Goal: Task Accomplishment & Management: Complete application form

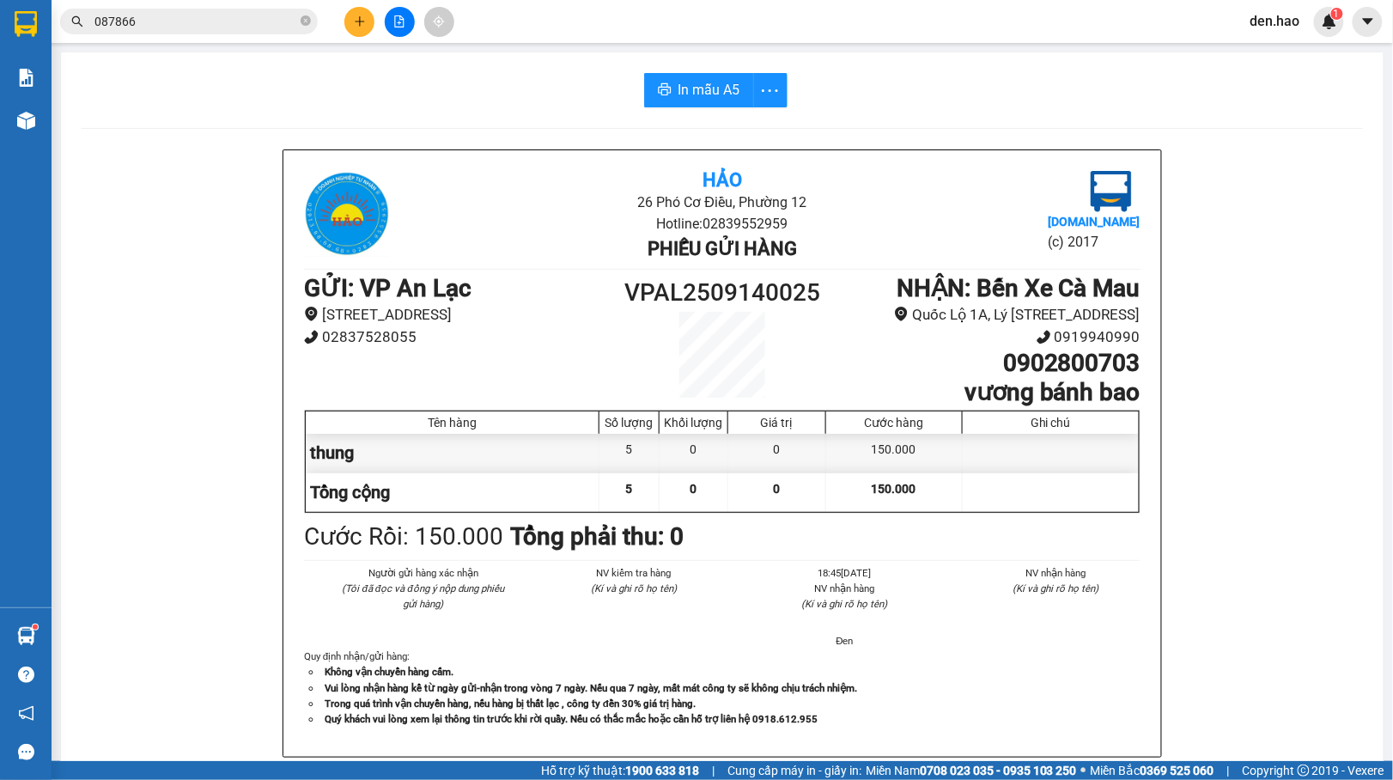
click at [261, 15] on input "087866" at bounding box center [195, 21] width 203 height 19
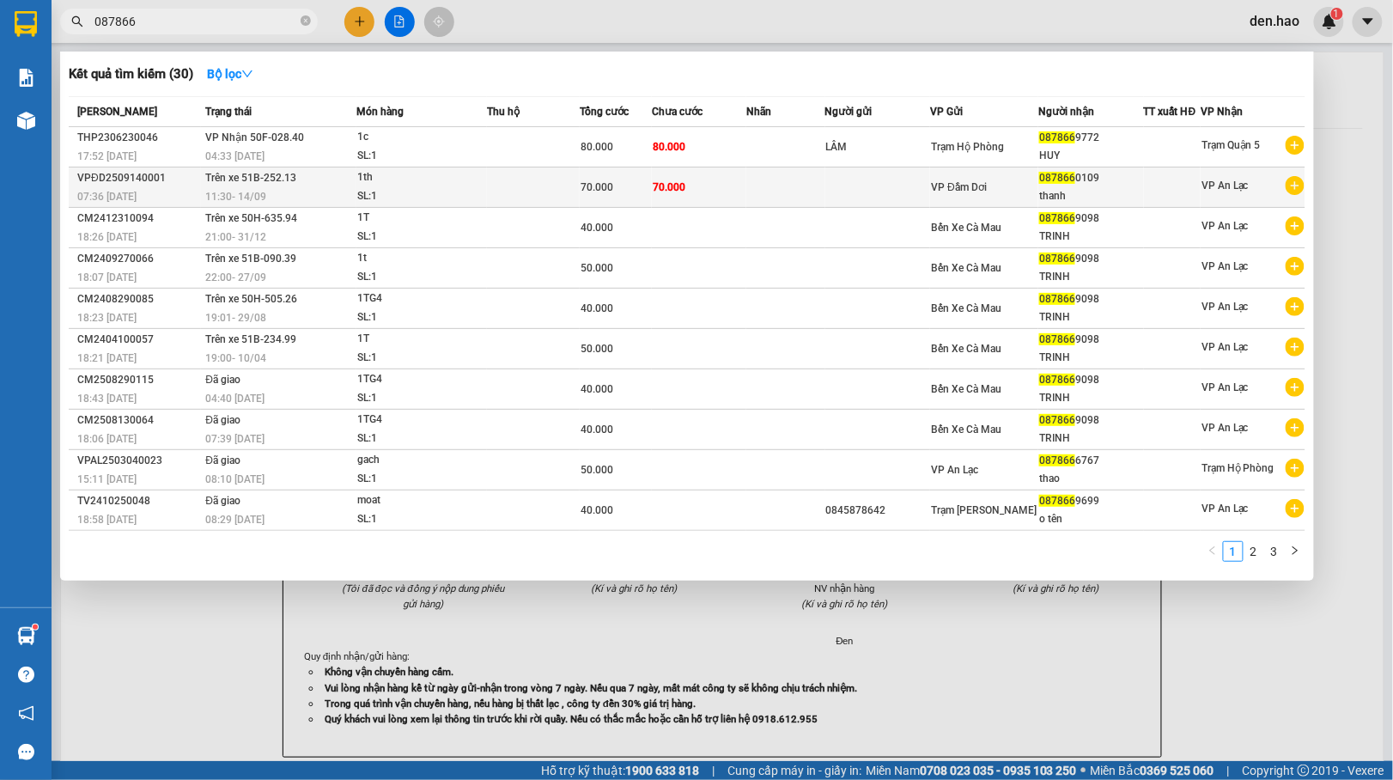
click at [647, 168] on td "70.000" at bounding box center [616, 188] width 72 height 40
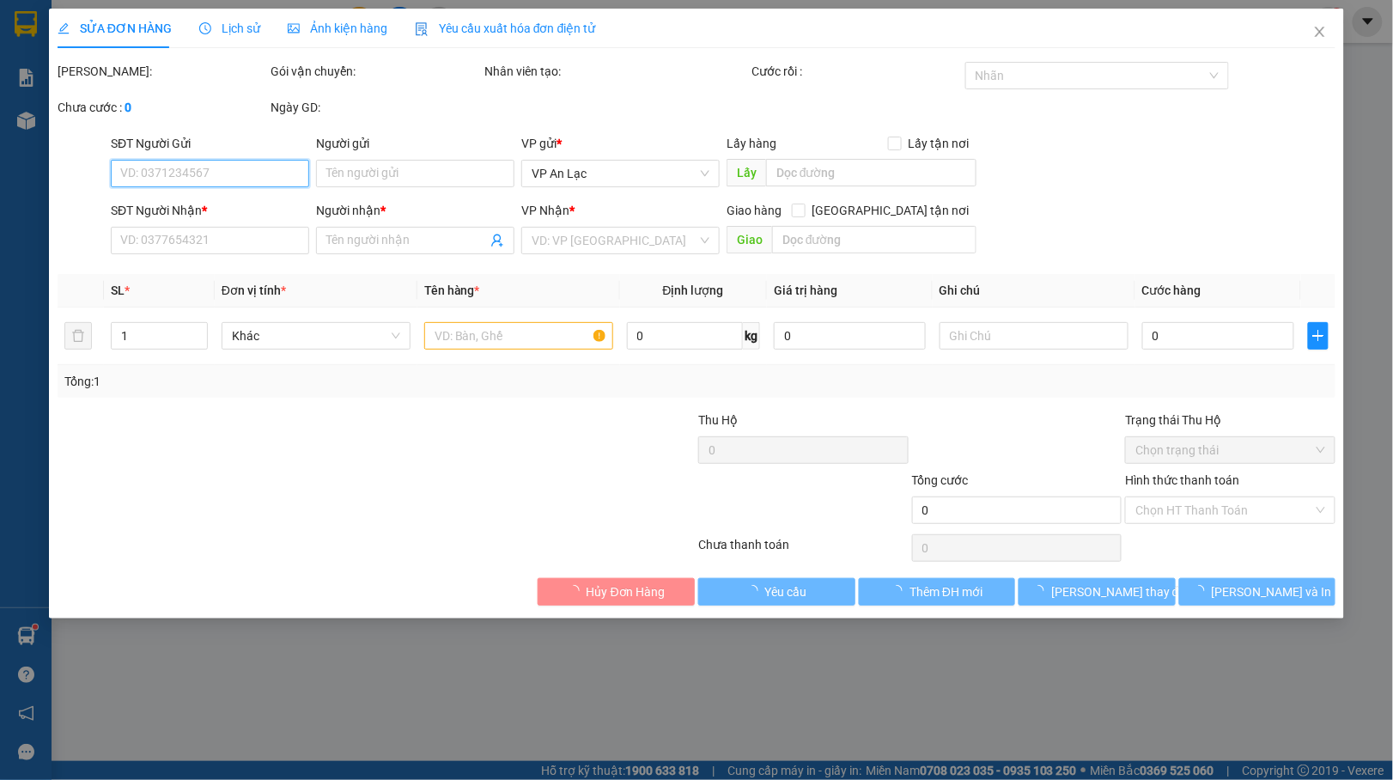
type input "0878660109"
type input "thanh"
type input "70.000"
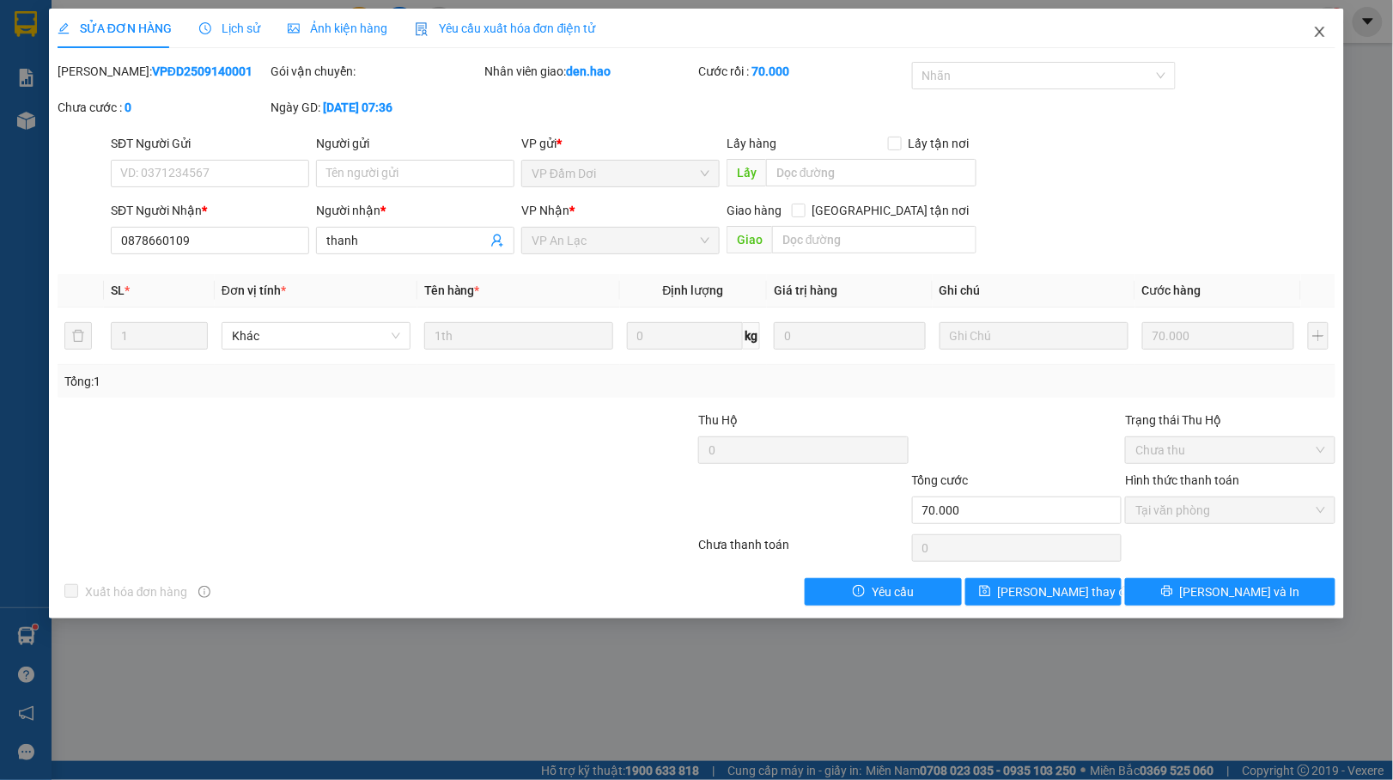
click at [1321, 29] on icon "close" at bounding box center [1321, 32] width 14 height 14
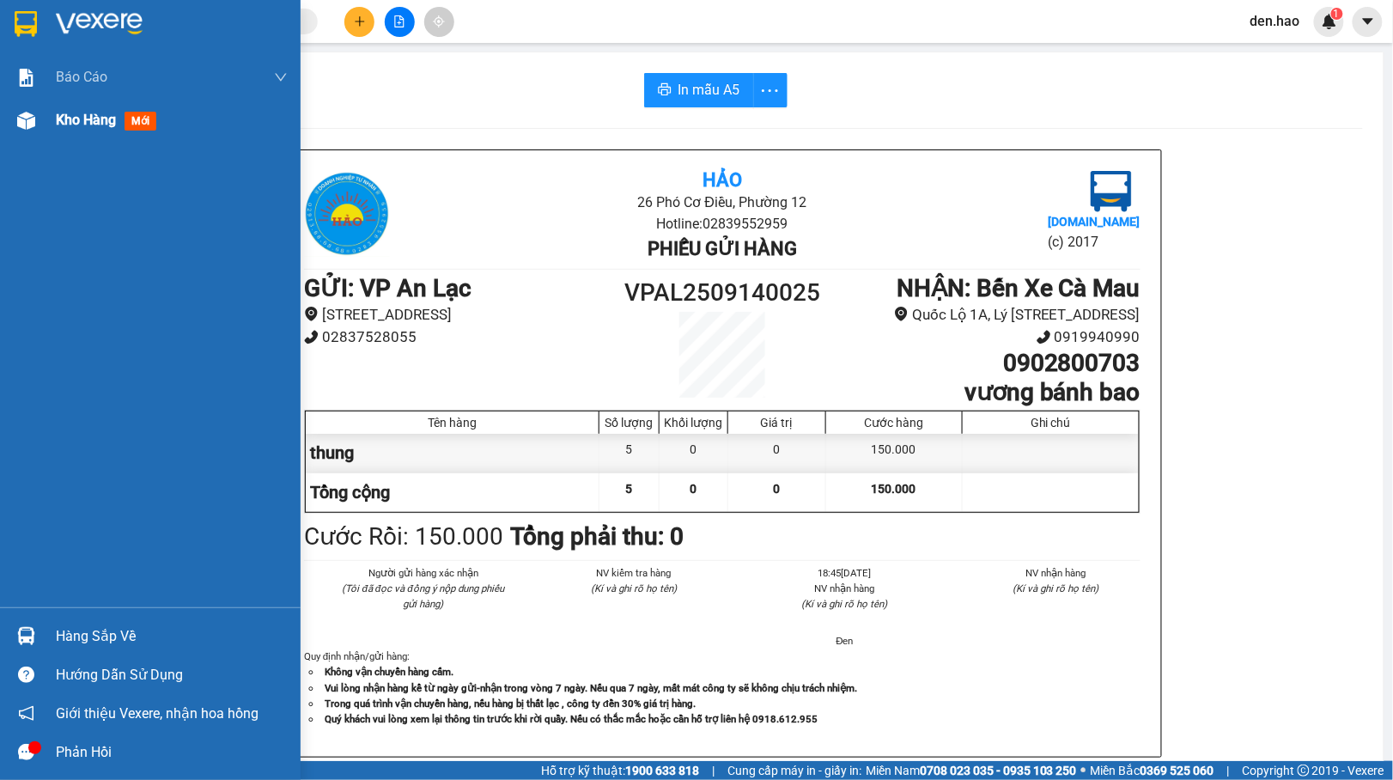
click at [8, 110] on div "Kho hàng mới" at bounding box center [150, 120] width 301 height 43
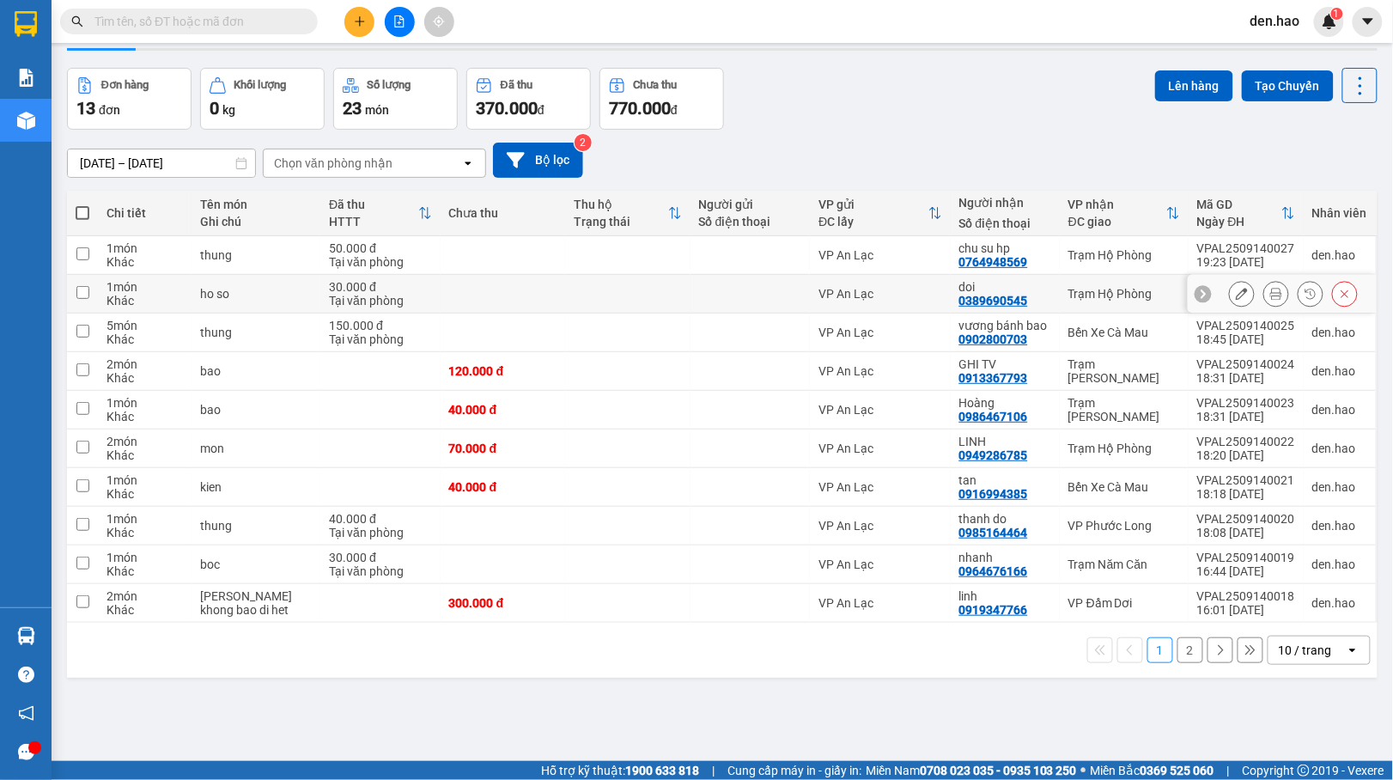
scroll to position [79, 0]
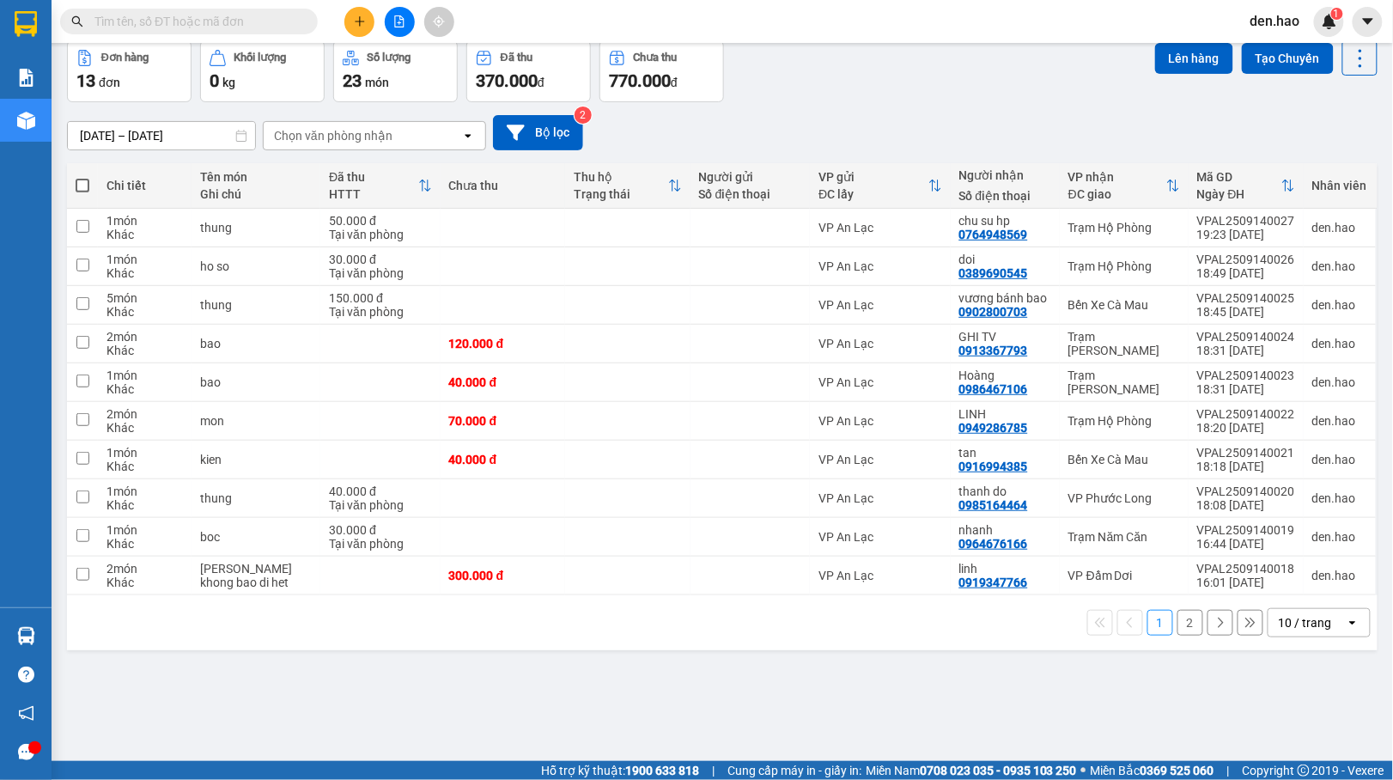
click at [1178, 631] on button "2" at bounding box center [1191, 623] width 26 height 26
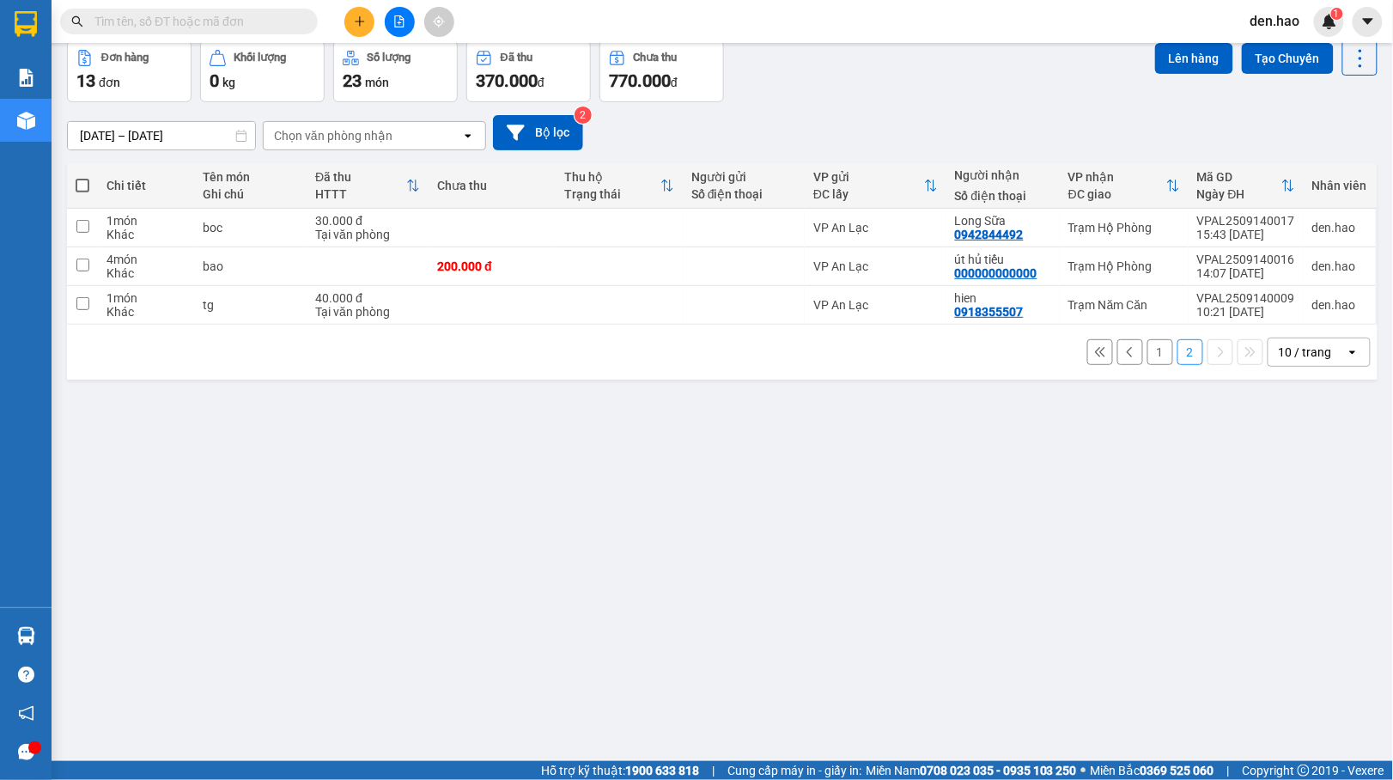
click at [81, 187] on span at bounding box center [83, 186] width 14 height 14
click at [82, 177] on input "checkbox" at bounding box center [82, 177] width 0 height 0
checkbox input "true"
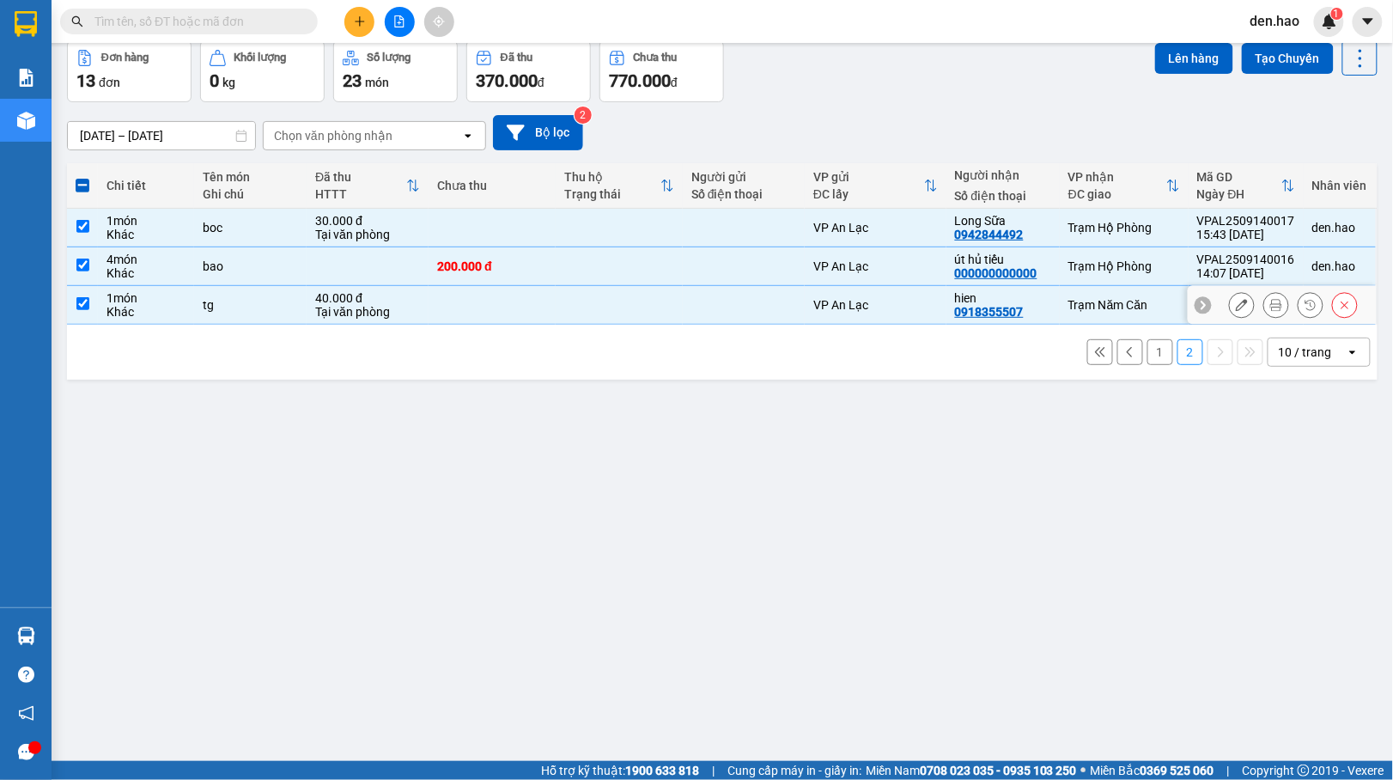
click at [887, 297] on td "VP An Lạc" at bounding box center [876, 305] width 142 height 39
checkbox input "false"
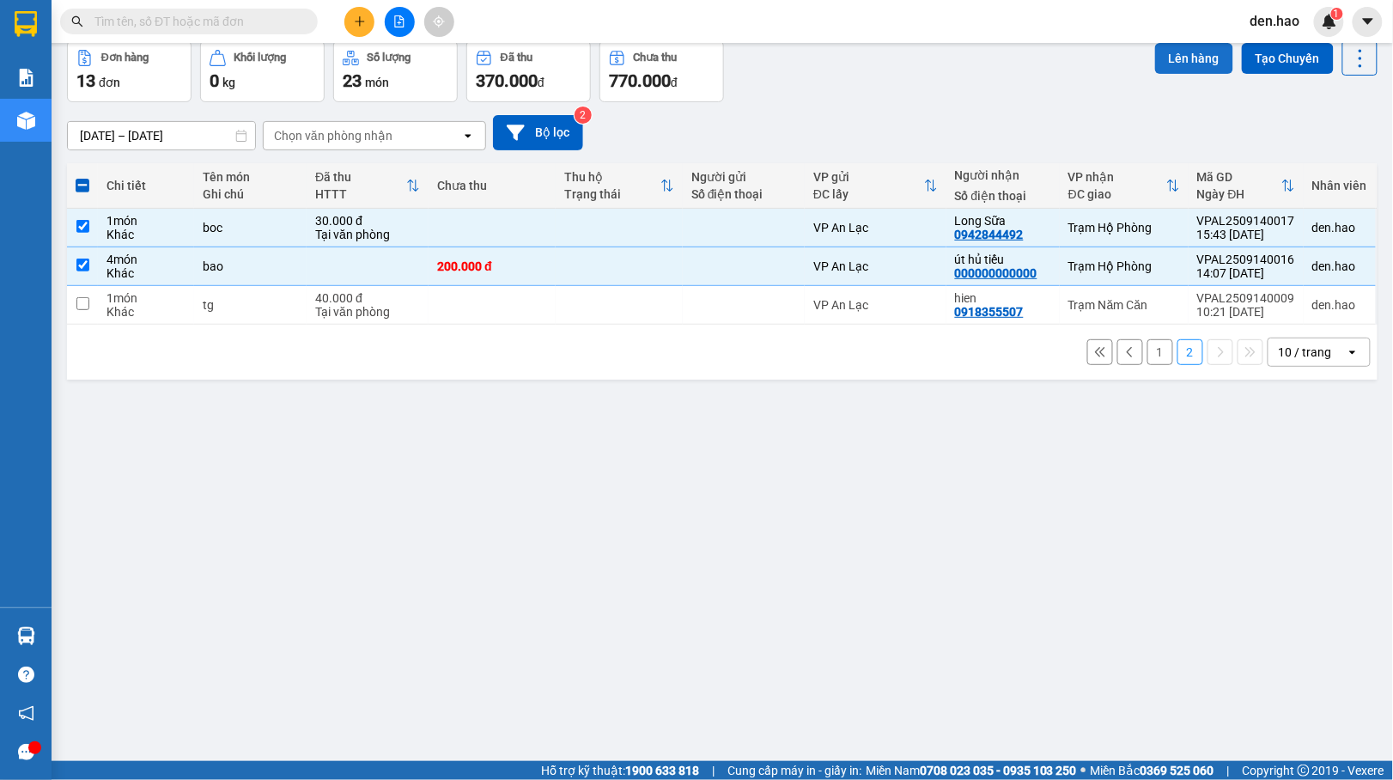
click at [1172, 53] on button "Lên hàng" at bounding box center [1194, 58] width 78 height 31
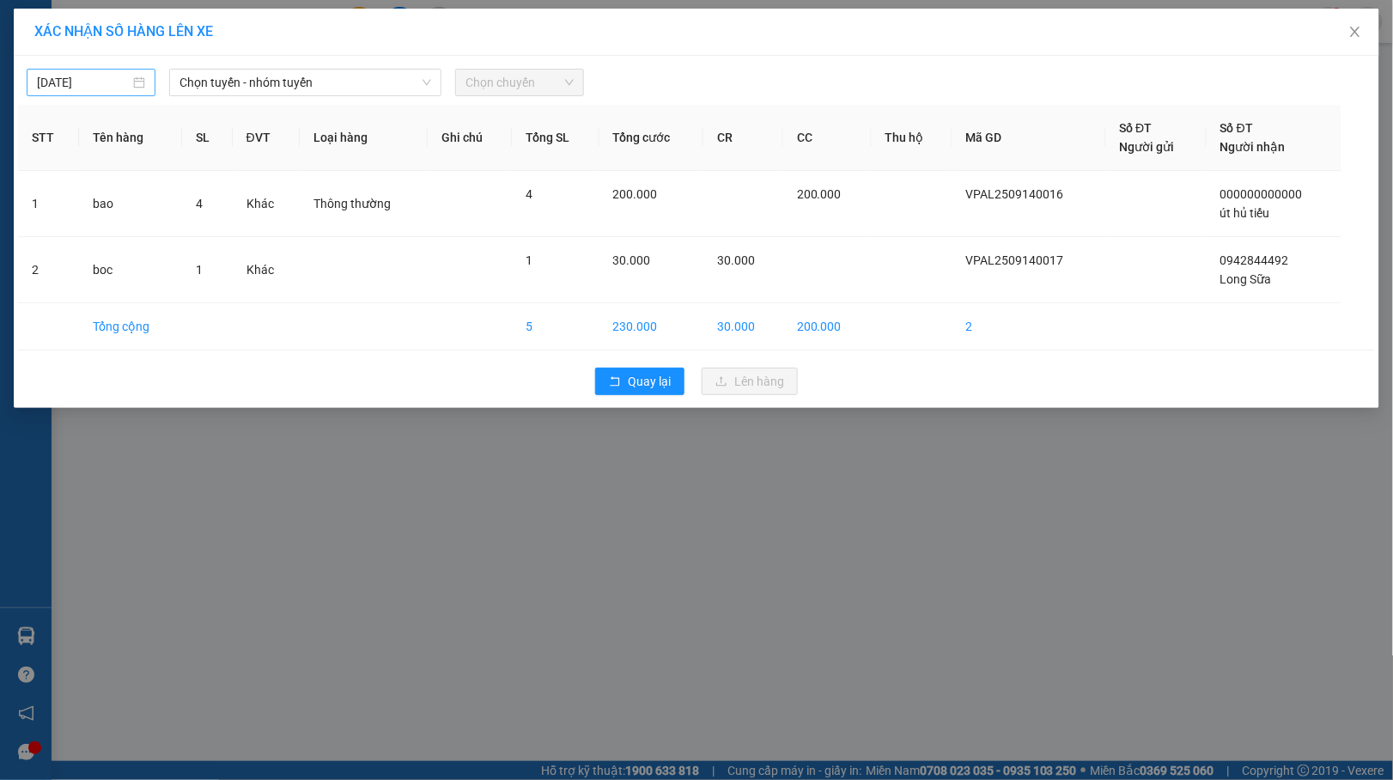
click at [52, 84] on input "[DATE]" at bounding box center [83, 82] width 93 height 19
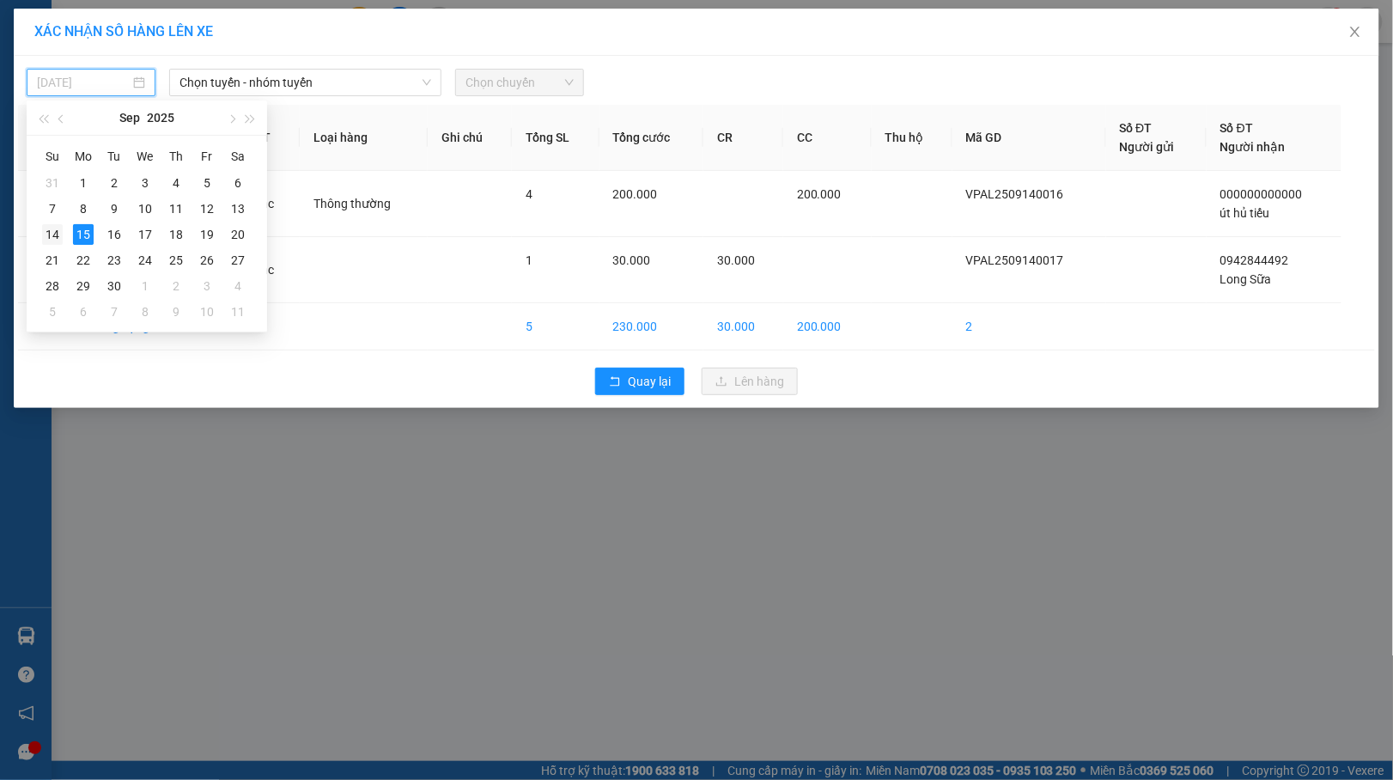
click at [52, 230] on div "14" at bounding box center [52, 234] width 21 height 21
type input "[DATE]"
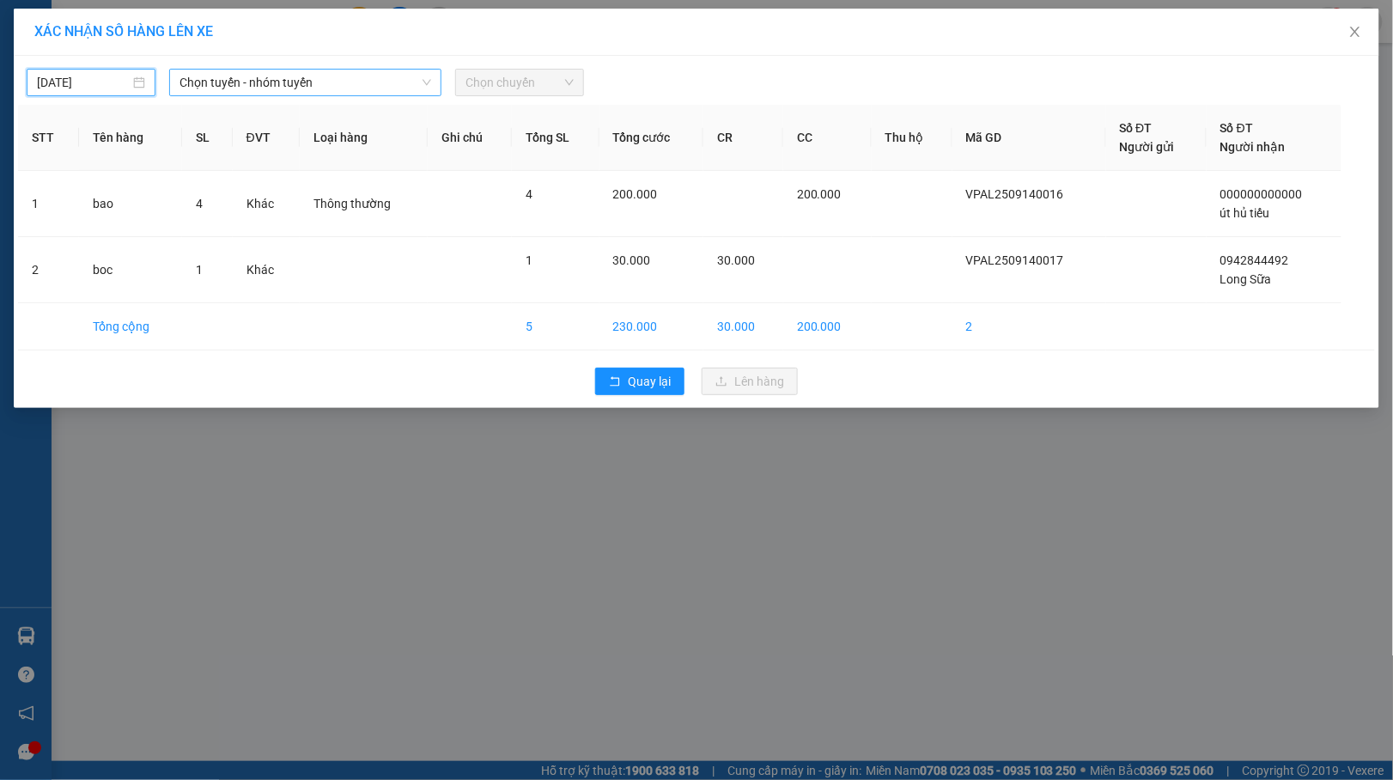
click at [407, 88] on span "Chọn tuyến - nhóm tuyến" at bounding box center [306, 83] width 252 height 26
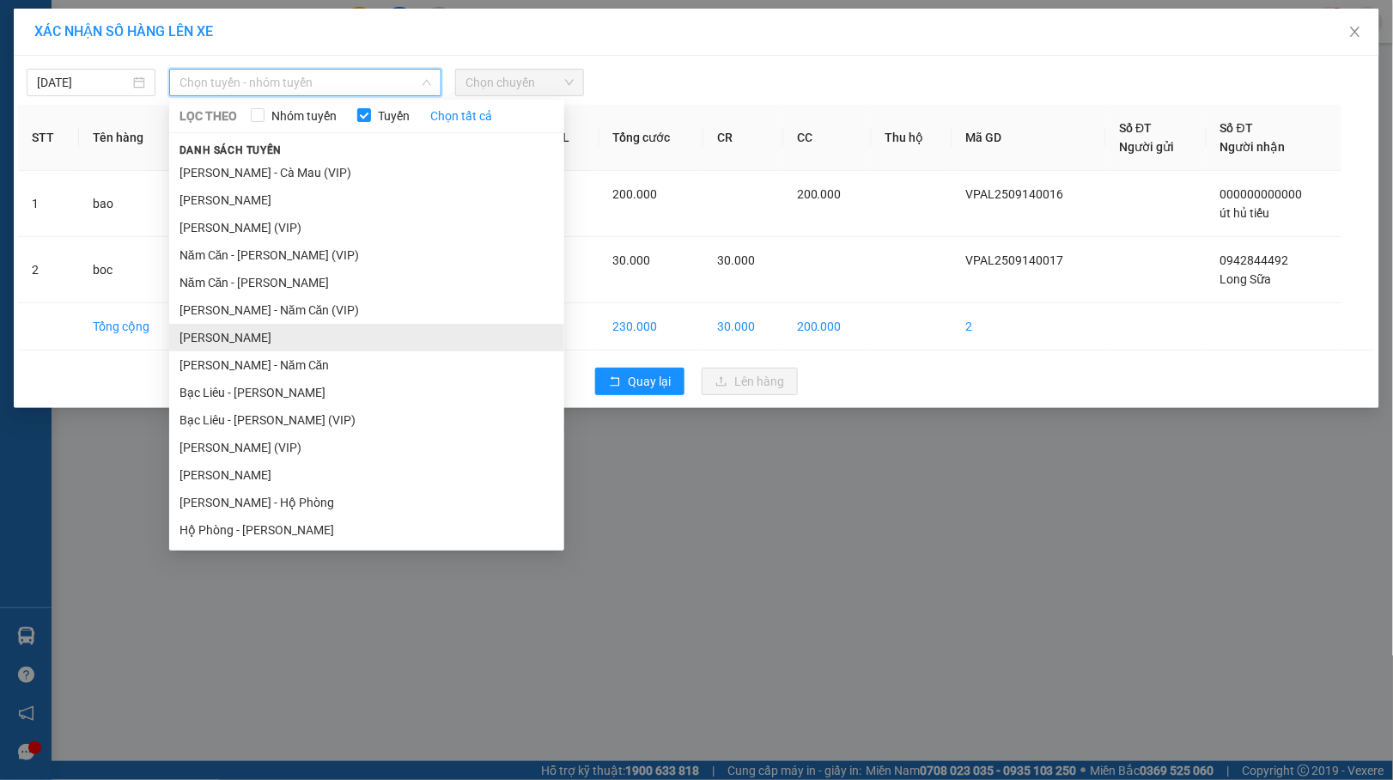
click at [268, 338] on li "[PERSON_NAME]" at bounding box center [366, 337] width 395 height 27
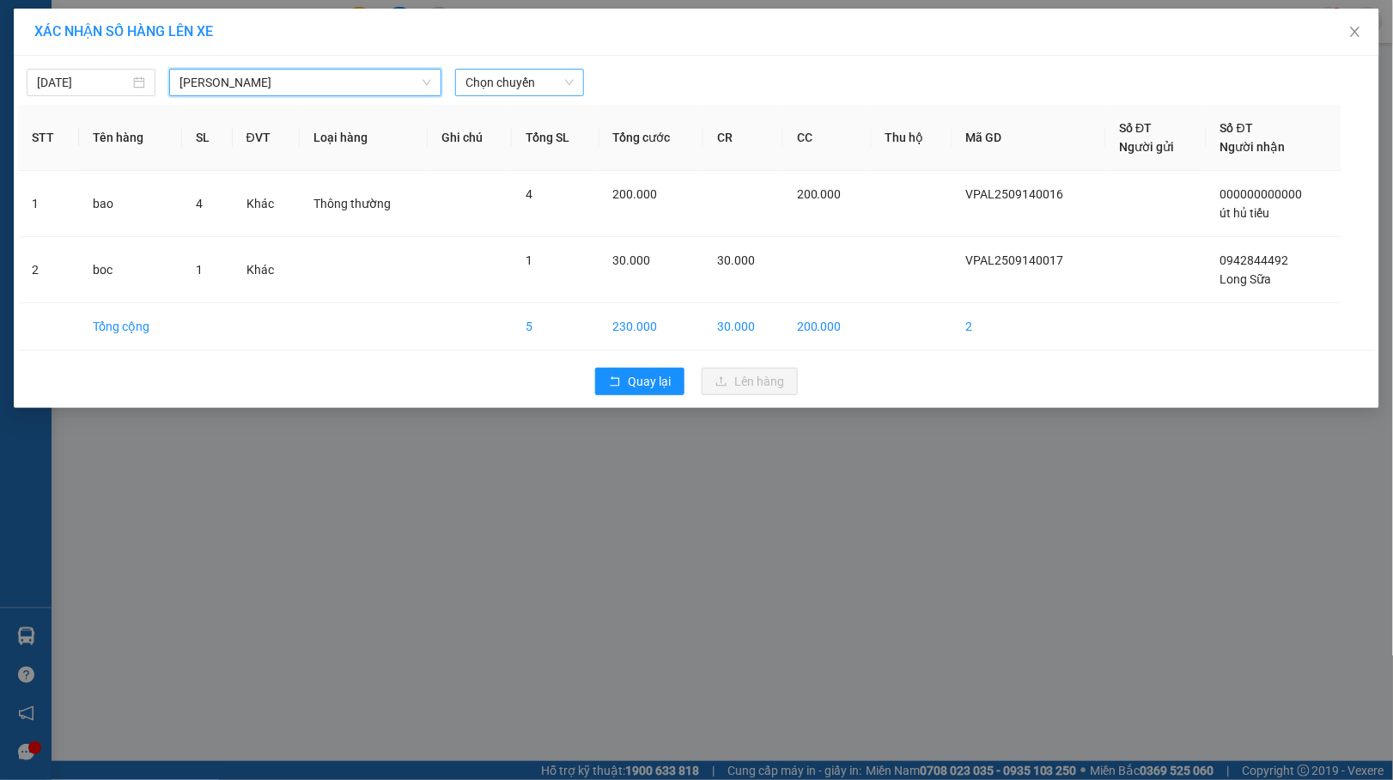
click at [533, 80] on span "Chọn chuyến" at bounding box center [520, 83] width 108 height 26
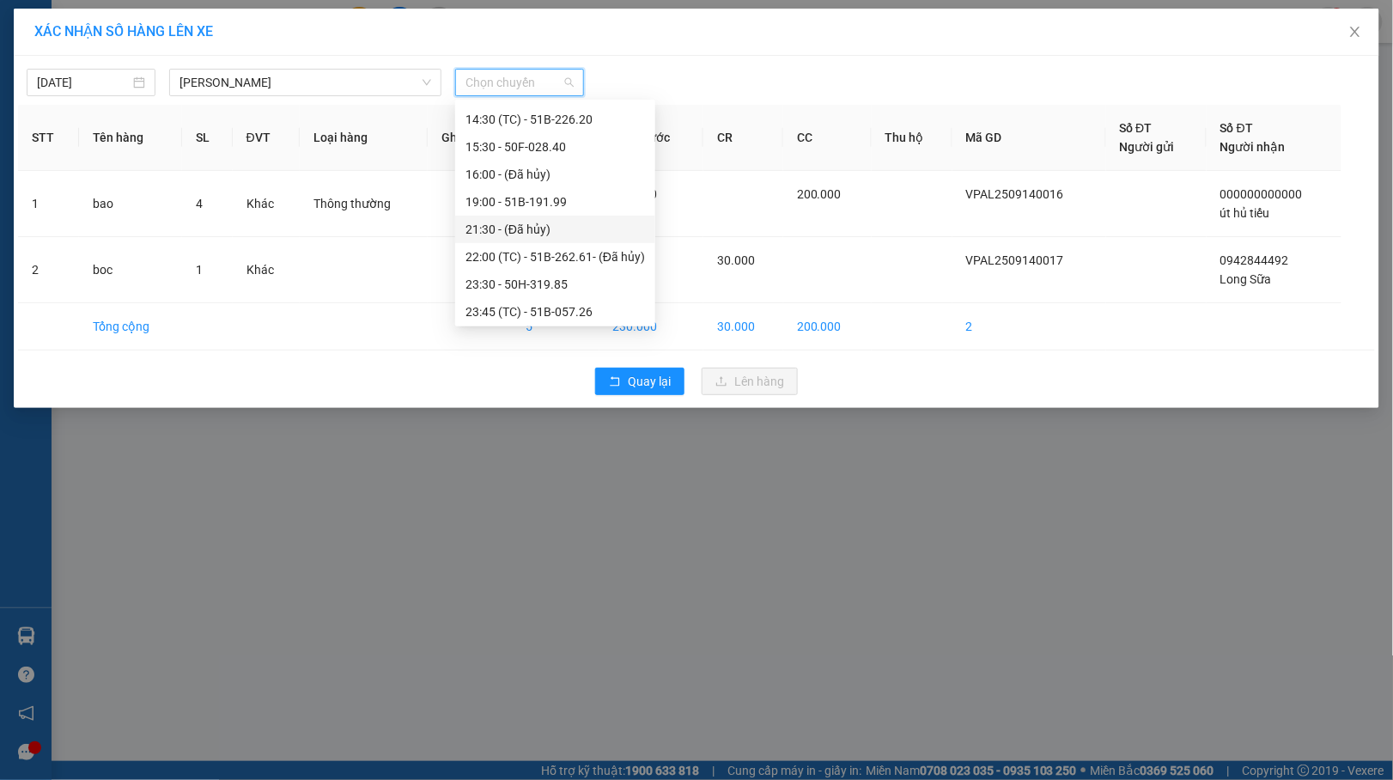
scroll to position [247, 0]
click at [530, 200] on div "19:00 - 51B-191.99" at bounding box center [556, 199] width 180 height 19
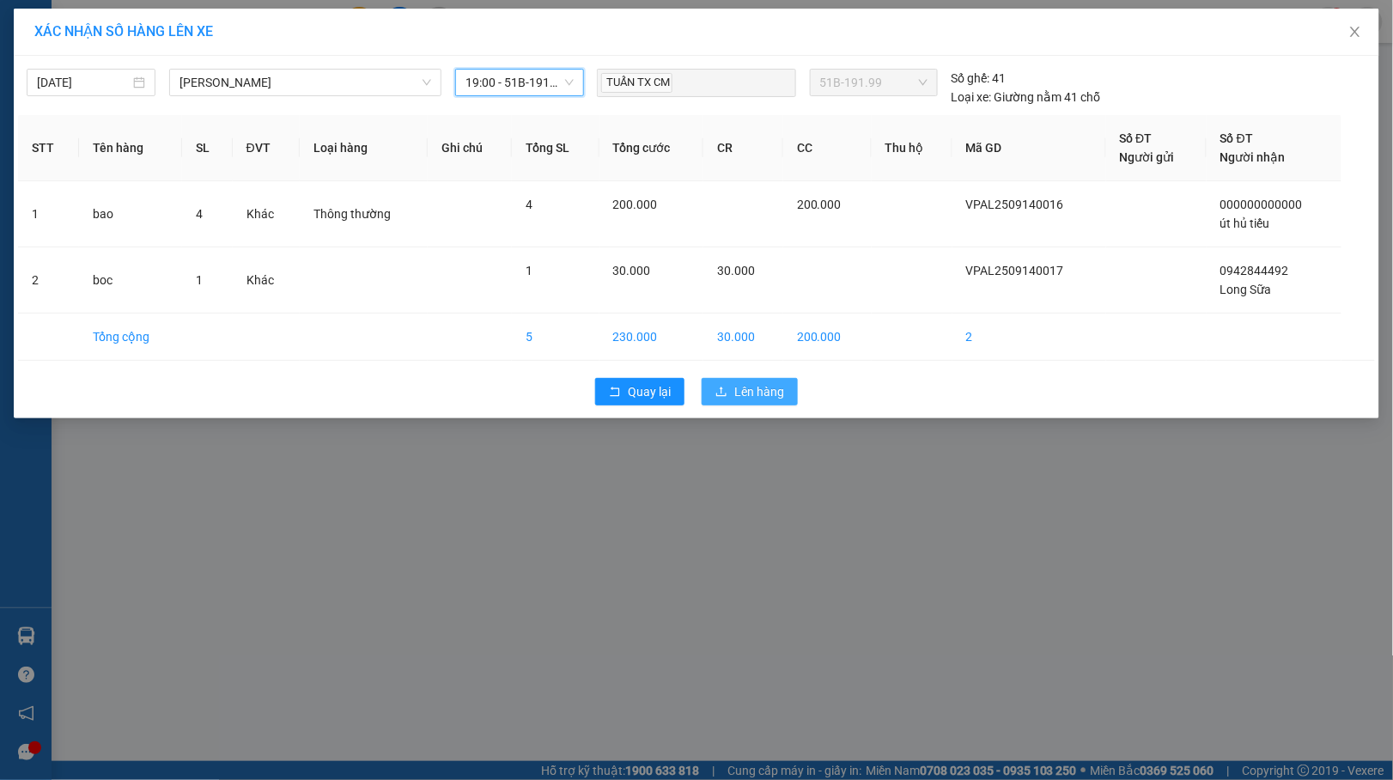
click at [739, 400] on span "Lên hàng" at bounding box center [760, 391] width 50 height 19
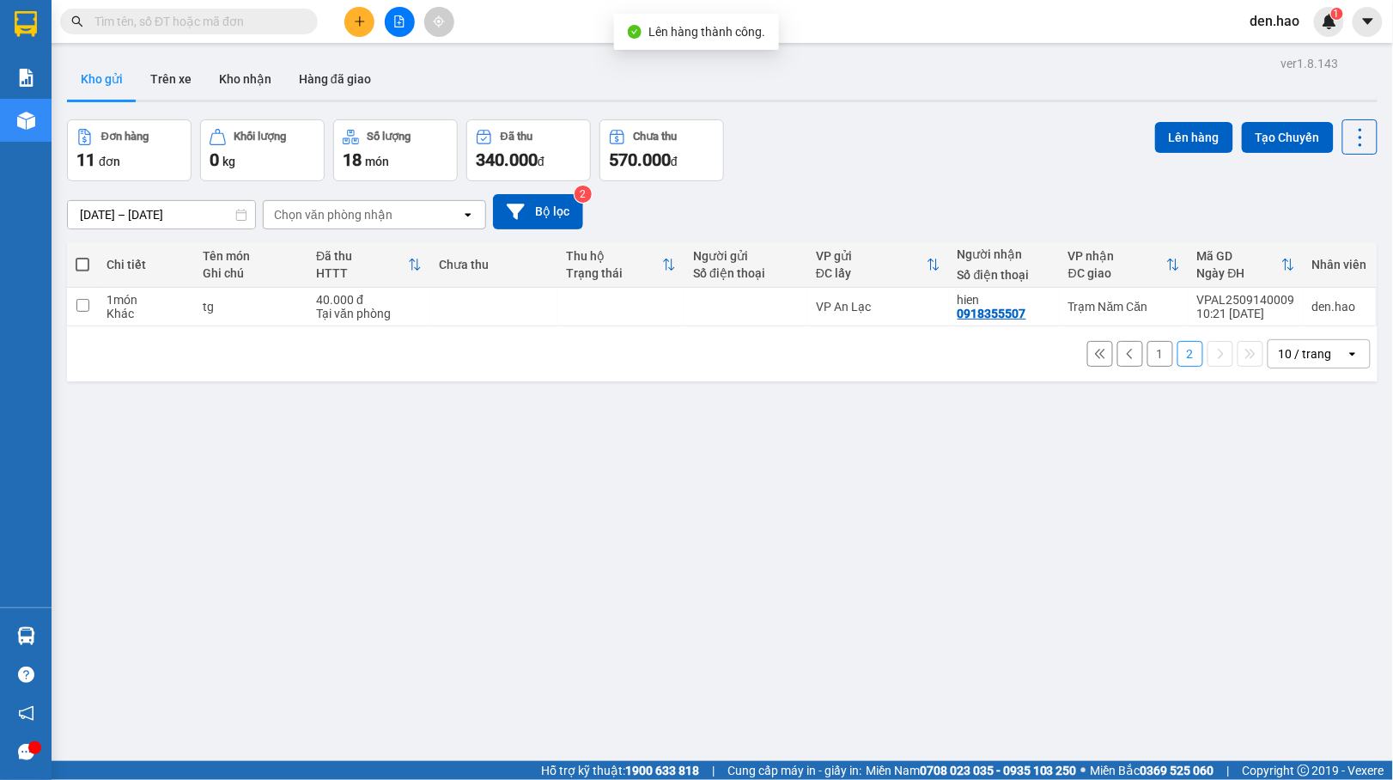
click at [1148, 350] on button "1" at bounding box center [1161, 354] width 26 height 26
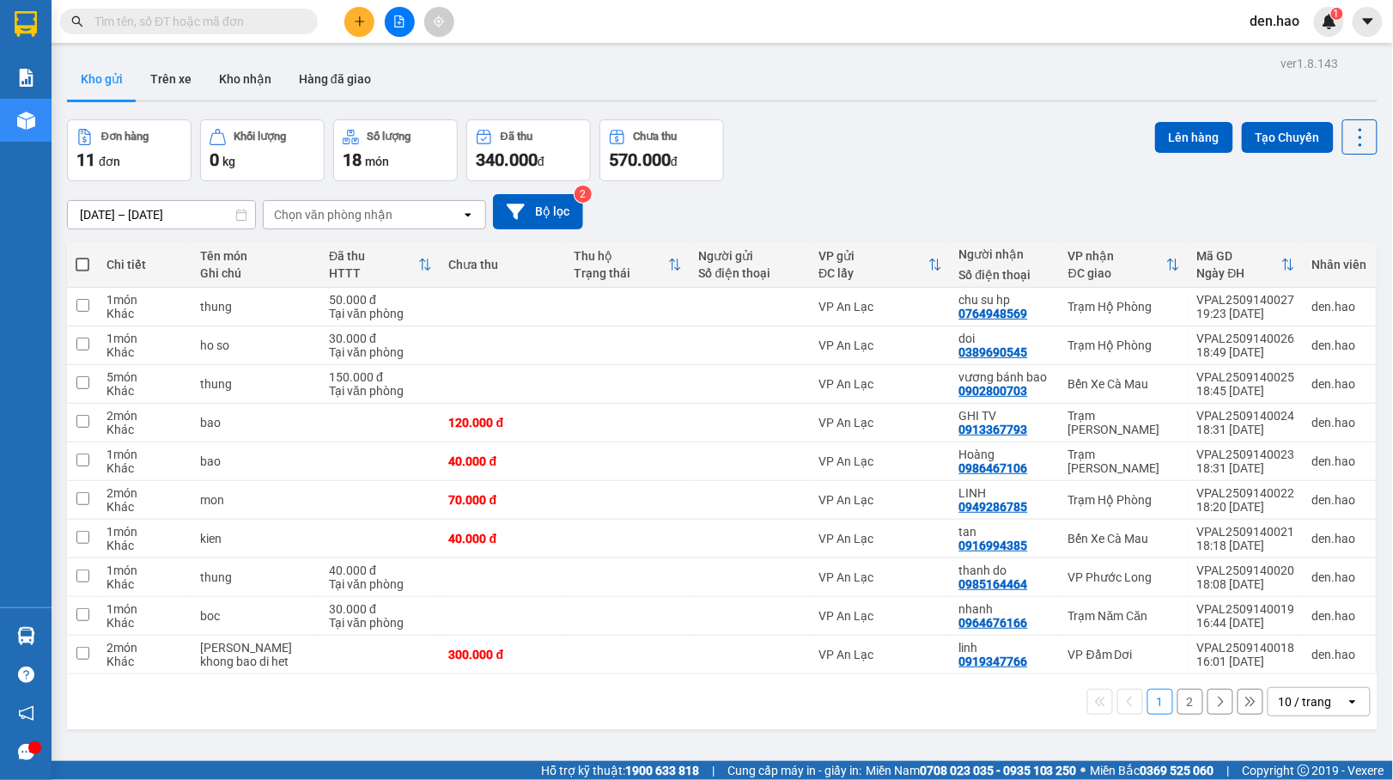
click at [82, 258] on label at bounding box center [83, 264] width 14 height 17
click at [82, 256] on input "checkbox" at bounding box center [82, 256] width 0 height 0
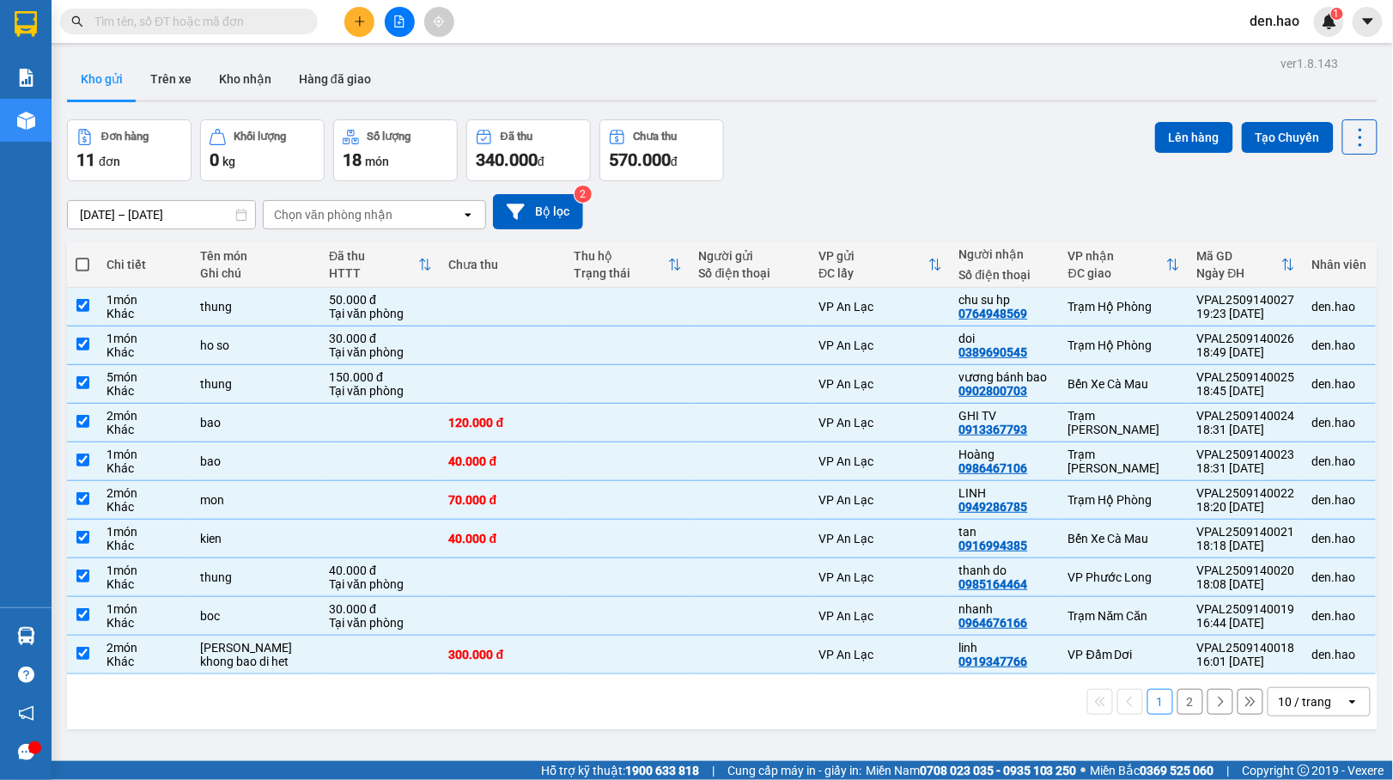
checkbox input "true"
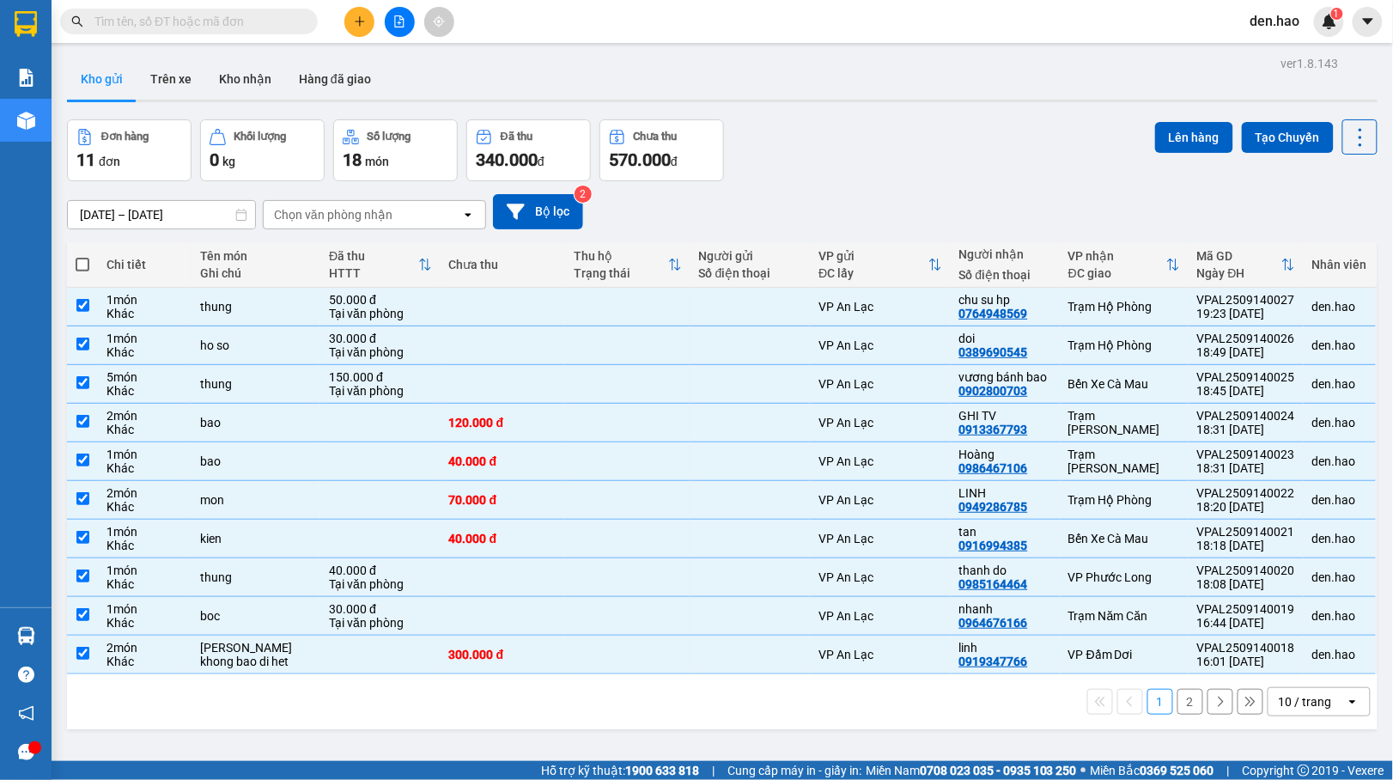
checkbox input "true"
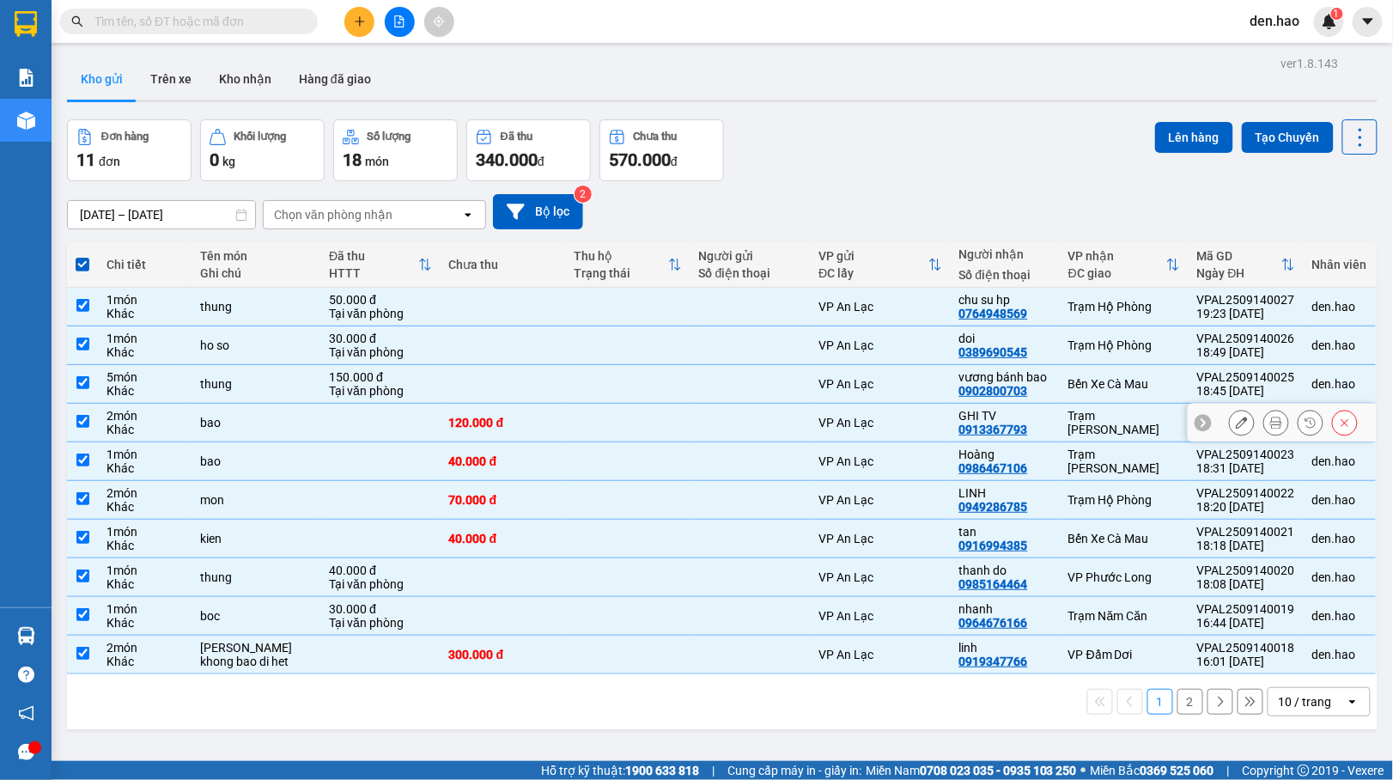
scroll to position [79, 0]
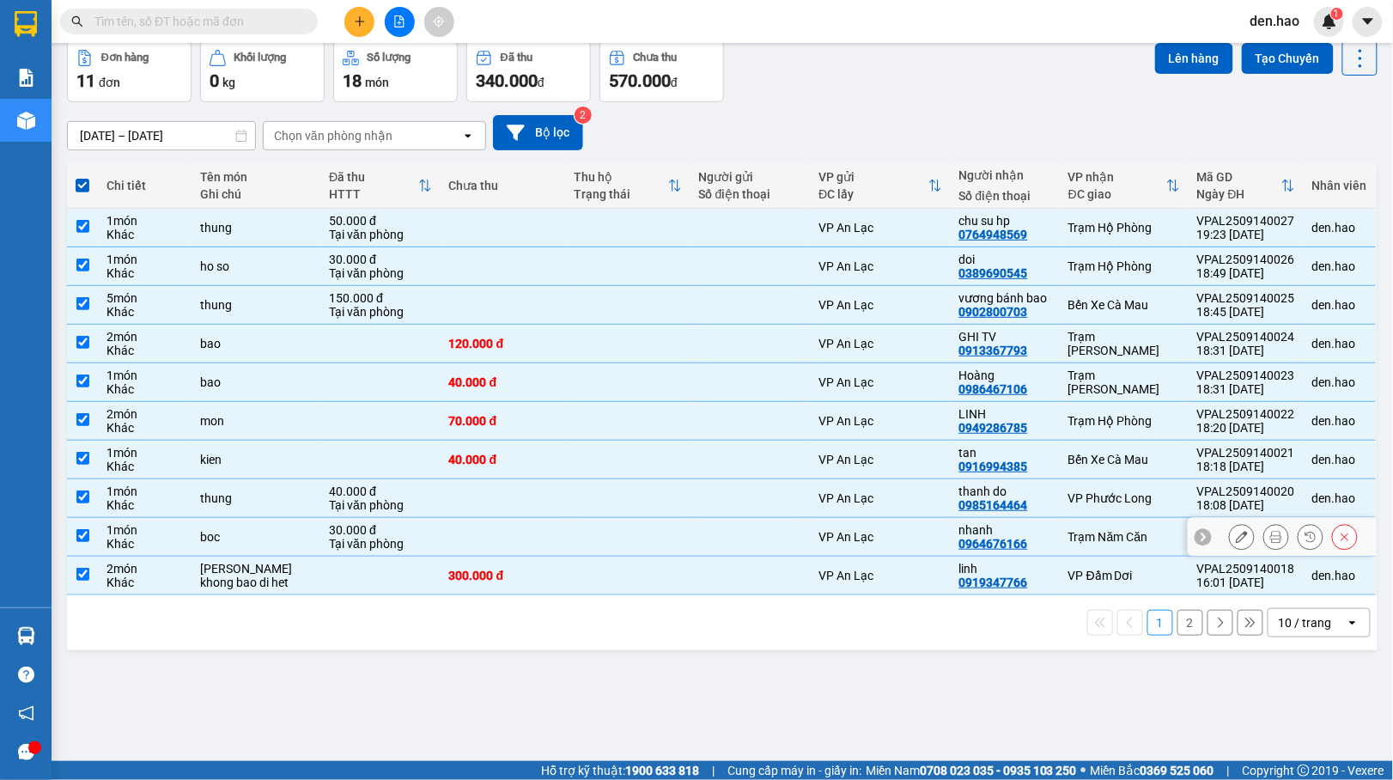
click at [694, 533] on td at bounding box center [751, 537] width 120 height 39
checkbox input "false"
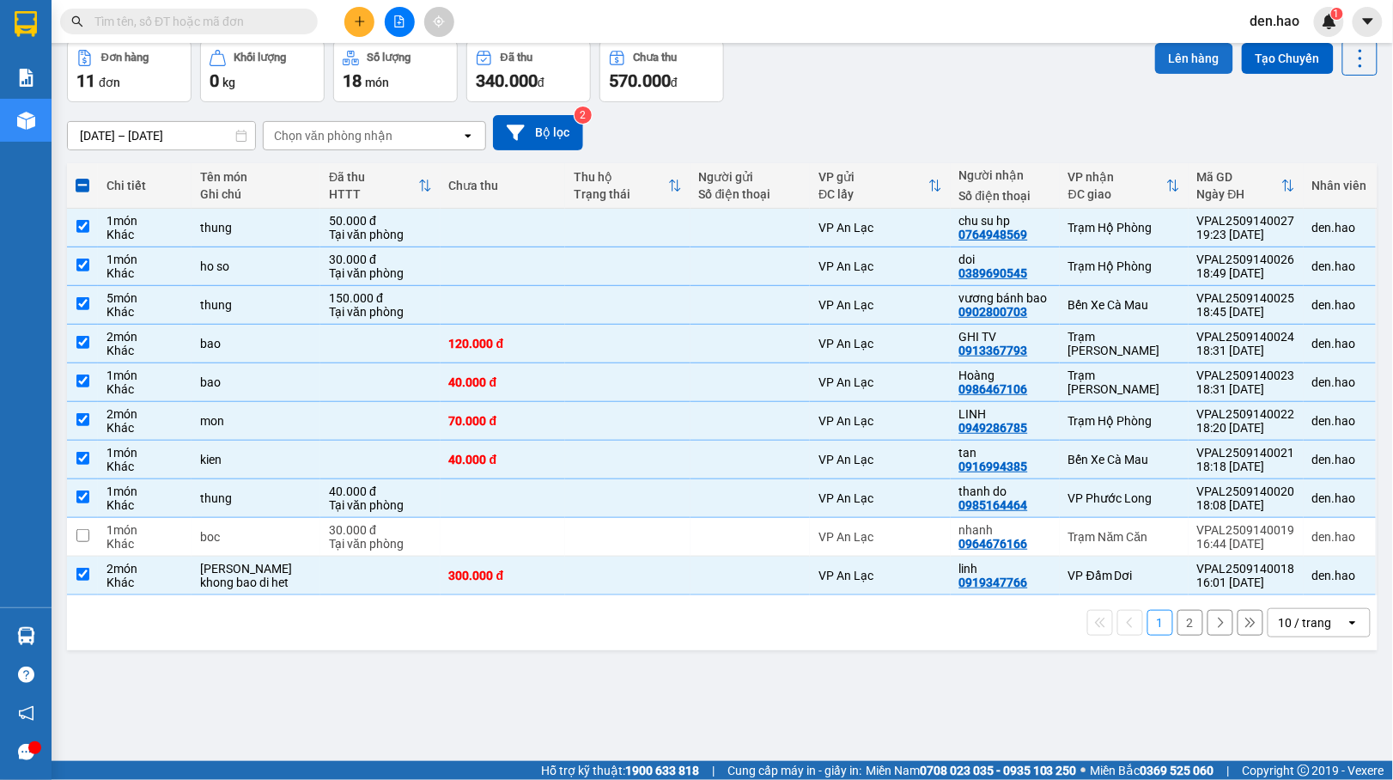
click at [1170, 53] on button "Lên hàng" at bounding box center [1194, 58] width 78 height 31
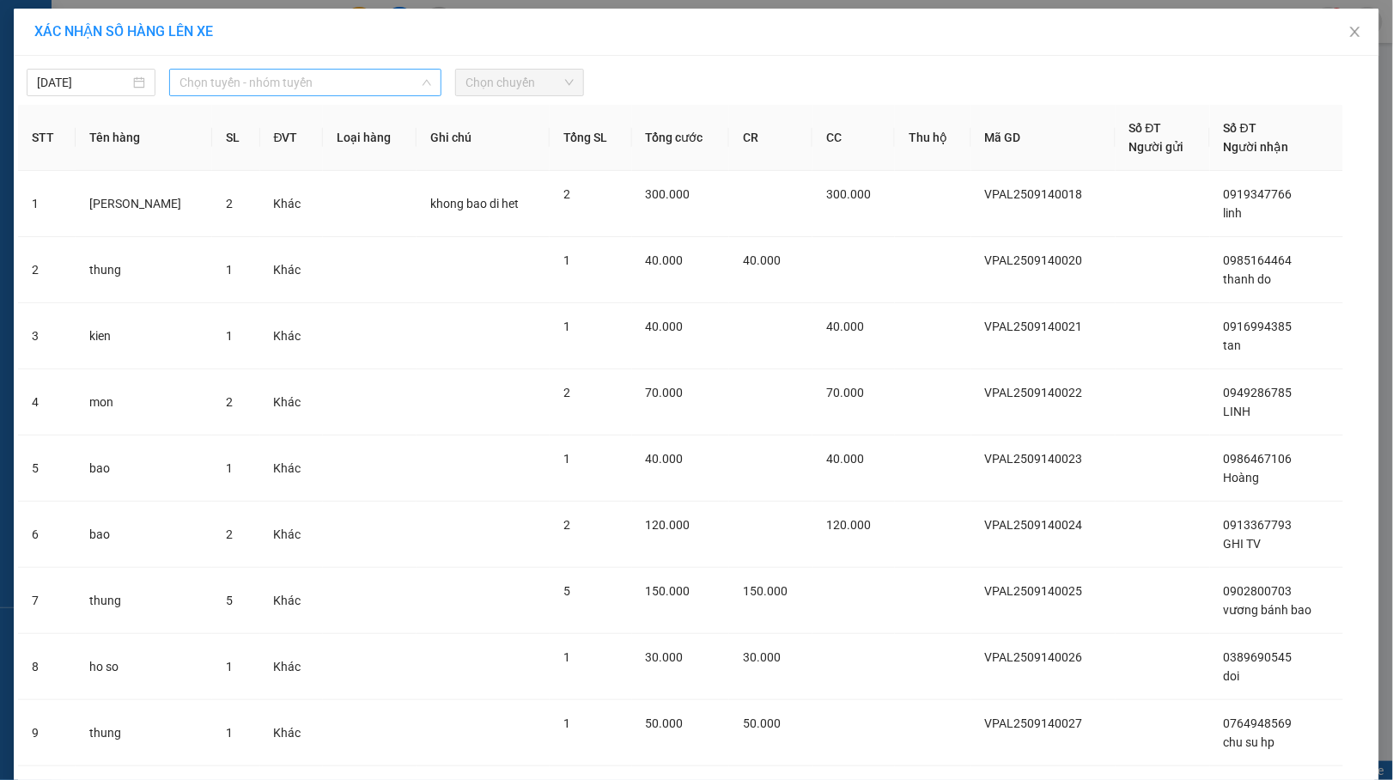
click at [310, 76] on span "Chọn tuyến - nhóm tuyến" at bounding box center [306, 83] width 252 height 26
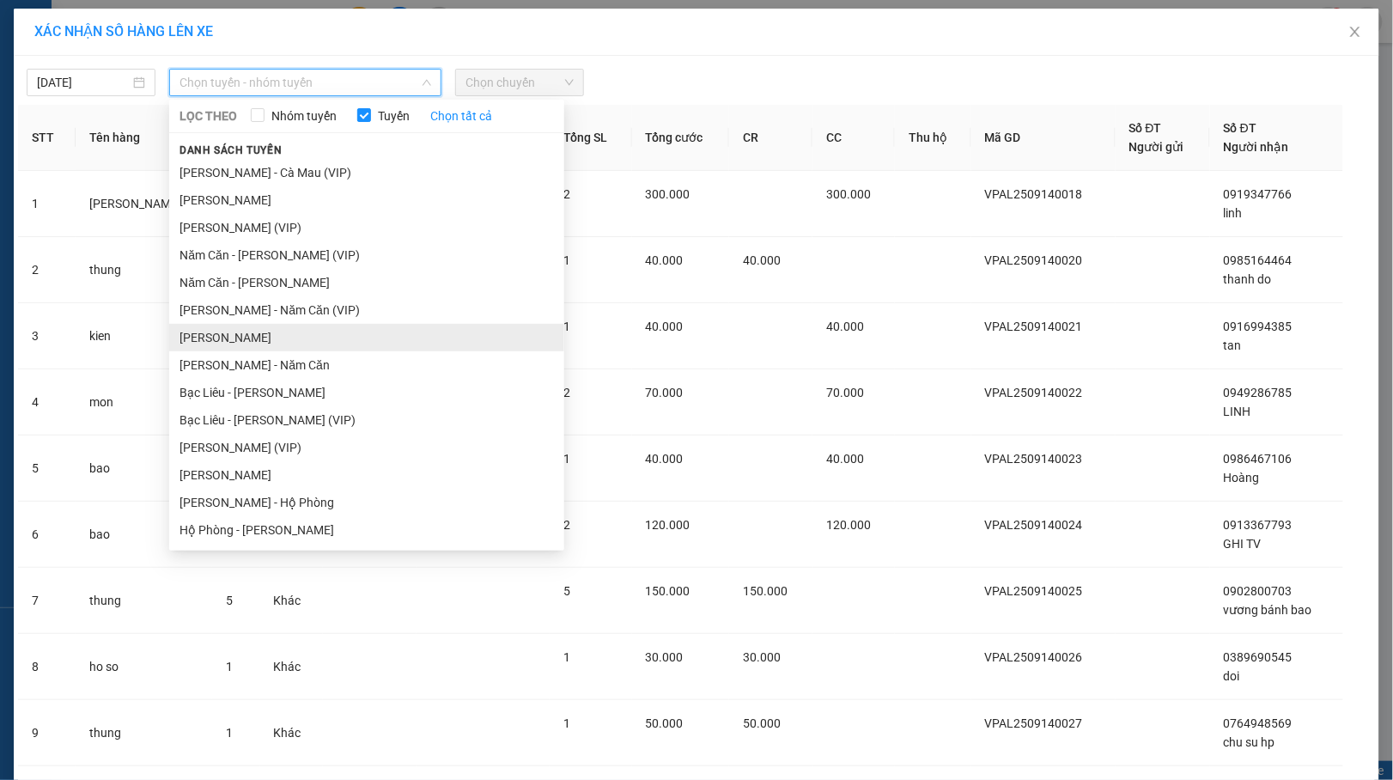
click at [287, 338] on li "[PERSON_NAME]" at bounding box center [366, 337] width 395 height 27
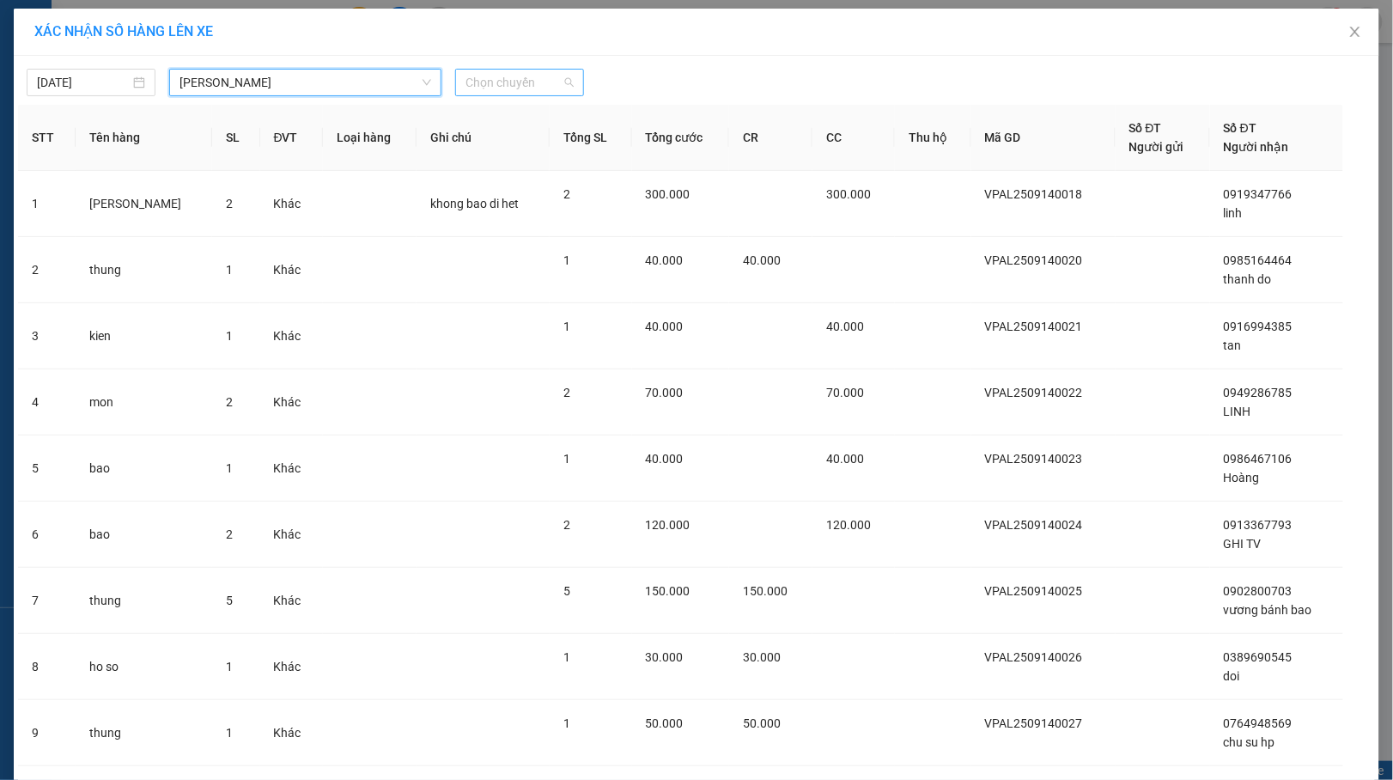
click at [533, 80] on span "Chọn chuyến" at bounding box center [520, 83] width 108 height 26
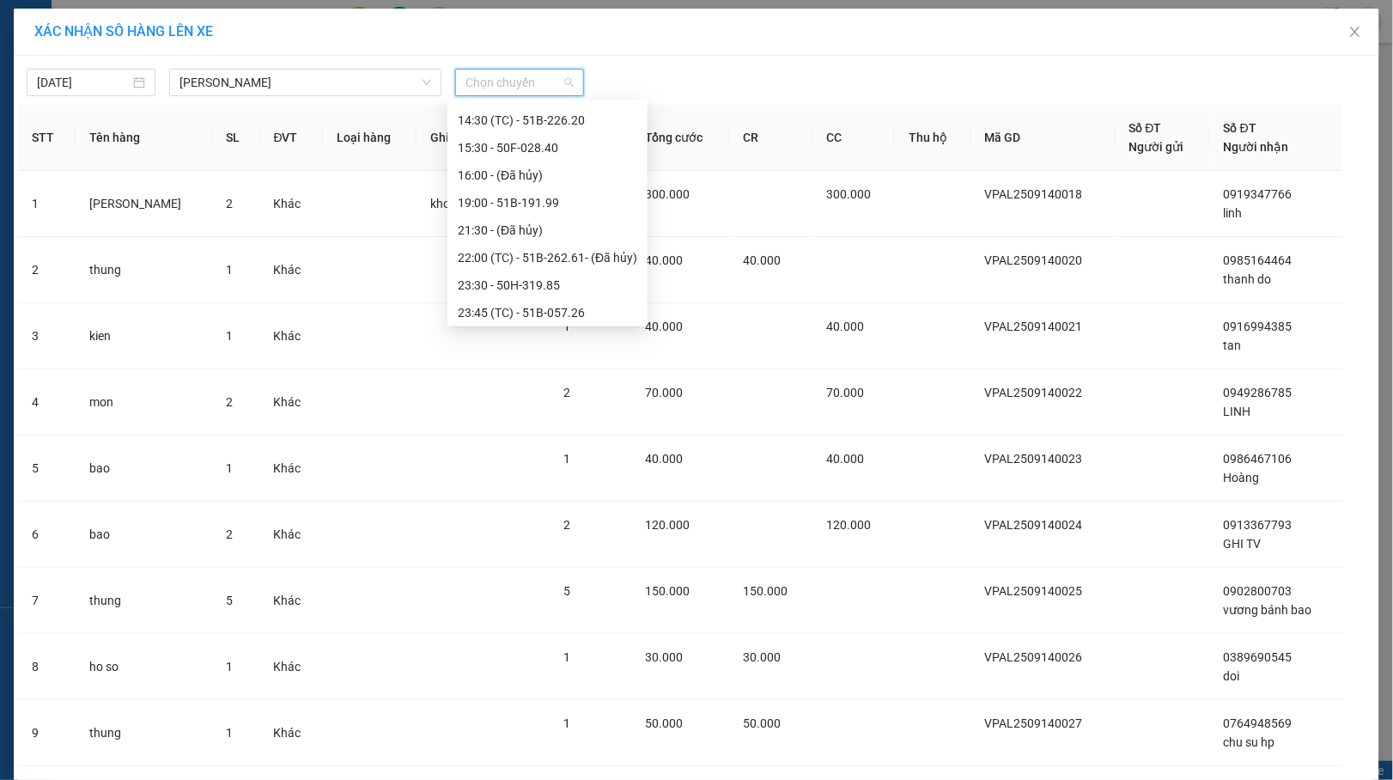
scroll to position [247, 0]
click at [531, 191] on div "19:00 - 51B-191.99" at bounding box center [548, 199] width 180 height 19
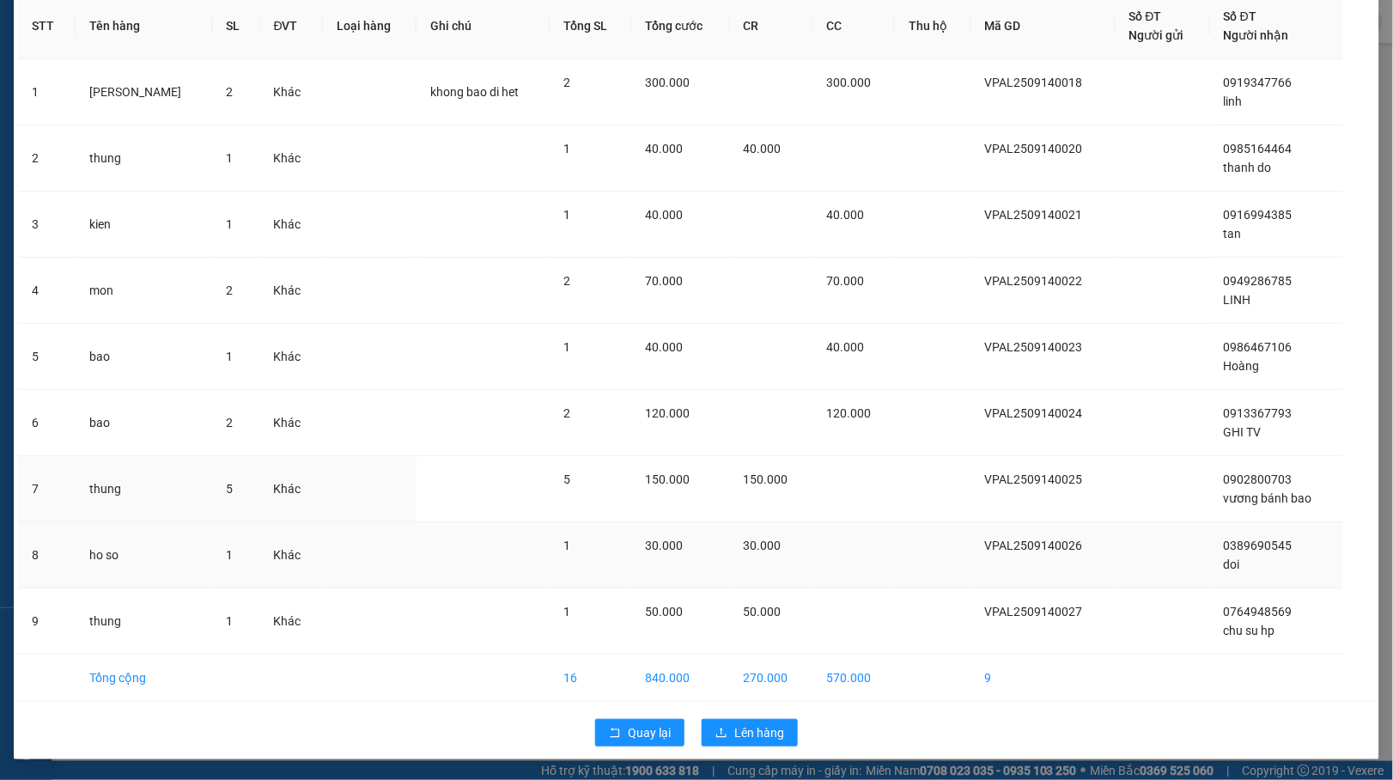
scroll to position [125, 0]
click at [727, 720] on button "Lên hàng" at bounding box center [750, 732] width 96 height 27
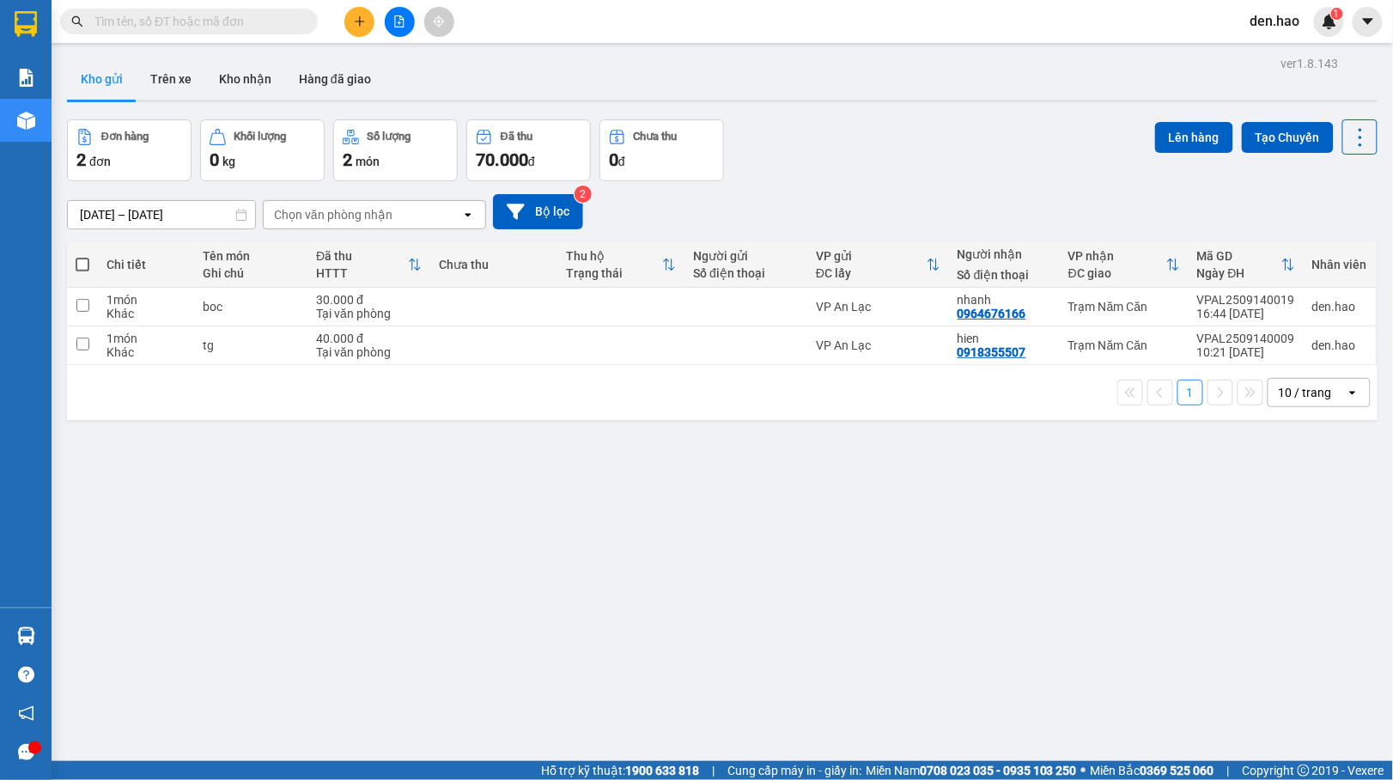
click at [82, 265] on span at bounding box center [83, 265] width 14 height 14
click at [82, 256] on input "checkbox" at bounding box center [82, 256] width 0 height 0
checkbox input "true"
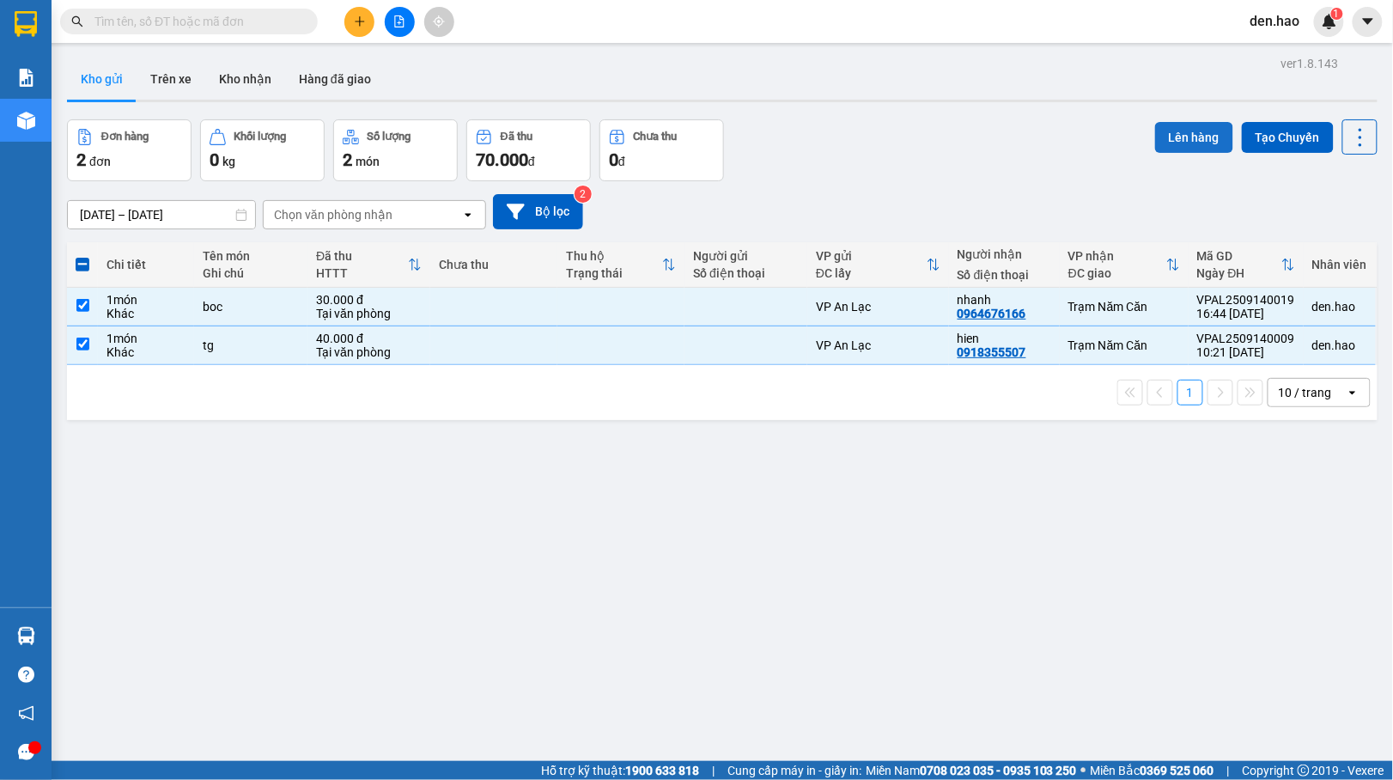
click at [1170, 139] on button "Lên hàng" at bounding box center [1194, 137] width 78 height 31
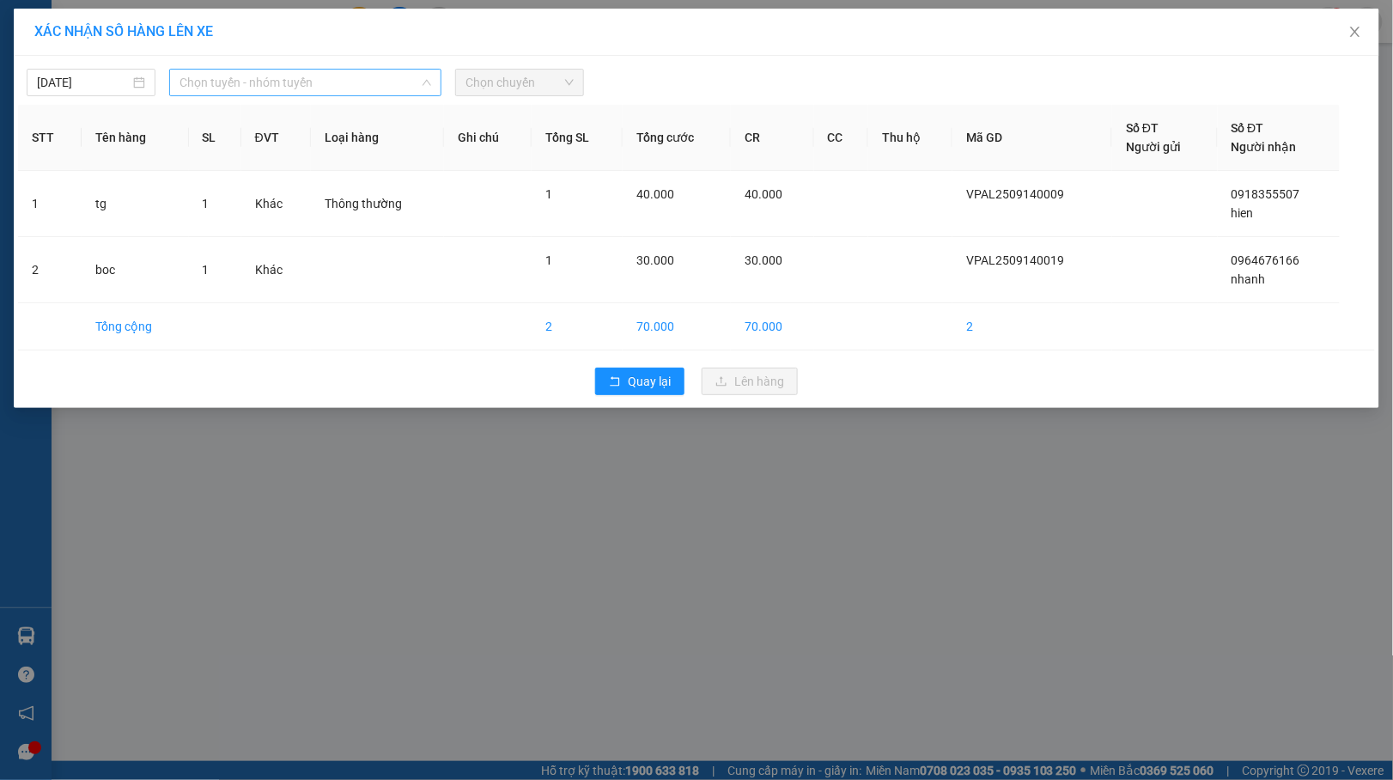
click at [379, 77] on span "Chọn tuyến - nhóm tuyến" at bounding box center [306, 83] width 252 height 26
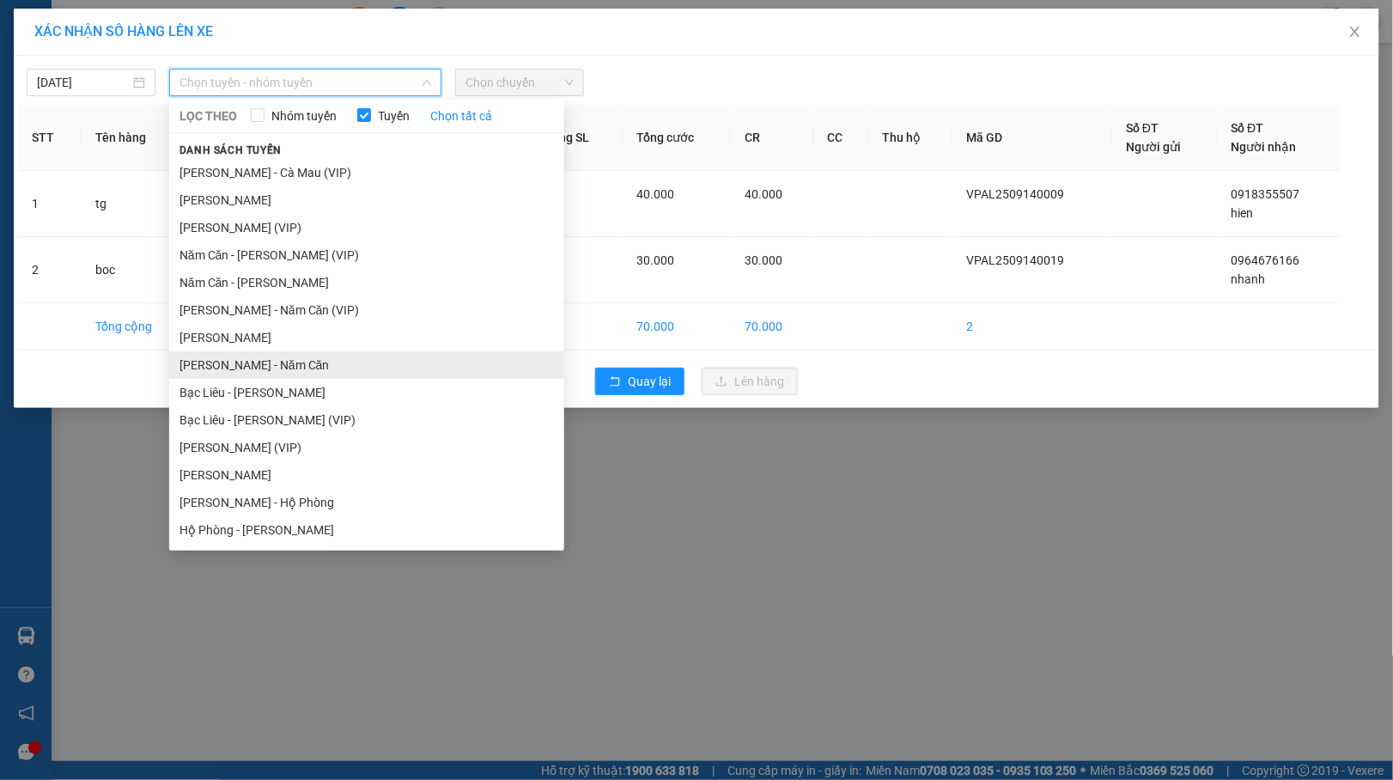
click at [273, 364] on li "[PERSON_NAME] - Năm Căn" at bounding box center [366, 364] width 395 height 27
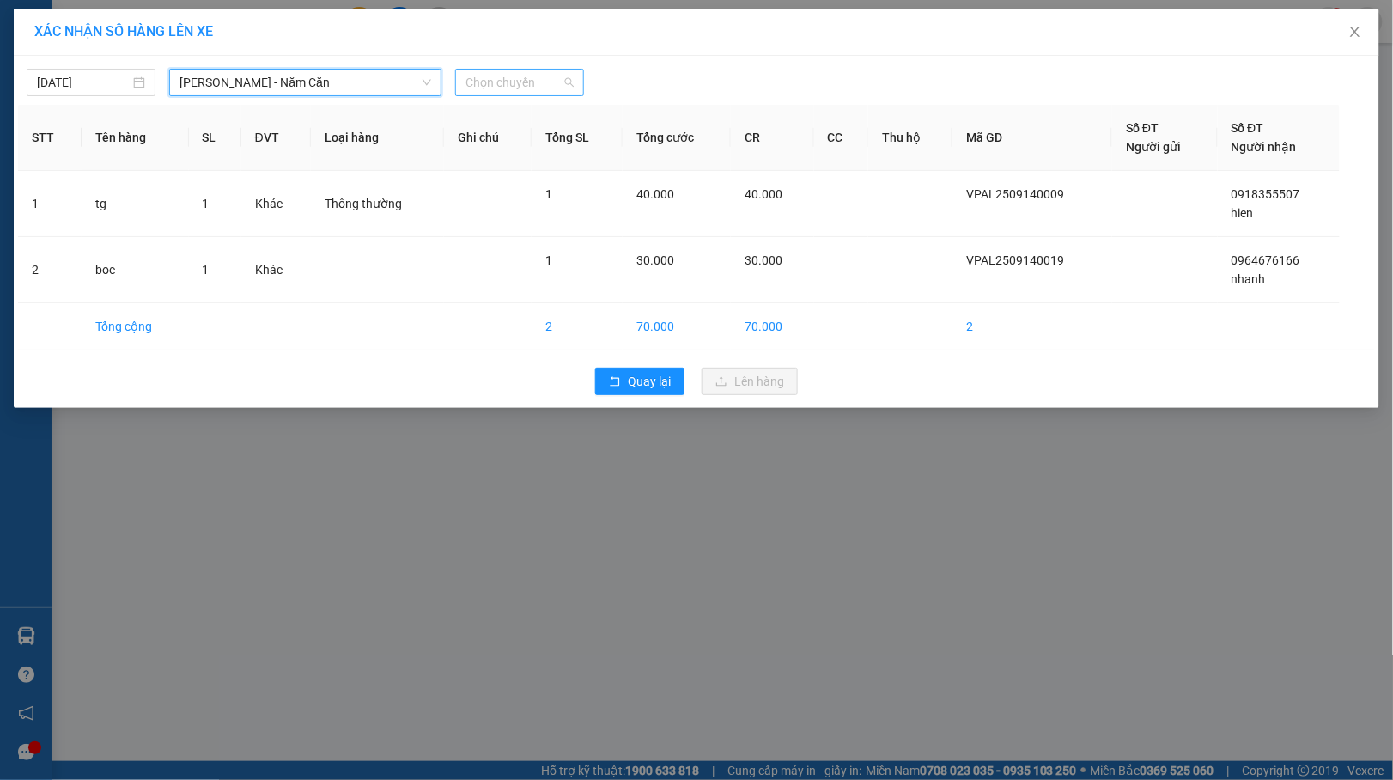
click at [550, 79] on span "Chọn chuyến" at bounding box center [520, 83] width 108 height 26
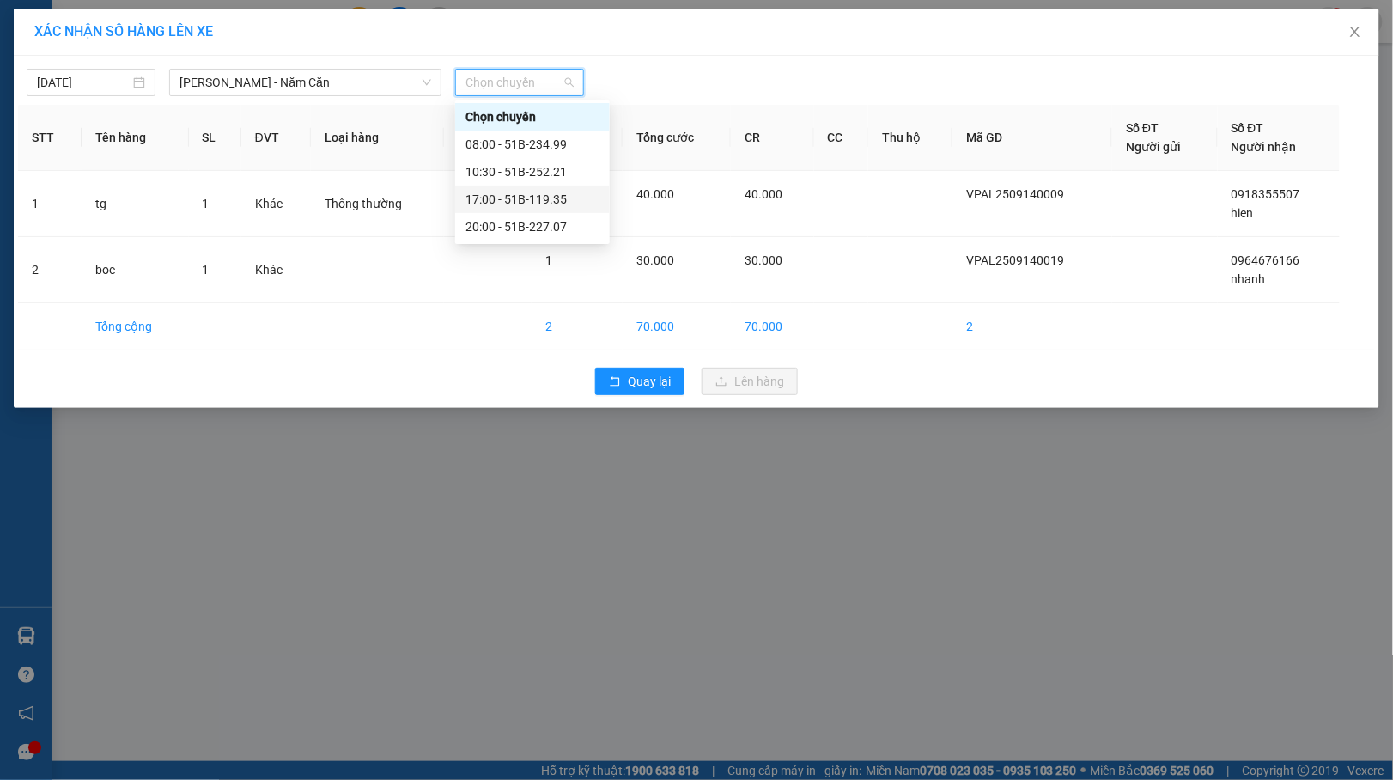
click at [544, 206] on div "17:00 - 51B-119.35" at bounding box center [533, 199] width 134 height 19
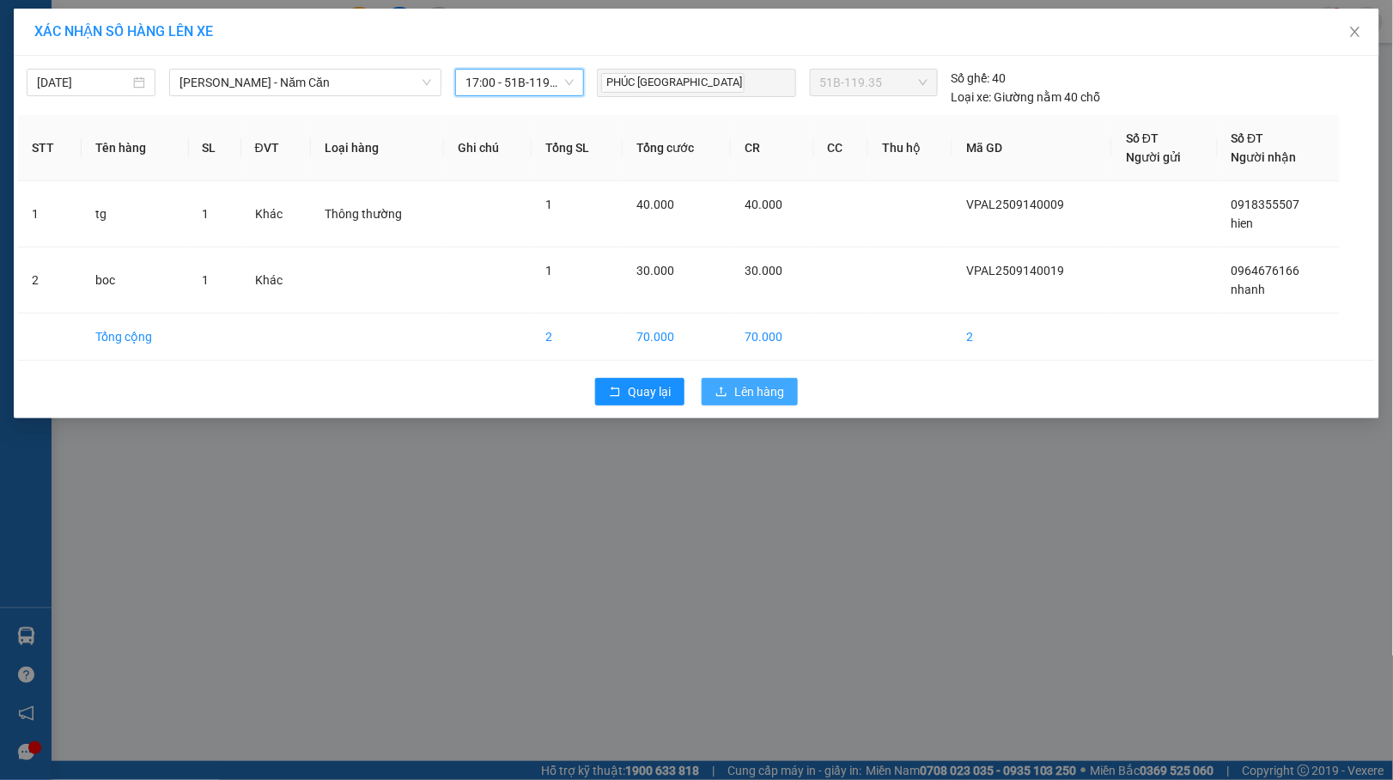
click at [765, 383] on span "Lên hàng" at bounding box center [760, 391] width 50 height 19
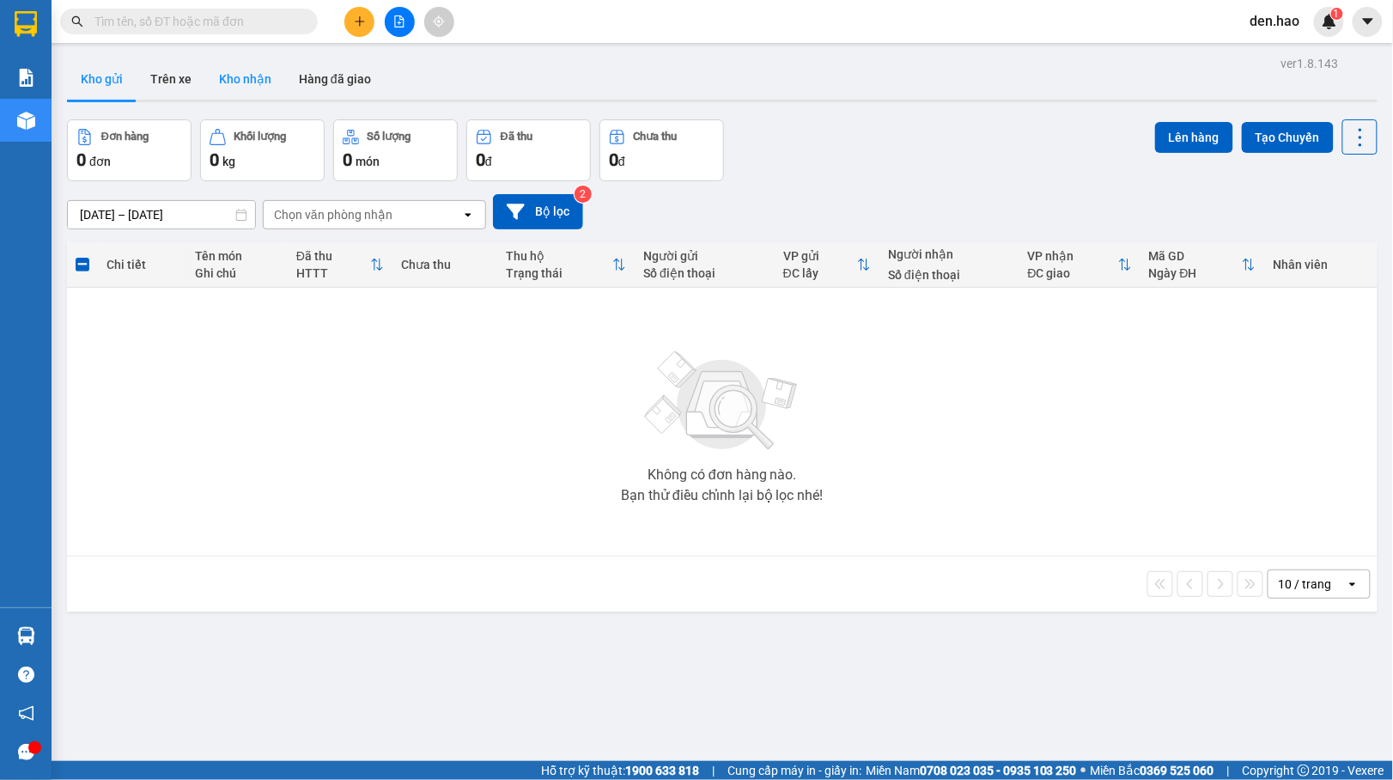
click at [237, 77] on button "Kho nhận" at bounding box center [245, 78] width 80 height 41
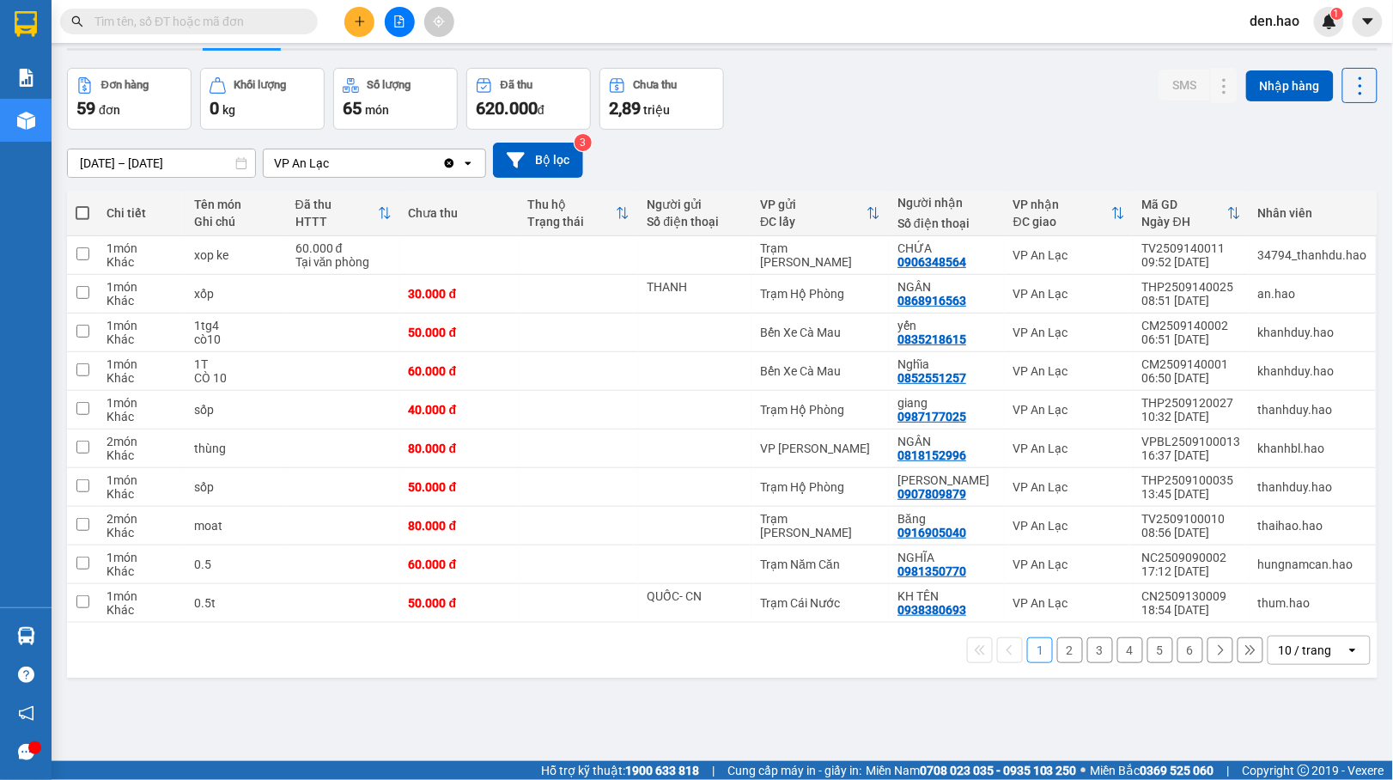
scroll to position [79, 0]
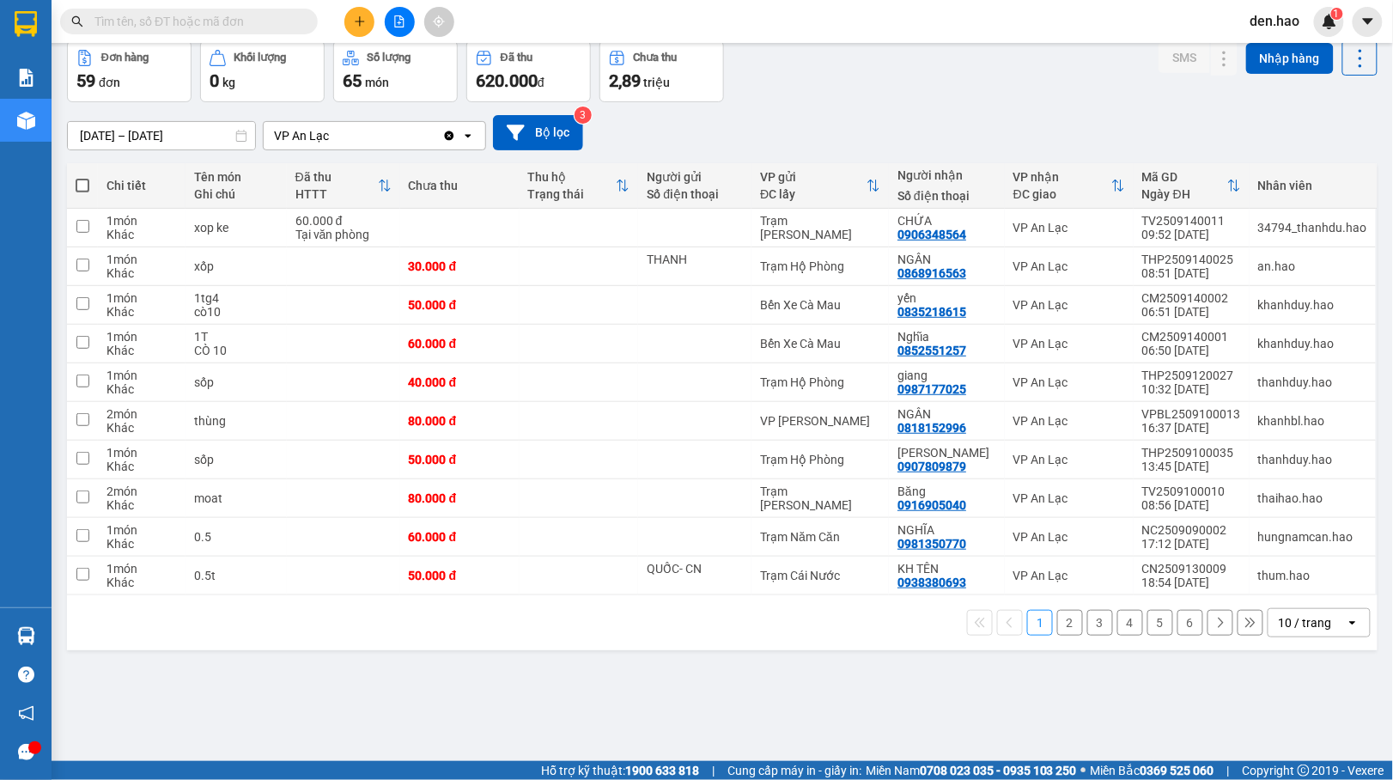
click at [1179, 622] on button "6" at bounding box center [1191, 623] width 26 height 26
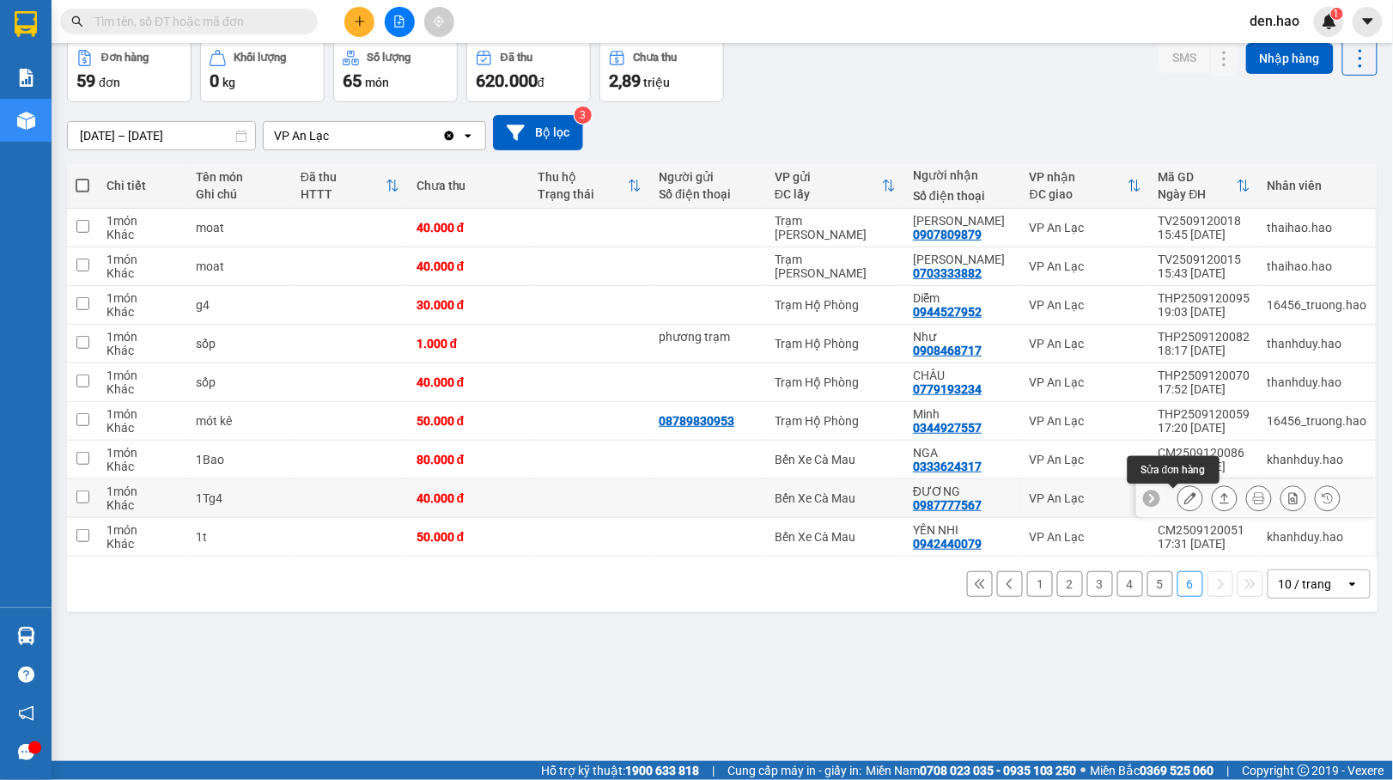
click at [1185, 500] on icon at bounding box center [1191, 498] width 12 height 12
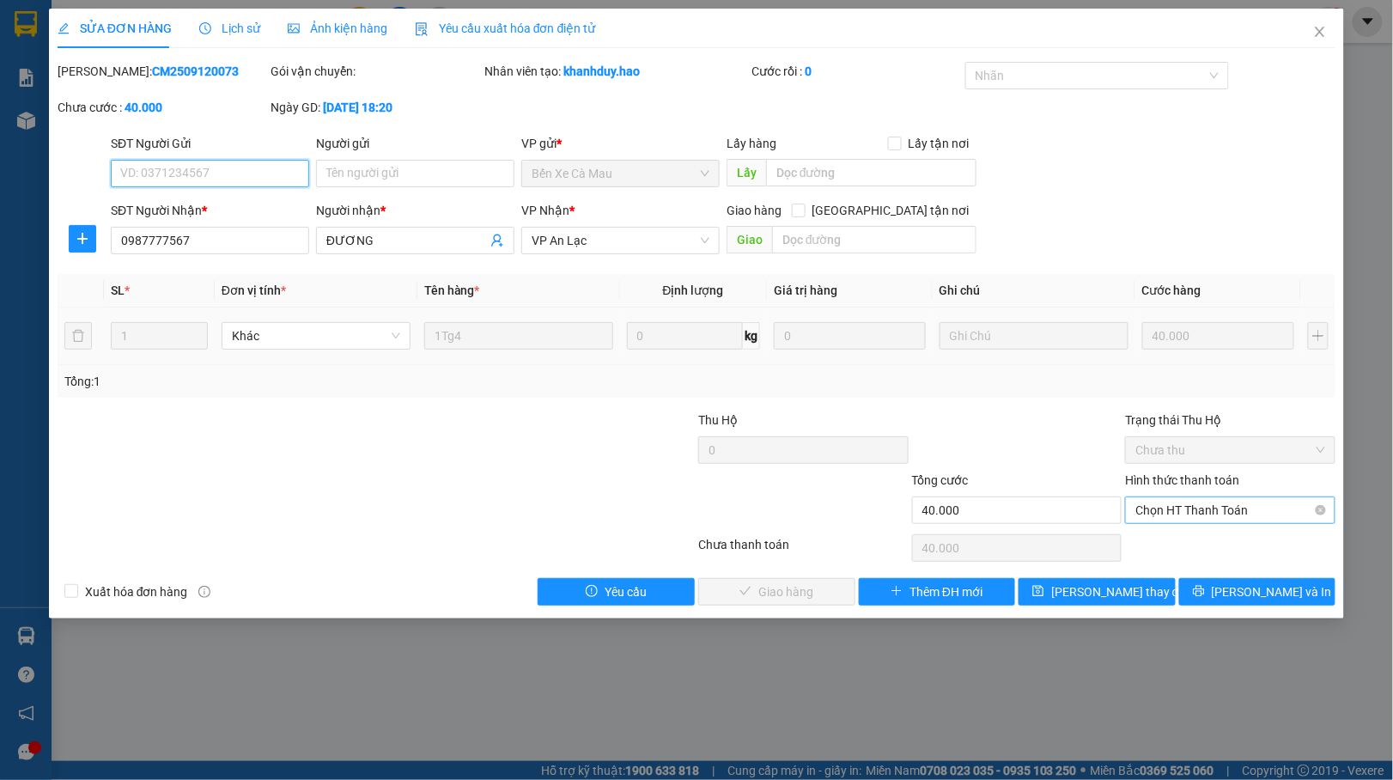
click at [1206, 512] on span "Chọn HT Thanh Toán" at bounding box center [1231, 510] width 190 height 26
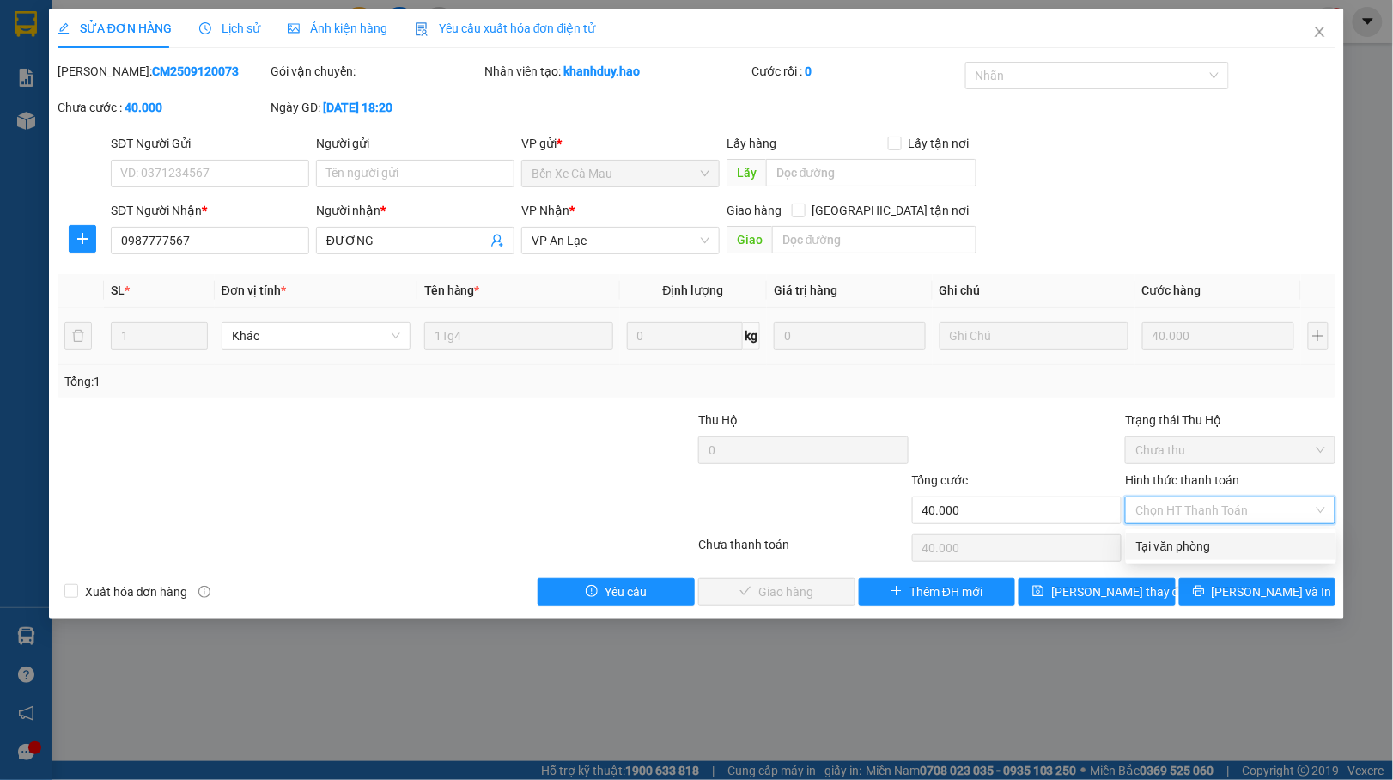
drag, startPoint x: 1172, startPoint y: 544, endPoint x: 1125, endPoint y: 547, distance: 46.5
click at [1170, 544] on div "Tại văn phòng" at bounding box center [1232, 546] width 190 height 19
type input "0"
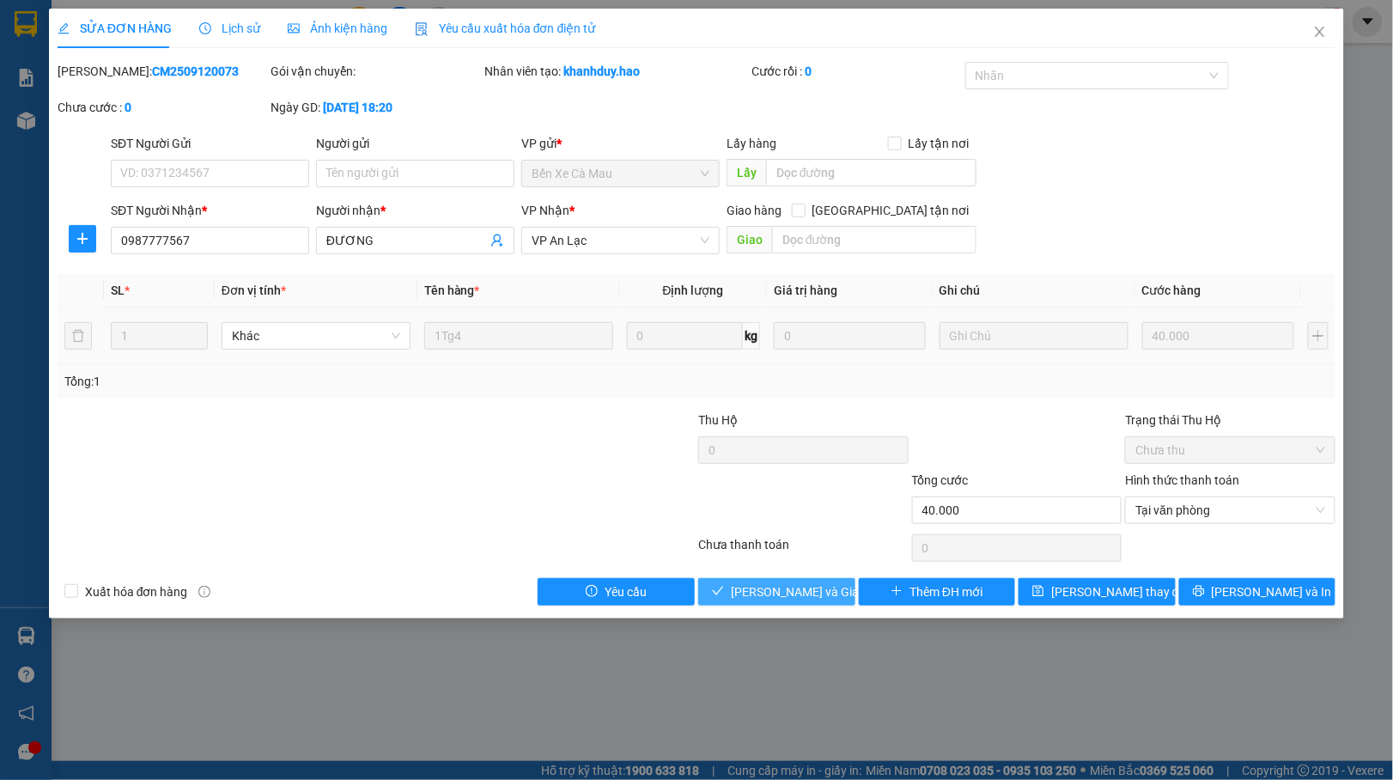
drag, startPoint x: 778, startPoint y: 594, endPoint x: 826, endPoint y: 531, distance: 79.7
click at [778, 593] on span "[PERSON_NAME] và Giao hàng" at bounding box center [813, 591] width 165 height 19
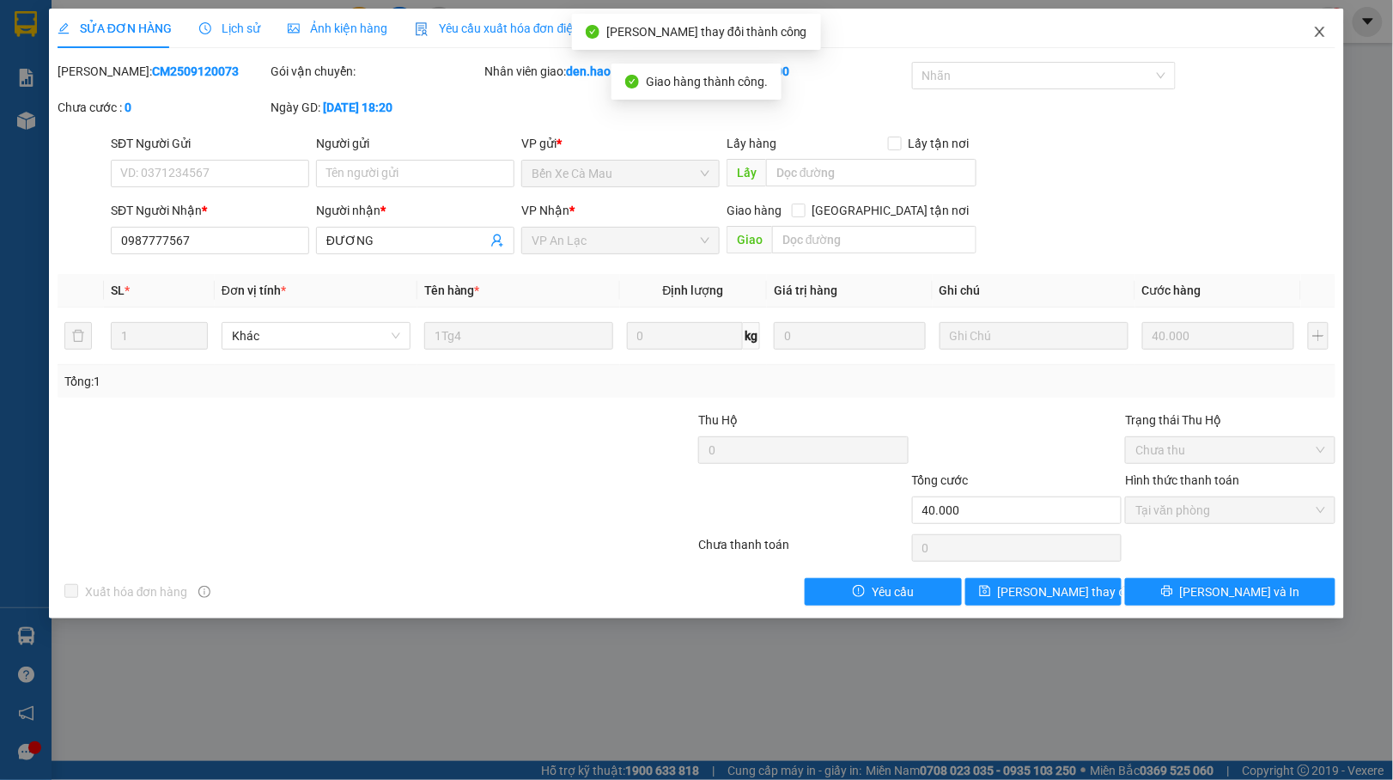
click at [1316, 35] on icon "close" at bounding box center [1321, 32] width 14 height 14
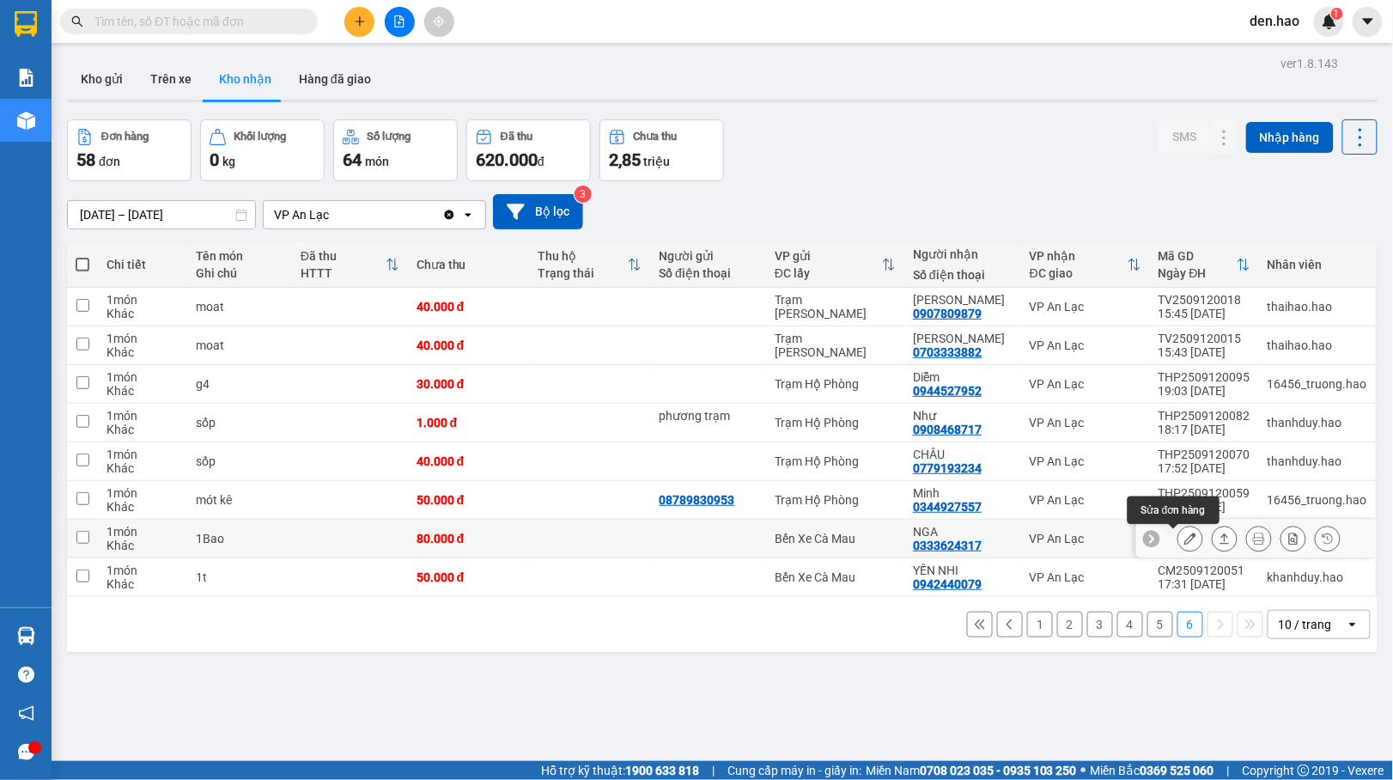
click at [1185, 543] on icon at bounding box center [1191, 539] width 12 height 12
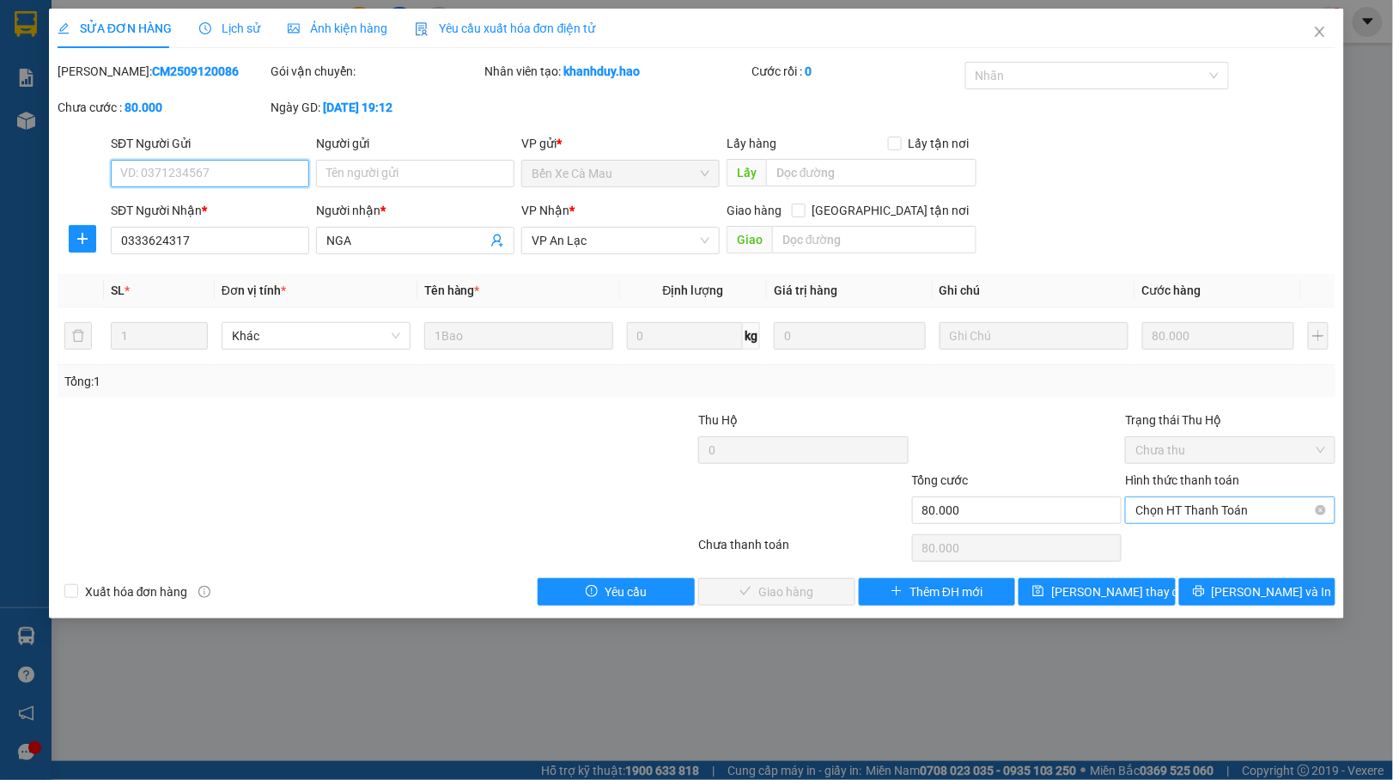
click at [1186, 505] on span "Chọn HT Thanh Toán" at bounding box center [1231, 510] width 190 height 26
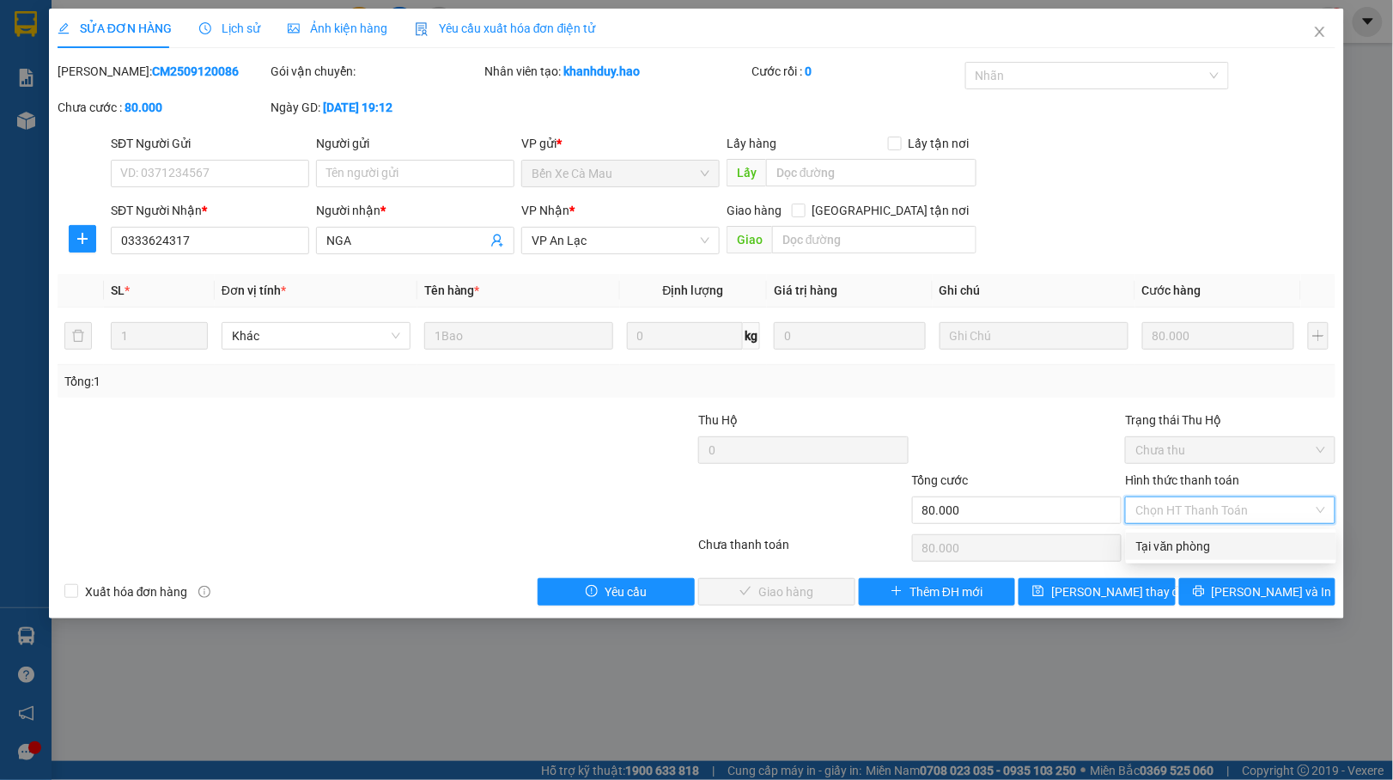
drag, startPoint x: 1155, startPoint y: 539, endPoint x: 1110, endPoint y: 547, distance: 46.2
click at [1155, 539] on div "Tại văn phòng" at bounding box center [1232, 546] width 190 height 19
type input "0"
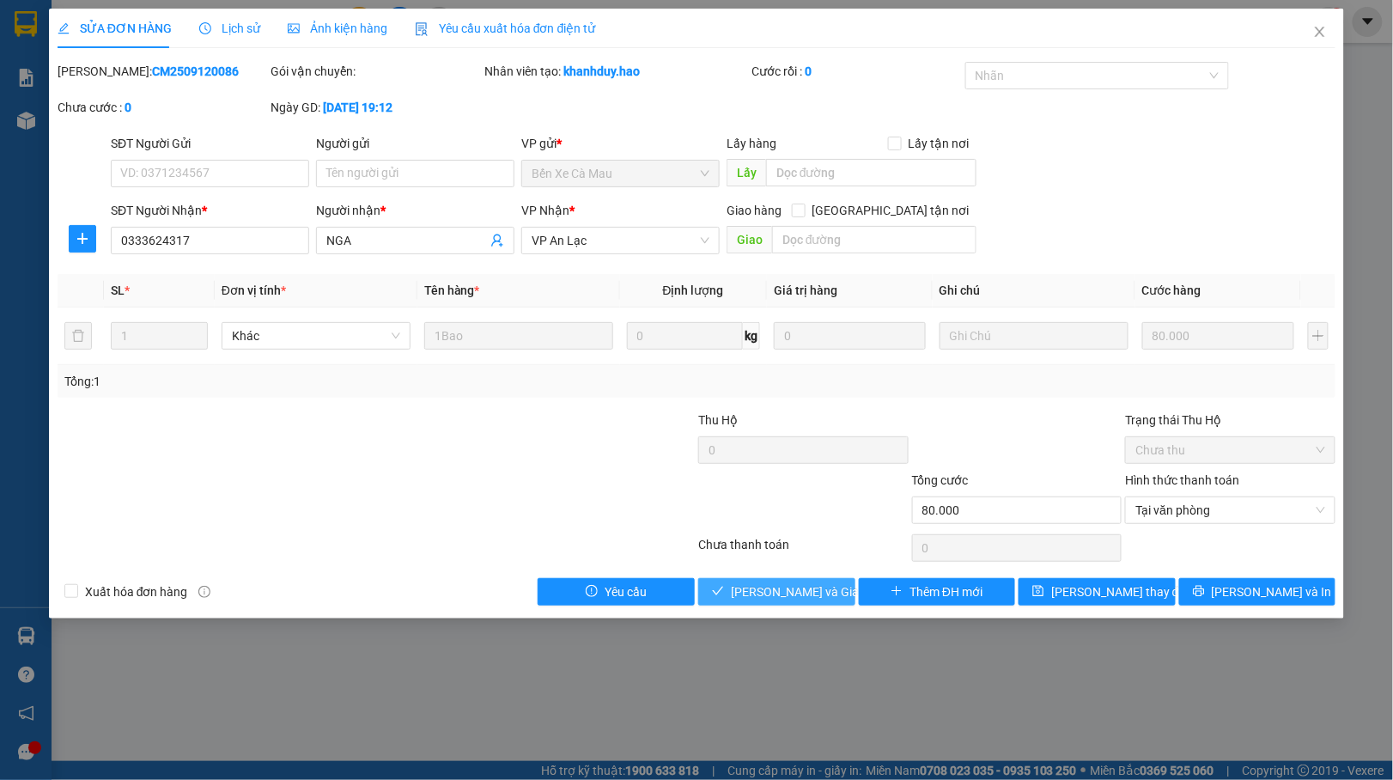
click at [787, 593] on span "[PERSON_NAME] và Giao hàng" at bounding box center [813, 591] width 165 height 19
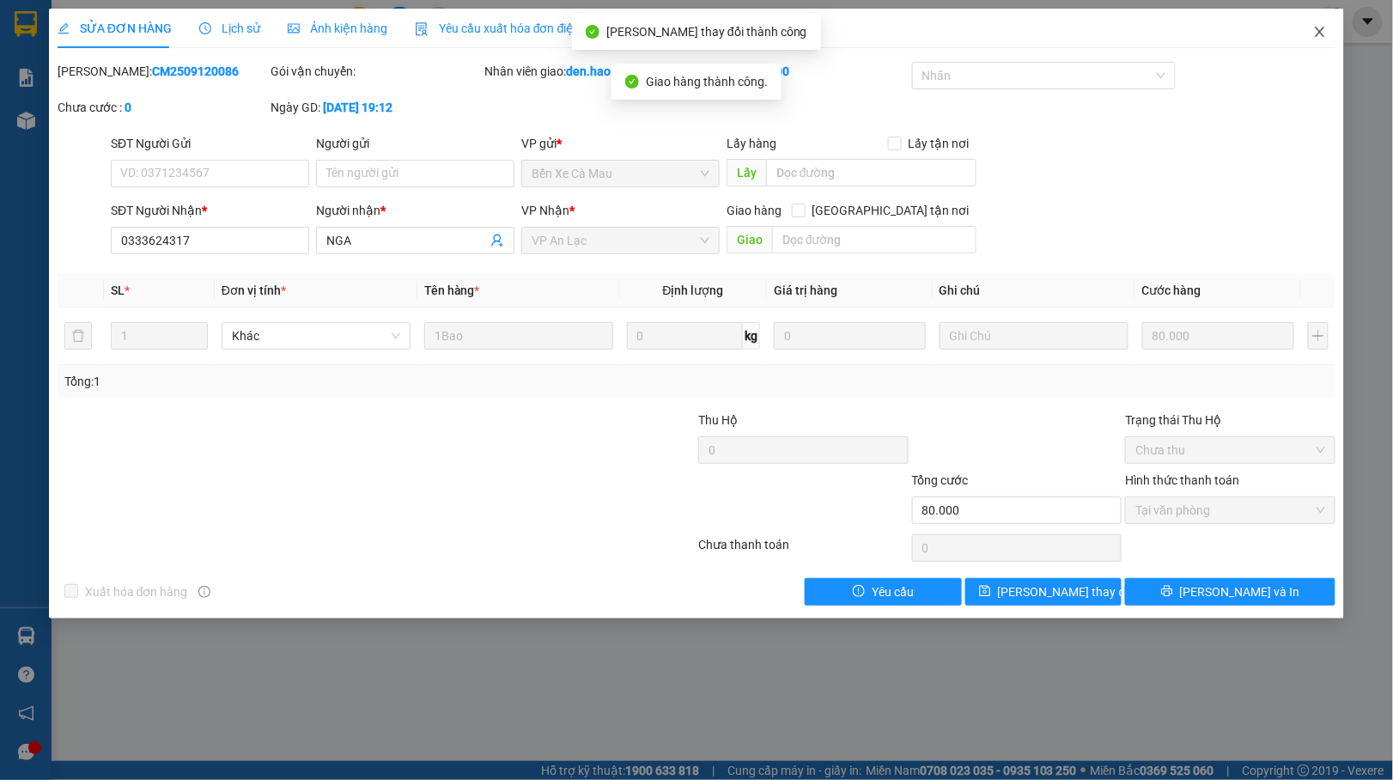
click at [1327, 35] on icon "close" at bounding box center [1321, 32] width 14 height 14
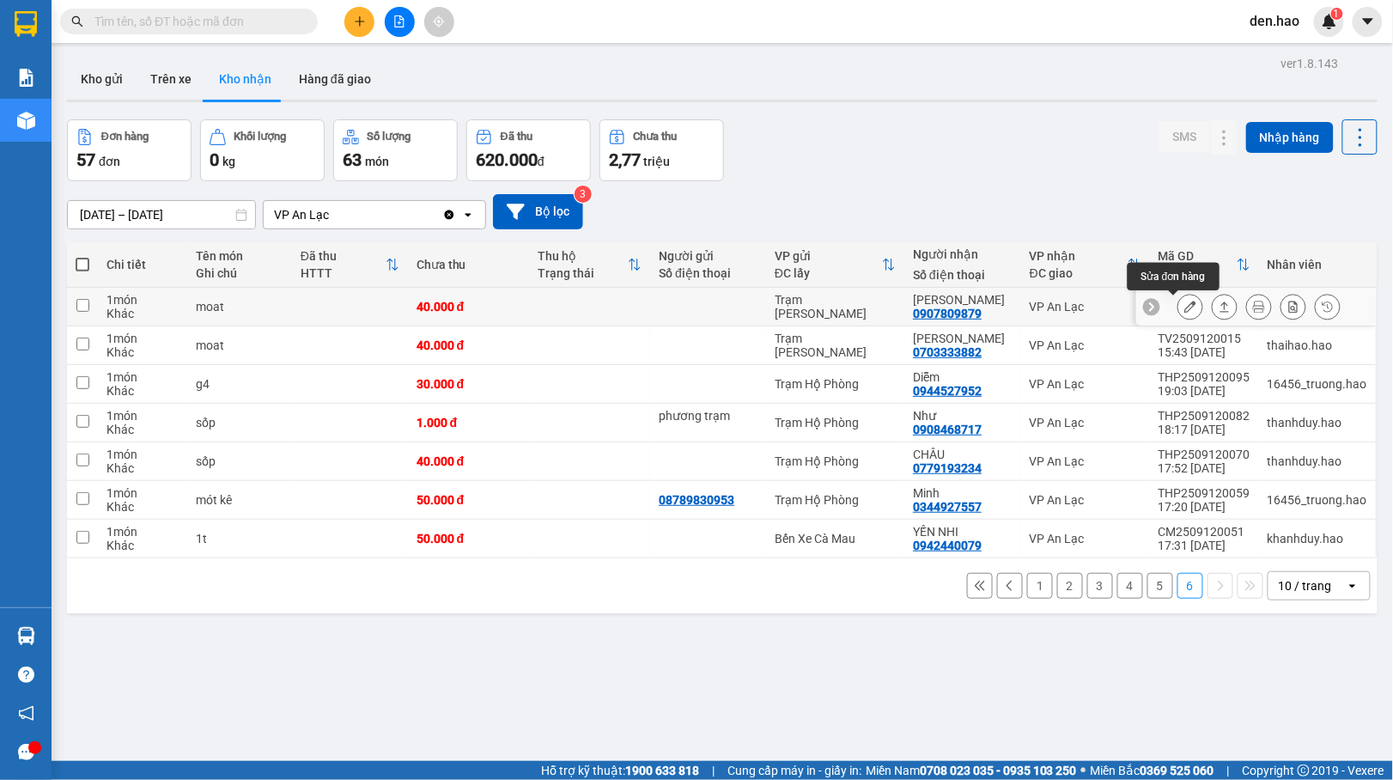
click at [1185, 304] on icon at bounding box center [1191, 307] width 12 height 12
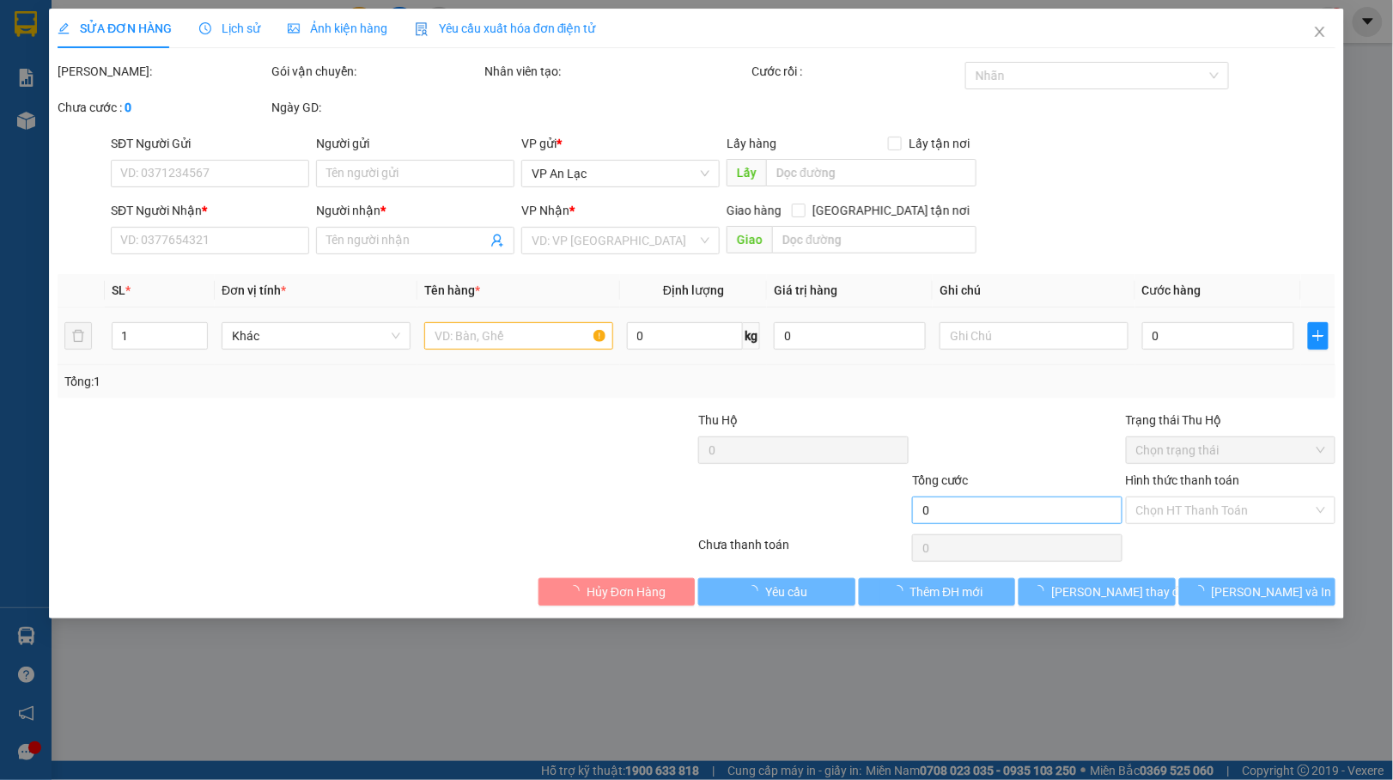
type input "0907809879"
type input "[PERSON_NAME]"
type input "40.000"
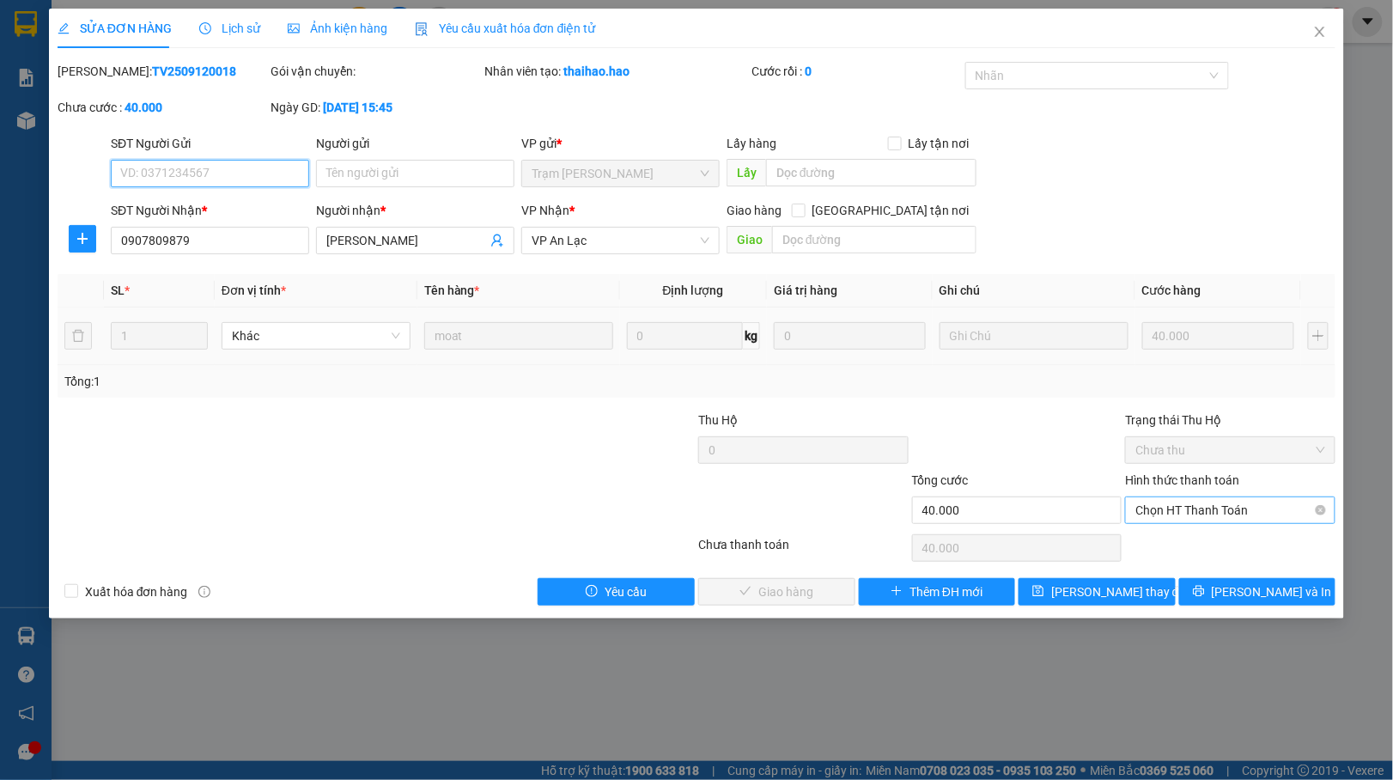
click at [1210, 513] on span "Chọn HT Thanh Toán" at bounding box center [1231, 510] width 190 height 26
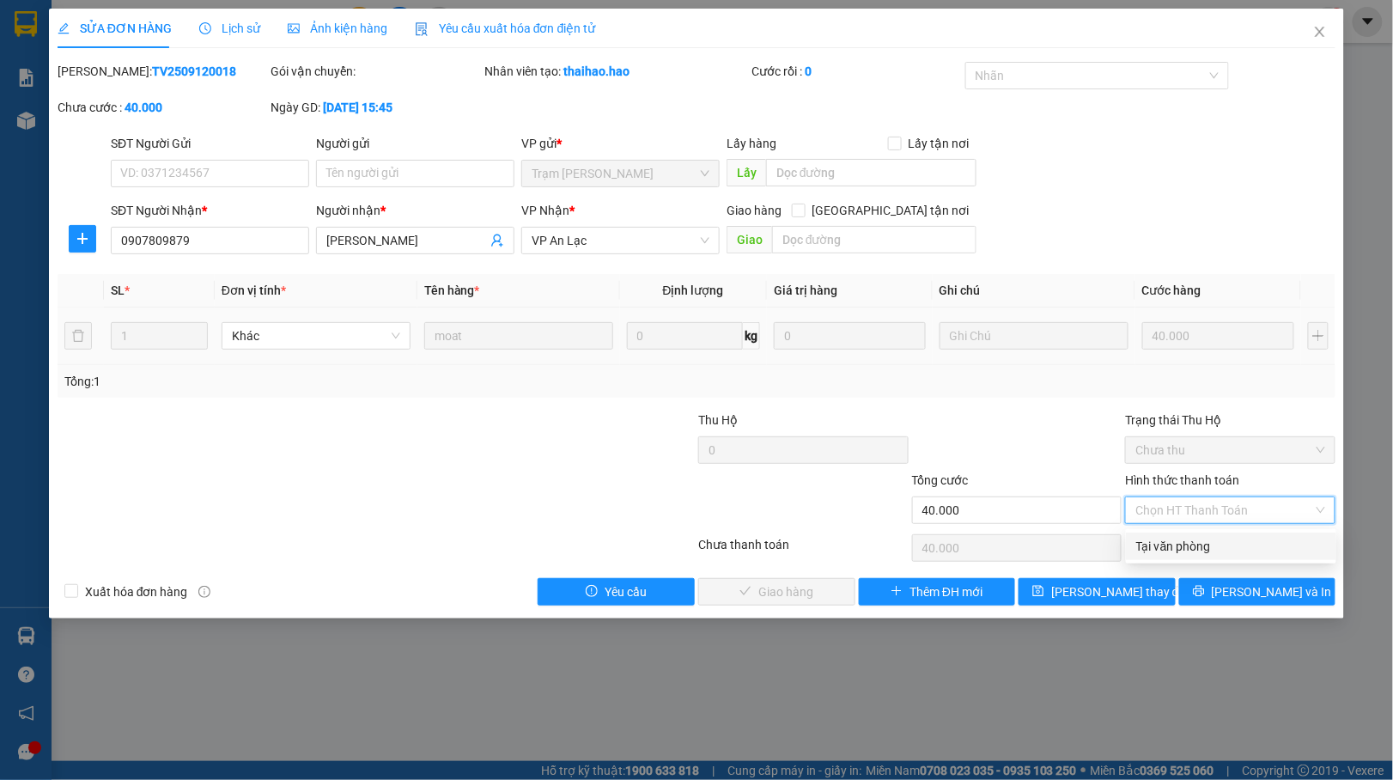
drag, startPoint x: 1161, startPoint y: 539, endPoint x: 1010, endPoint y: 567, distance: 153.7
click at [1160, 539] on div "Tại văn phòng" at bounding box center [1232, 546] width 190 height 19
type input "0"
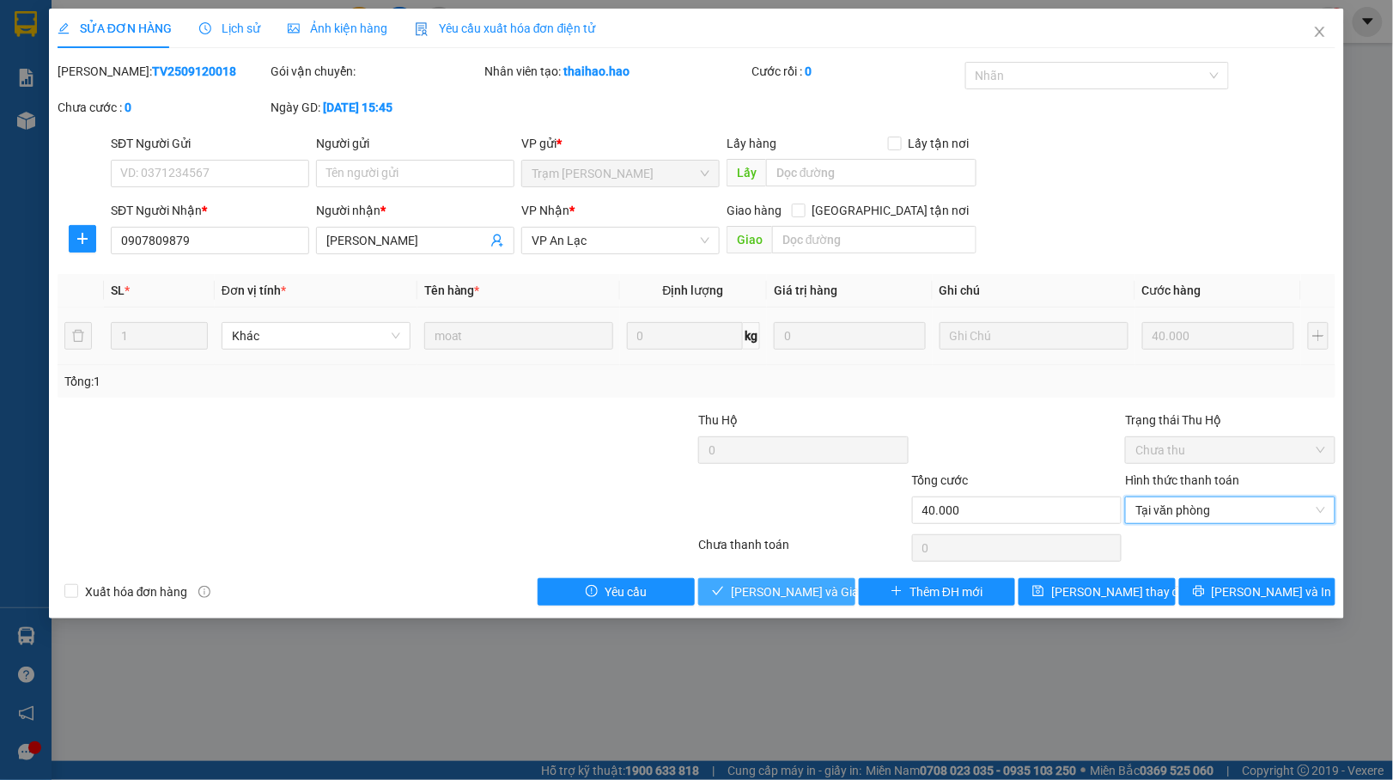
click at [773, 594] on span "[PERSON_NAME] và Giao hàng" at bounding box center [813, 591] width 165 height 19
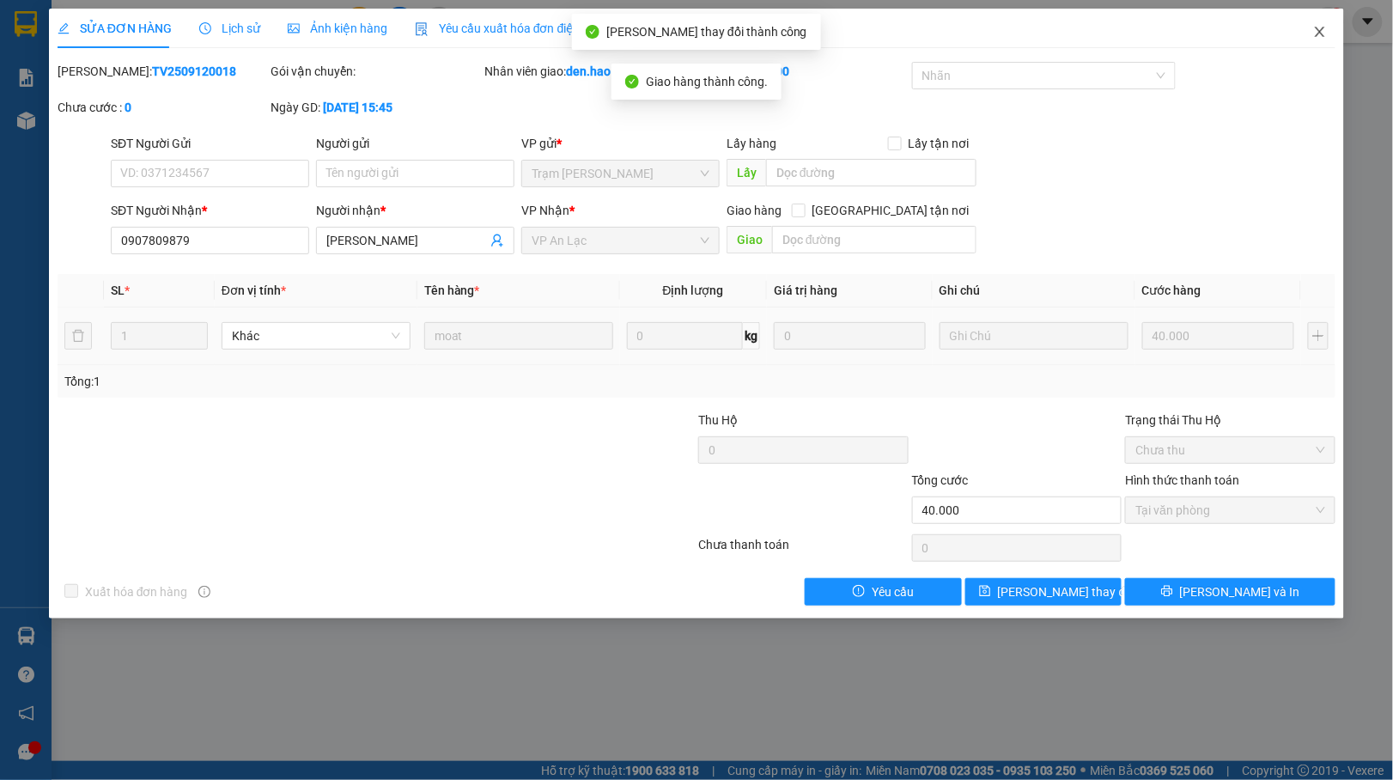
click at [1314, 40] on span "Close" at bounding box center [1320, 33] width 48 height 48
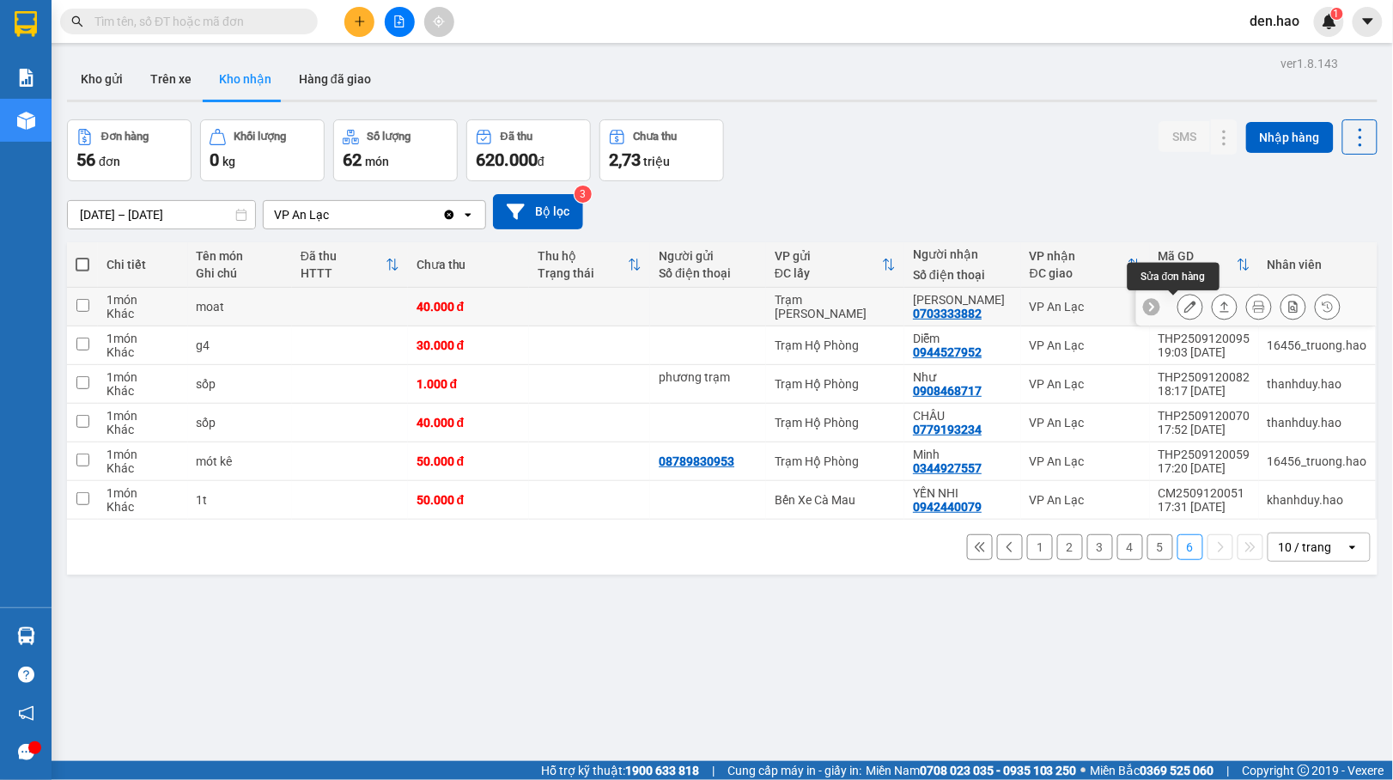
click at [1185, 313] on icon at bounding box center [1191, 307] width 12 height 12
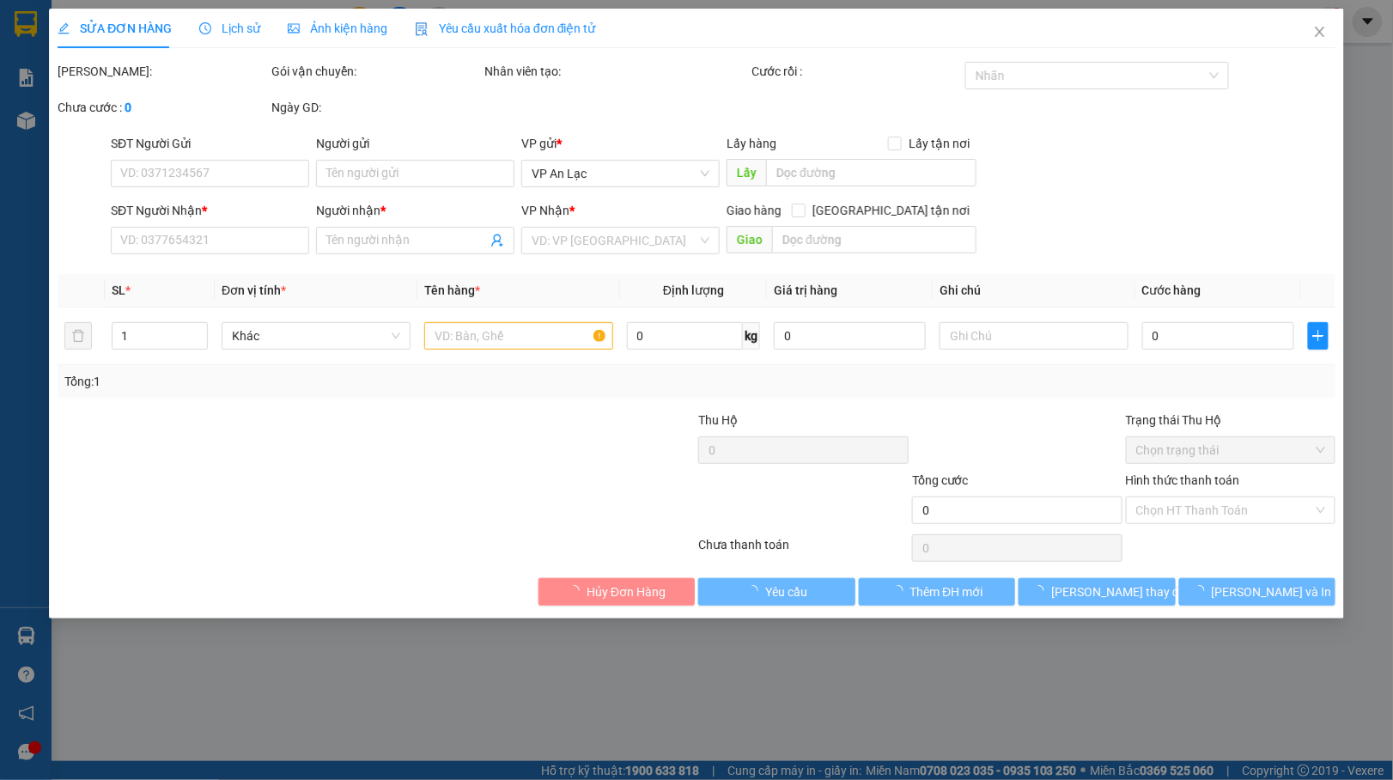
type input "0703333882"
type input "[PERSON_NAME]"
type input "40.000"
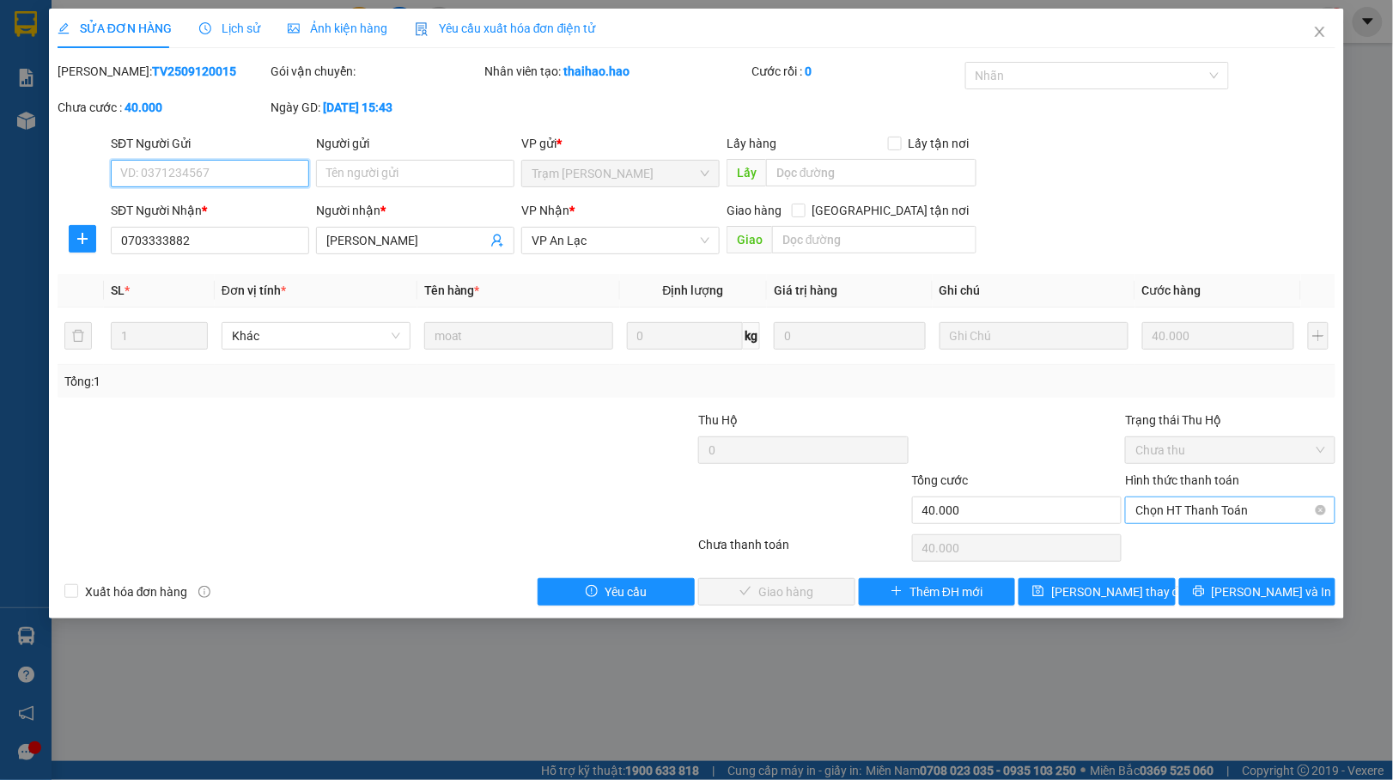
click at [1206, 517] on span "Chọn HT Thanh Toán" at bounding box center [1231, 510] width 190 height 26
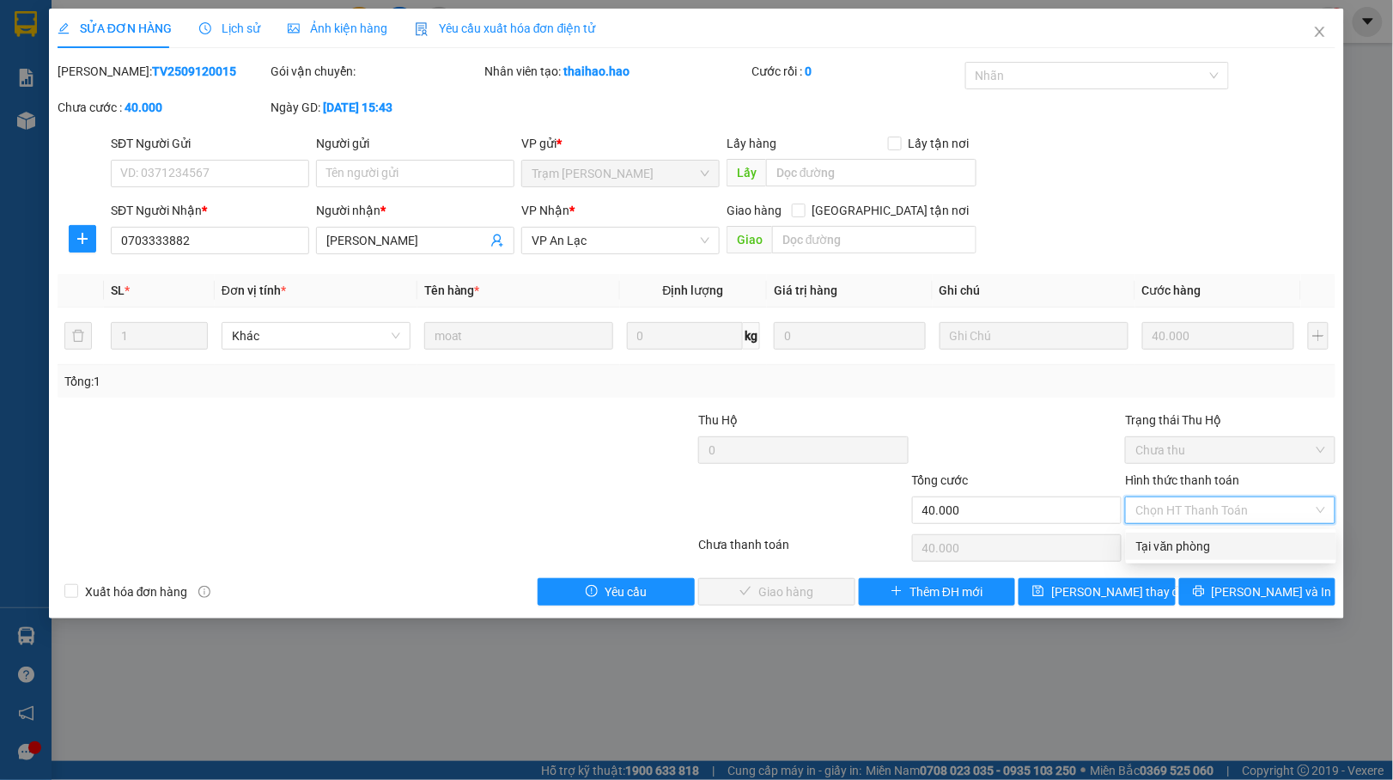
drag, startPoint x: 1186, startPoint y: 539, endPoint x: 1145, endPoint y: 533, distance: 41.8
click at [1183, 537] on div "Tại văn phòng" at bounding box center [1232, 546] width 190 height 19
type input "0"
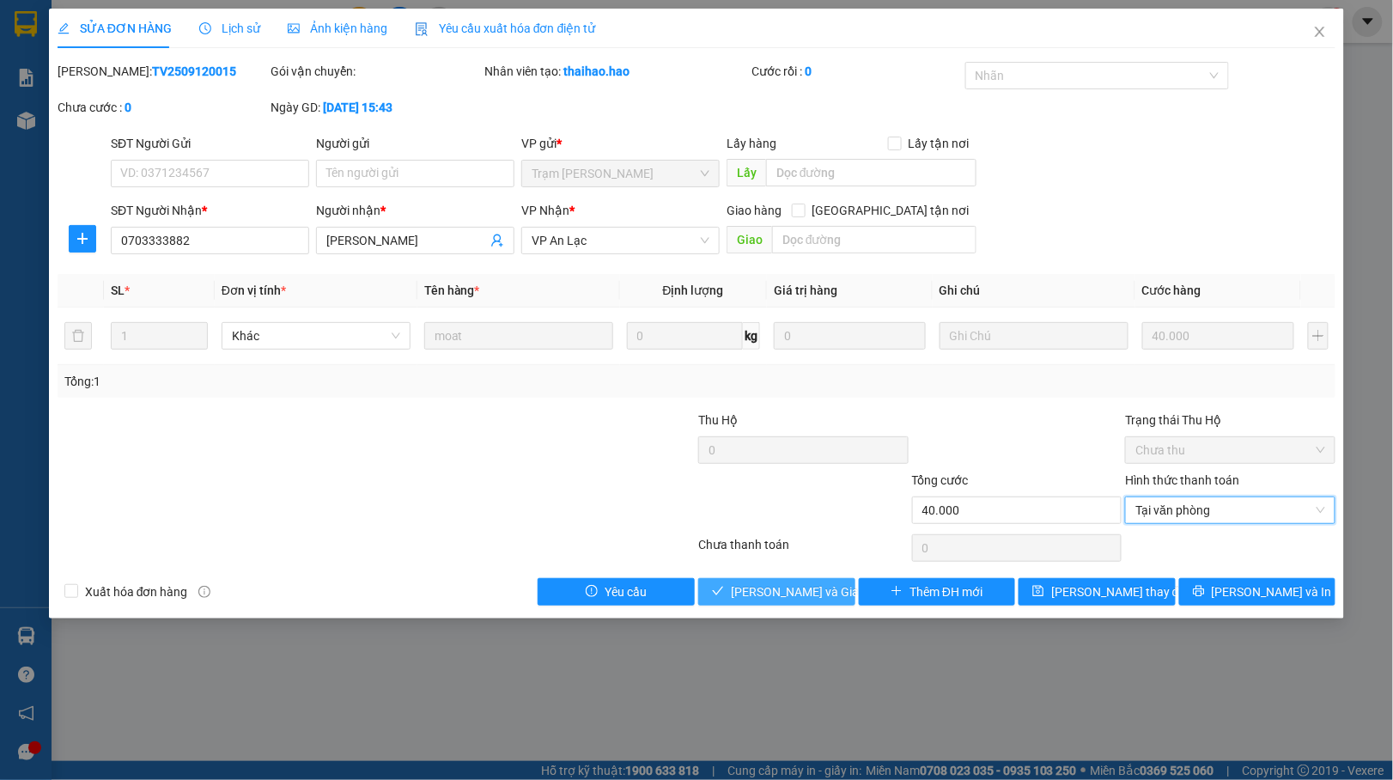
click at [788, 586] on span "[PERSON_NAME] và Giao hàng" at bounding box center [813, 591] width 165 height 19
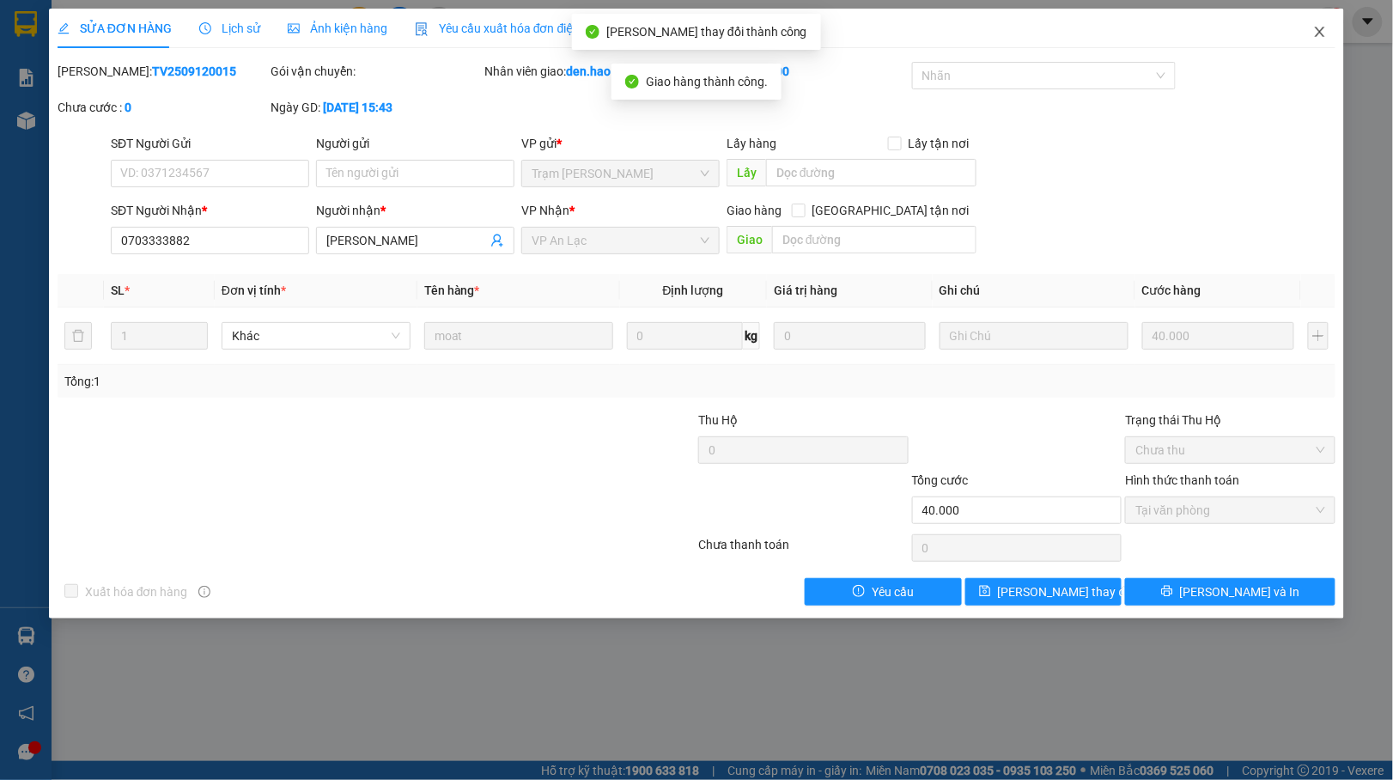
click at [1318, 31] on icon "close" at bounding box center [1321, 32] width 14 height 14
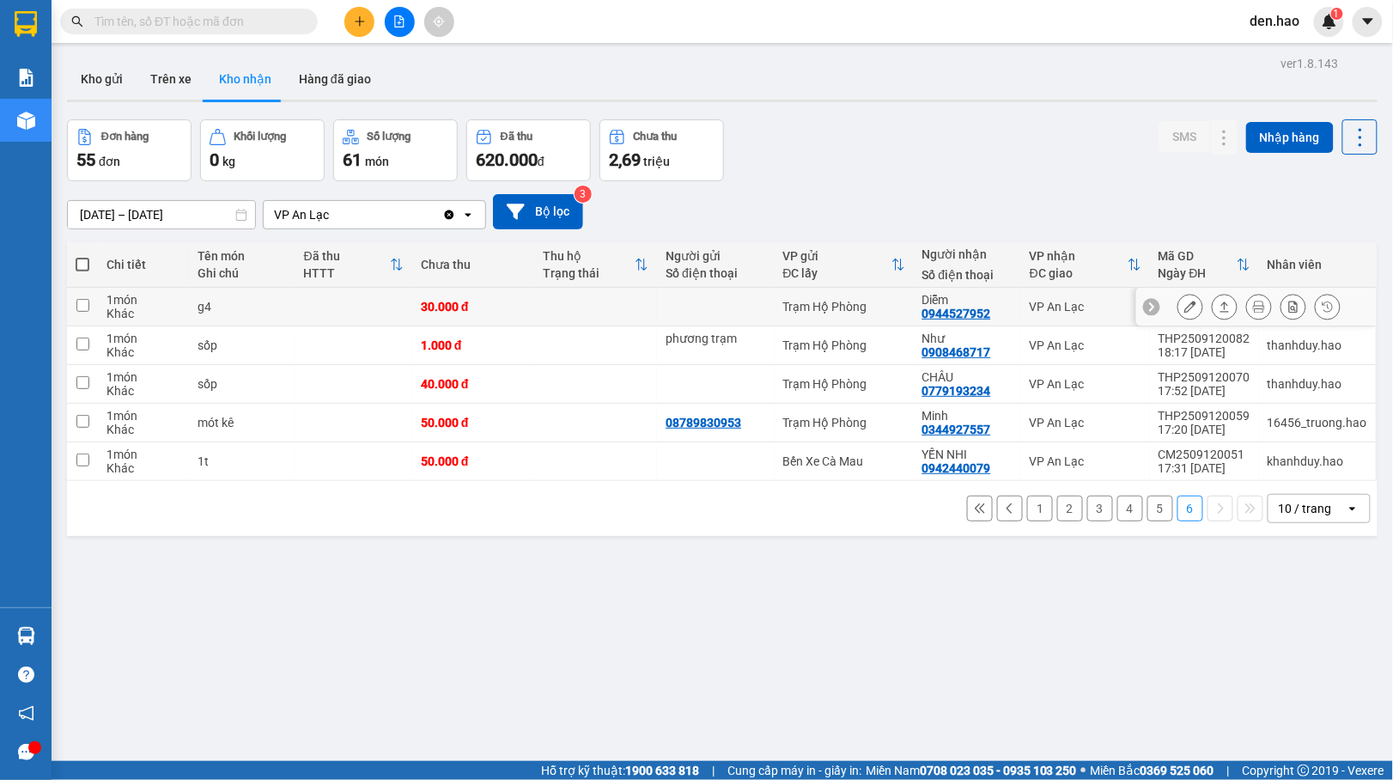
click at [1185, 302] on icon at bounding box center [1191, 307] width 12 height 12
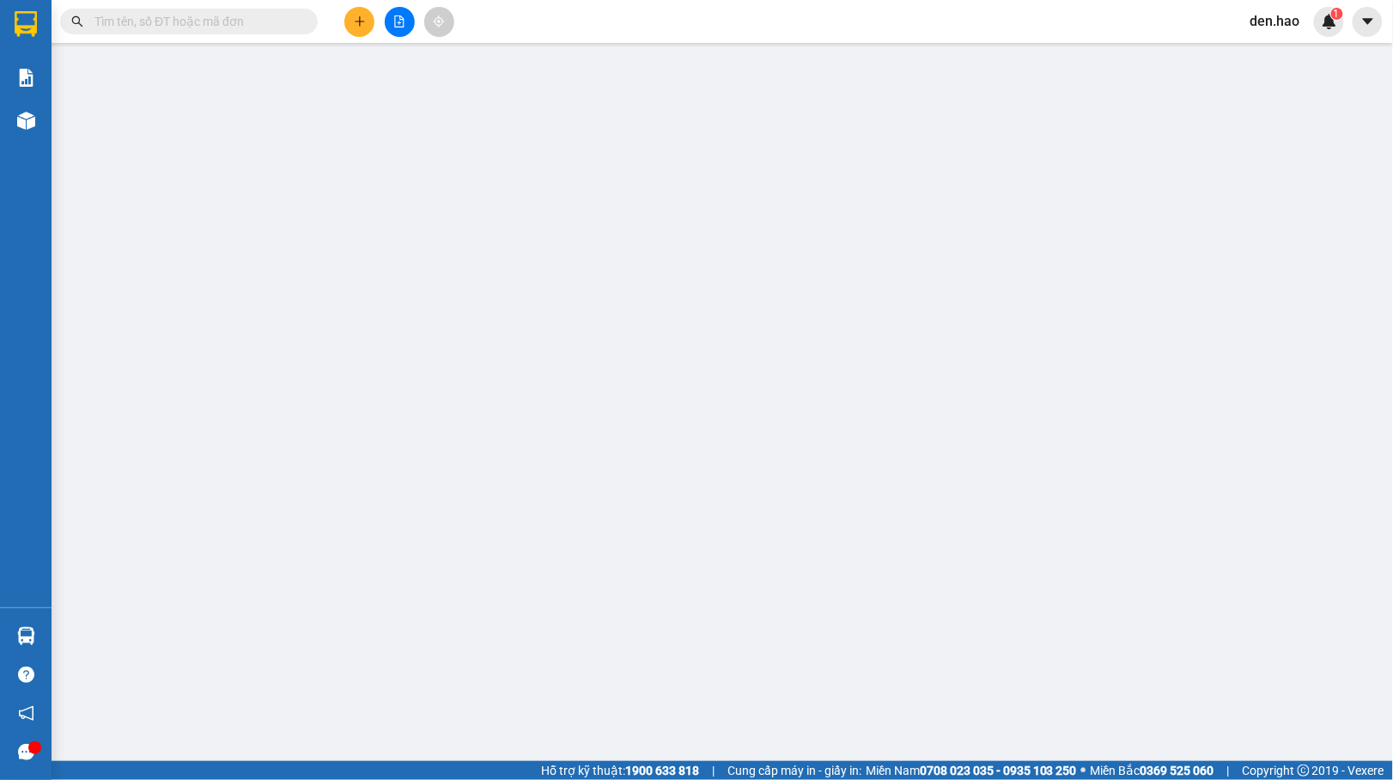
type input "0944527952"
type input "Diễm"
type input "30.000"
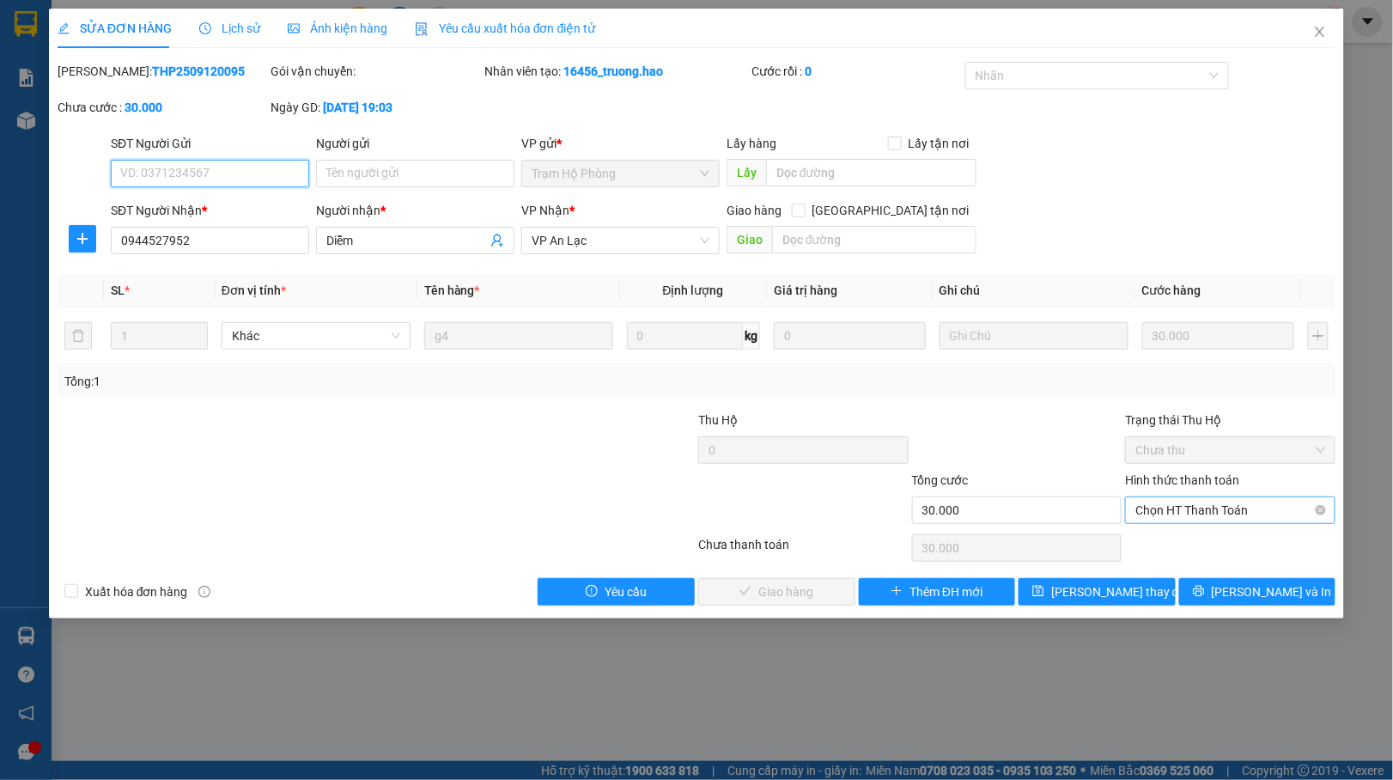
click at [1163, 517] on span "Chọn HT Thanh Toán" at bounding box center [1231, 510] width 190 height 26
click at [1151, 530] on div "Total Paid Fee 0 Total UnPaid Fee 30.000 Cash Collection Total Fee Mã ĐH: THP25…" at bounding box center [697, 334] width 1278 height 544
click at [1179, 509] on span "Chọn HT Thanh Toán" at bounding box center [1231, 510] width 190 height 26
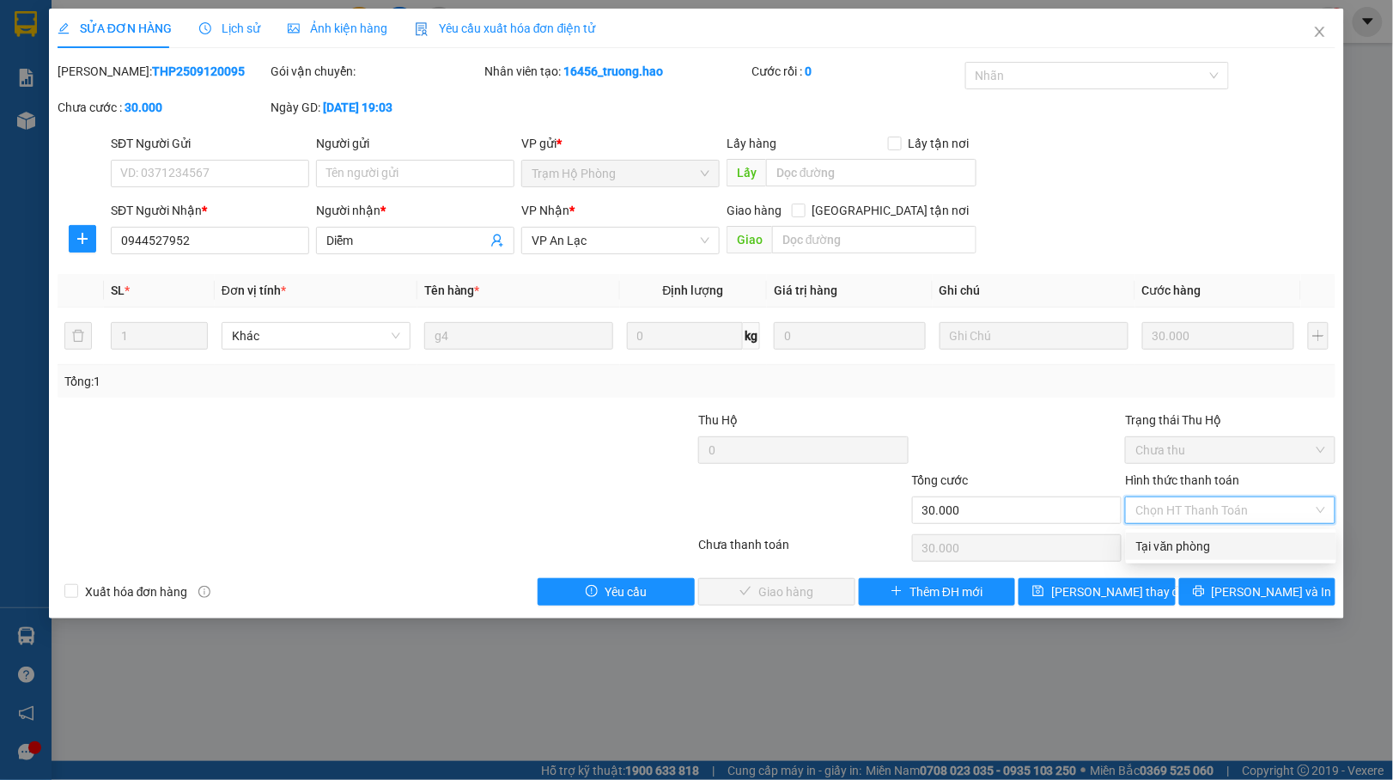
click at [1156, 547] on div "Tại văn phòng" at bounding box center [1232, 546] width 190 height 19
type input "0"
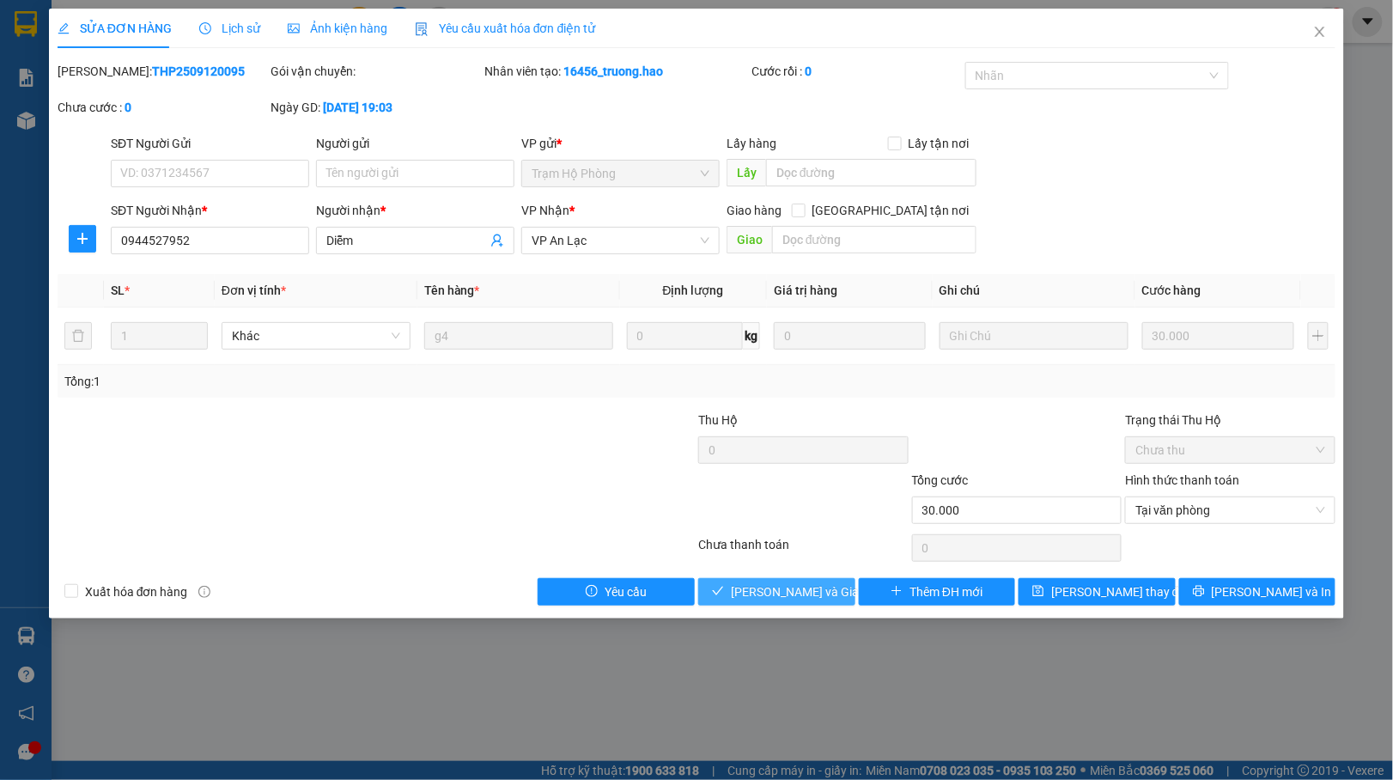
drag, startPoint x: 730, startPoint y: 596, endPoint x: 778, endPoint y: 555, distance: 63.4
click at [724, 595] on icon "check" at bounding box center [718, 591] width 12 height 12
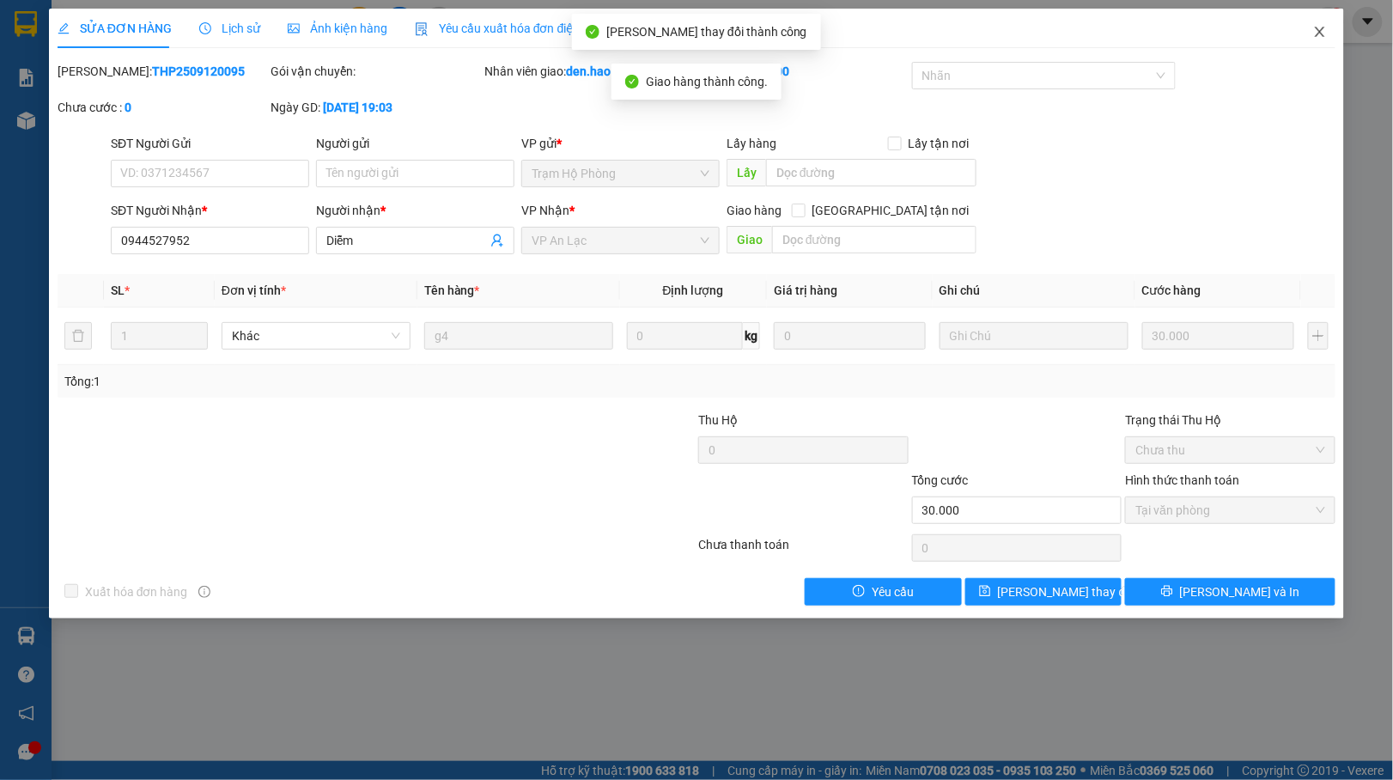
click at [1316, 38] on icon "close" at bounding box center [1321, 32] width 14 height 14
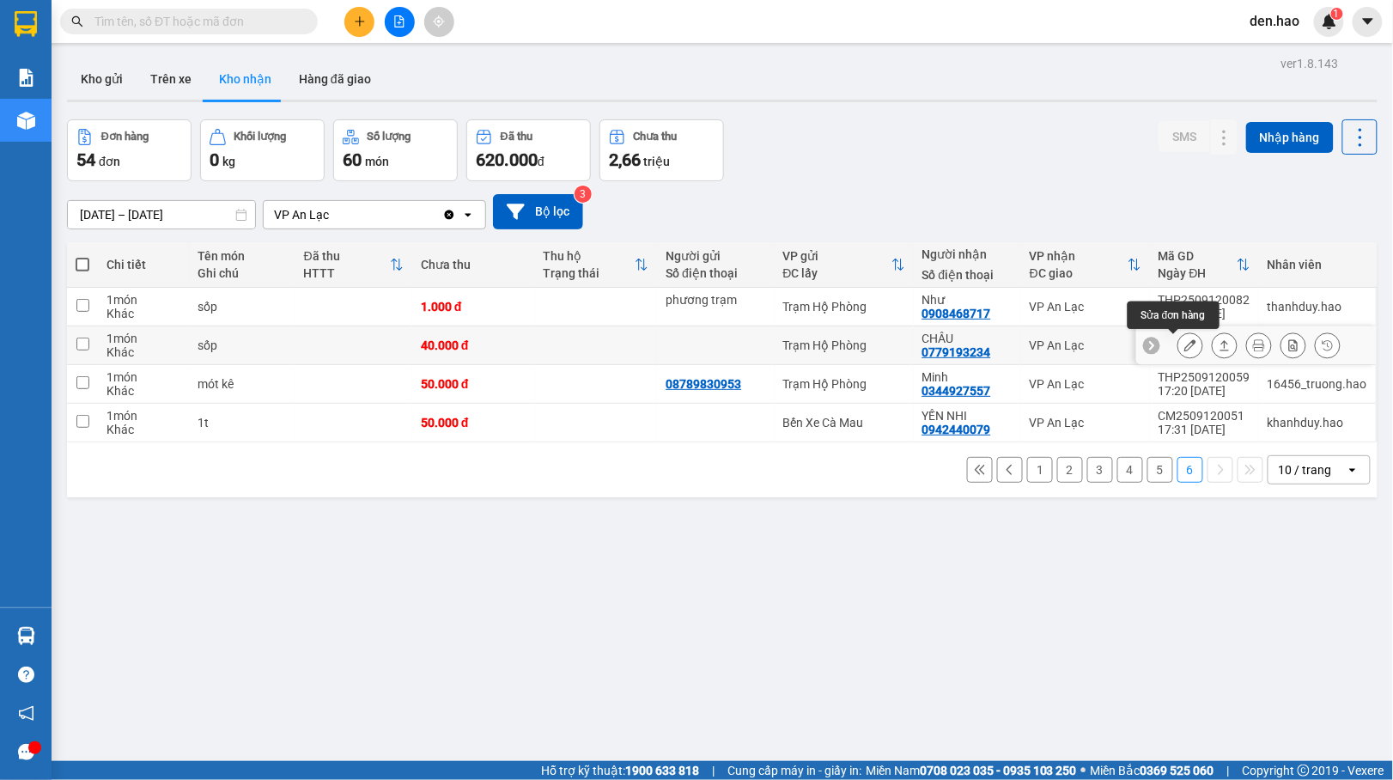
click at [1185, 345] on icon at bounding box center [1191, 345] width 12 height 12
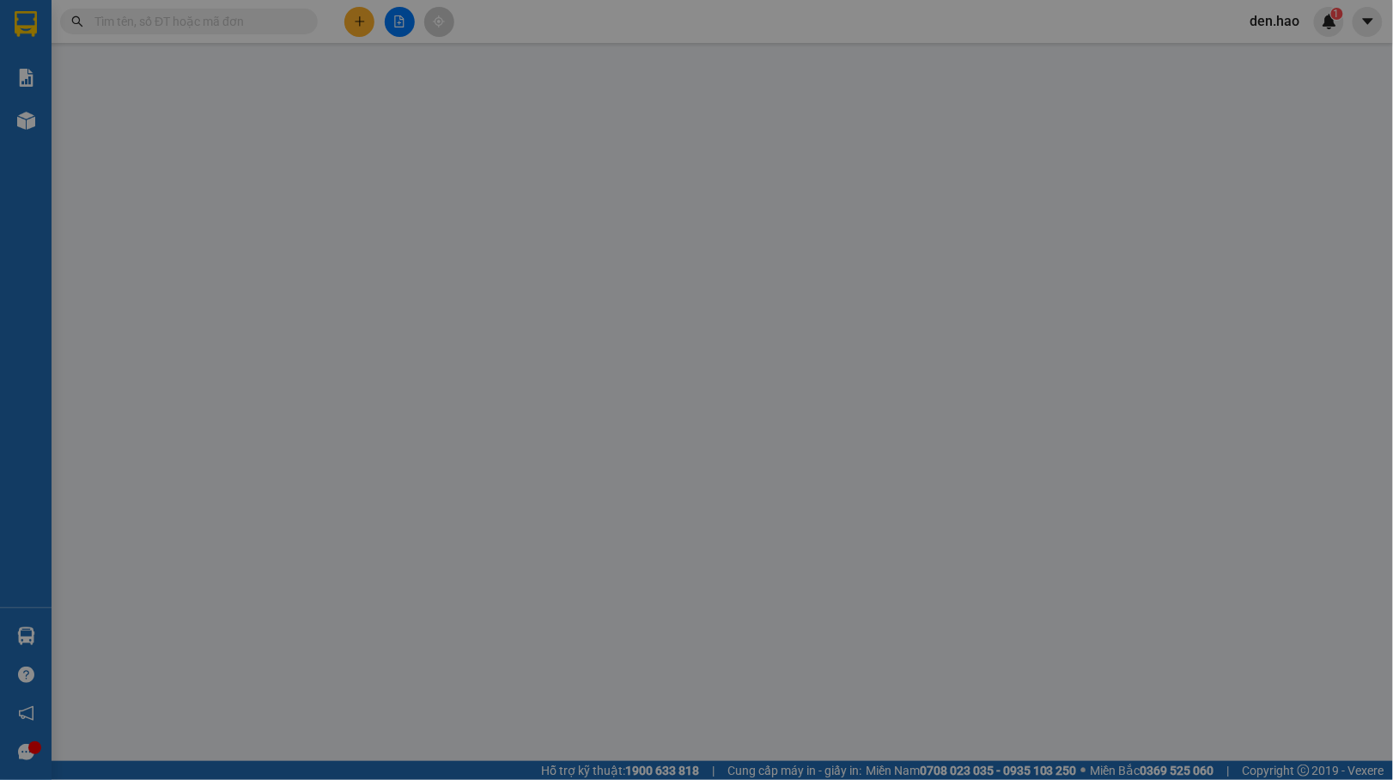
type input "0779193234"
type input "CHÂU"
type input "40.000"
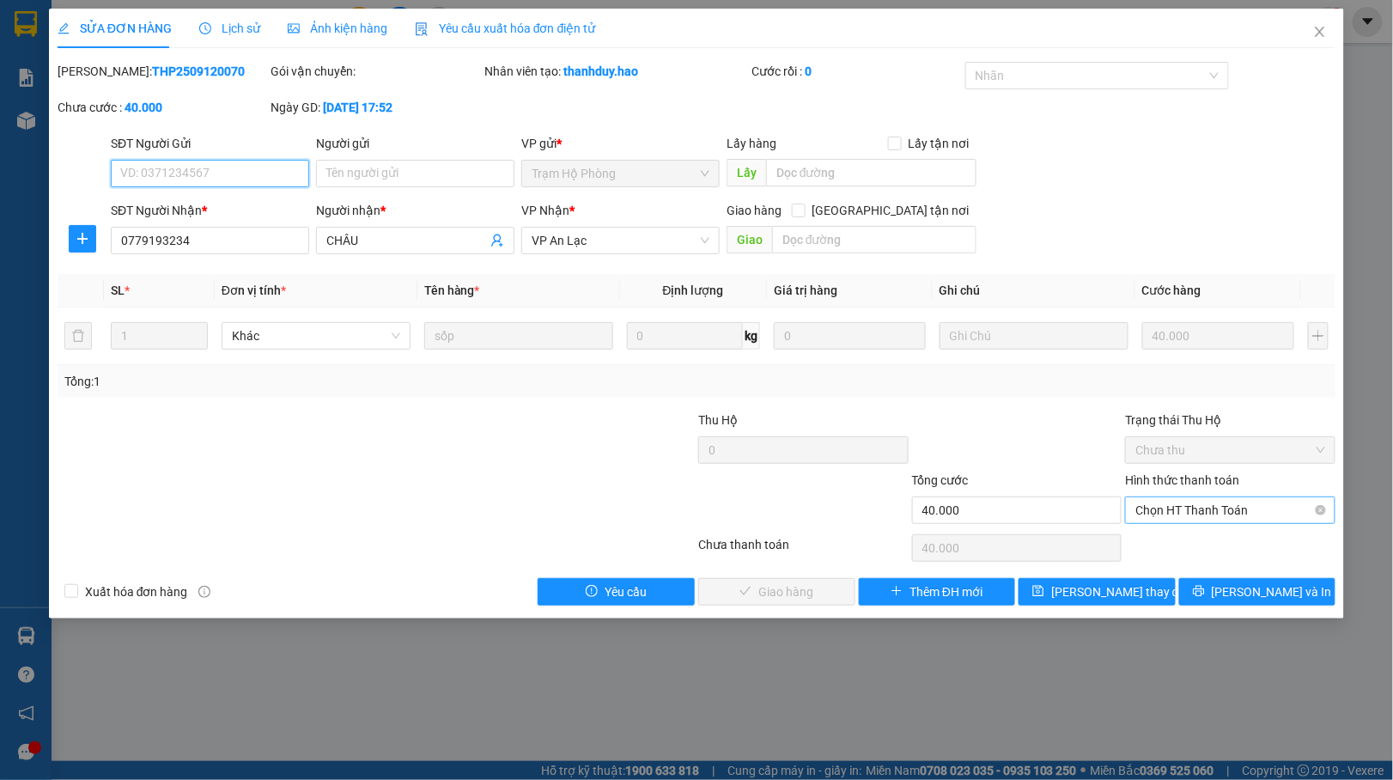
click at [1170, 514] on span "Chọn HT Thanh Toán" at bounding box center [1231, 510] width 190 height 26
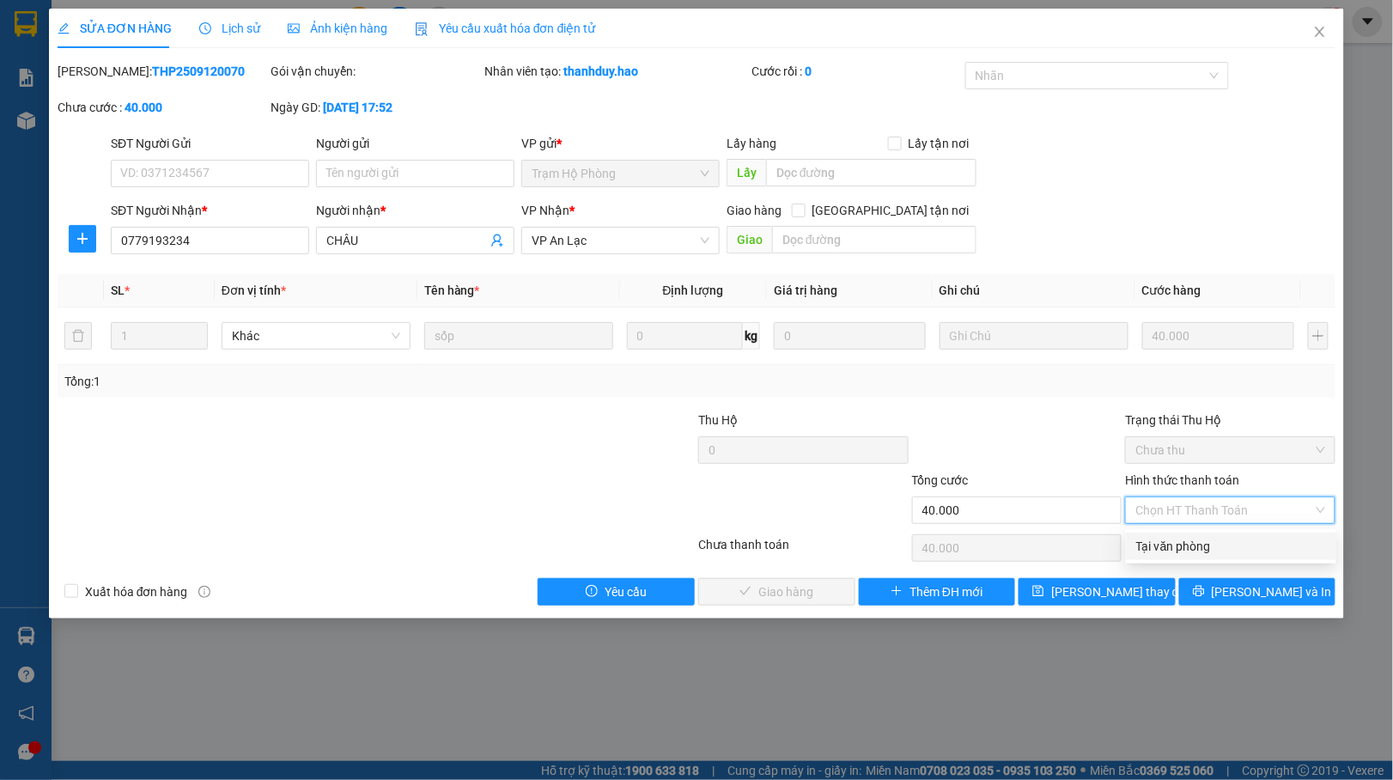
drag, startPoint x: 1143, startPoint y: 537, endPoint x: 1038, endPoint y: 543, distance: 105.0
click at [1142, 538] on div "Tại văn phòng" at bounding box center [1232, 546] width 190 height 19
type input "0"
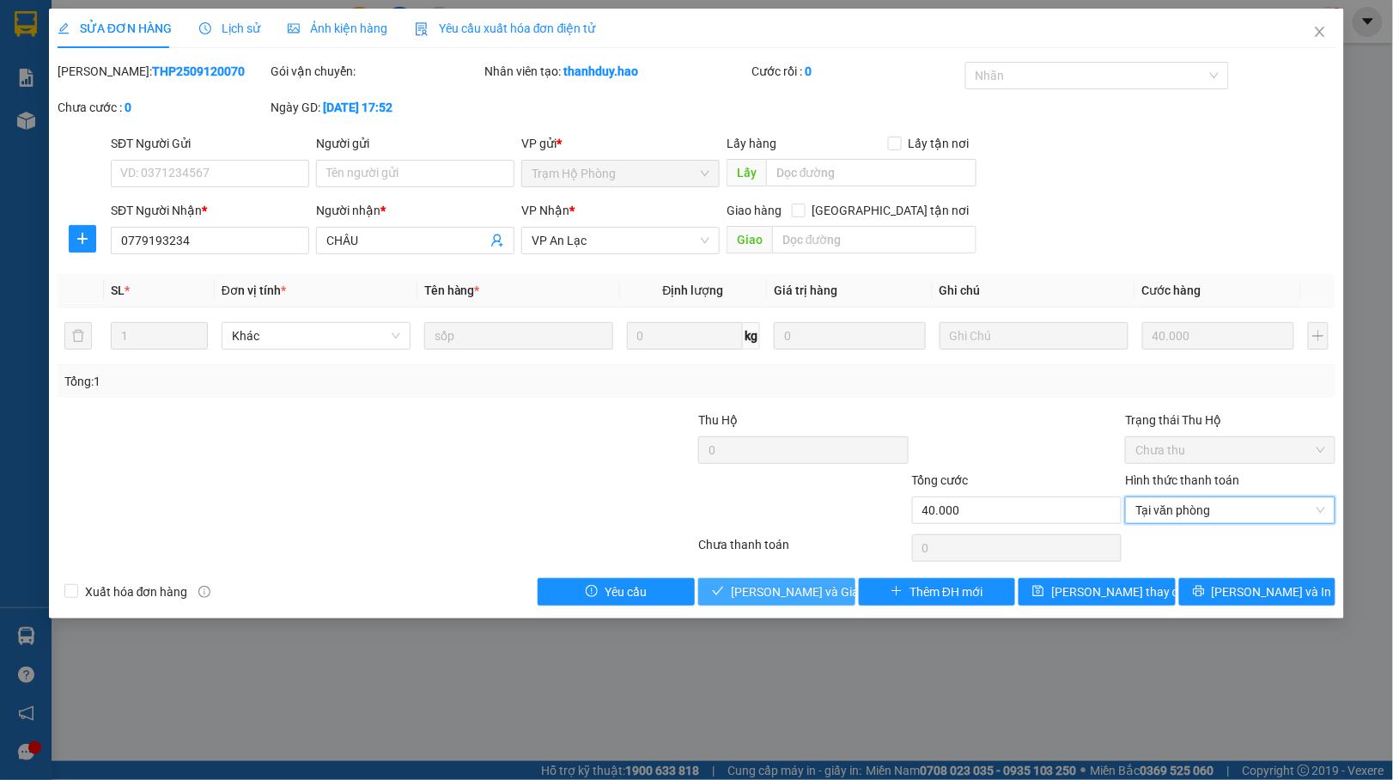
drag, startPoint x: 781, startPoint y: 599, endPoint x: 788, endPoint y: 586, distance: 14.6
click at [782, 595] on span "[PERSON_NAME] và Giao hàng" at bounding box center [813, 591] width 165 height 19
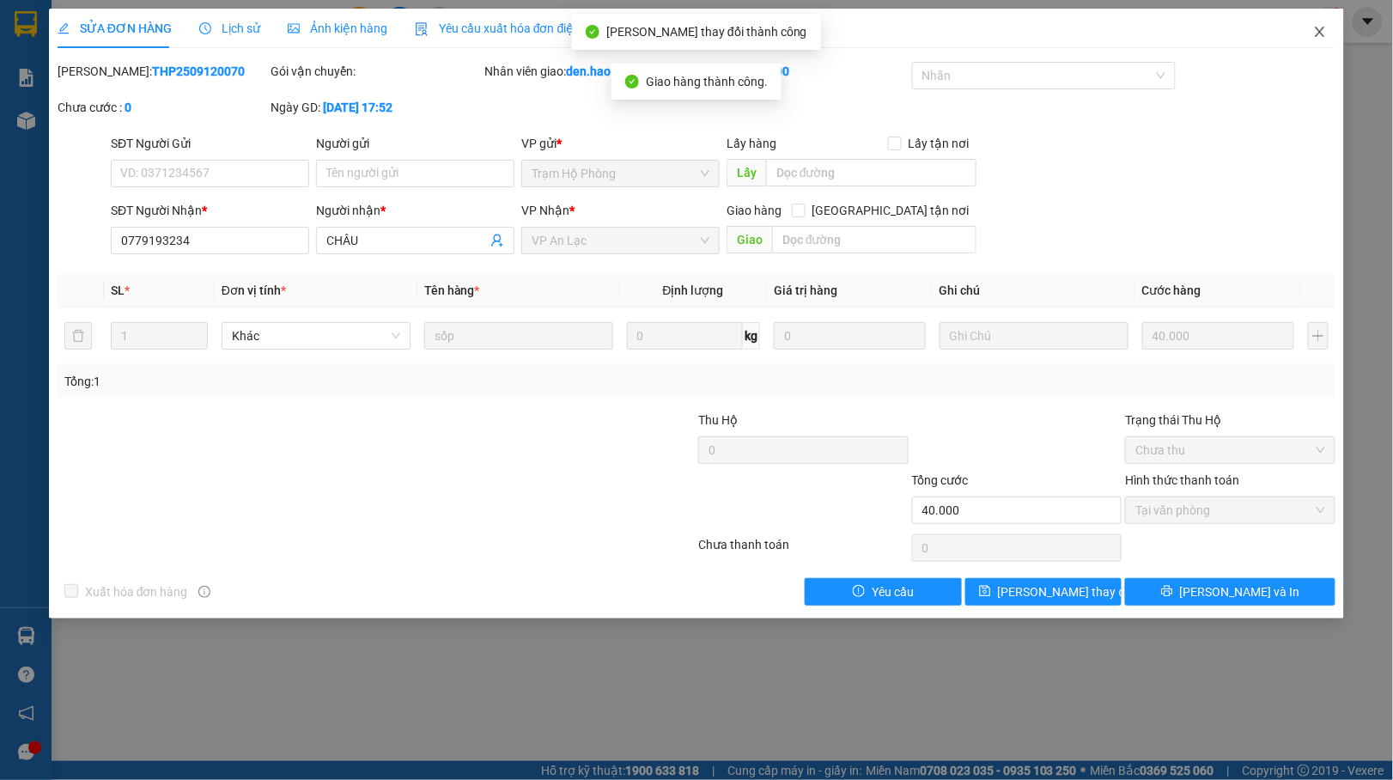
click at [1317, 29] on icon "close" at bounding box center [1321, 32] width 14 height 14
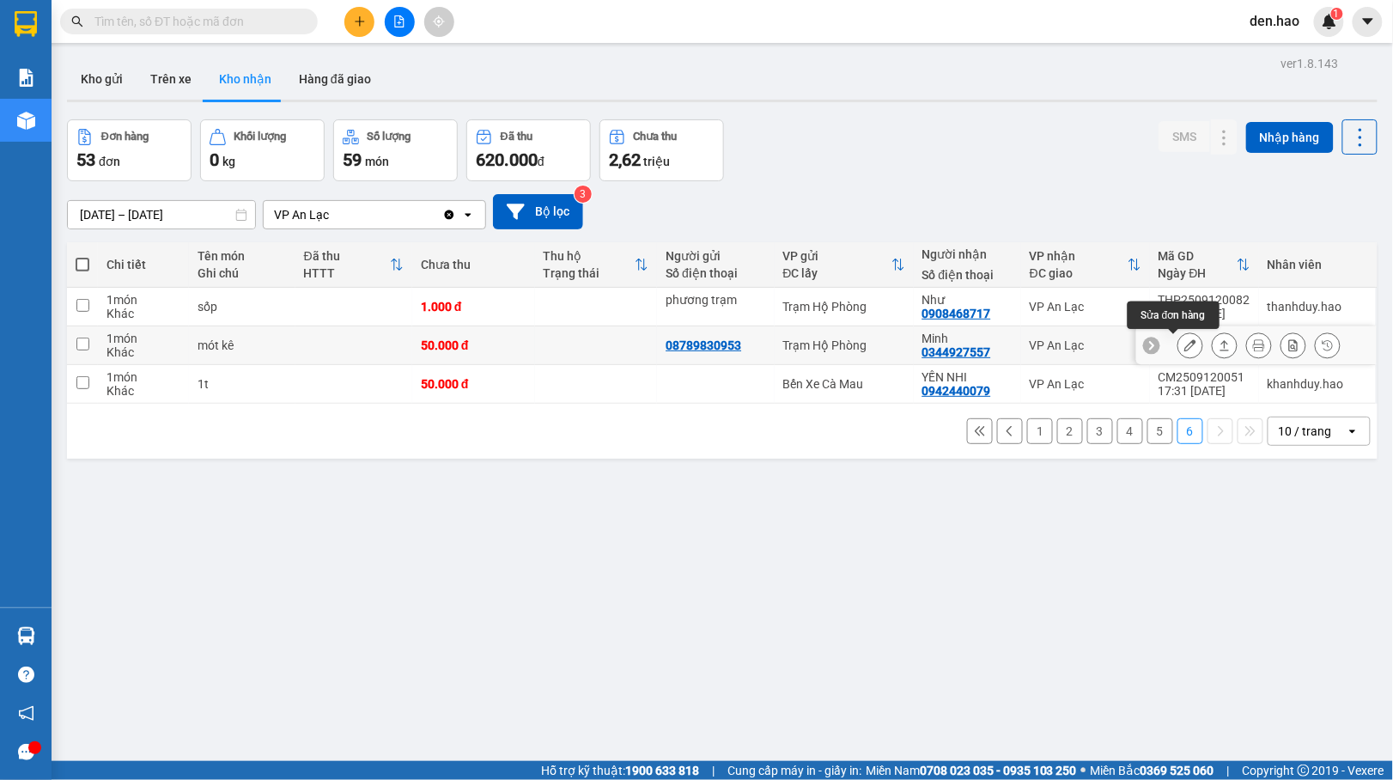
click at [1185, 351] on icon at bounding box center [1191, 345] width 12 height 12
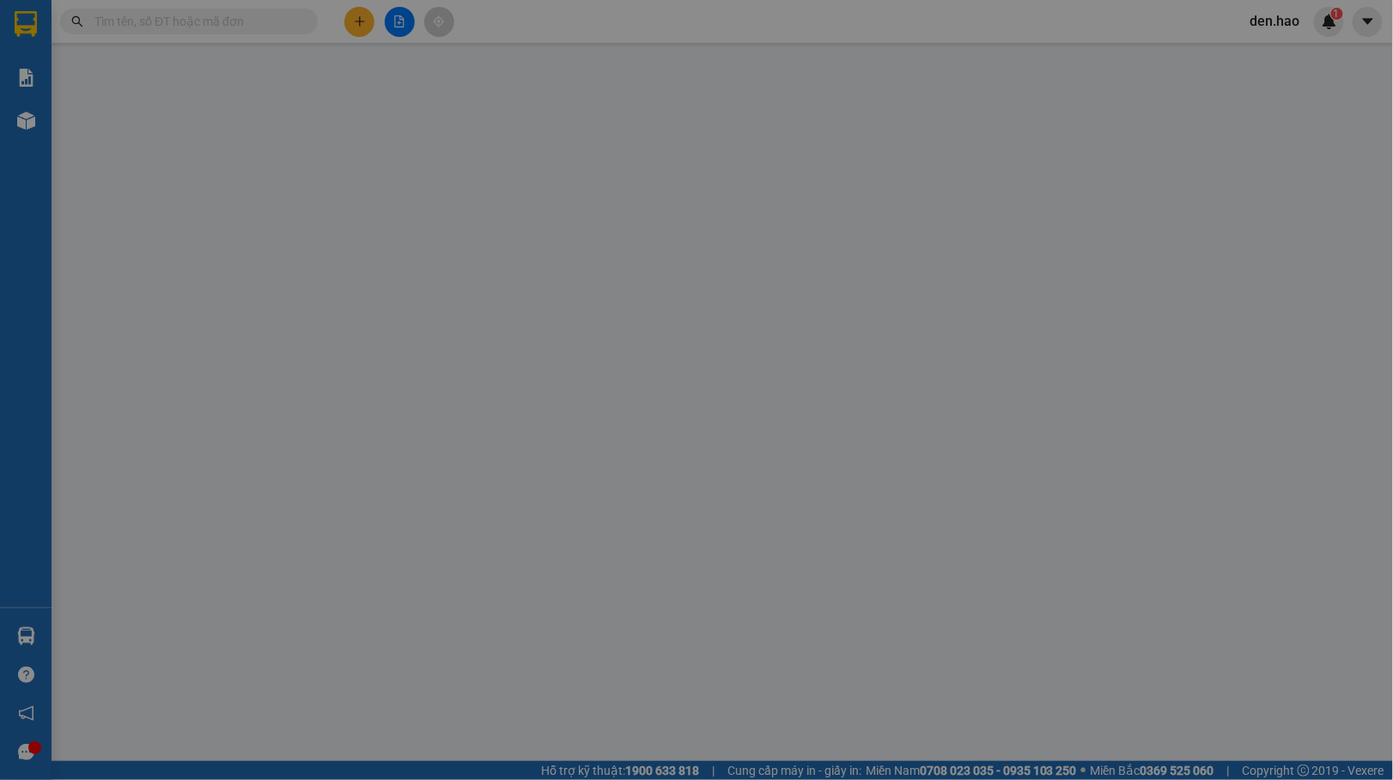
type input "08789830953"
type input "0344927557"
type input "Minh"
type input "50.000"
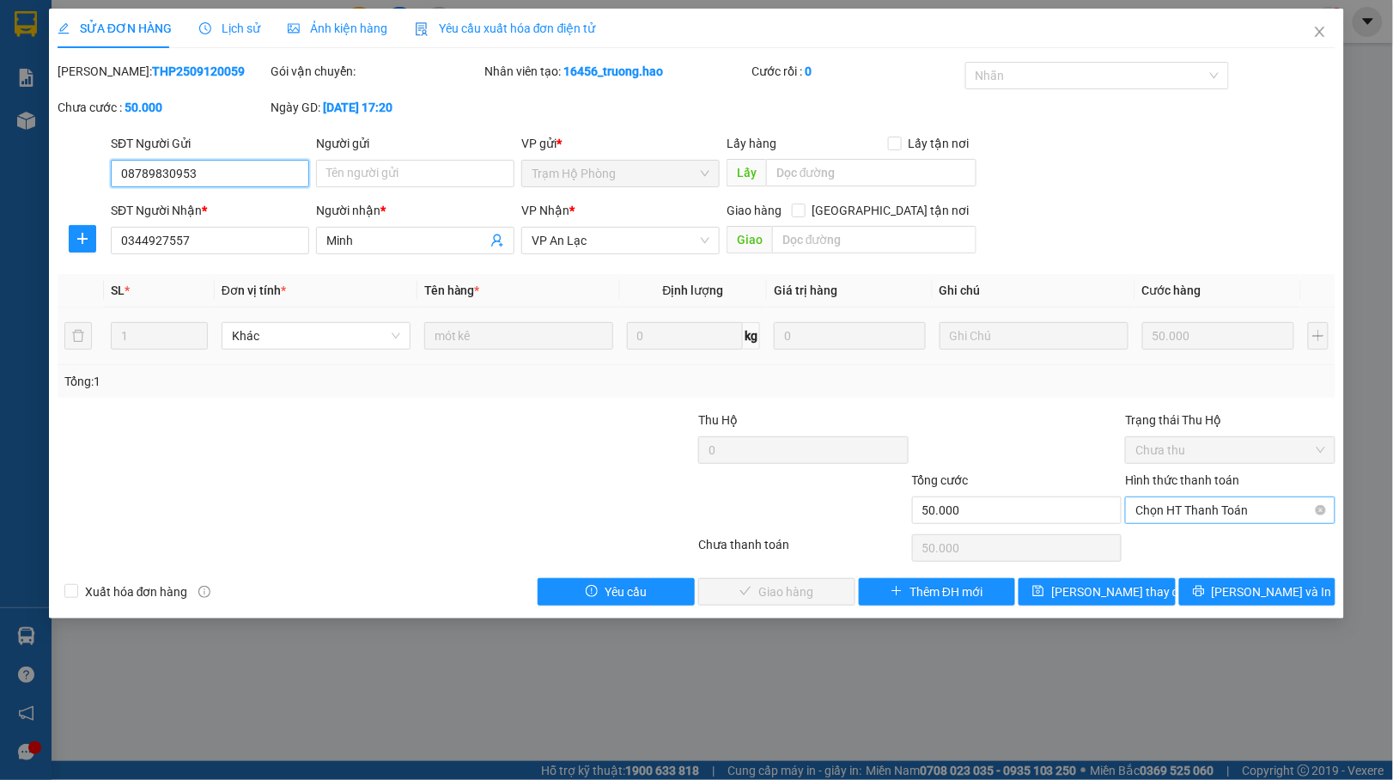
click at [1196, 509] on span "Chọn HT Thanh Toán" at bounding box center [1231, 510] width 190 height 26
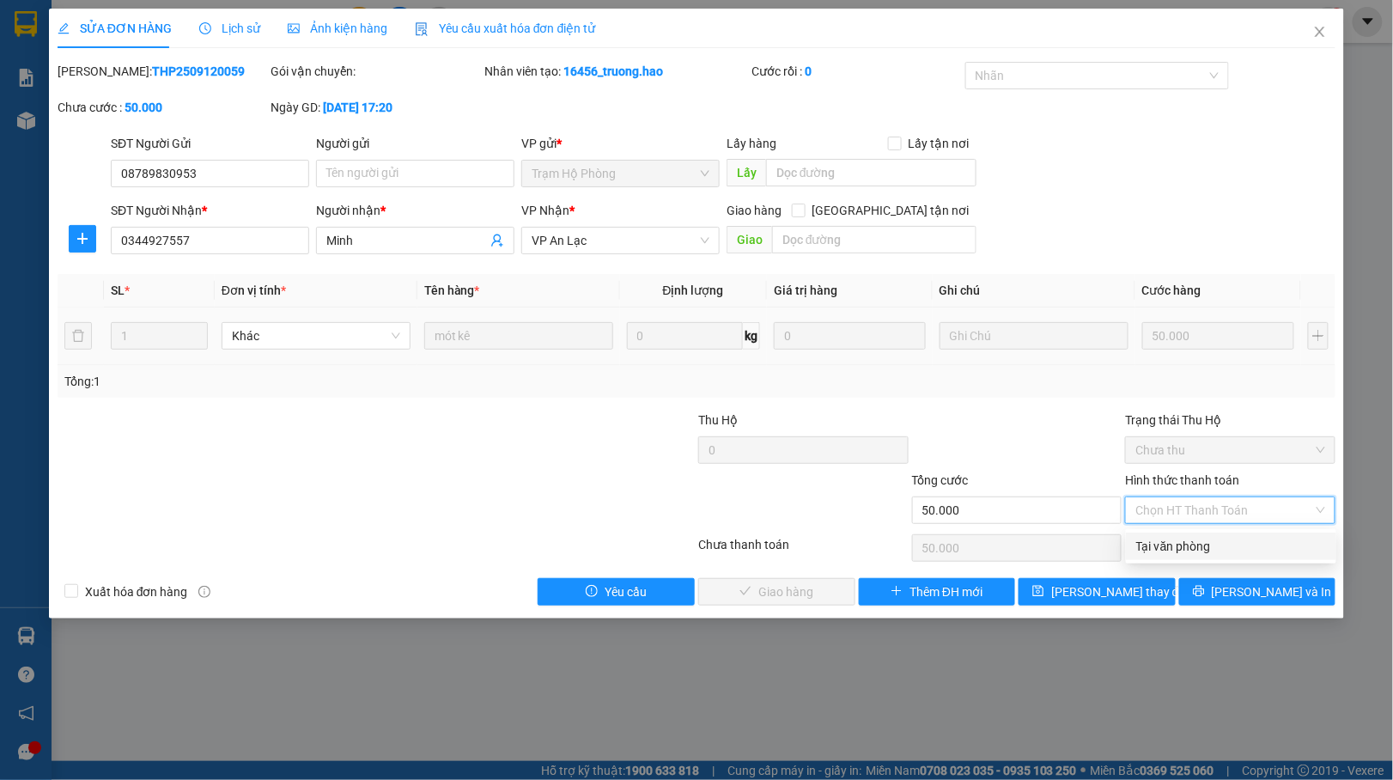
drag, startPoint x: 1144, startPoint y: 536, endPoint x: 1131, endPoint y: 527, distance: 16.0
click at [1139, 533] on div "Tại văn phòng" at bounding box center [1231, 546] width 210 height 27
type input "0"
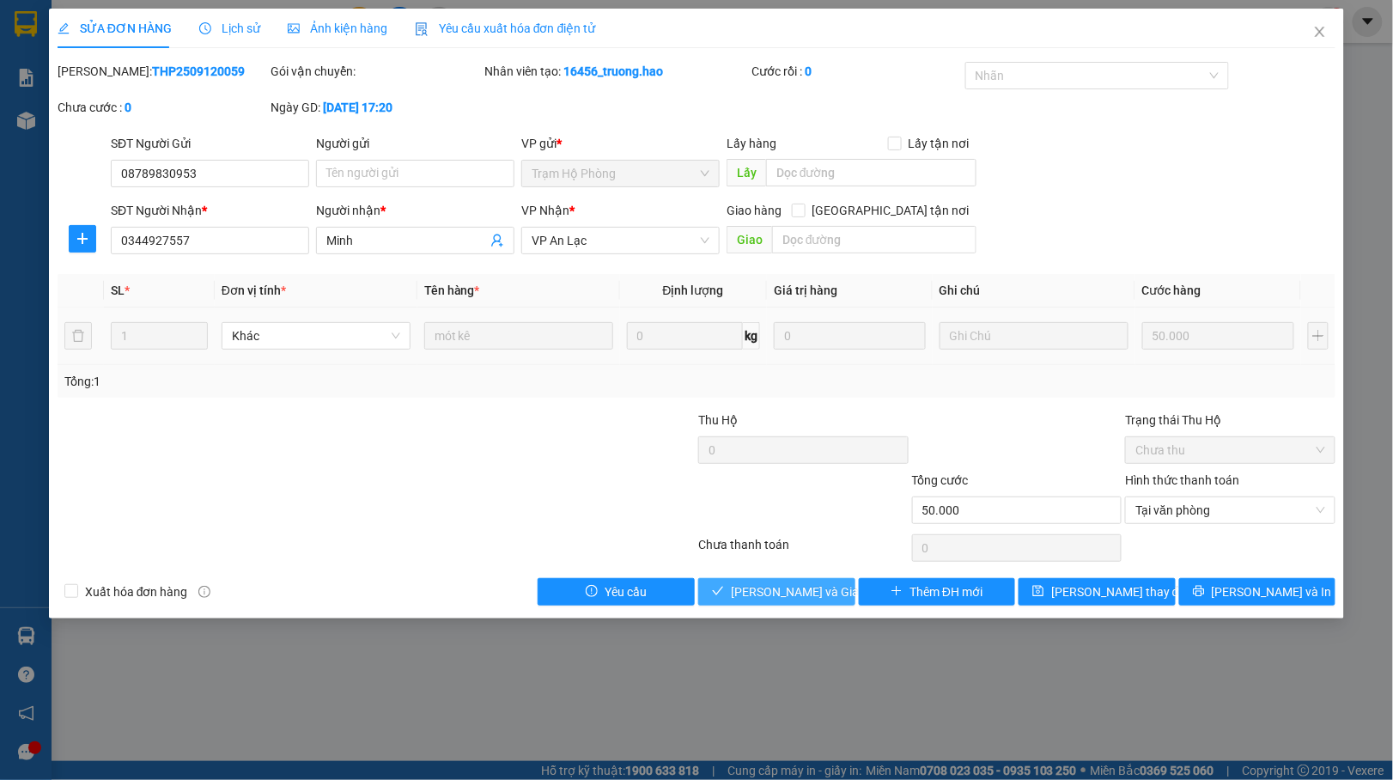
drag, startPoint x: 747, startPoint y: 589, endPoint x: 799, endPoint y: 552, distance: 64.6
click at [750, 588] on span "[PERSON_NAME] và Giao hàng" at bounding box center [813, 591] width 165 height 19
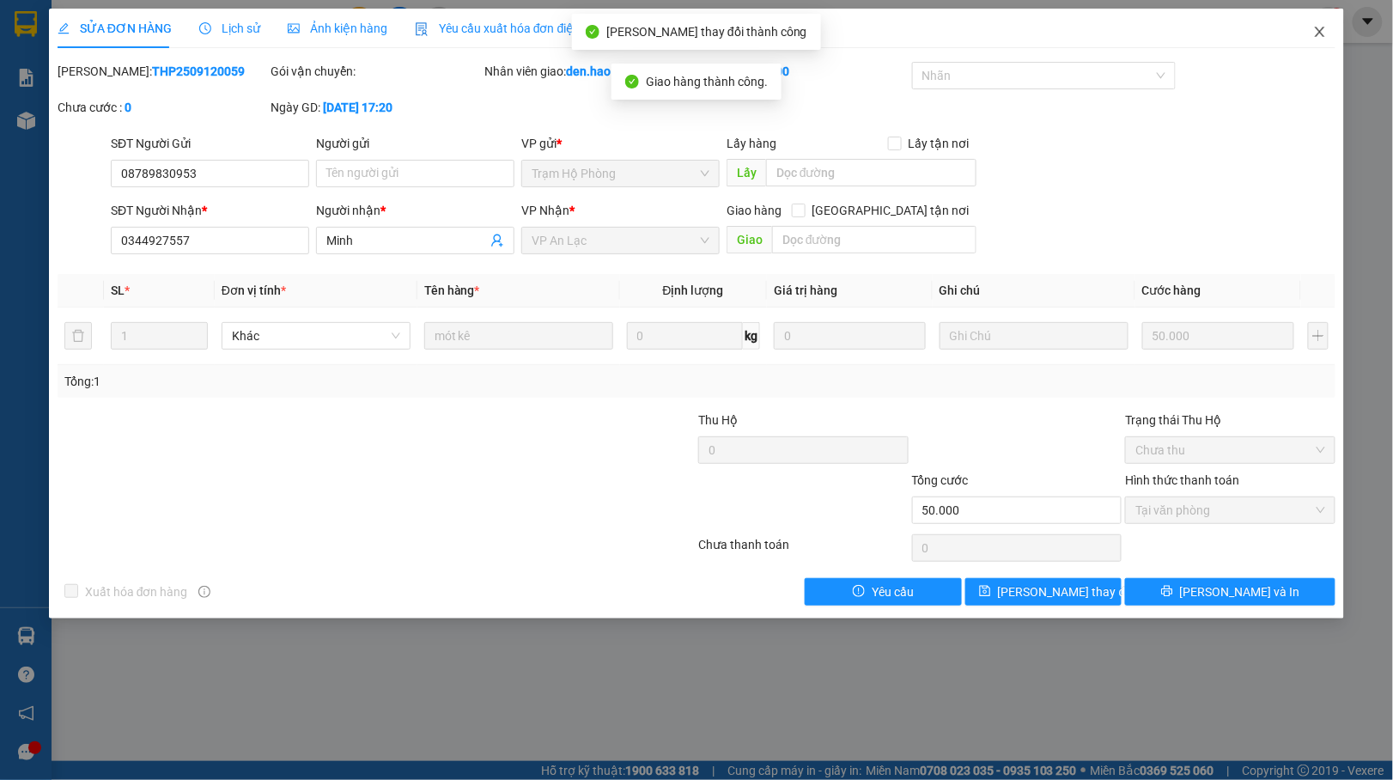
click at [1314, 38] on icon "close" at bounding box center [1321, 32] width 14 height 14
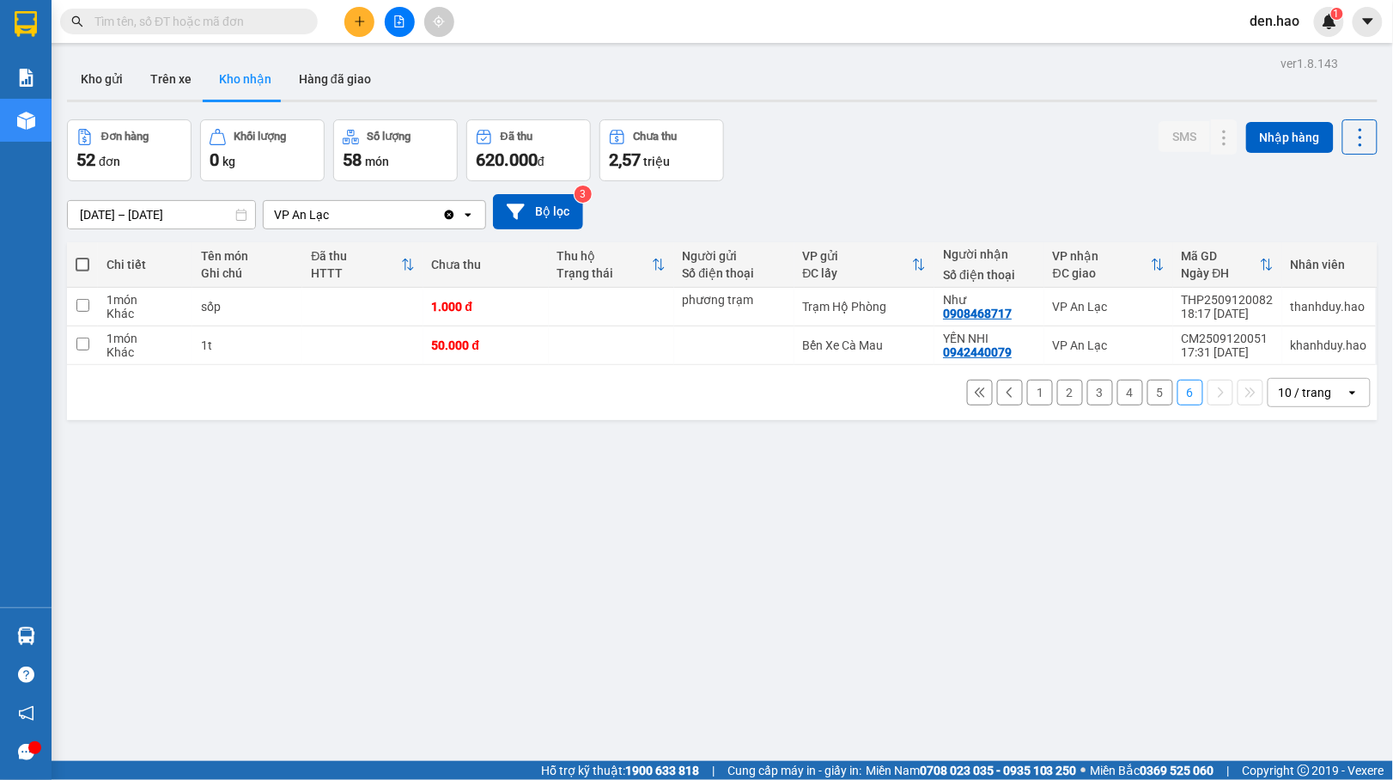
click at [1148, 395] on button "5" at bounding box center [1161, 393] width 26 height 26
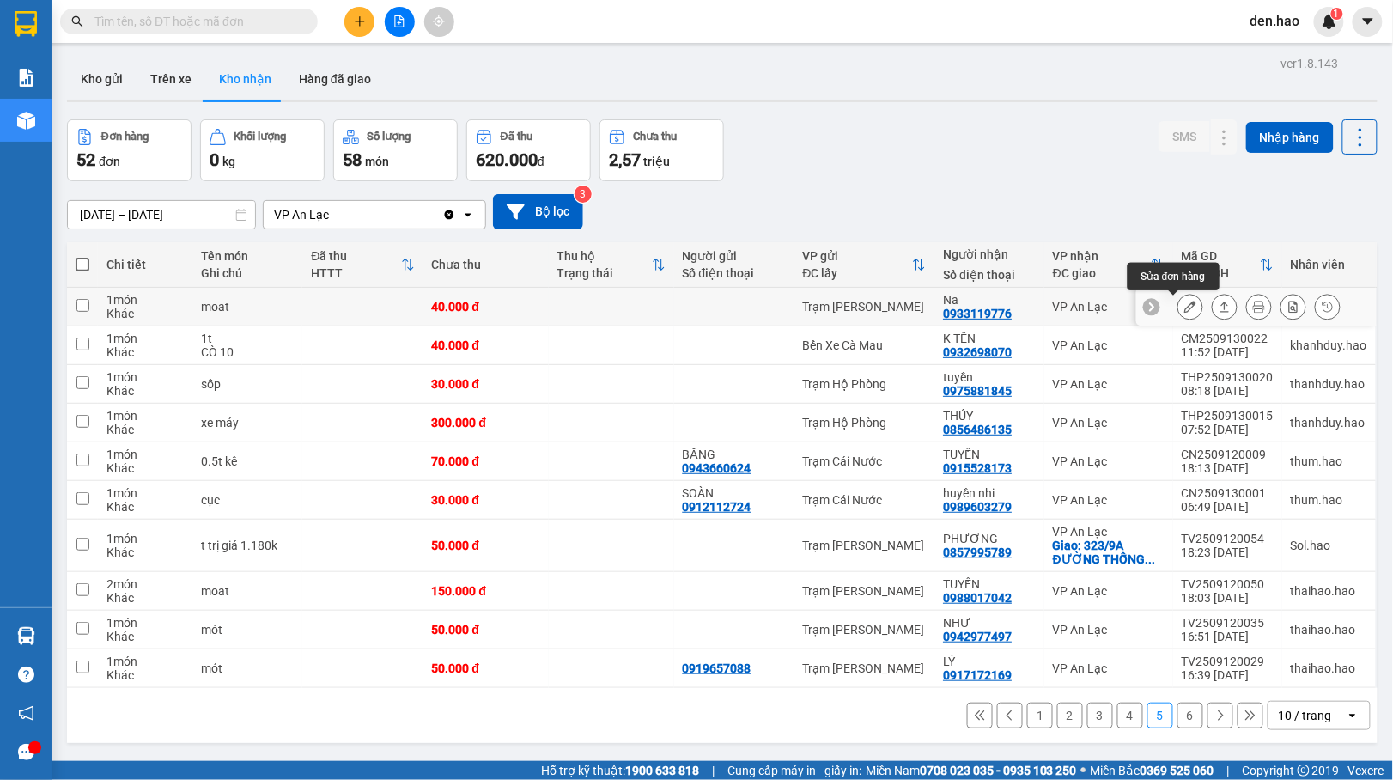
click at [1185, 302] on icon at bounding box center [1191, 307] width 12 height 12
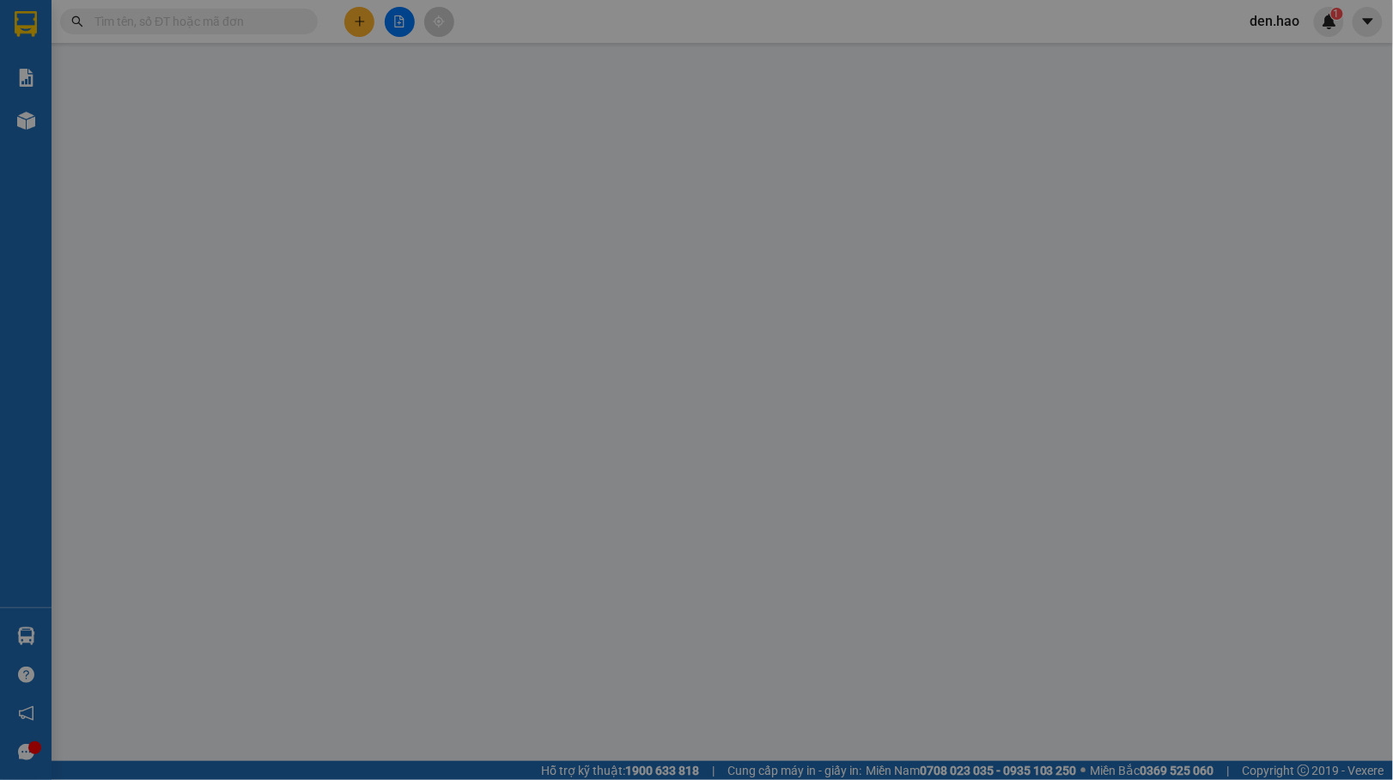
type input "0933119776"
type input "Na"
type input "40.000"
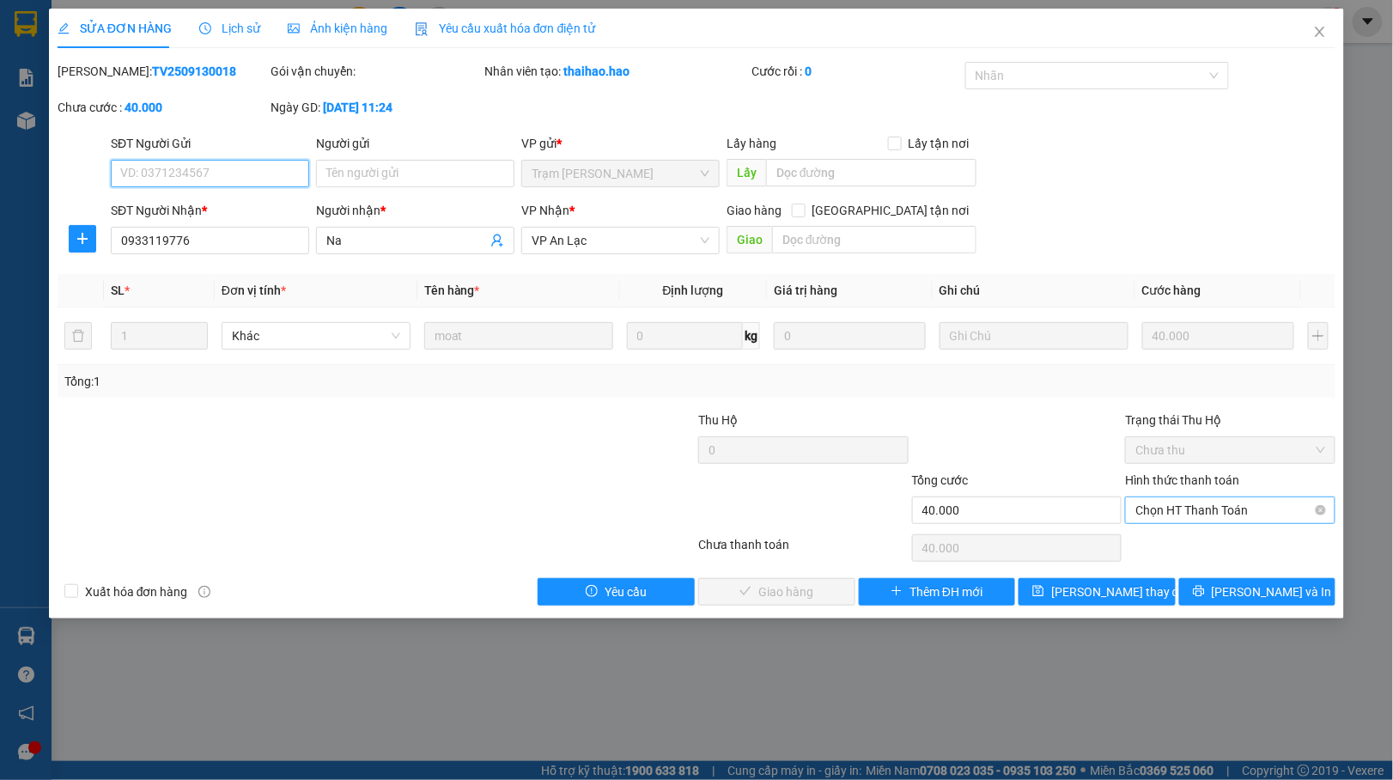
click at [1240, 509] on span "Chọn HT Thanh Toán" at bounding box center [1231, 510] width 190 height 26
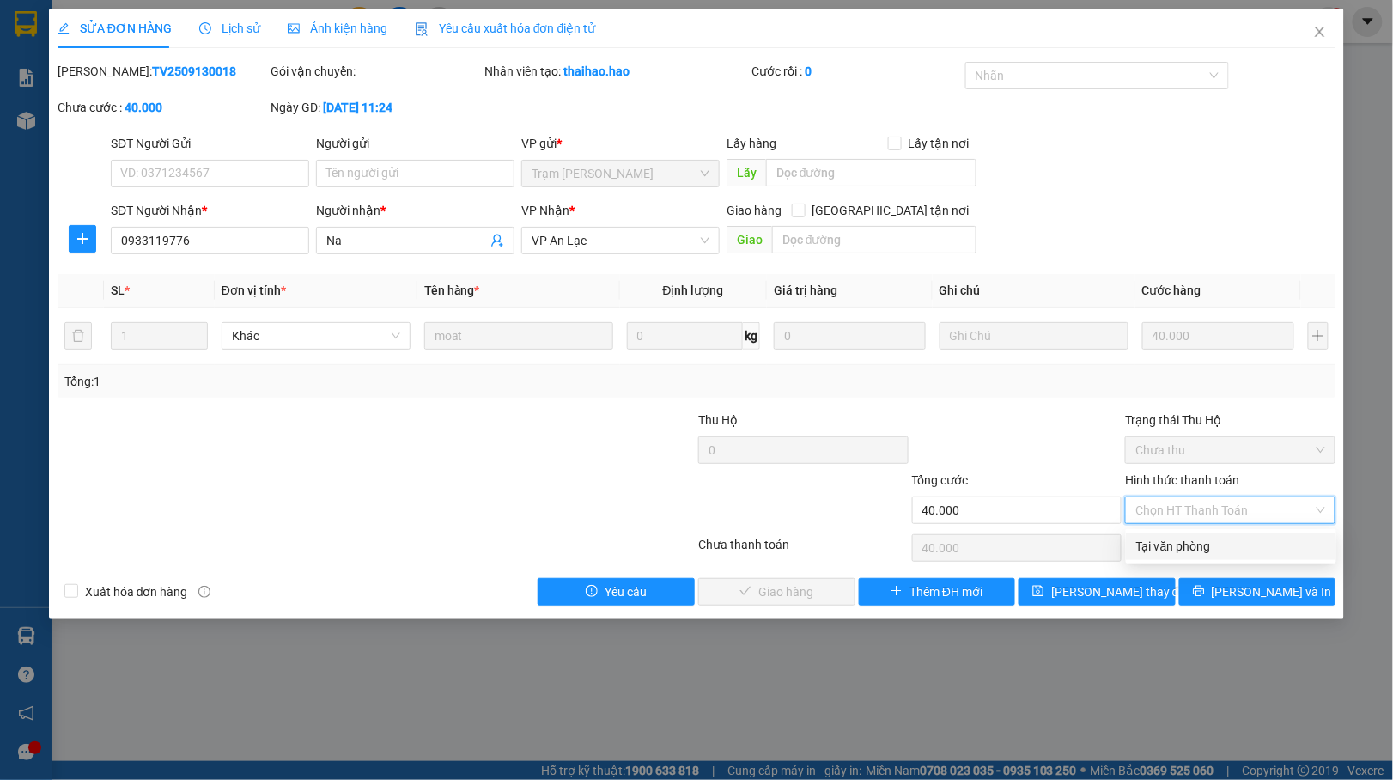
click at [1206, 534] on div "Tại văn phòng" at bounding box center [1231, 546] width 210 height 27
type input "0"
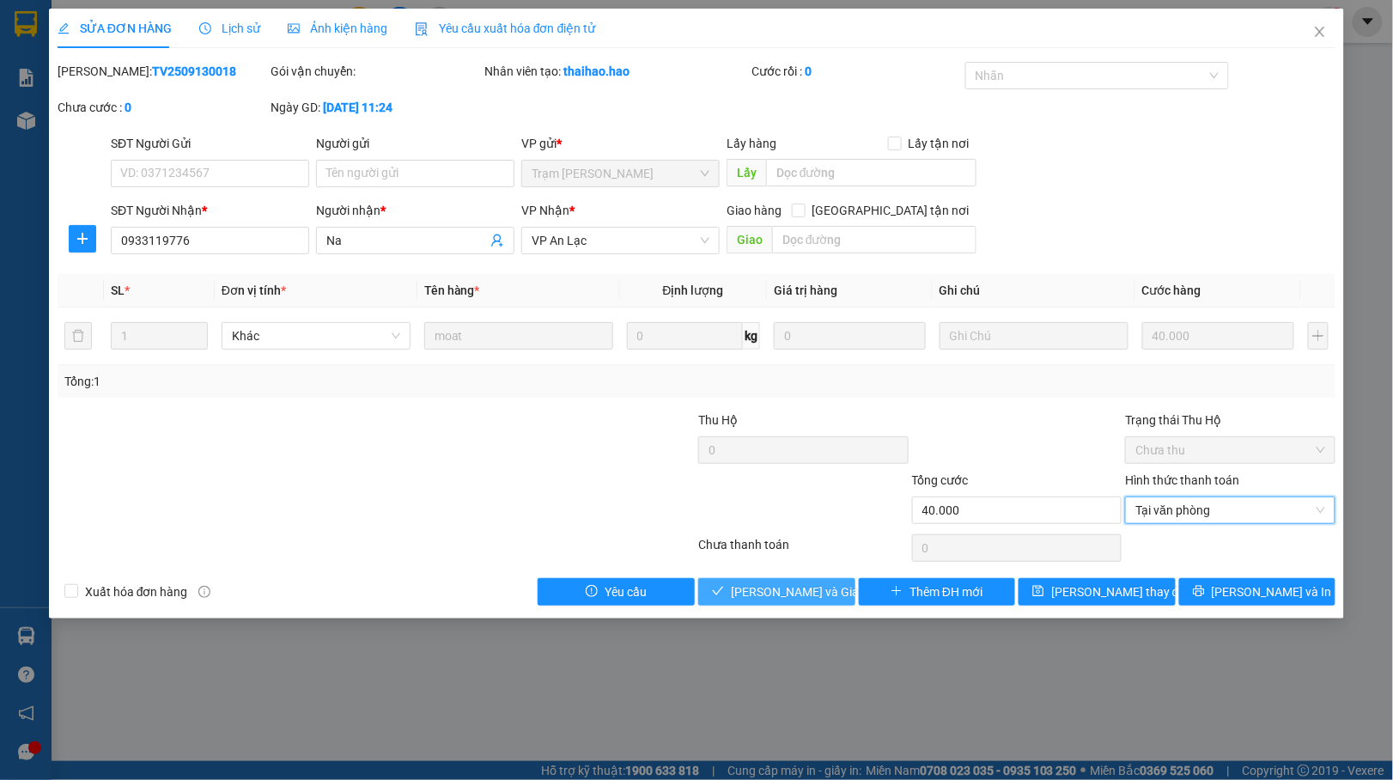
click at [763, 599] on span "[PERSON_NAME] và Giao hàng" at bounding box center [813, 591] width 165 height 19
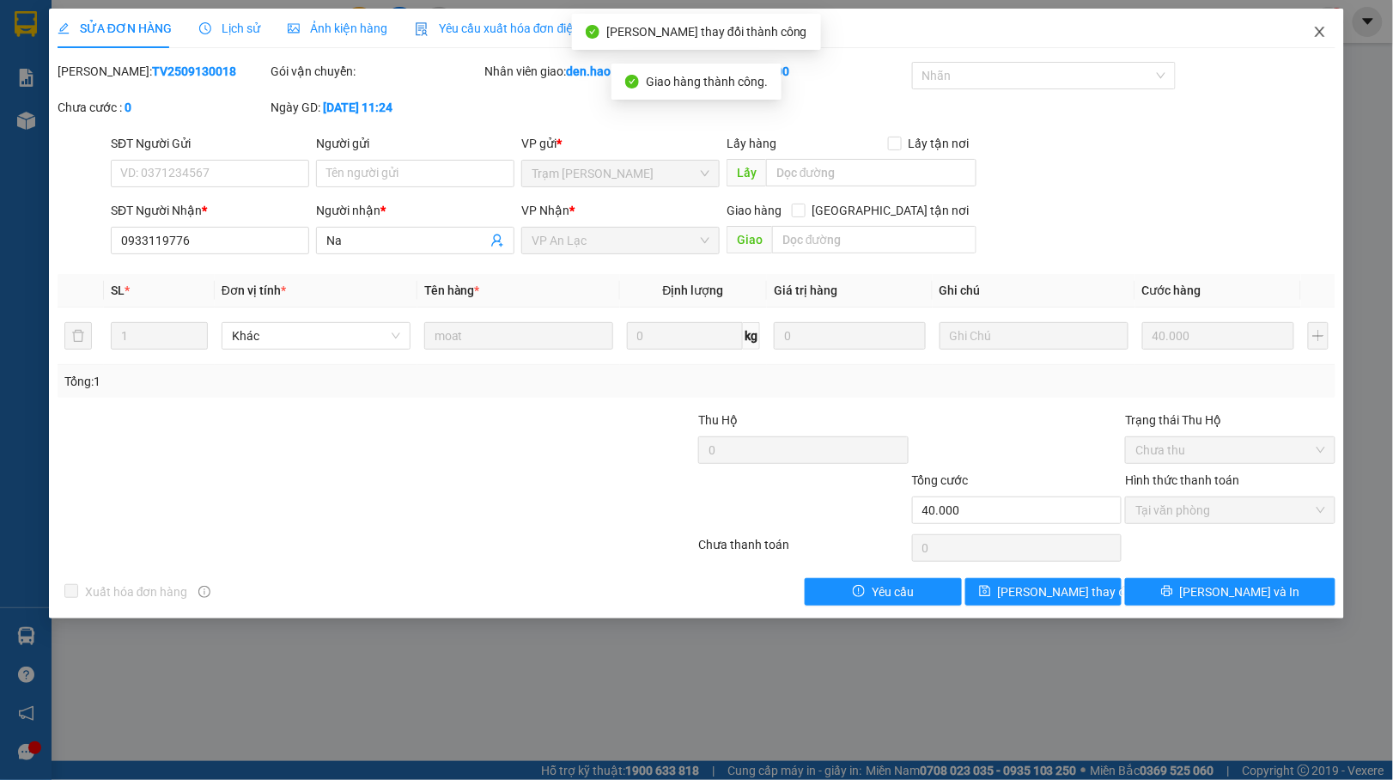
click at [1313, 38] on span "Close" at bounding box center [1320, 33] width 48 height 48
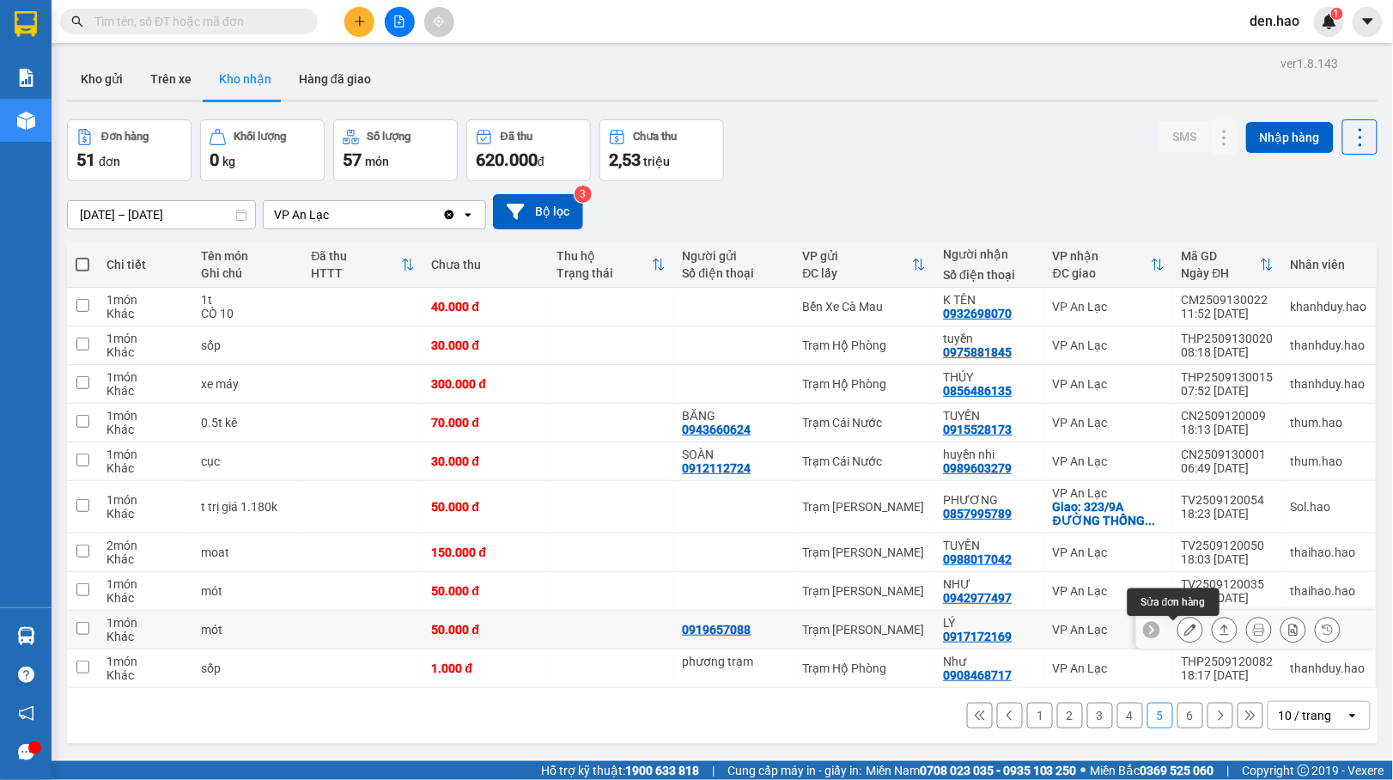
click at [1185, 633] on icon at bounding box center [1191, 630] width 12 height 12
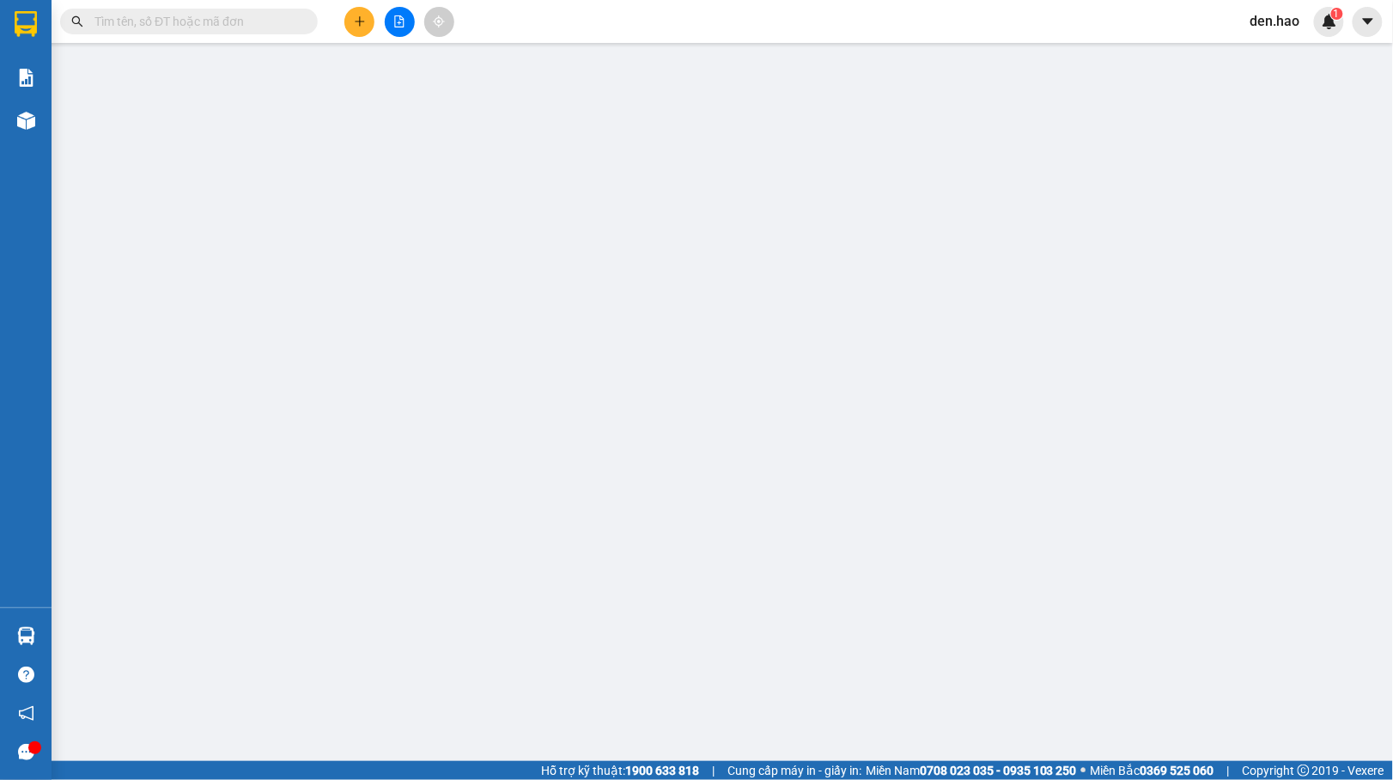
type input "0919657088"
type input "0917172169"
type input "LÝ"
type input "50.000"
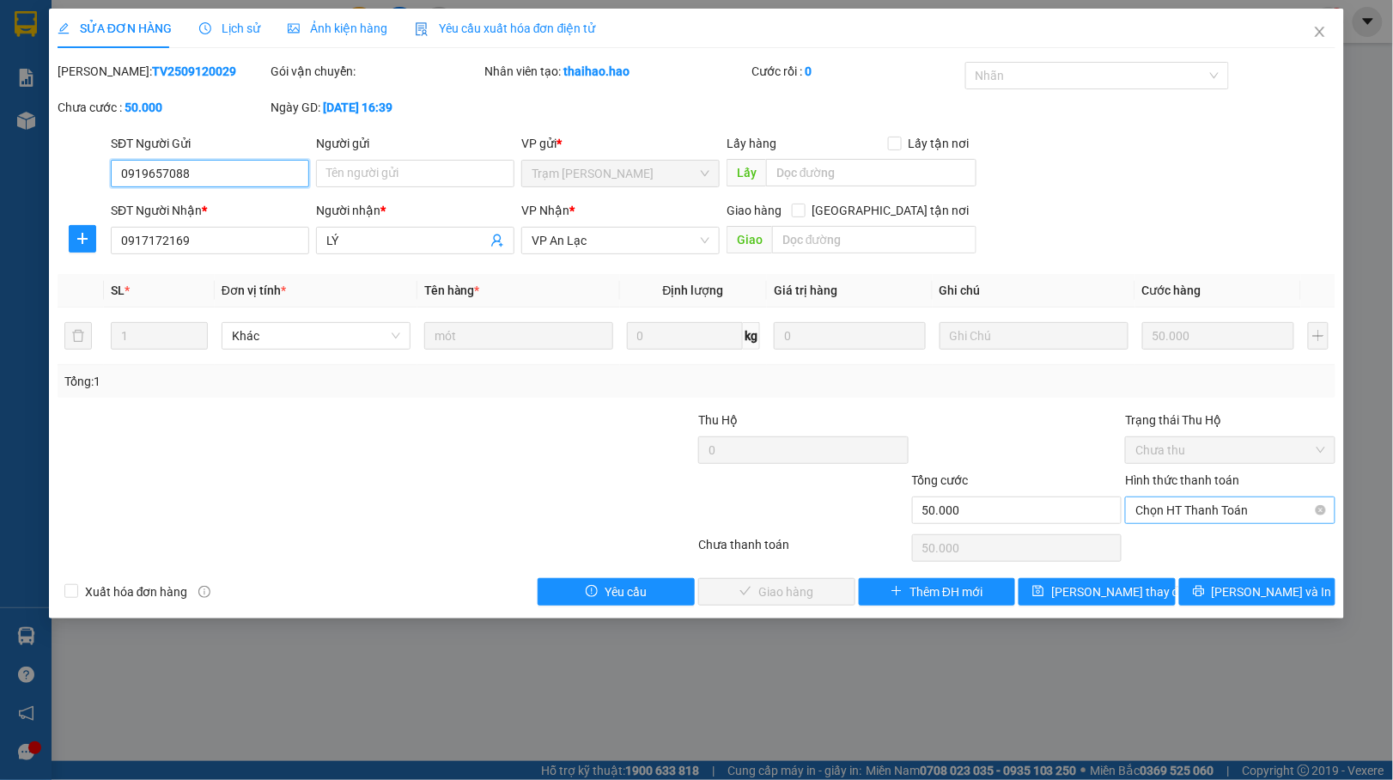
click at [1141, 516] on span "Chọn HT Thanh Toán" at bounding box center [1231, 510] width 190 height 26
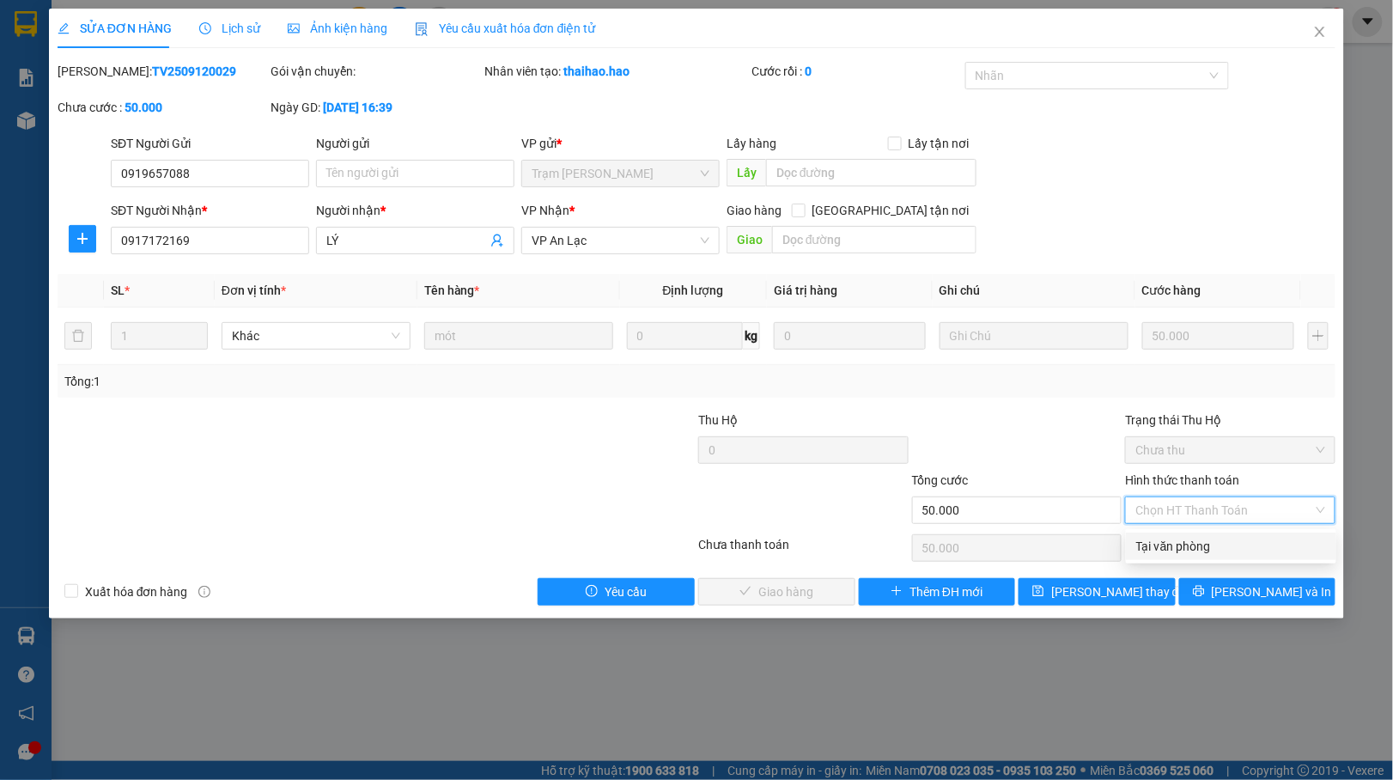
click at [1142, 534] on div "Tại văn phòng" at bounding box center [1231, 546] width 210 height 27
type input "0"
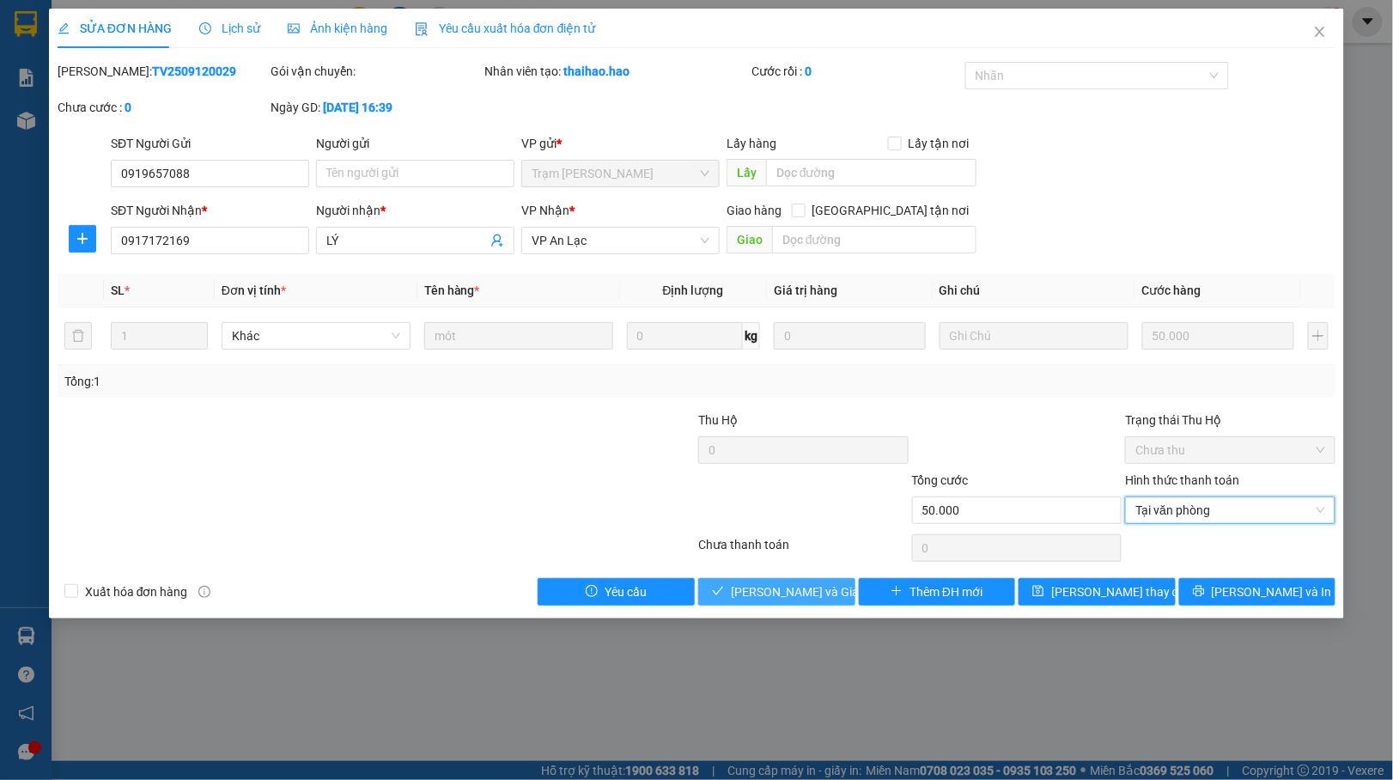
click at [798, 598] on span "[PERSON_NAME] và Giao hàng" at bounding box center [813, 591] width 165 height 19
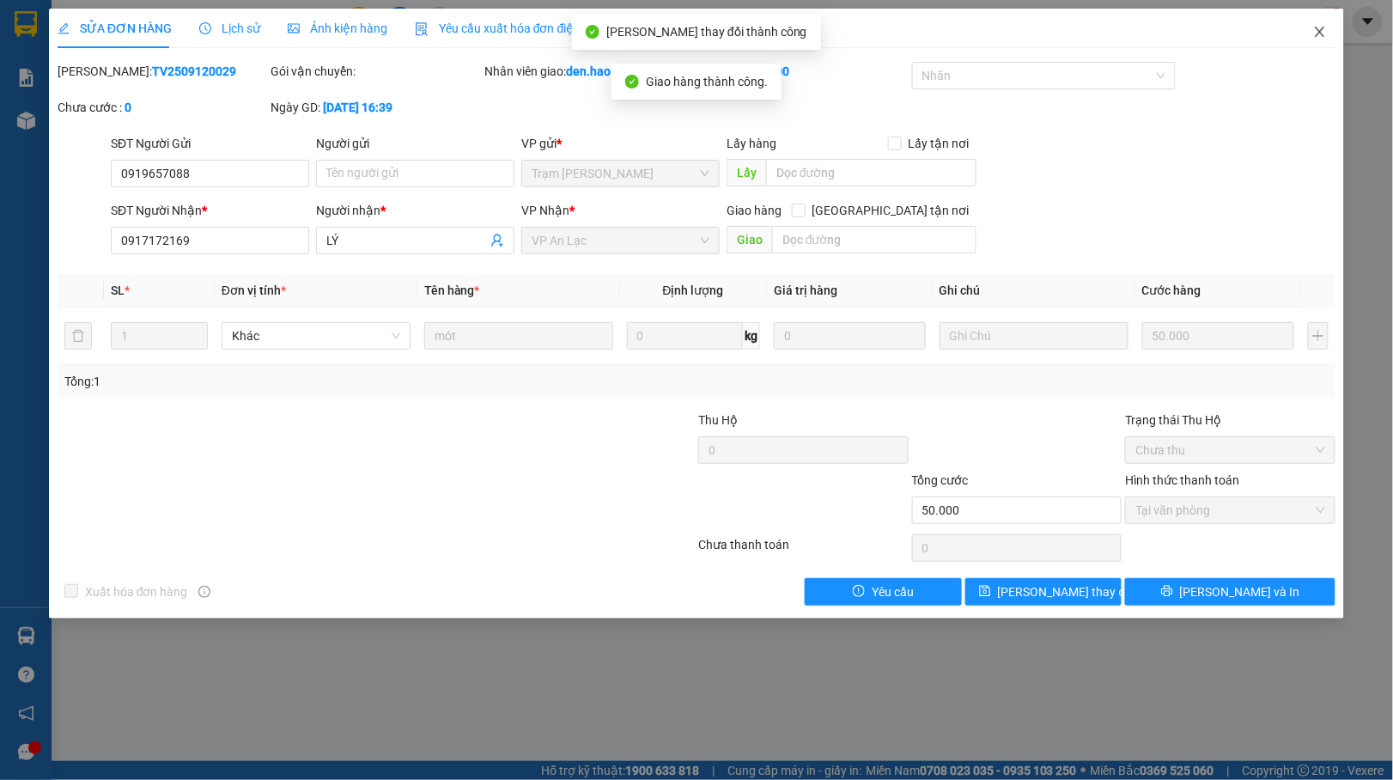
click at [1308, 34] on span "Close" at bounding box center [1320, 33] width 48 height 48
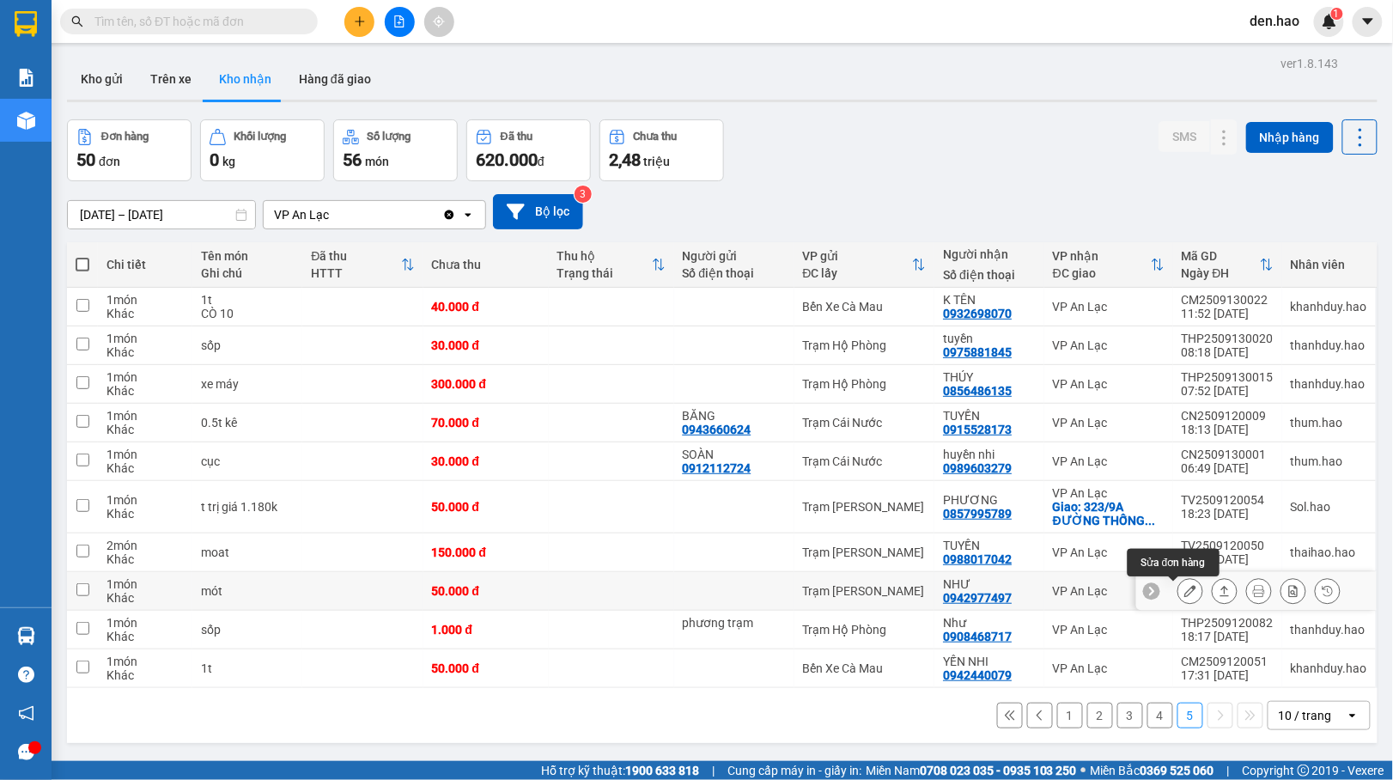
click at [1185, 595] on icon at bounding box center [1191, 591] width 12 height 12
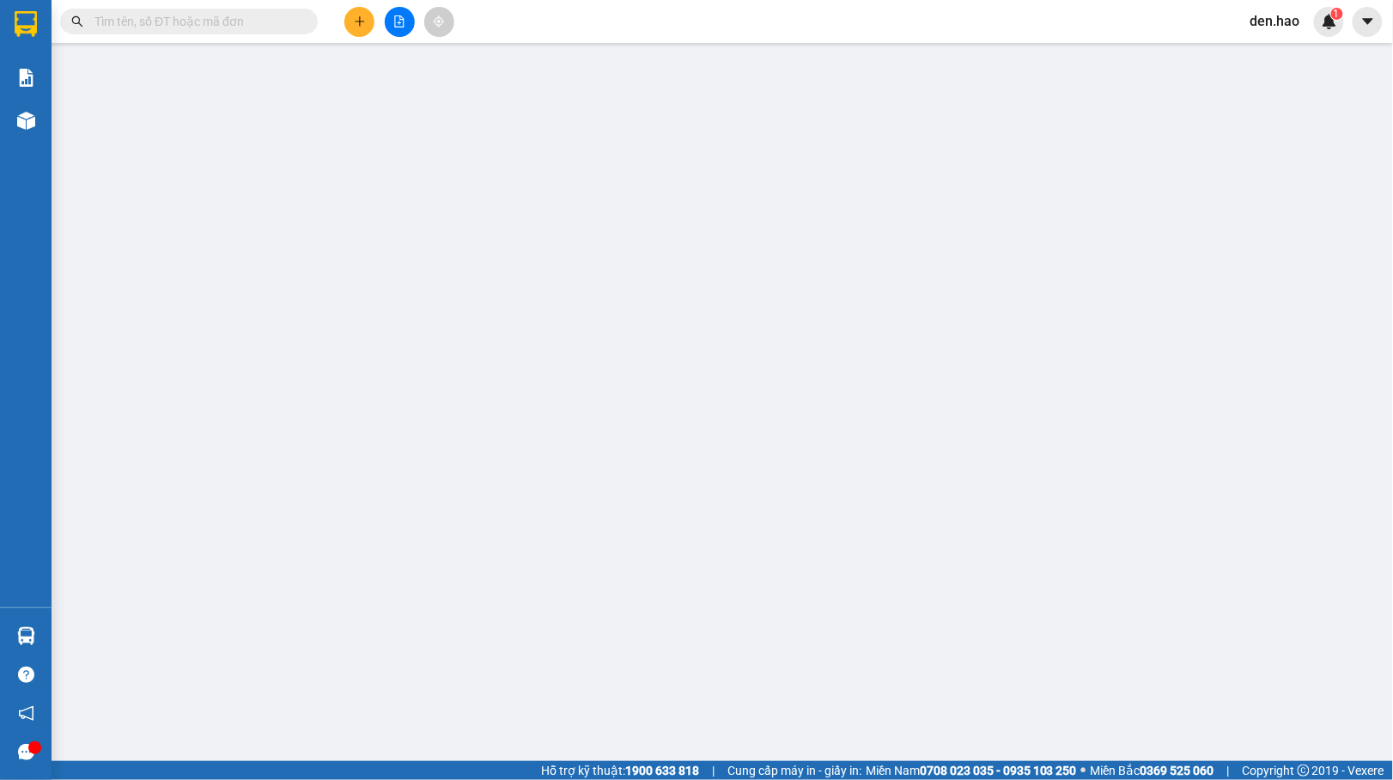
type input "0942977497"
type input "NHƯ"
type input "50.000"
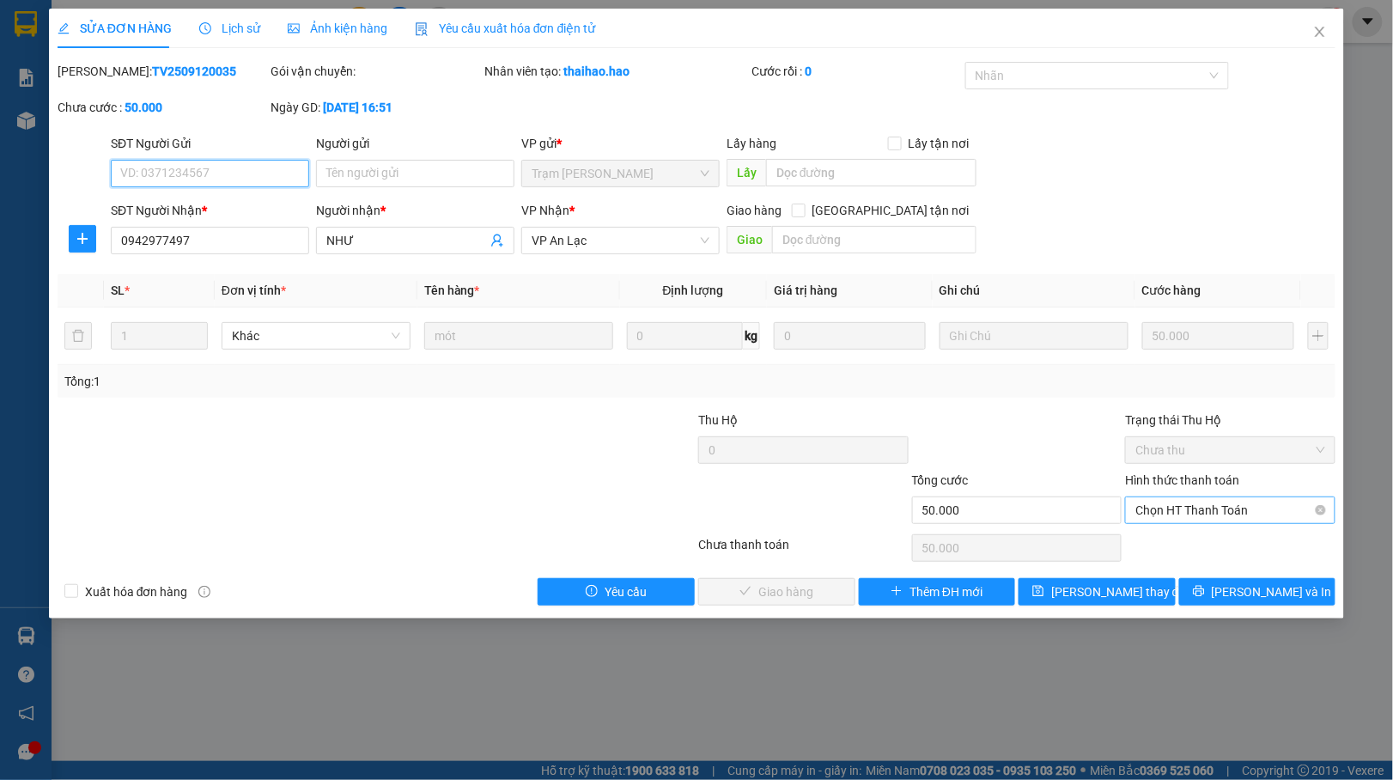
click at [1193, 513] on span "Chọn HT Thanh Toán" at bounding box center [1231, 510] width 190 height 26
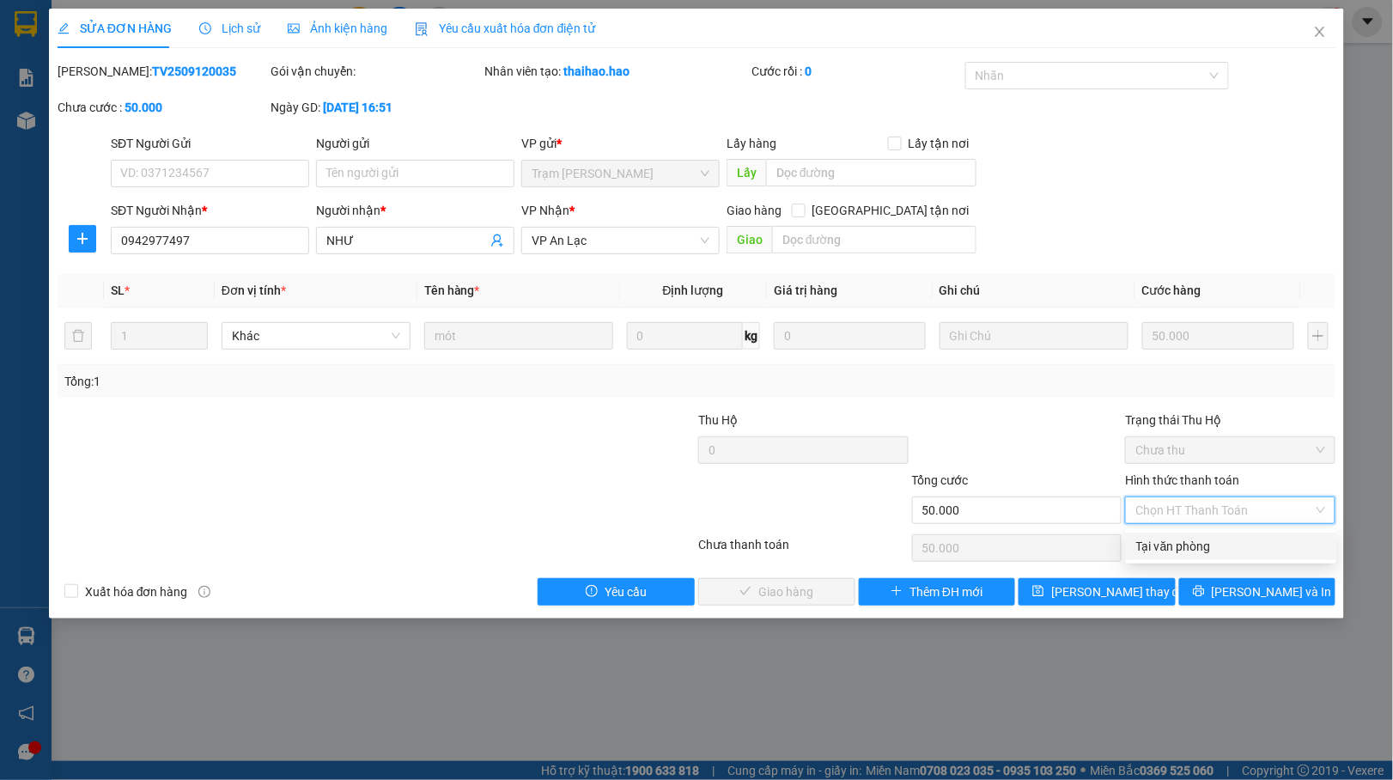
click at [1175, 544] on div "Tại văn phòng" at bounding box center [1232, 546] width 190 height 19
type input "0"
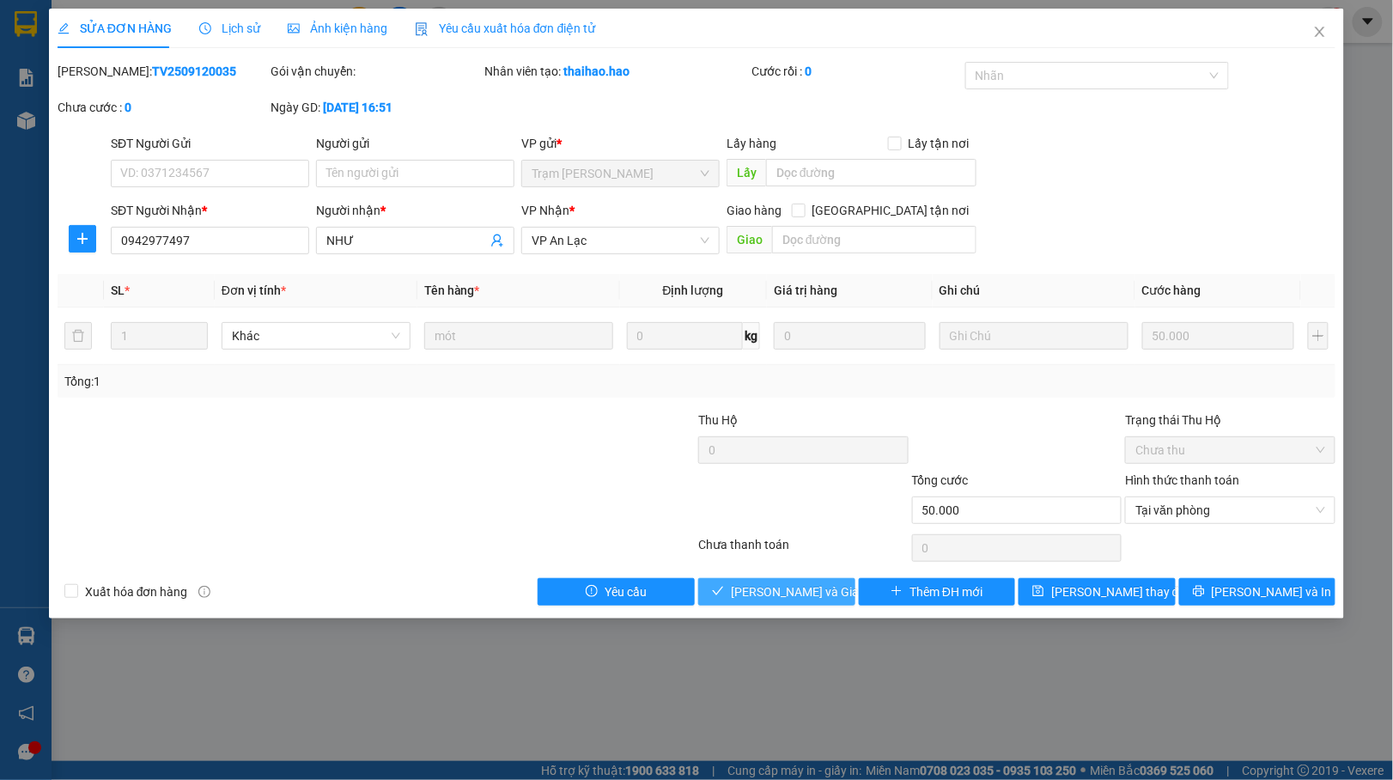
click at [804, 600] on span "[PERSON_NAME] và Giao hàng" at bounding box center [813, 591] width 165 height 19
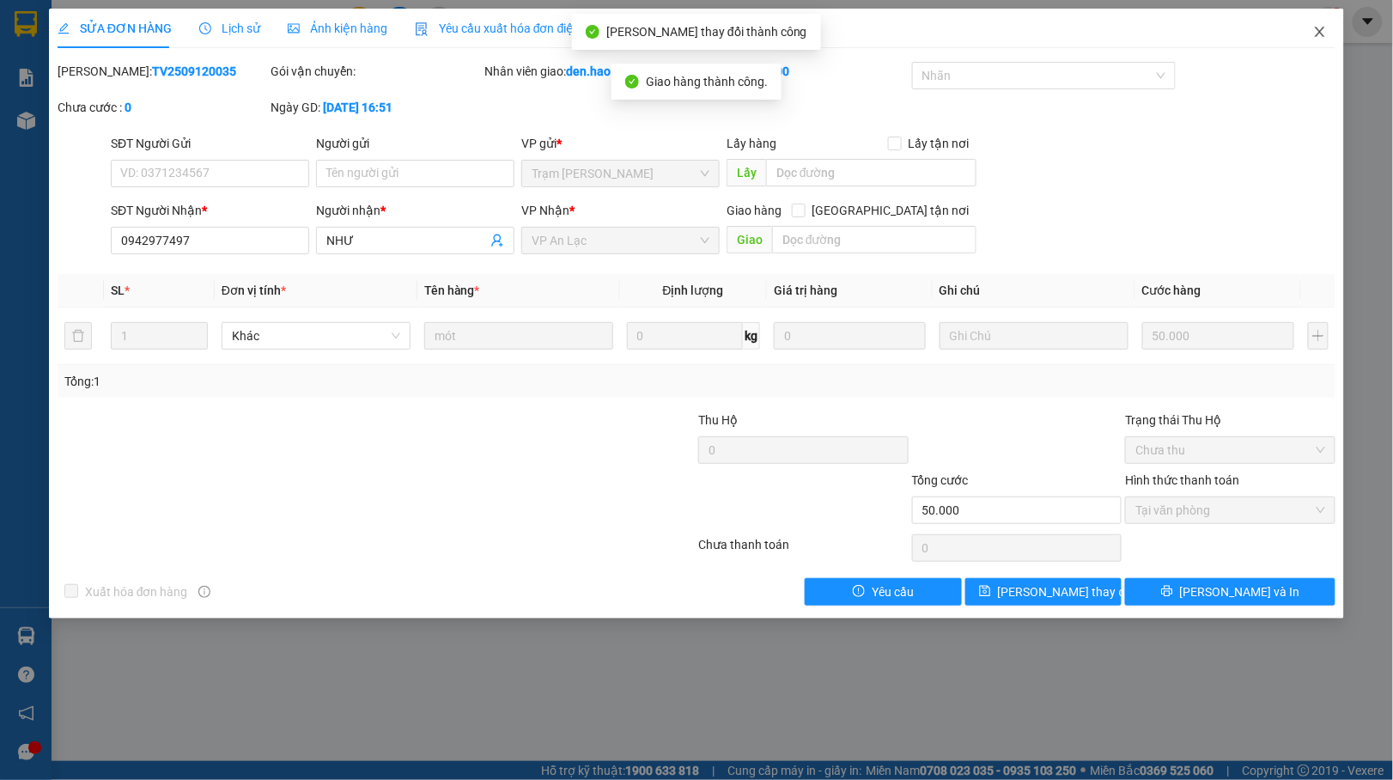
click at [1320, 31] on icon "close" at bounding box center [1321, 32] width 14 height 14
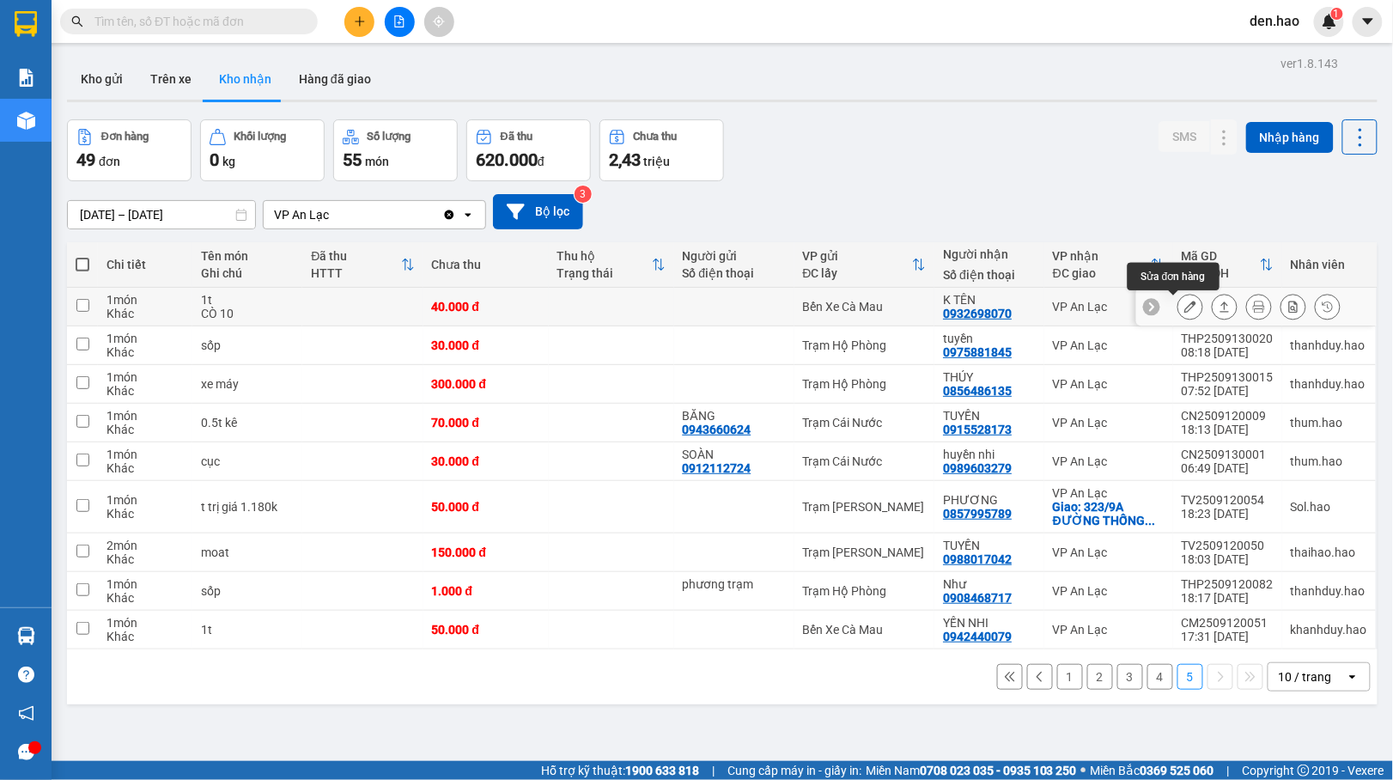
click at [1185, 306] on icon at bounding box center [1191, 307] width 12 height 12
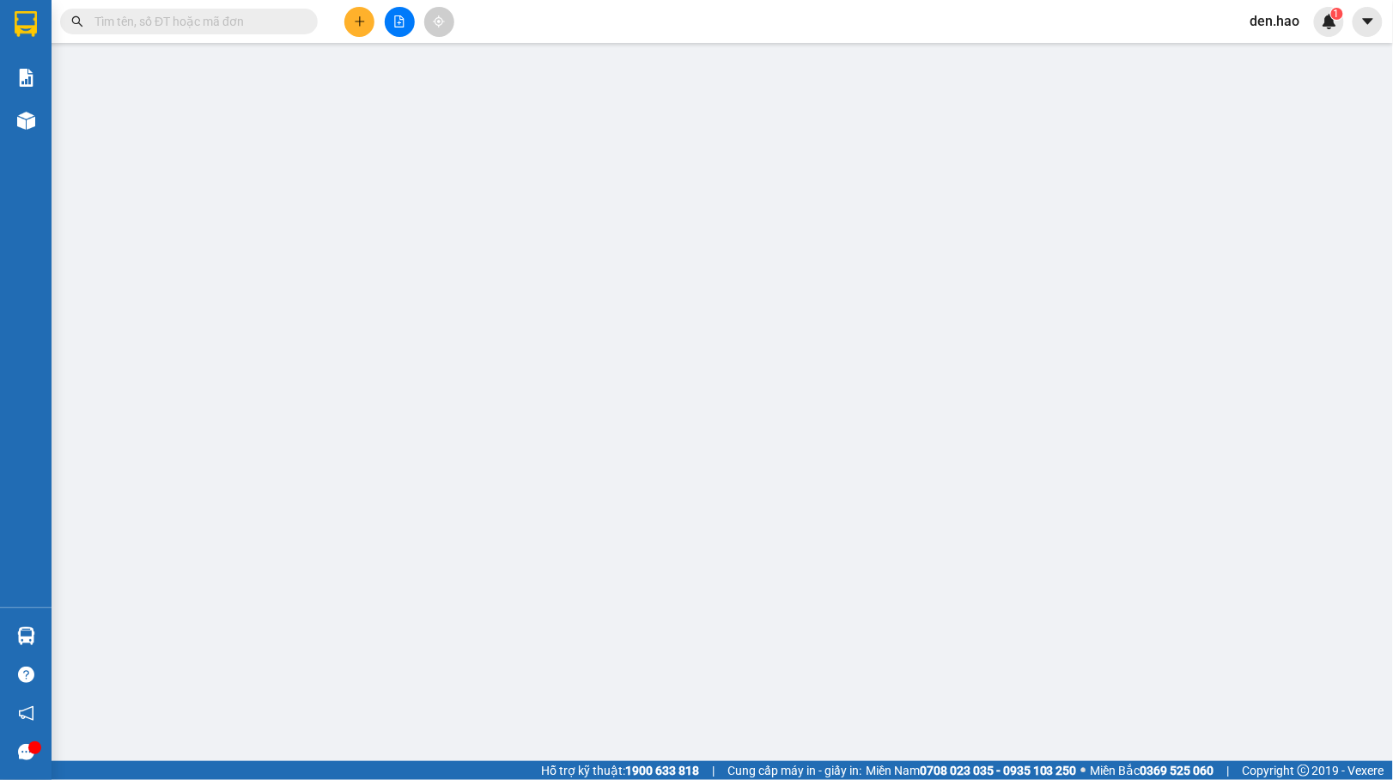
type input "0932698070"
type input "K TÊN"
type input "40.000"
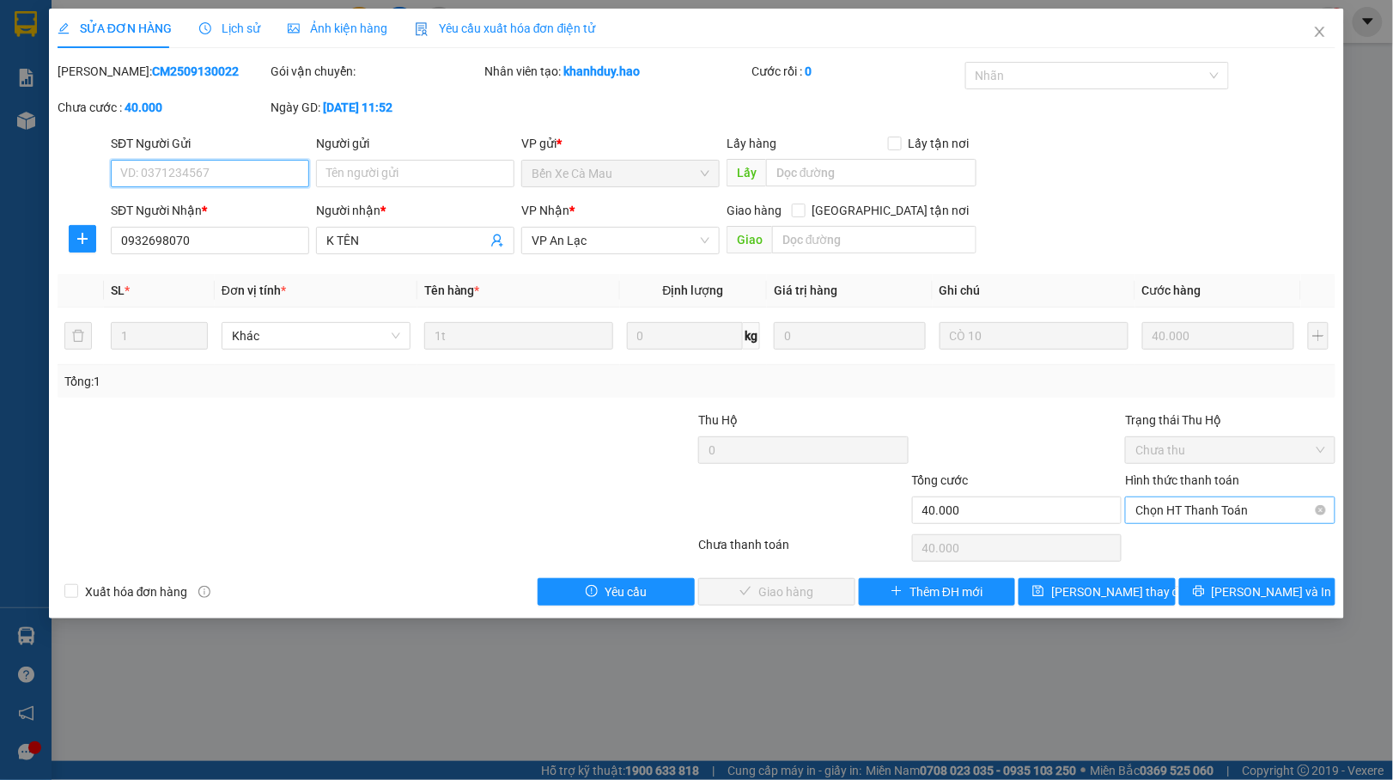
click at [1198, 509] on span "Chọn HT Thanh Toán" at bounding box center [1231, 510] width 190 height 26
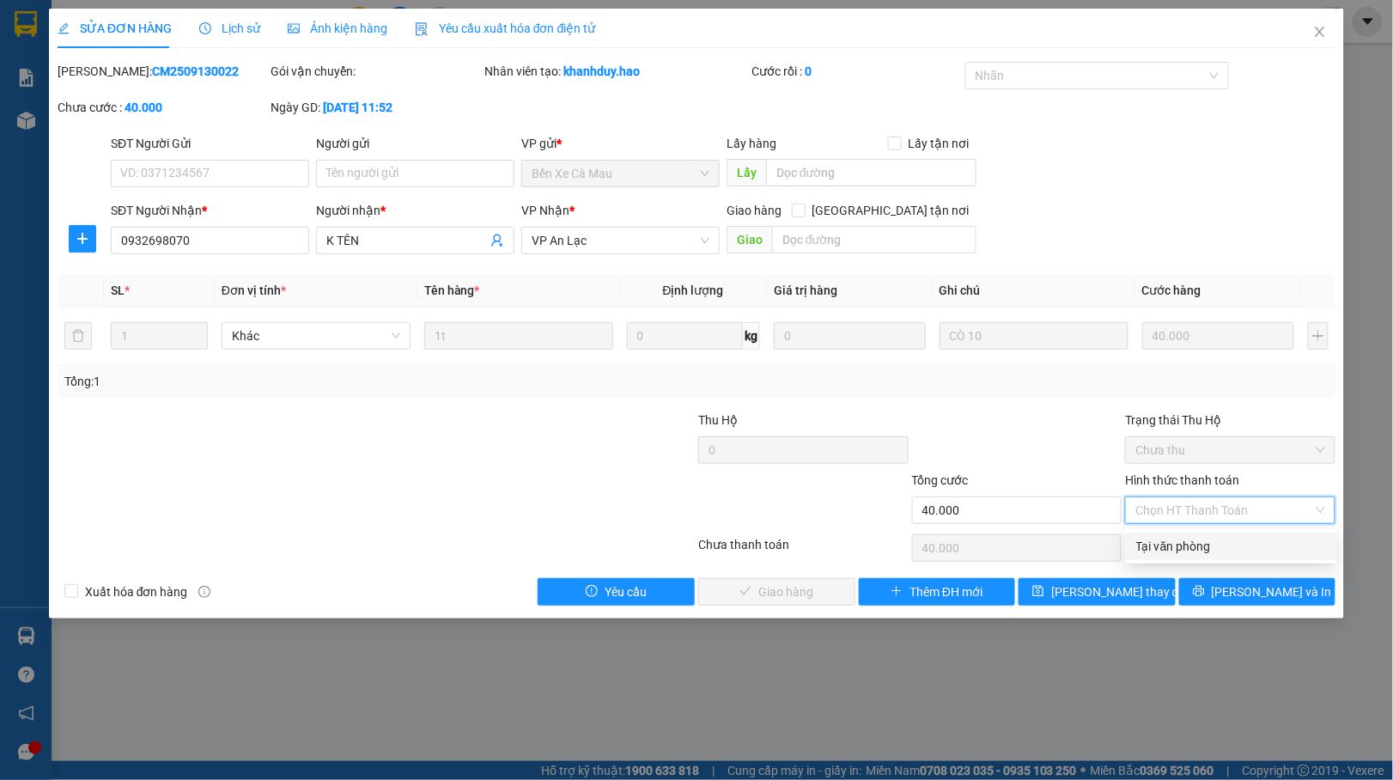
click at [1167, 533] on div "Tại văn phòng" at bounding box center [1231, 546] width 210 height 27
type input "0"
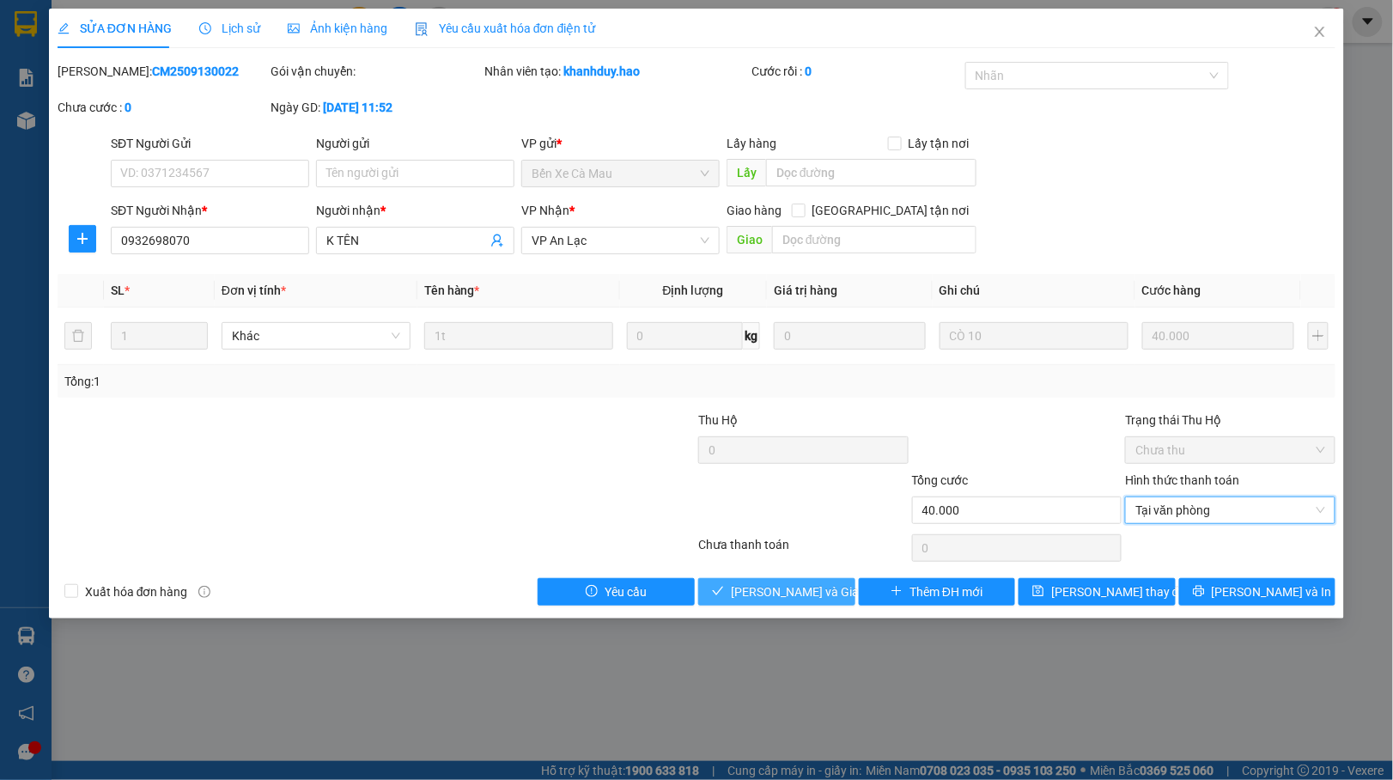
click at [715, 586] on button "[PERSON_NAME] và Giao hàng" at bounding box center [776, 591] width 157 height 27
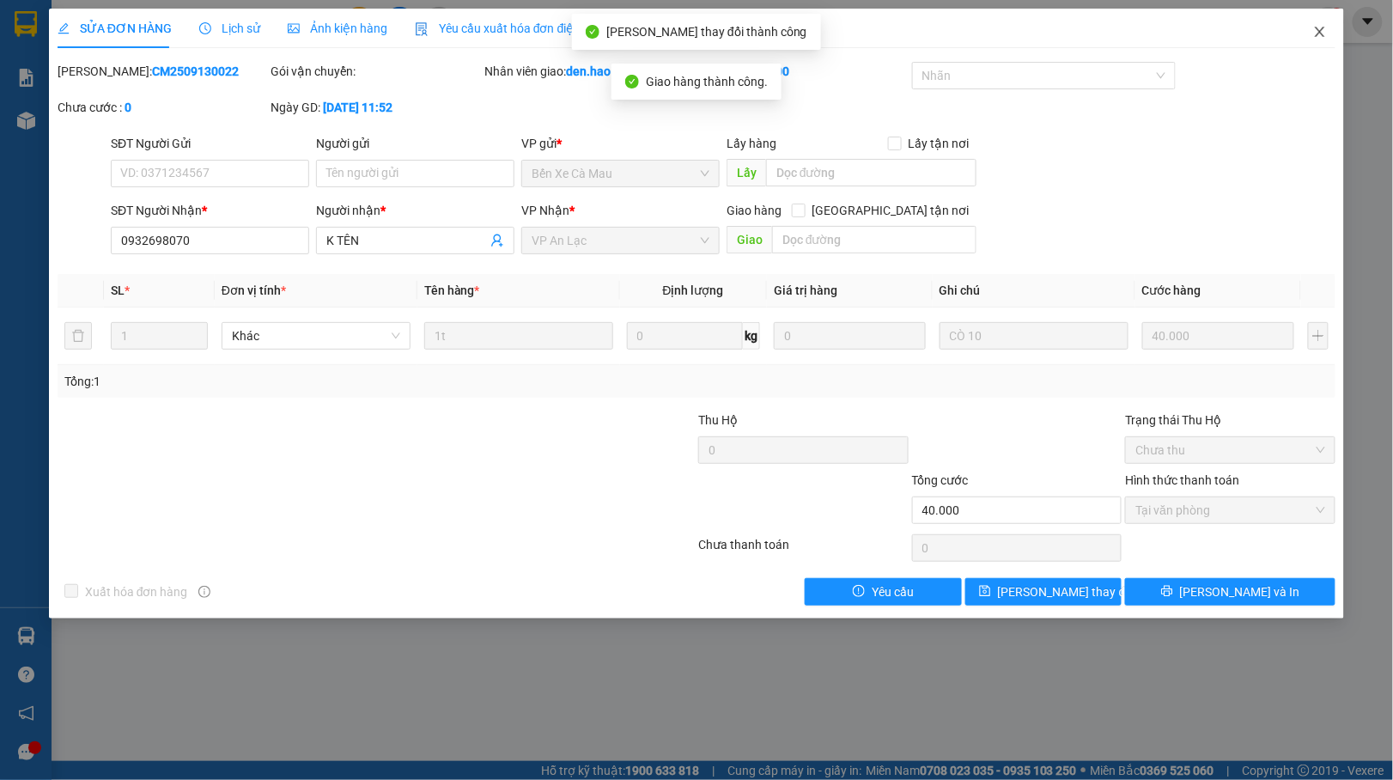
click at [1323, 27] on icon "close" at bounding box center [1321, 32] width 14 height 14
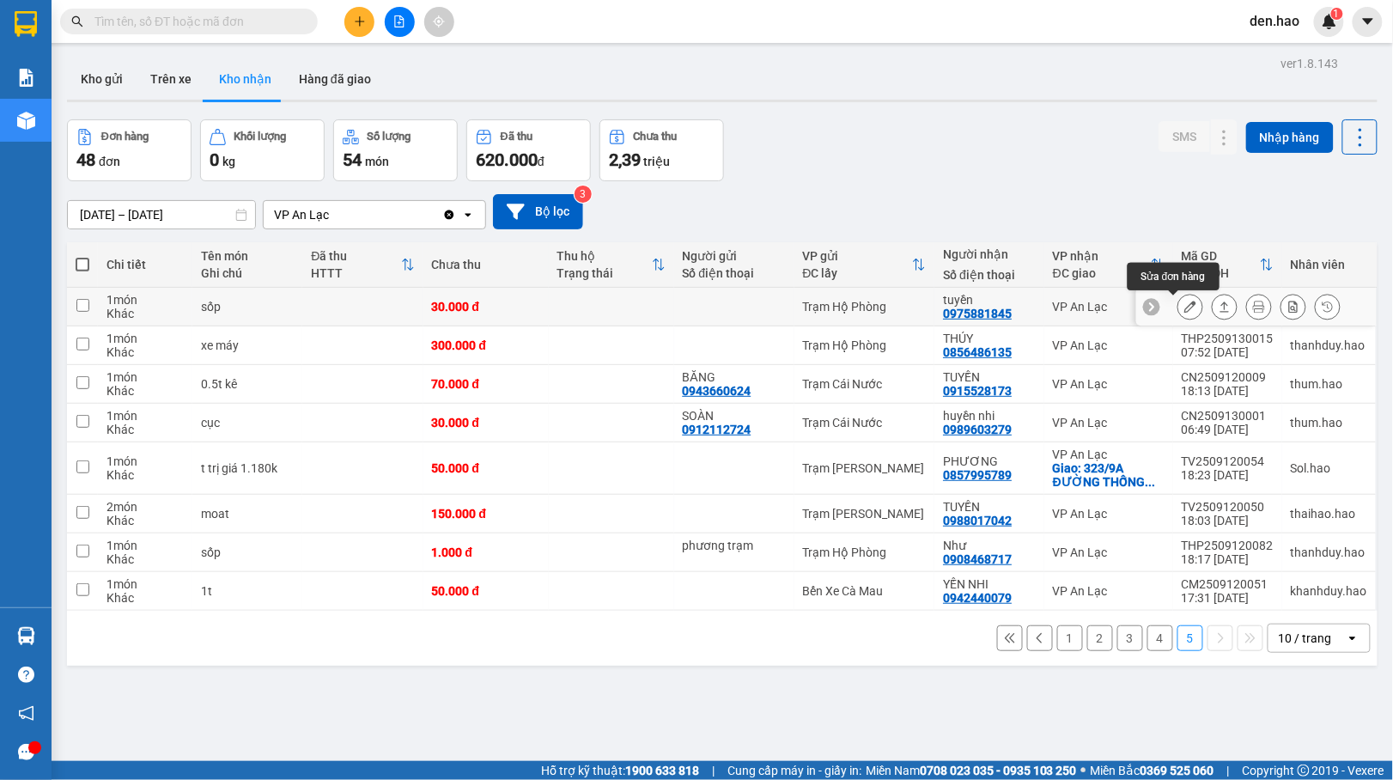
click at [1185, 308] on icon at bounding box center [1191, 307] width 12 height 12
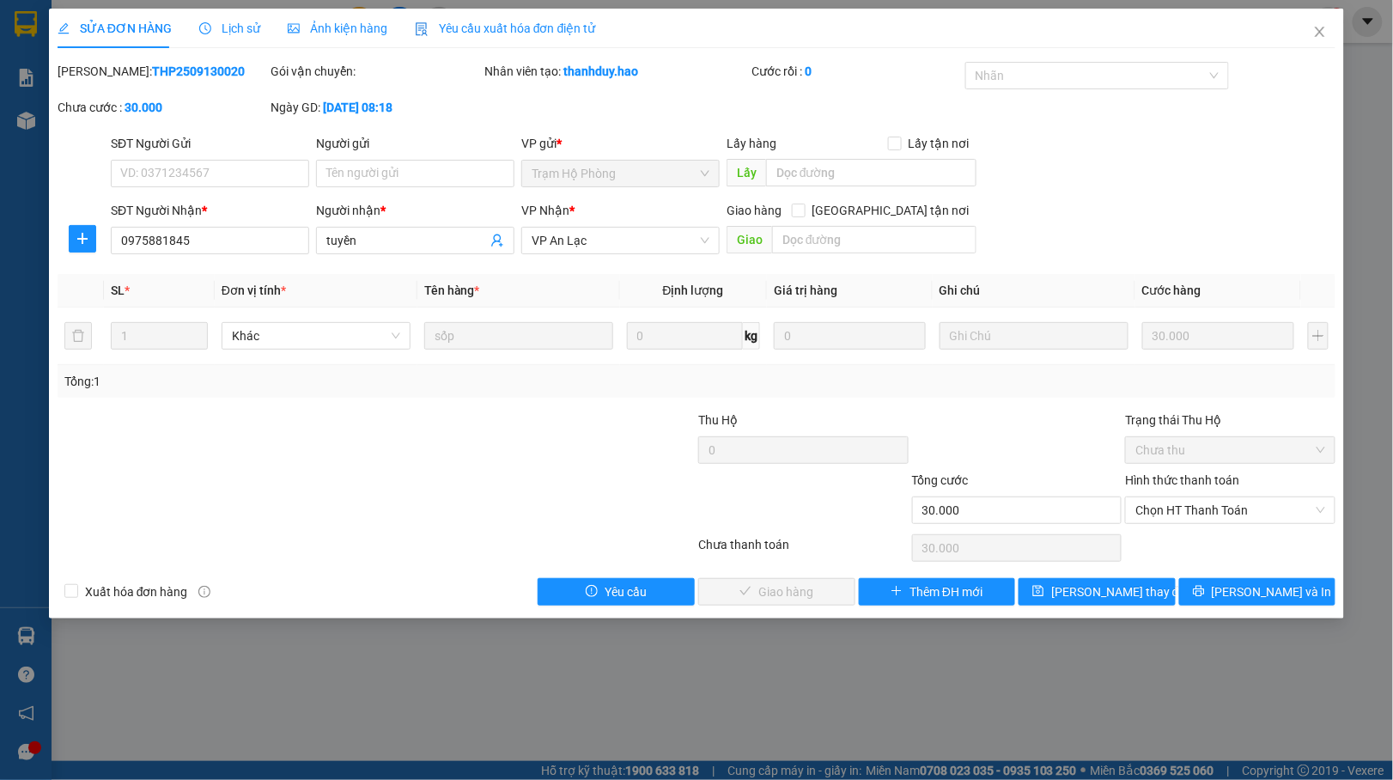
click at [1149, 496] on div "Hình thức thanh toán" at bounding box center [1230, 484] width 210 height 26
click at [1155, 509] on span "Chọn HT Thanh Toán" at bounding box center [1231, 510] width 190 height 26
click at [1166, 509] on span "Chọn HT Thanh Toán" at bounding box center [1231, 510] width 190 height 26
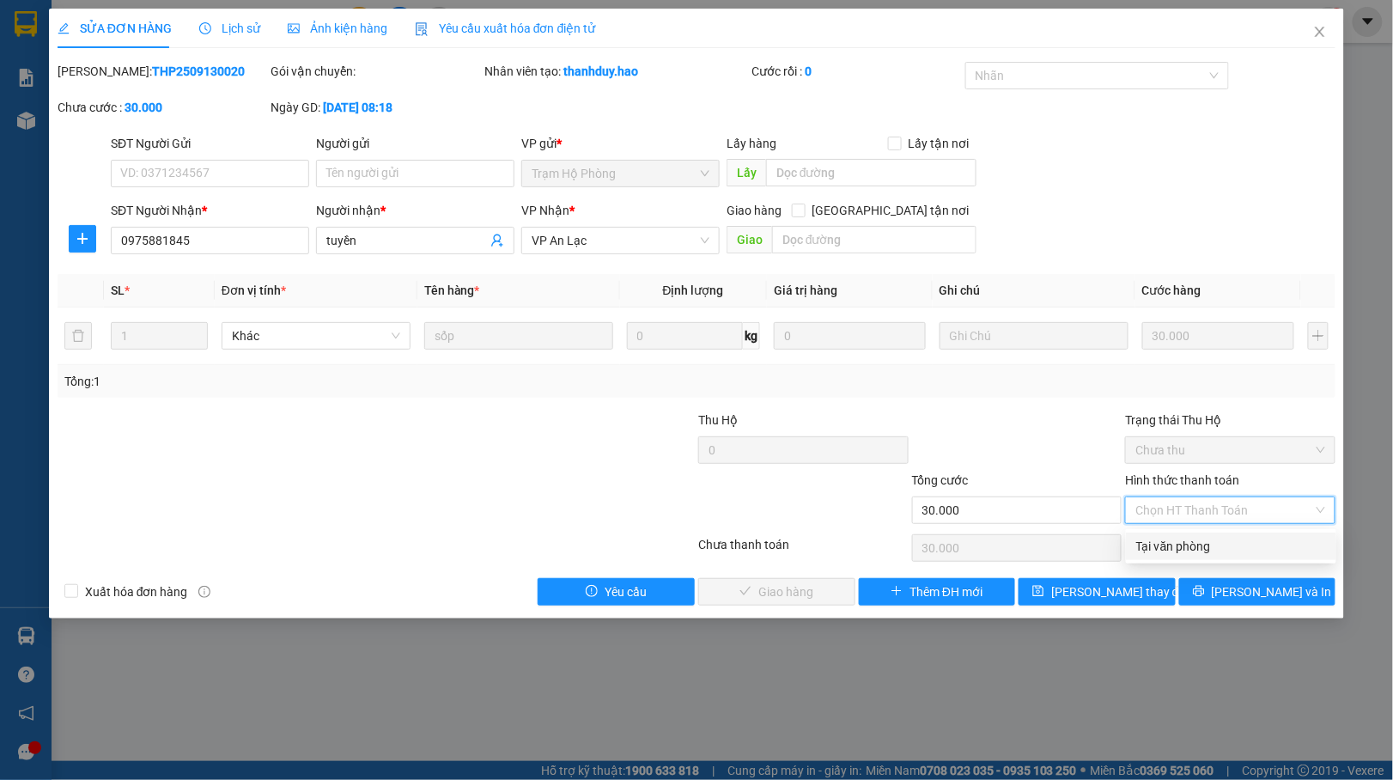
click at [1166, 548] on div "Tại văn phòng" at bounding box center [1232, 546] width 190 height 19
type input "0"
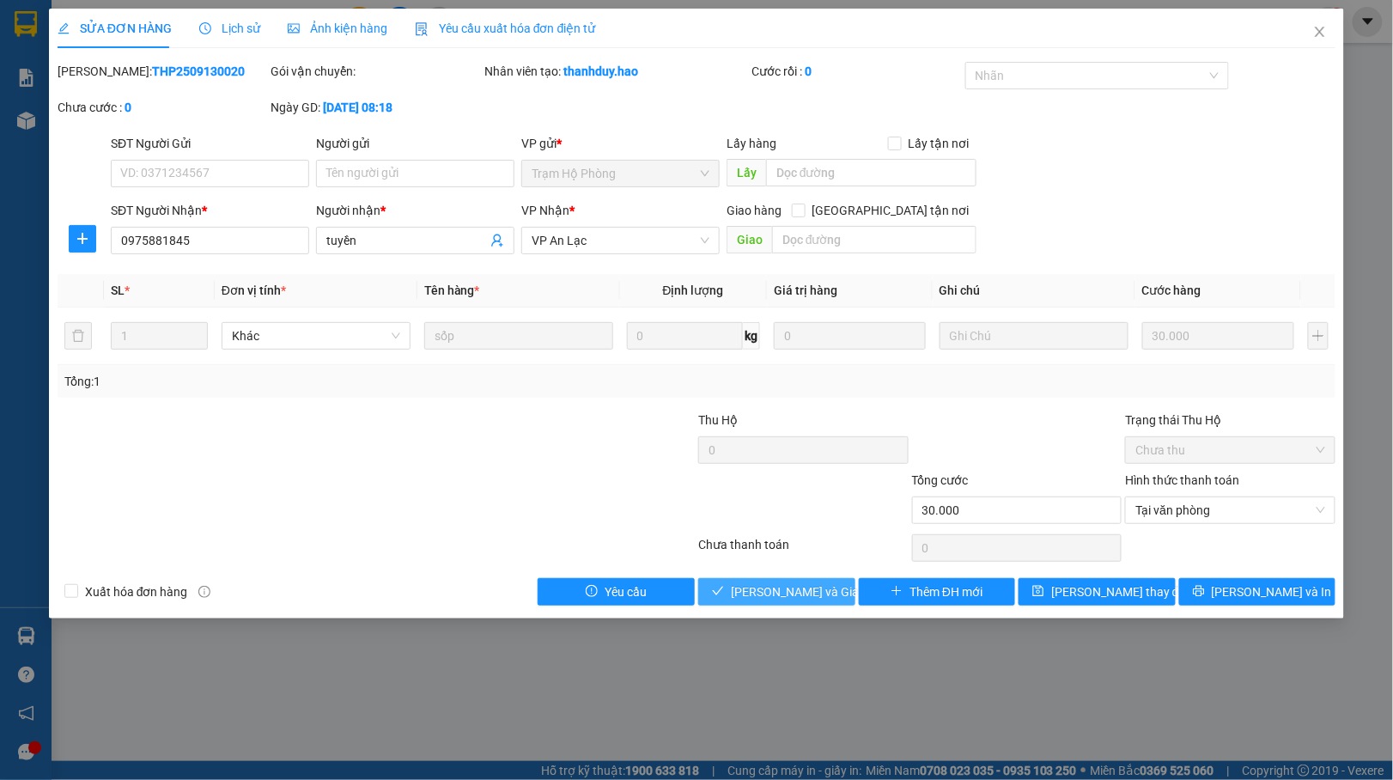
click at [758, 593] on span "[PERSON_NAME] và Giao hàng" at bounding box center [813, 591] width 165 height 19
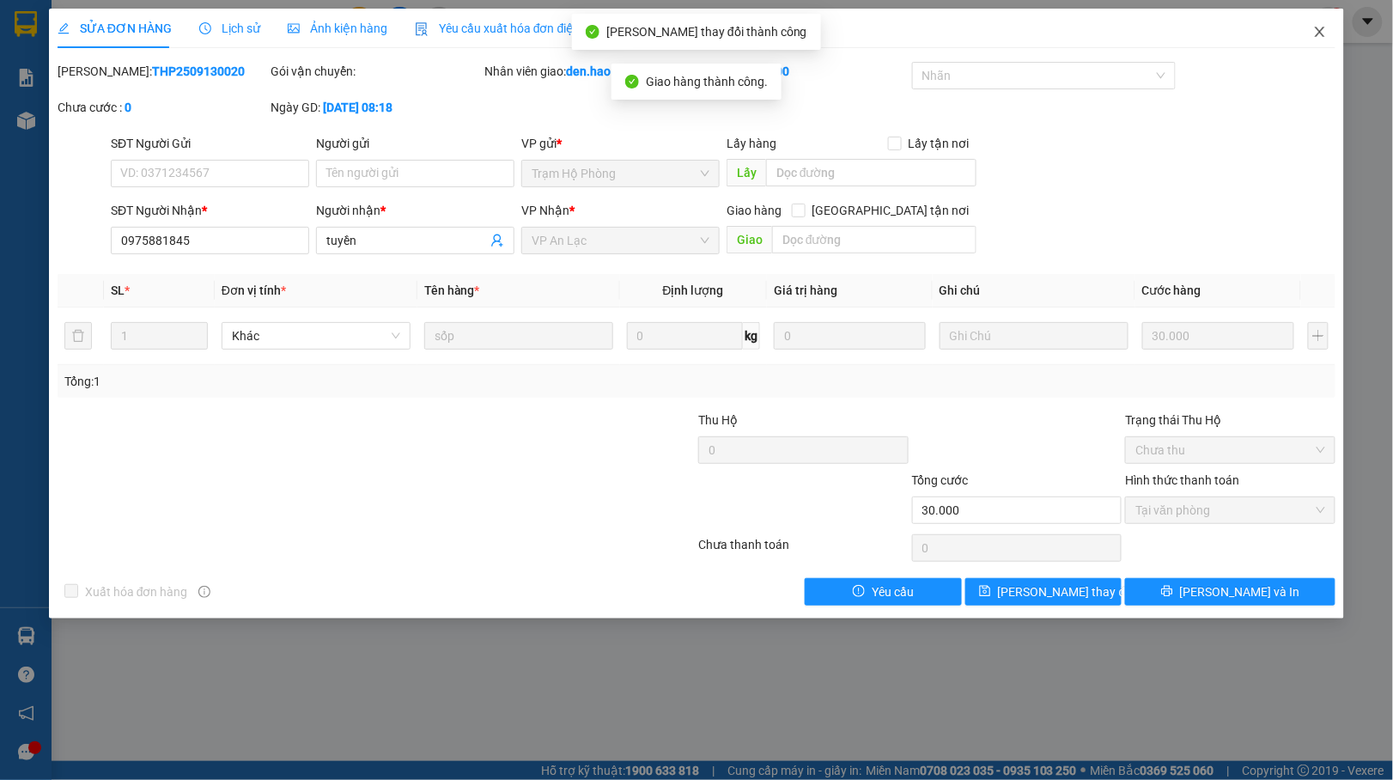
click at [1318, 45] on span "Close" at bounding box center [1320, 33] width 48 height 48
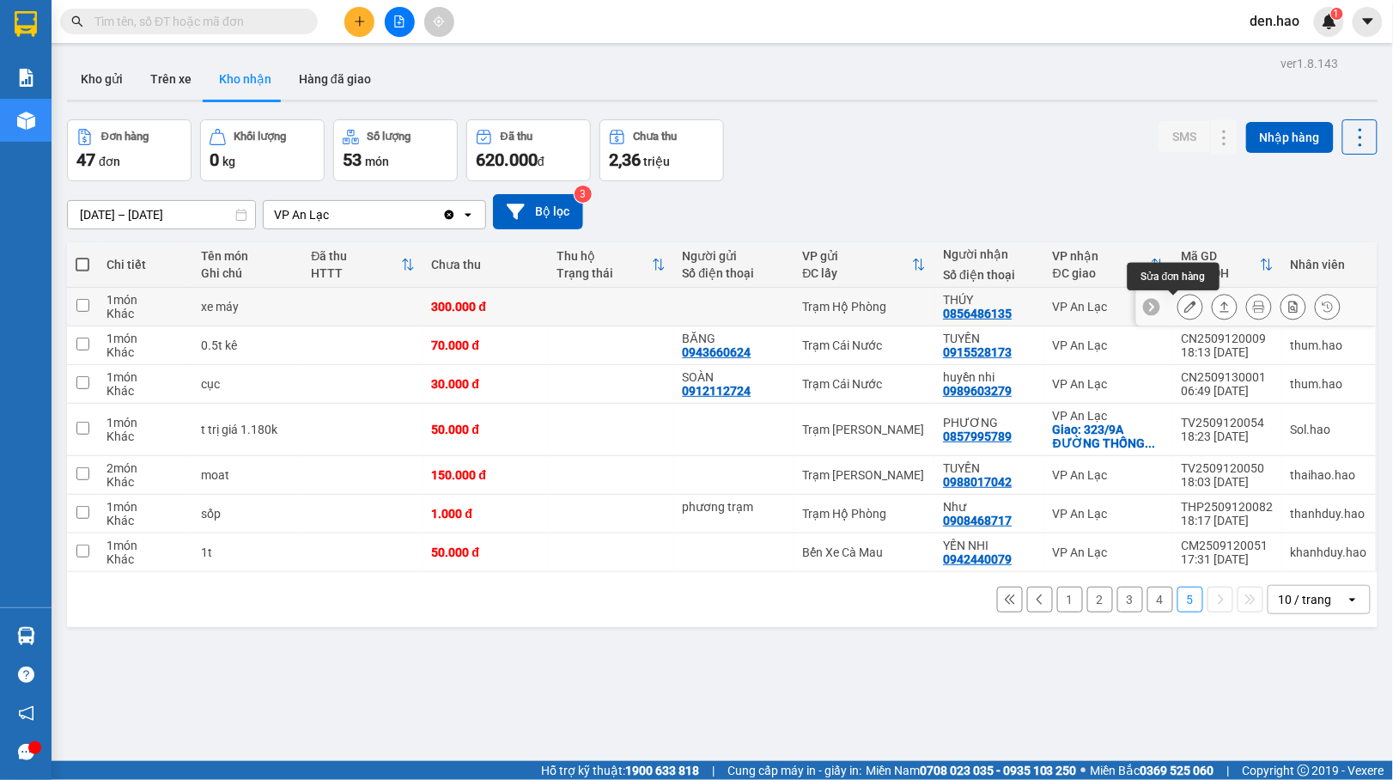
click at [1185, 309] on icon at bounding box center [1191, 307] width 12 height 12
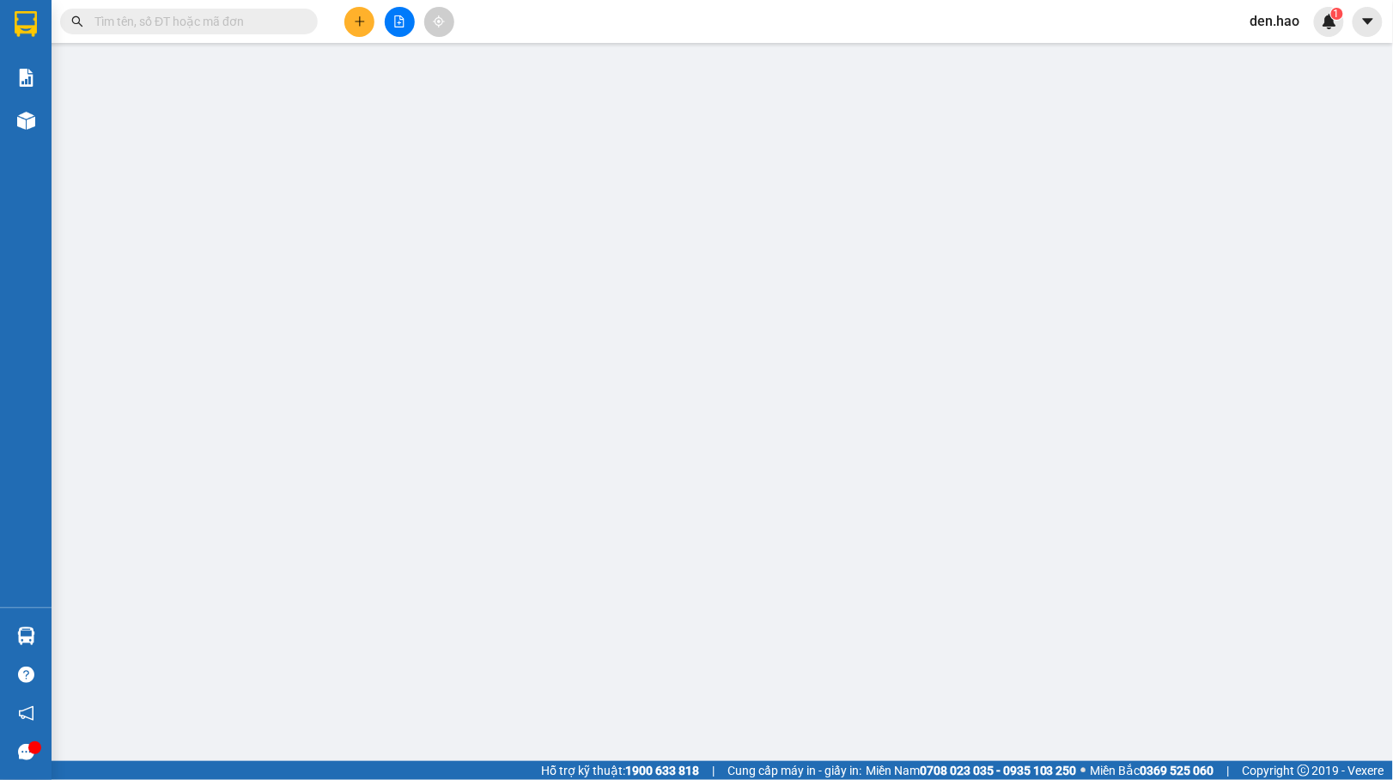
type input "0856486135"
type input "THÚY"
type input "300.000"
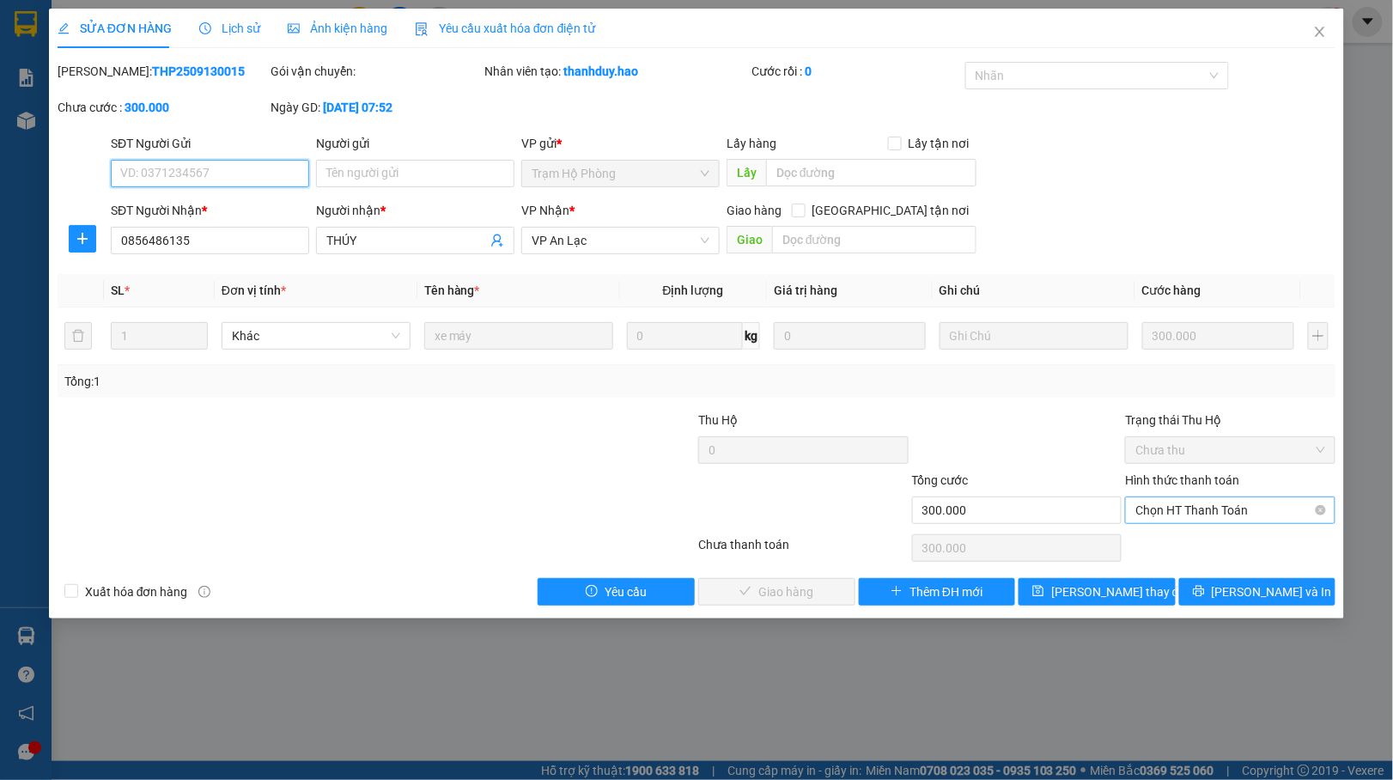
click at [1155, 502] on span "Chọn HT Thanh Toán" at bounding box center [1231, 510] width 190 height 26
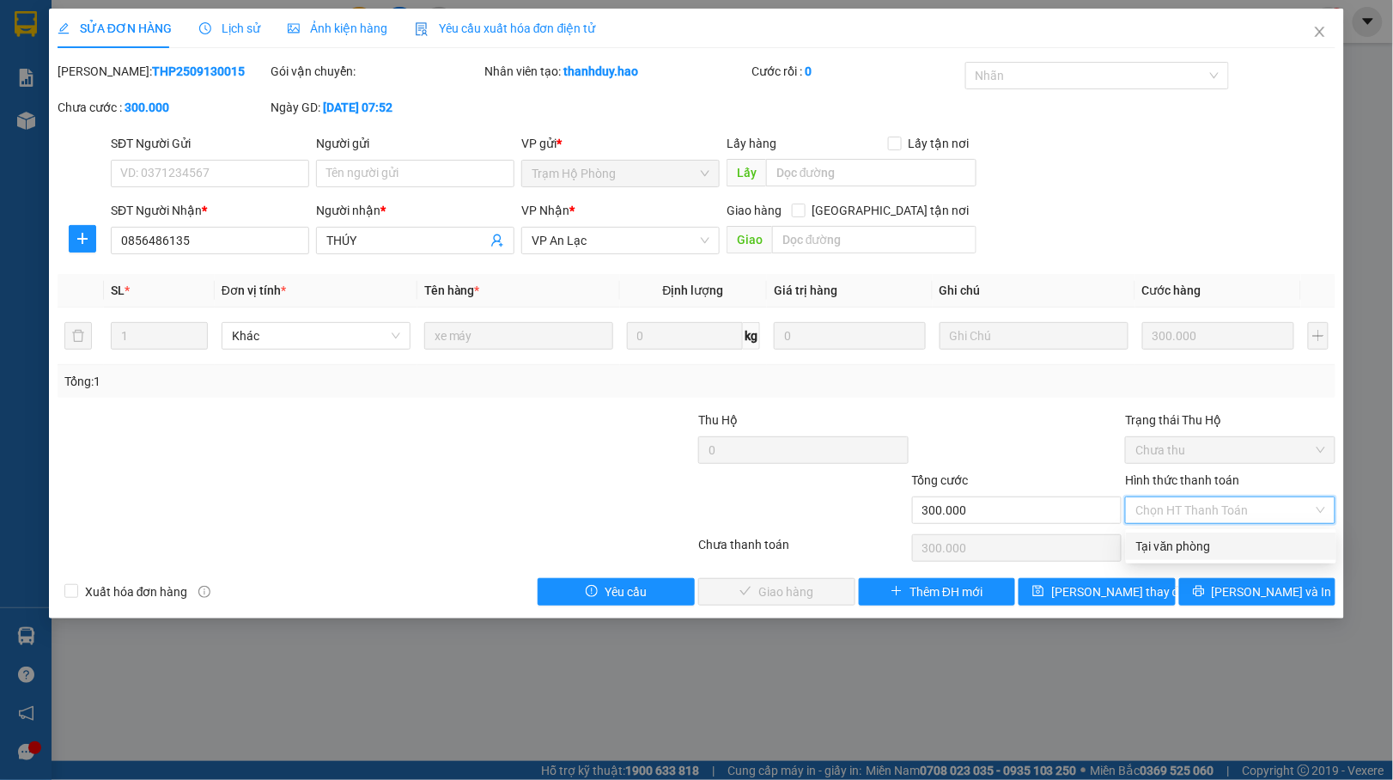
drag, startPoint x: 1146, startPoint y: 553, endPoint x: 1090, endPoint y: 567, distance: 57.5
click at [1146, 552] on div "Tại văn phòng" at bounding box center [1232, 546] width 190 height 19
type input "0"
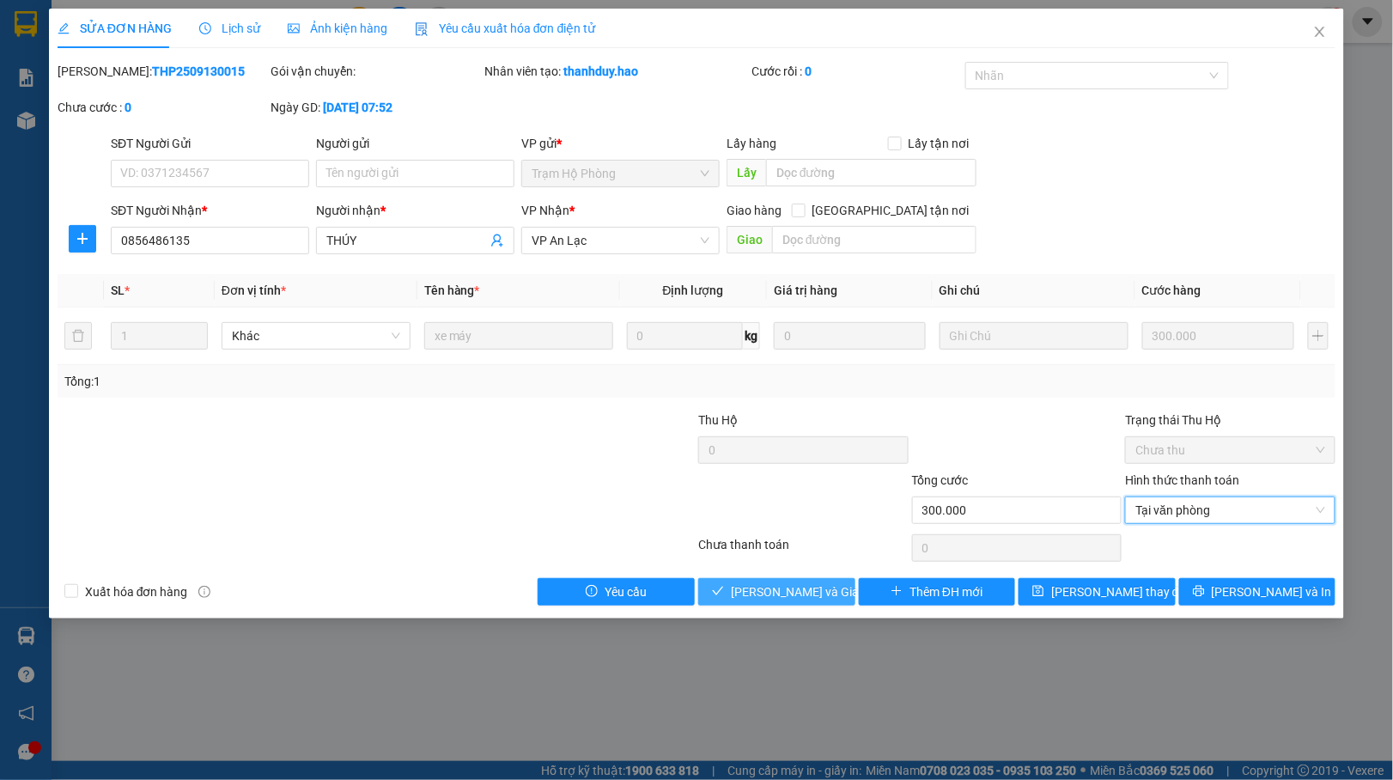
click at [741, 593] on span "[PERSON_NAME] và Giao hàng" at bounding box center [813, 591] width 165 height 19
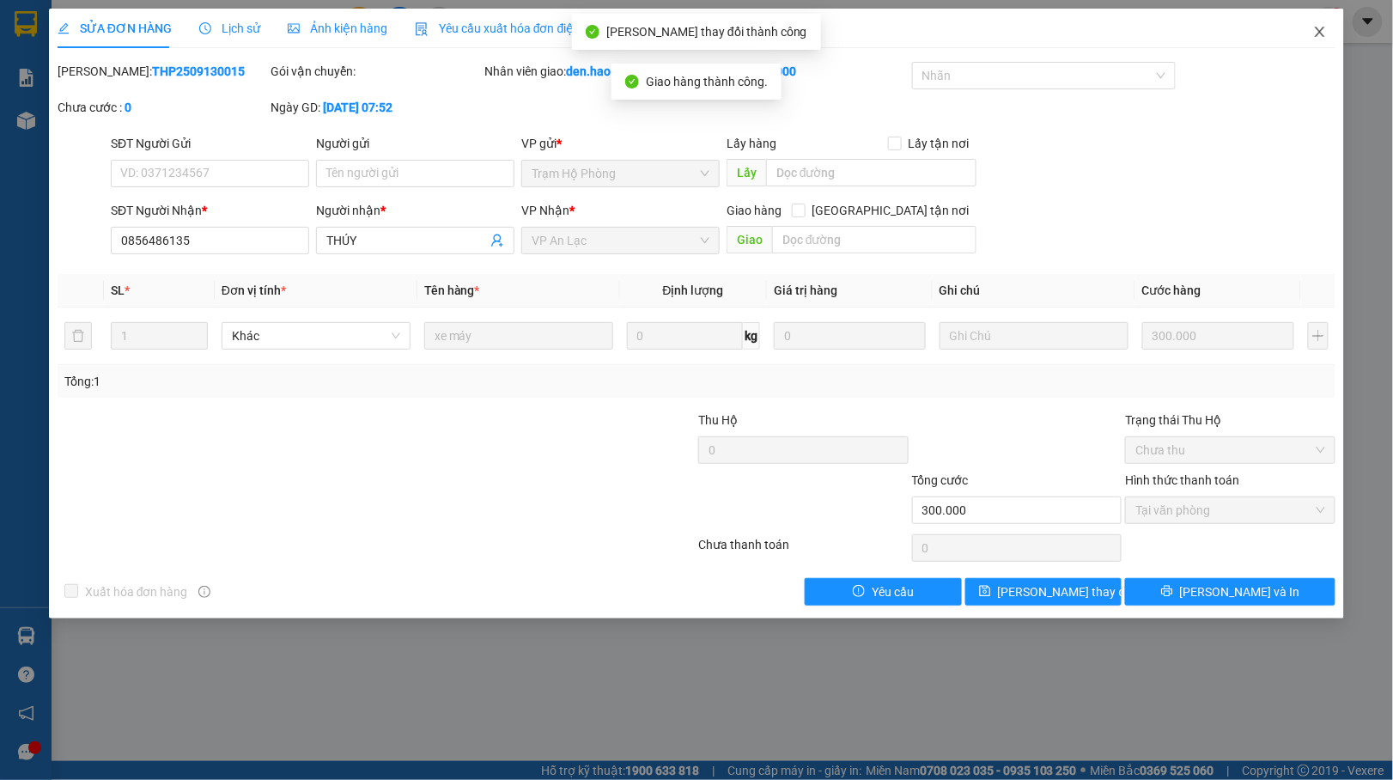
click at [1326, 24] on span "Close" at bounding box center [1320, 33] width 48 height 48
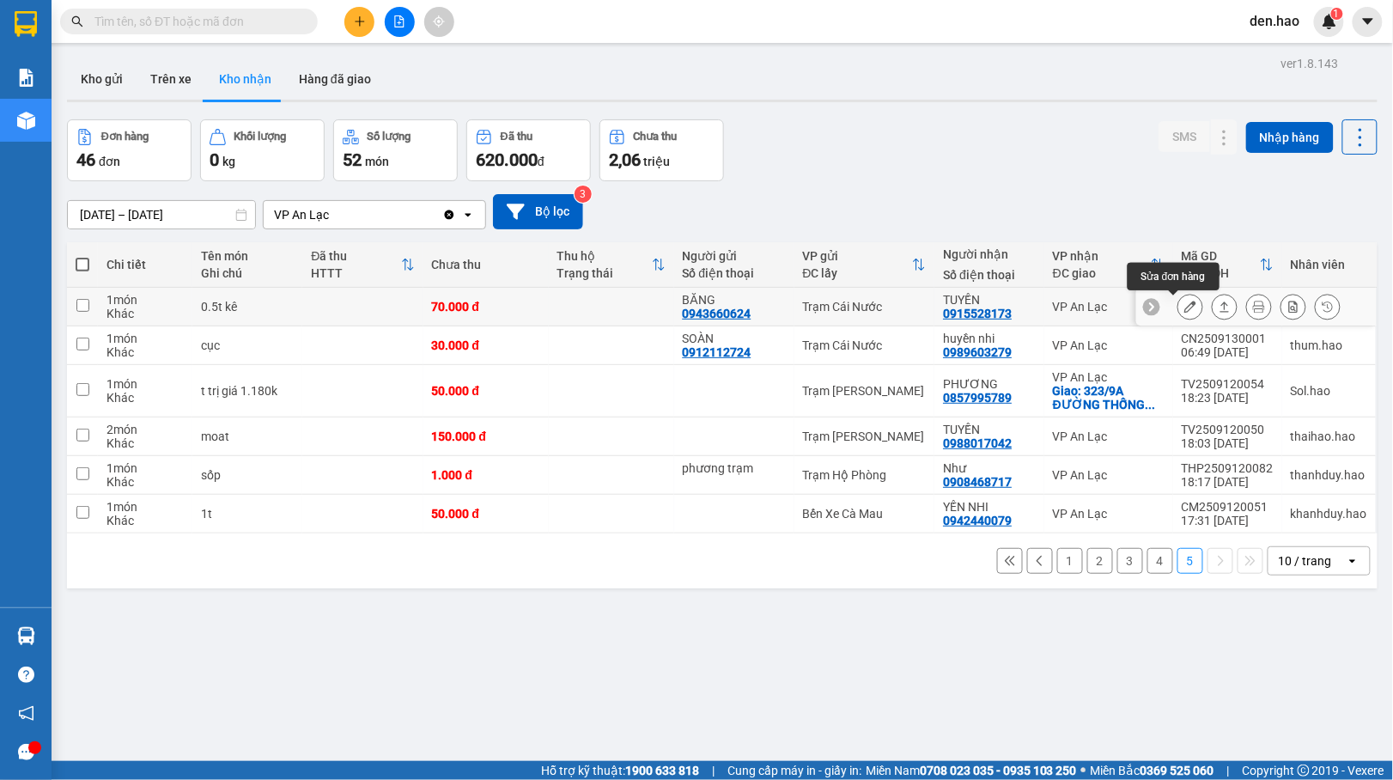
click at [1179, 300] on button at bounding box center [1191, 307] width 24 height 30
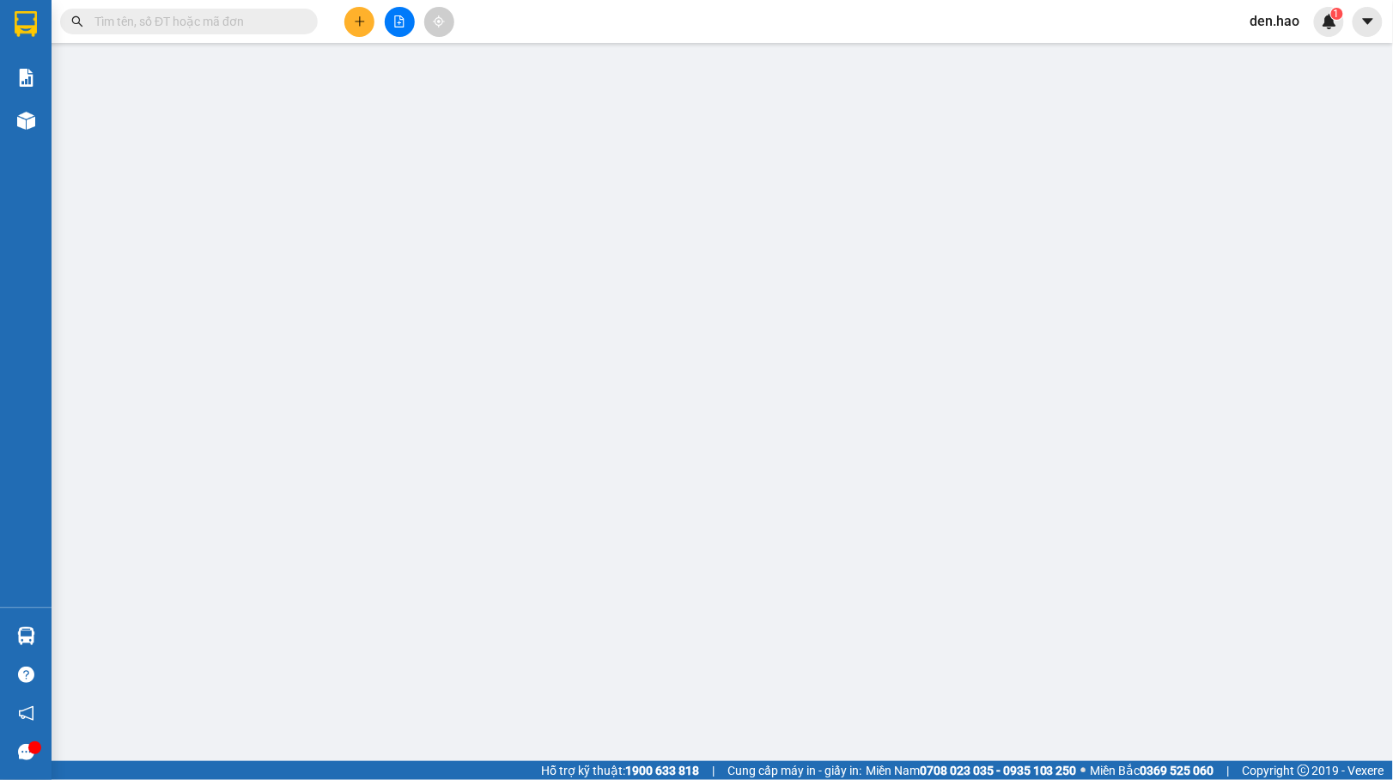
type input "0943660624"
type input "BĂNG"
type input "0915528173"
type input "TUYỀN"
type input "70.000"
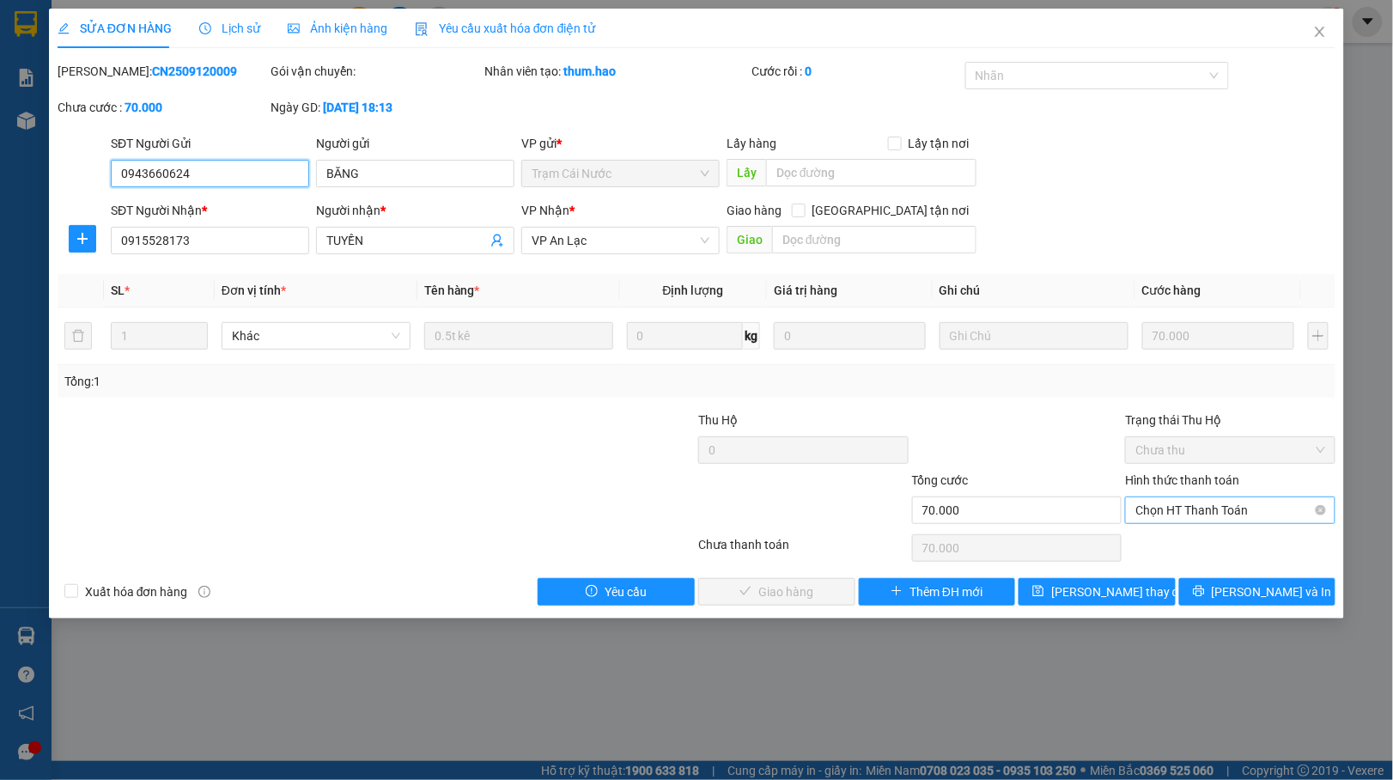
click at [1160, 515] on span "Chọn HT Thanh Toán" at bounding box center [1231, 510] width 190 height 26
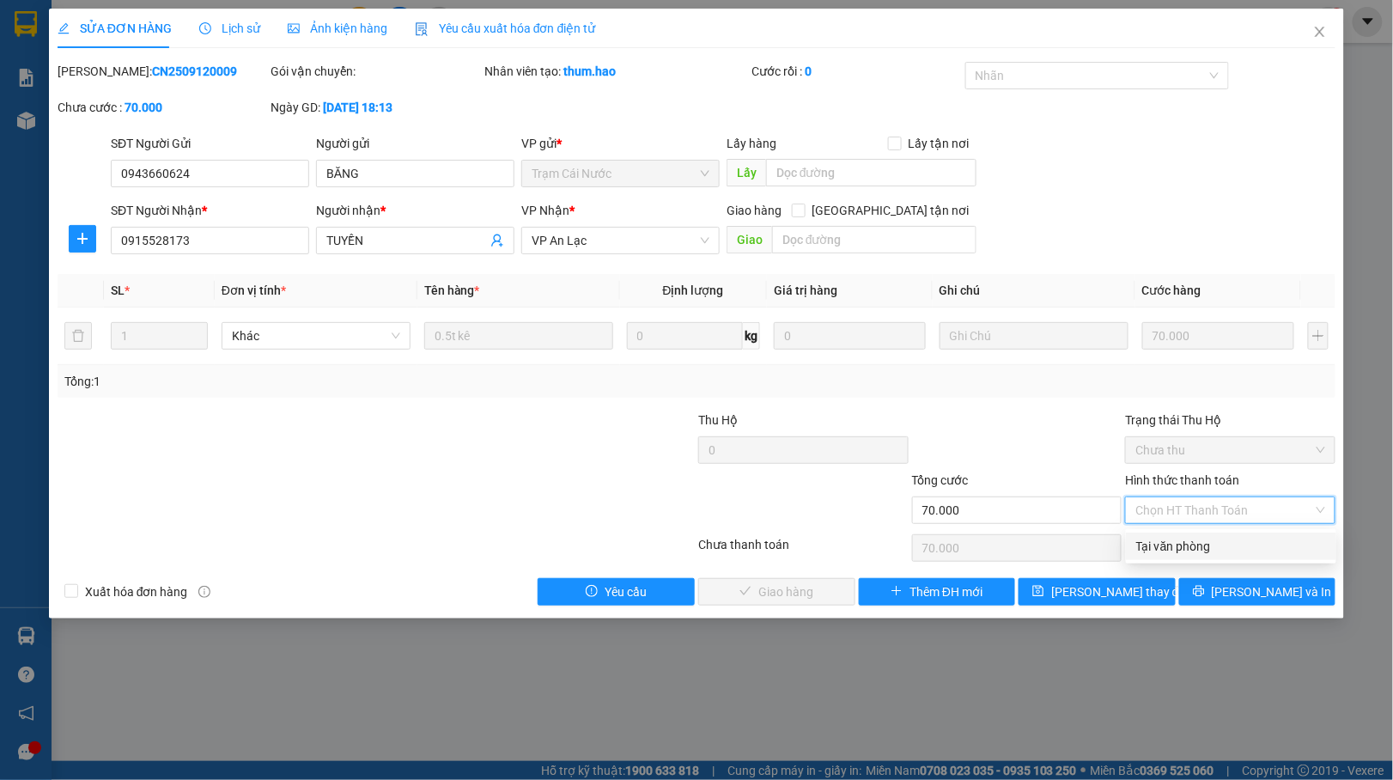
click at [1149, 537] on div "Tại văn phòng" at bounding box center [1232, 546] width 190 height 19
type input "0"
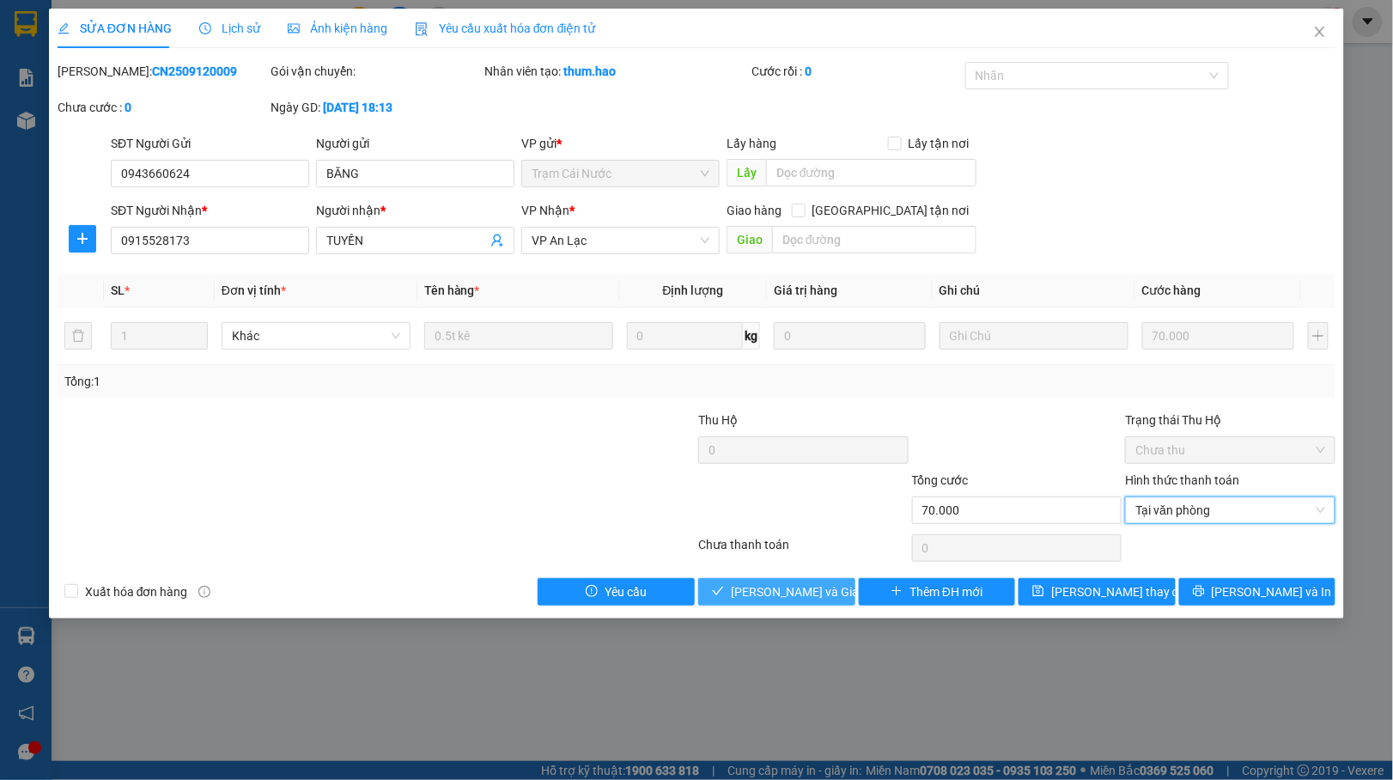
click at [701, 591] on button "[PERSON_NAME] và Giao hàng" at bounding box center [776, 591] width 157 height 27
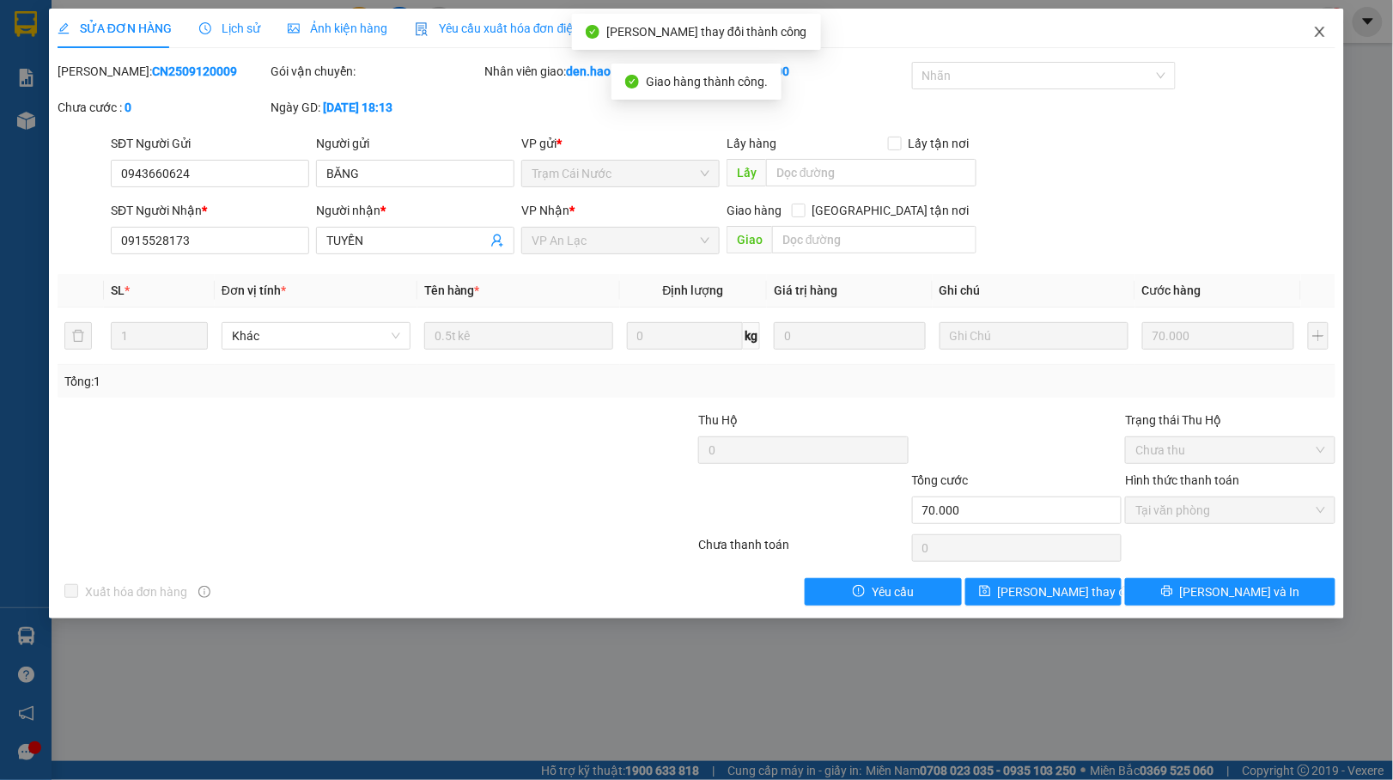
click at [1318, 33] on icon "close" at bounding box center [1321, 32] width 14 height 14
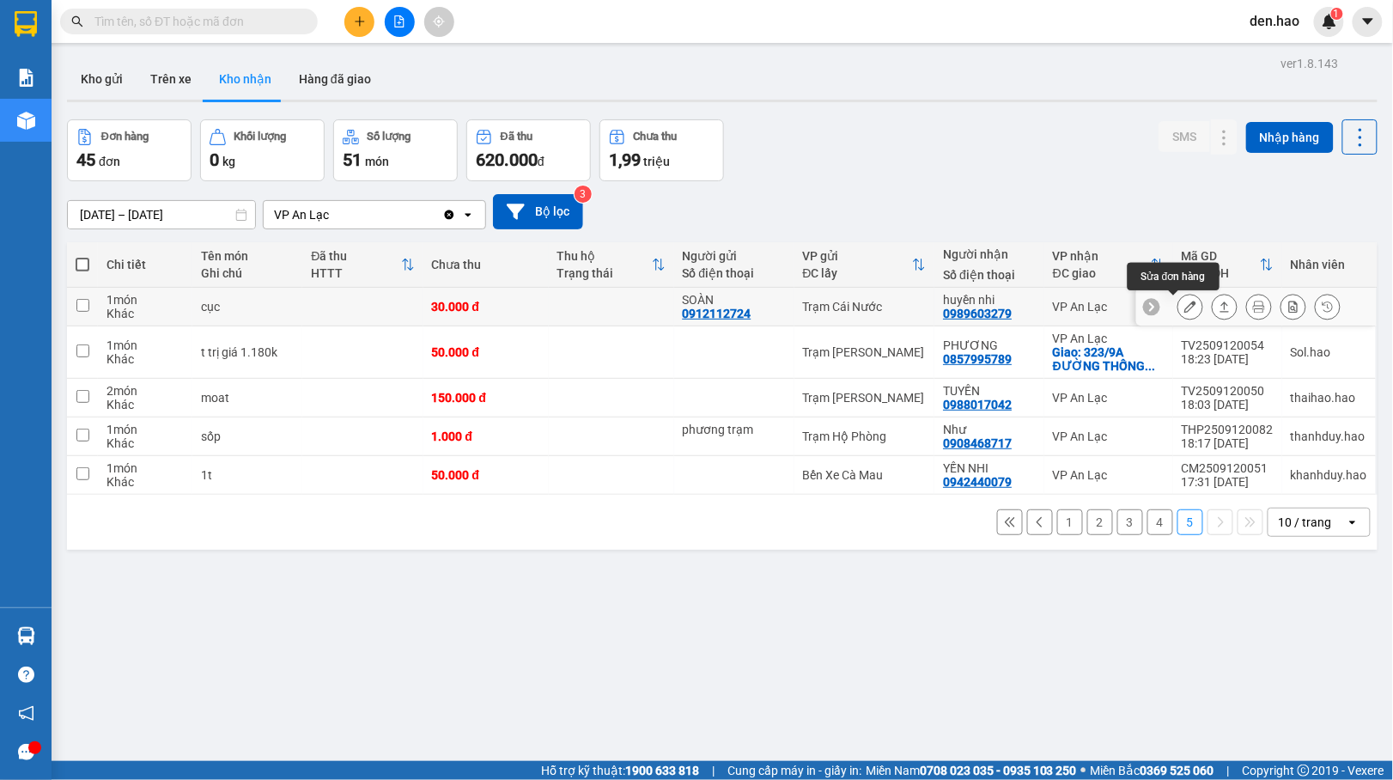
click at [1185, 303] on icon at bounding box center [1191, 307] width 12 height 12
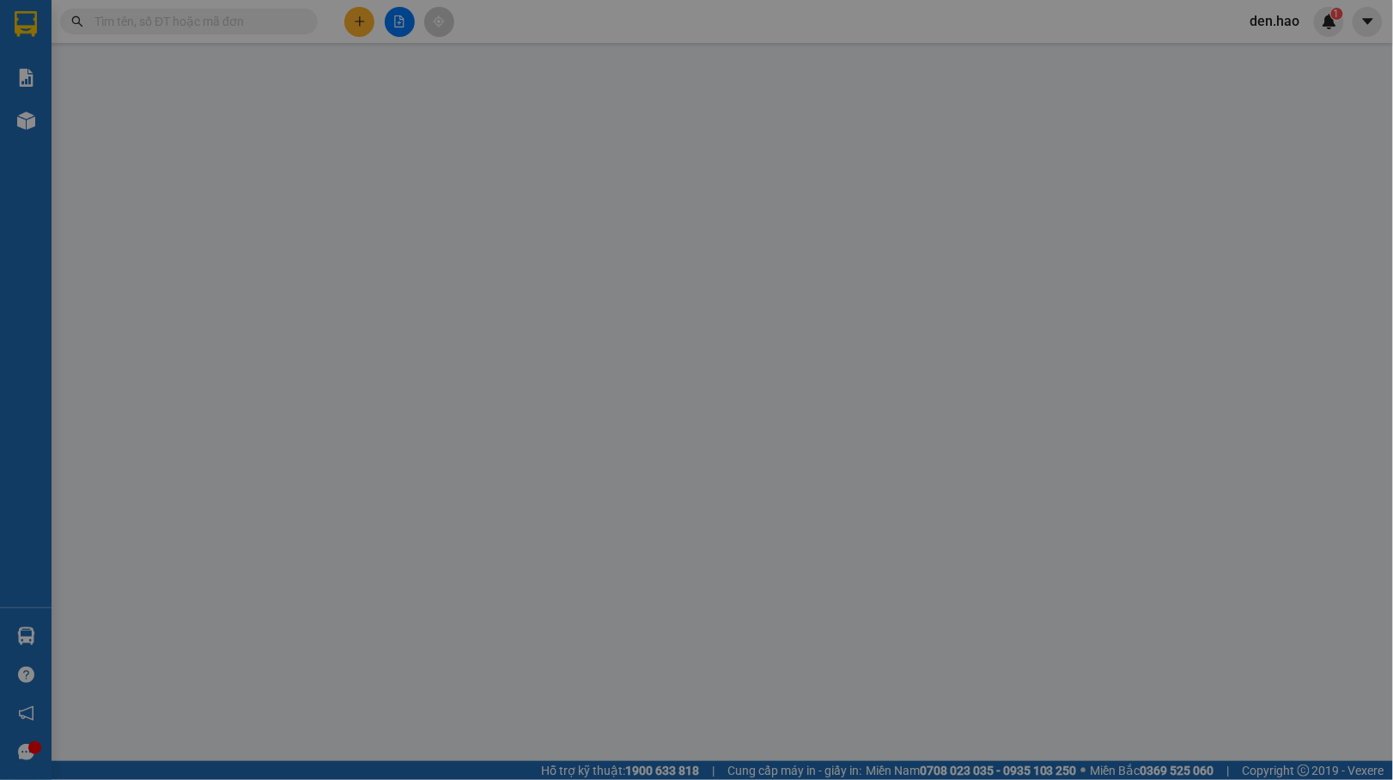
type input "0912112724"
type input "SOÀN"
type input "0989603279"
type input "huyền nhi"
type input "30.000"
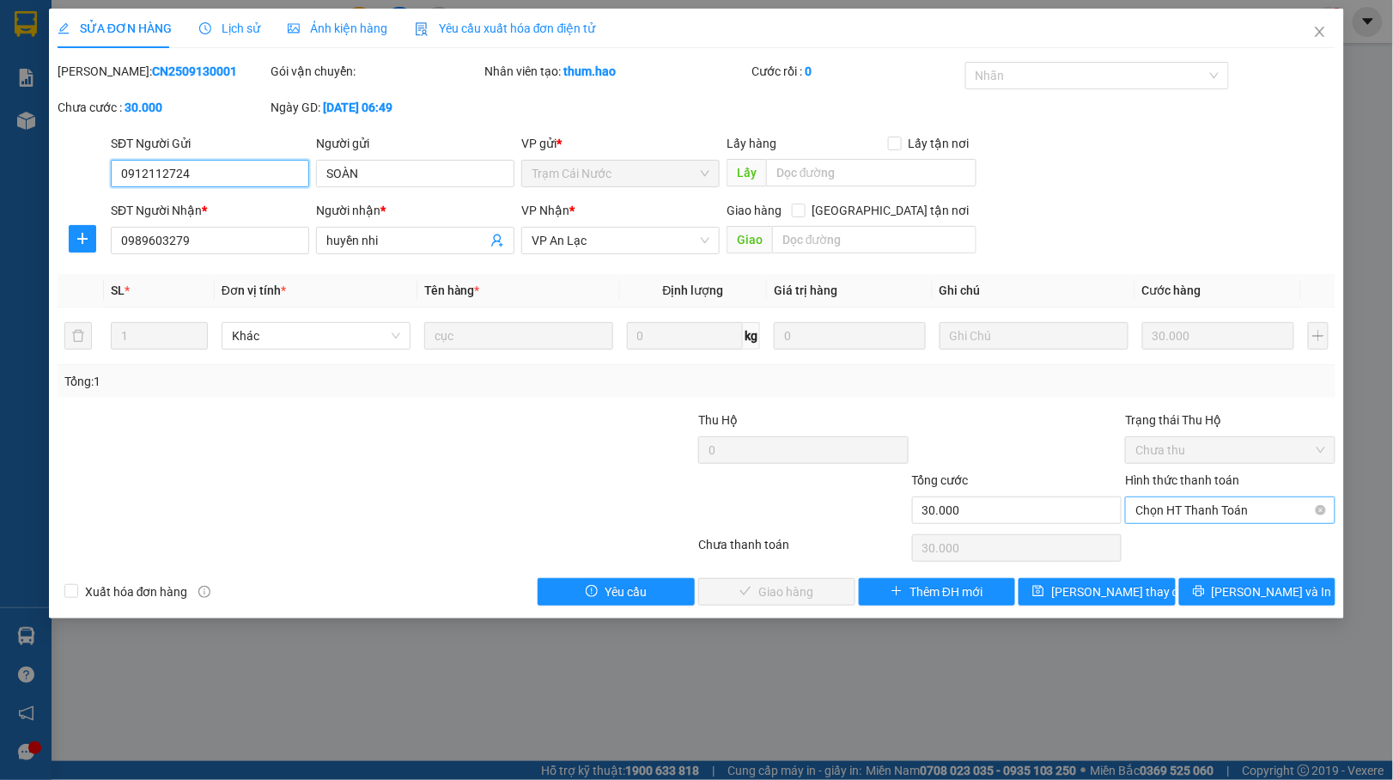
click at [1190, 509] on span "Chọn HT Thanh Toán" at bounding box center [1231, 510] width 190 height 26
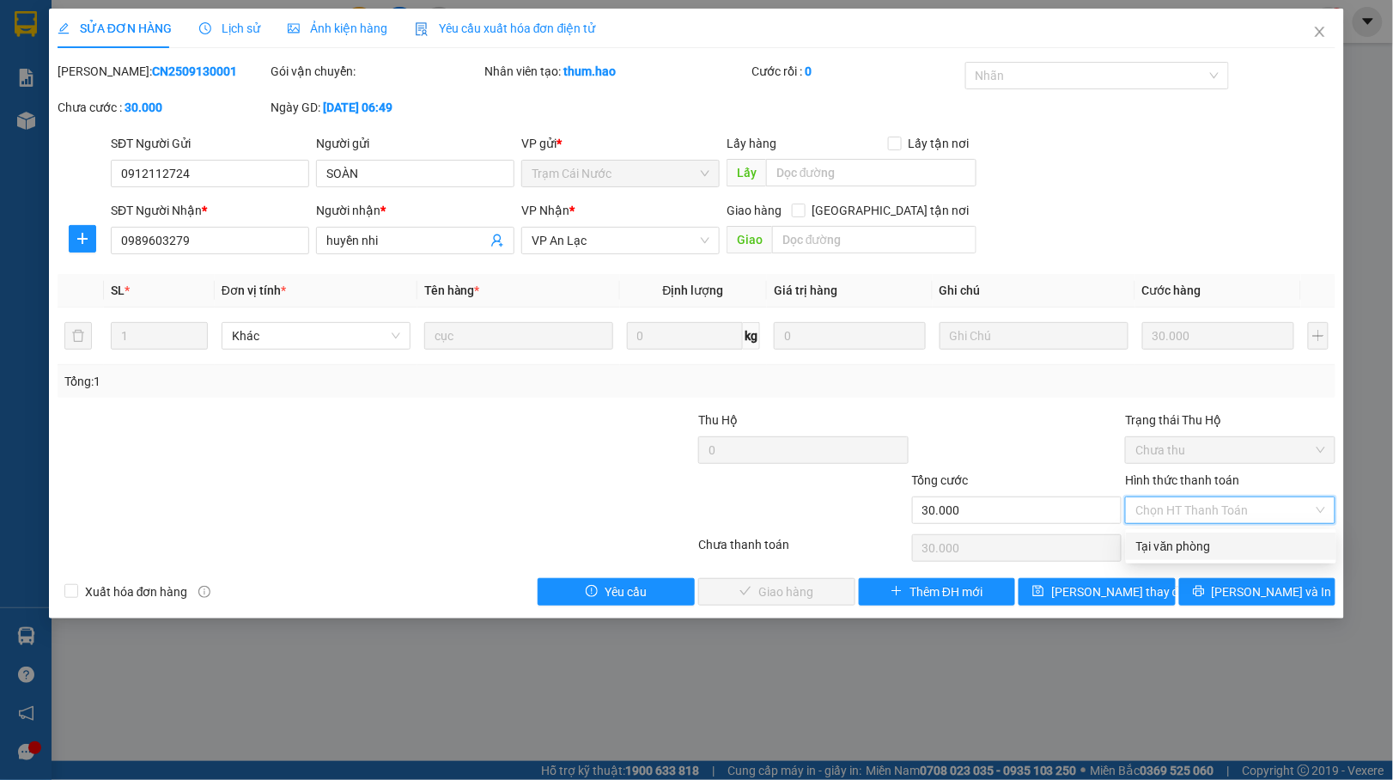
drag, startPoint x: 1167, startPoint y: 533, endPoint x: 1084, endPoint y: 550, distance: 84.1
click at [1166, 534] on div "Tại văn phòng" at bounding box center [1231, 546] width 210 height 27
type input "0"
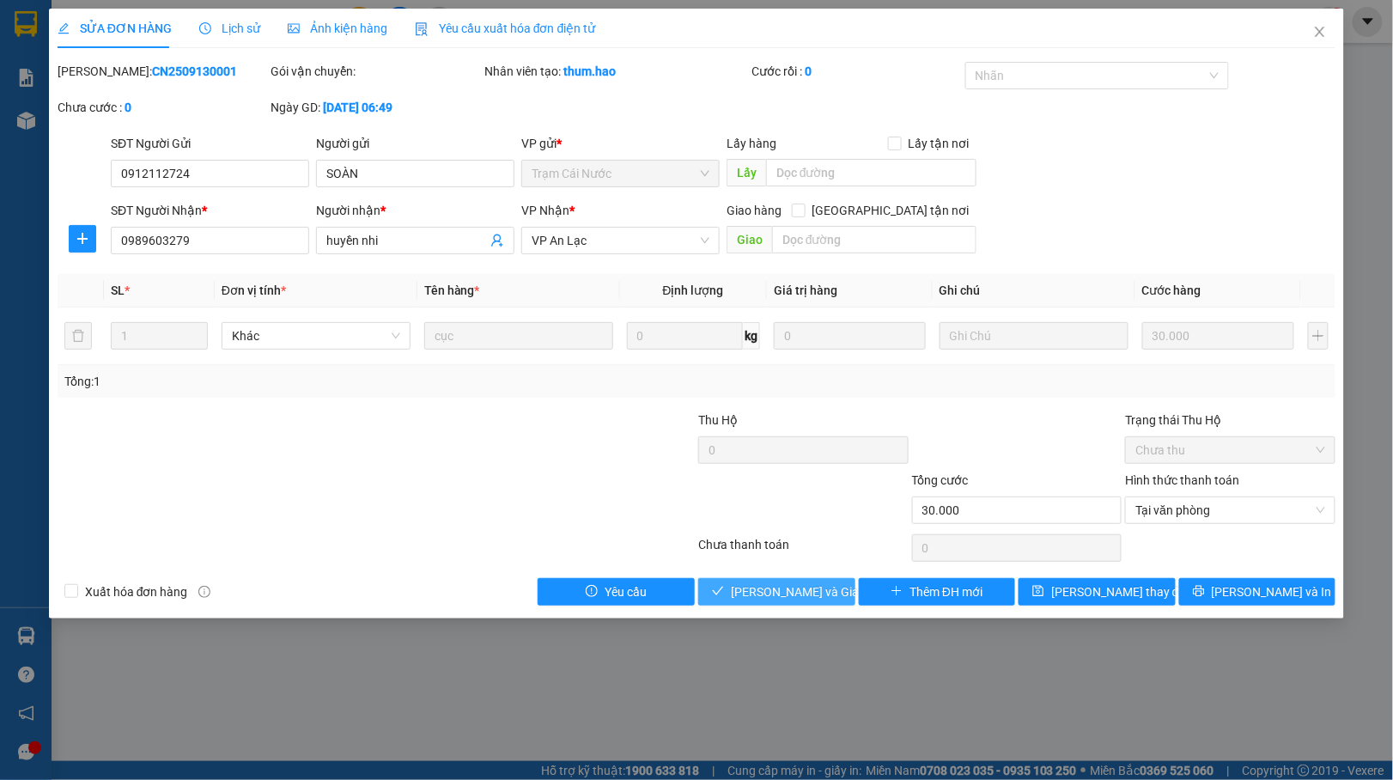
click at [775, 582] on button "[PERSON_NAME] và Giao hàng" at bounding box center [776, 591] width 157 height 27
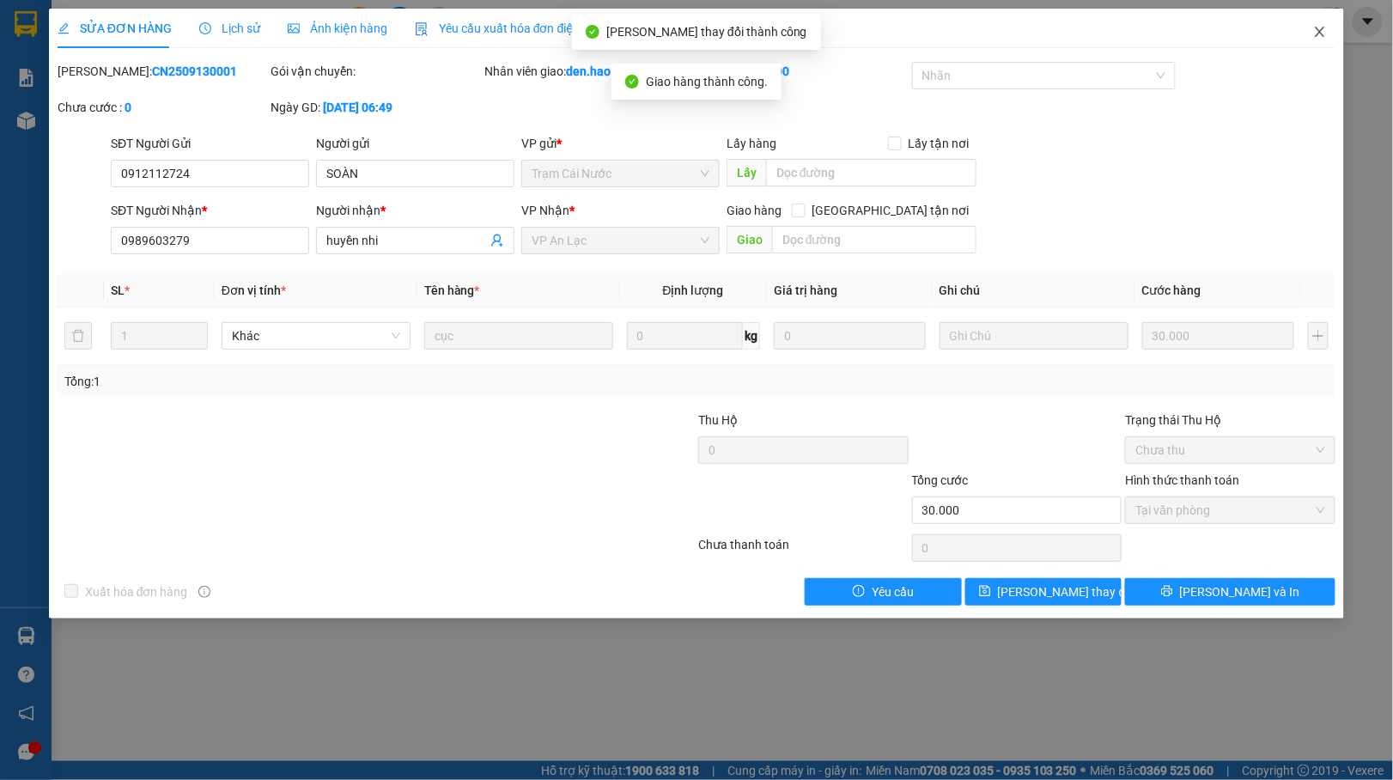
click at [1316, 38] on icon "close" at bounding box center [1321, 32] width 14 height 14
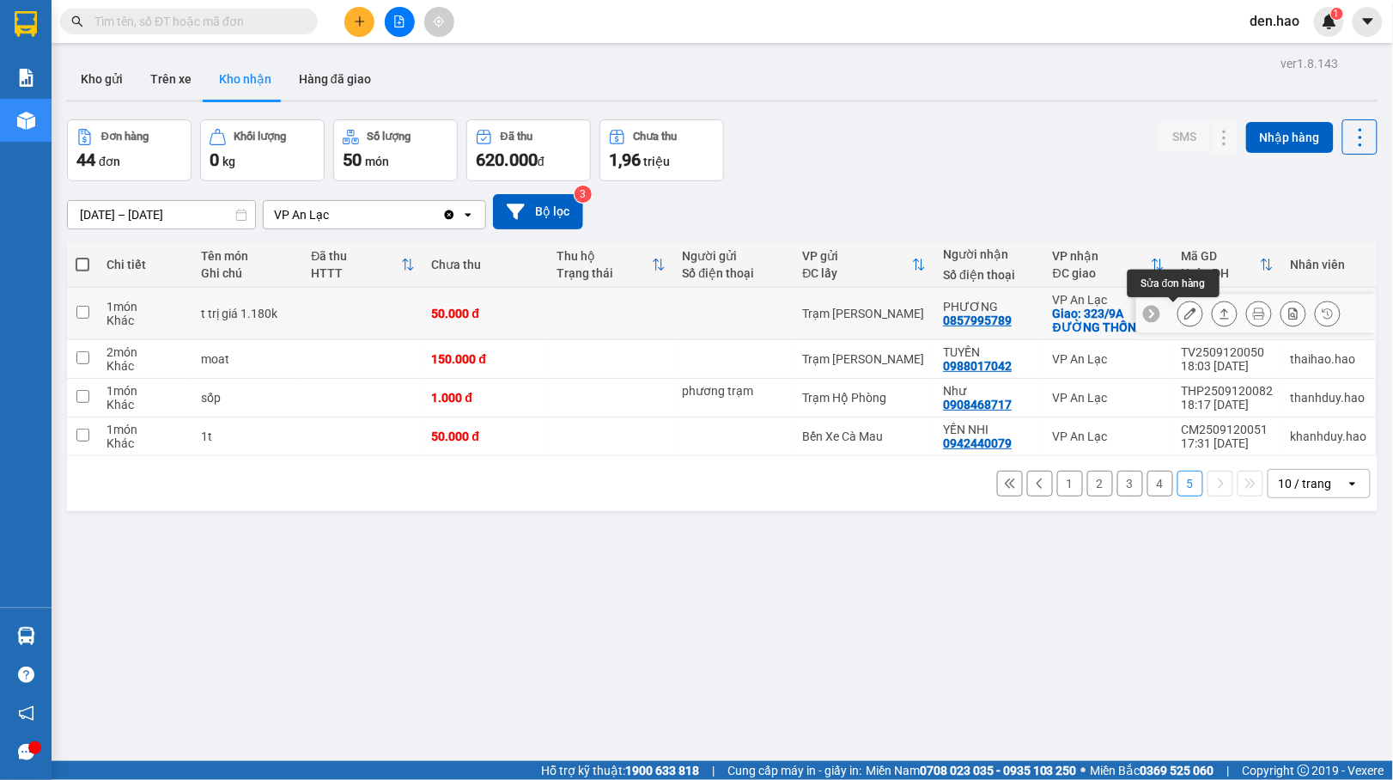
click at [1185, 313] on icon at bounding box center [1191, 314] width 12 height 12
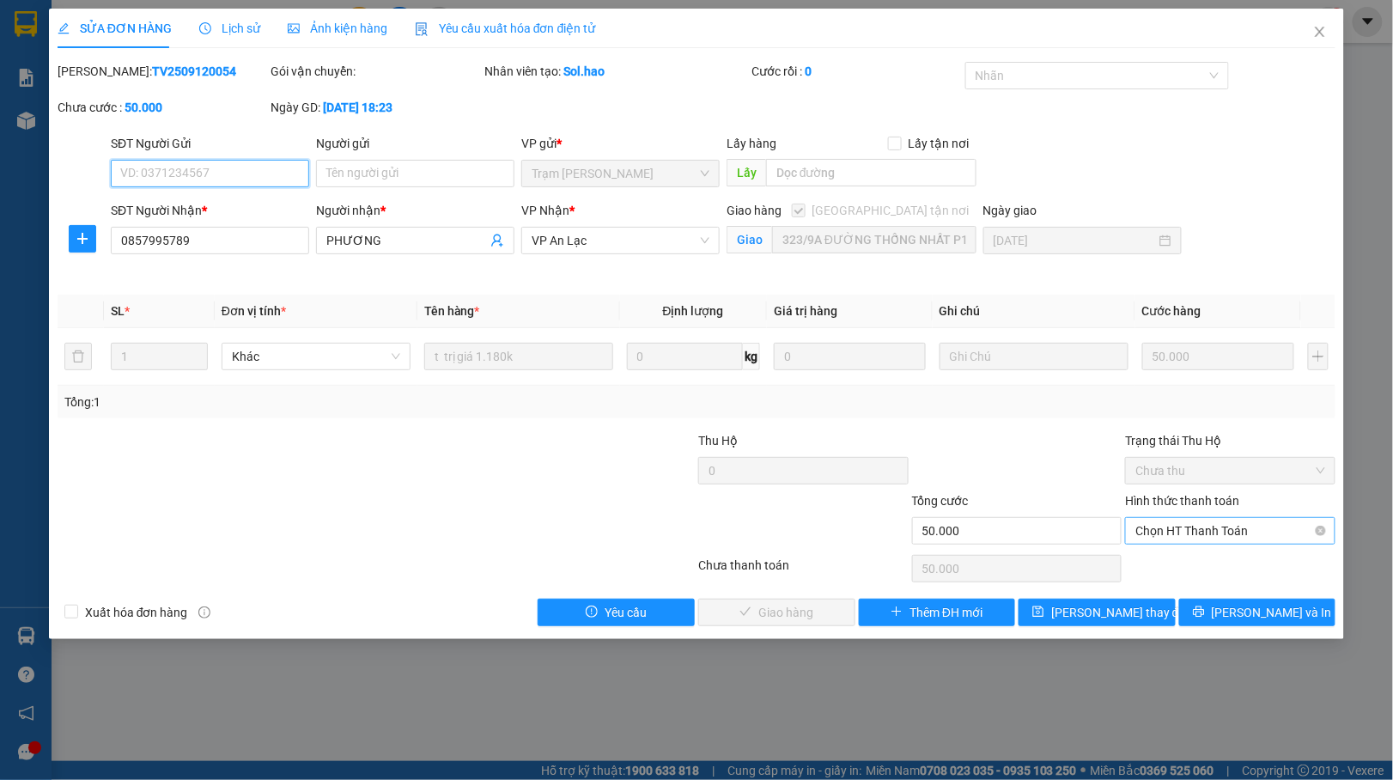
click at [1169, 522] on span "Chọn HT Thanh Toán" at bounding box center [1231, 531] width 190 height 26
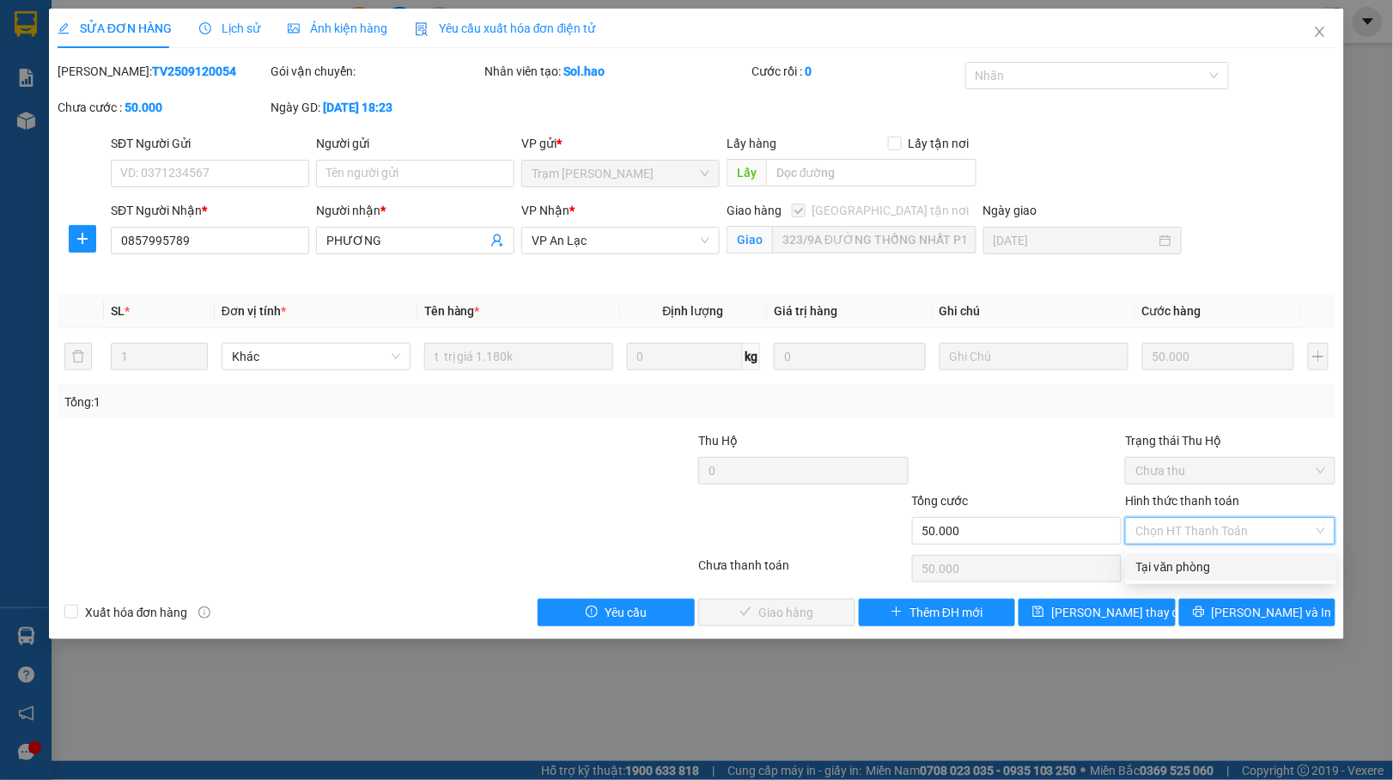
drag, startPoint x: 1148, startPoint y: 561, endPoint x: 1082, endPoint y: 575, distance: 66.7
click at [1137, 564] on div "Tại văn phòng" at bounding box center [1232, 567] width 190 height 19
type input "0"
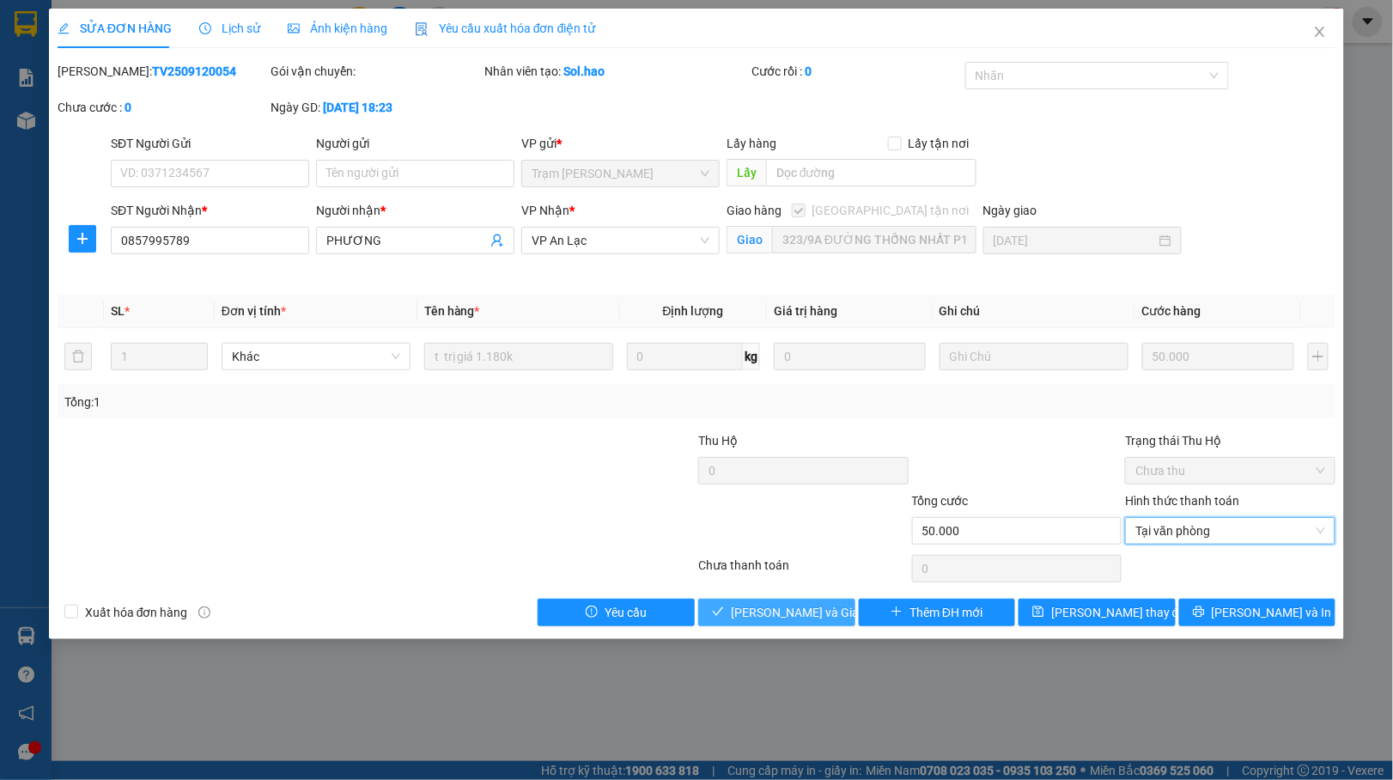
click at [756, 619] on span "[PERSON_NAME] và Giao hàng" at bounding box center [813, 612] width 165 height 19
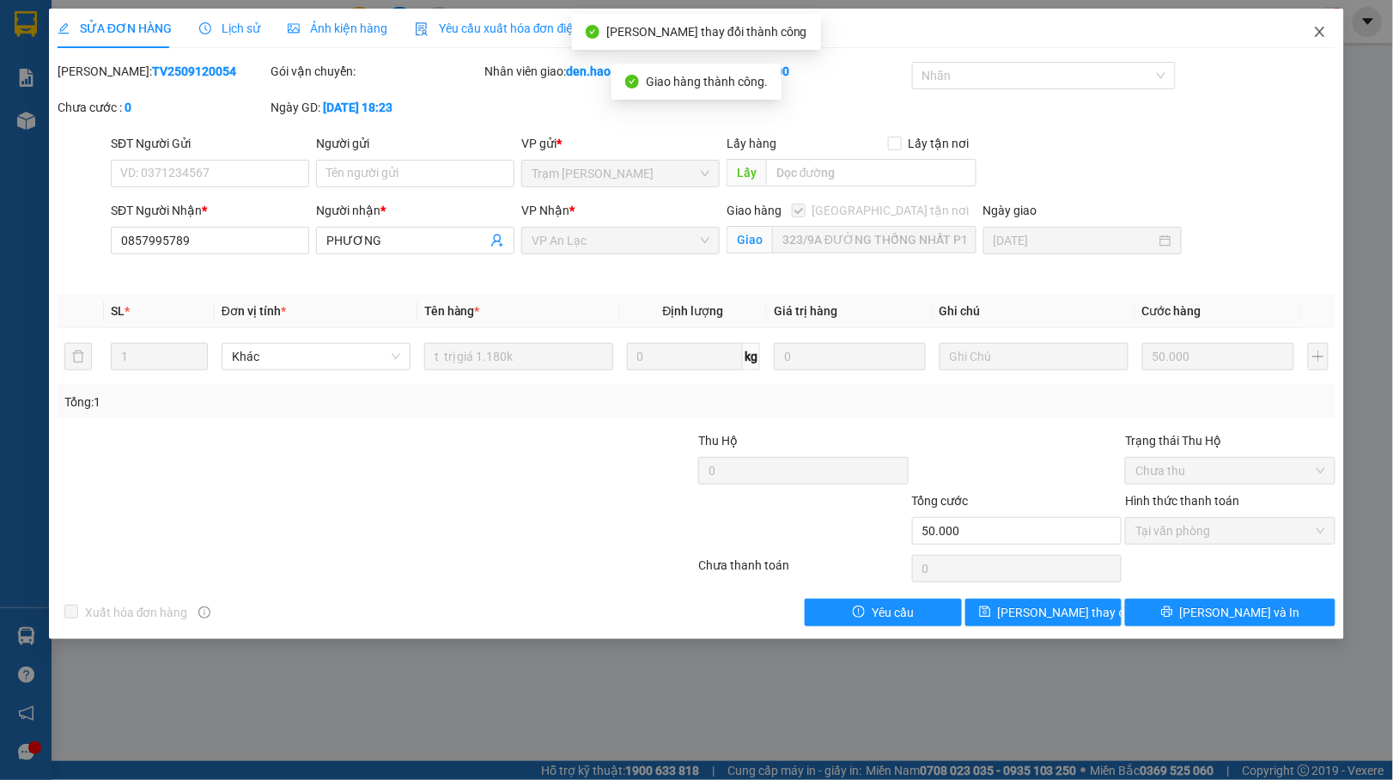
click at [1320, 29] on icon "close" at bounding box center [1321, 32] width 14 height 14
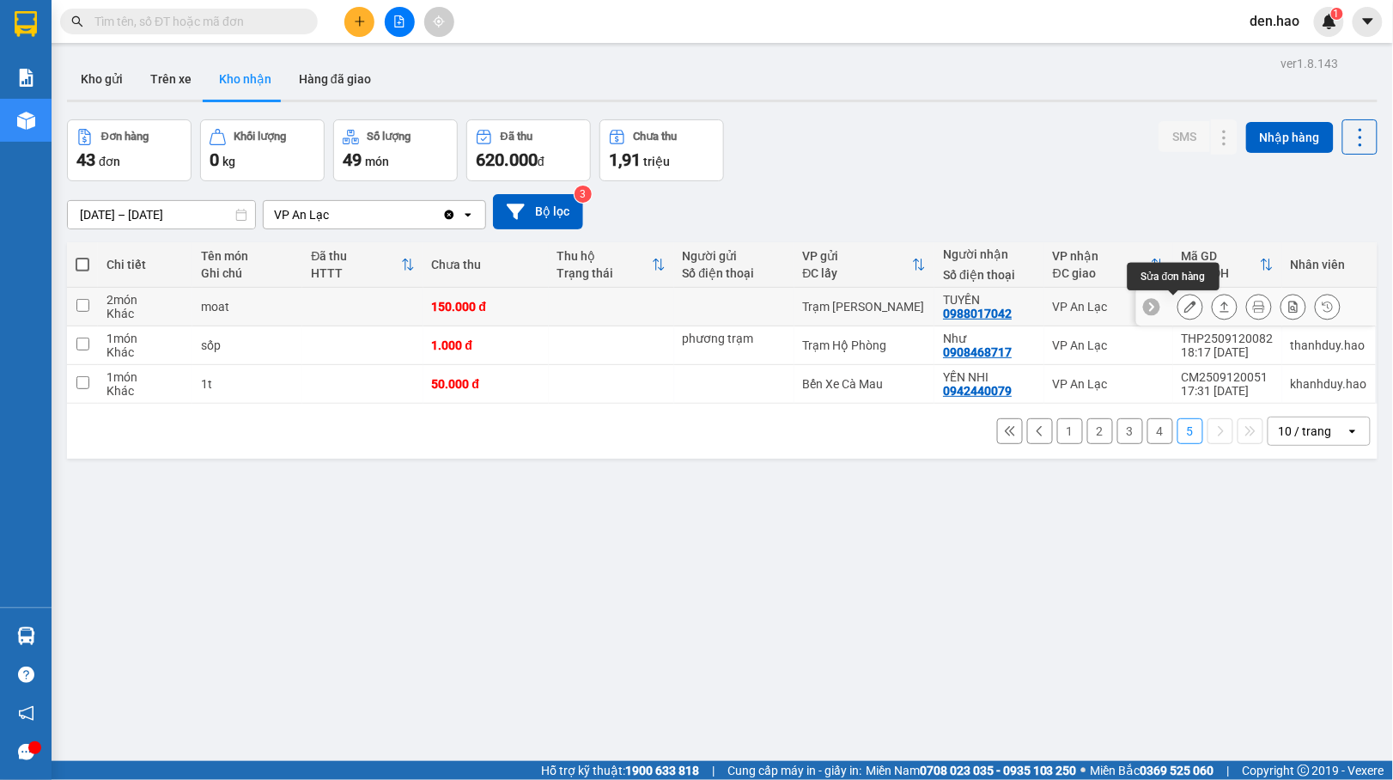
click at [1185, 308] on icon at bounding box center [1191, 307] width 12 height 12
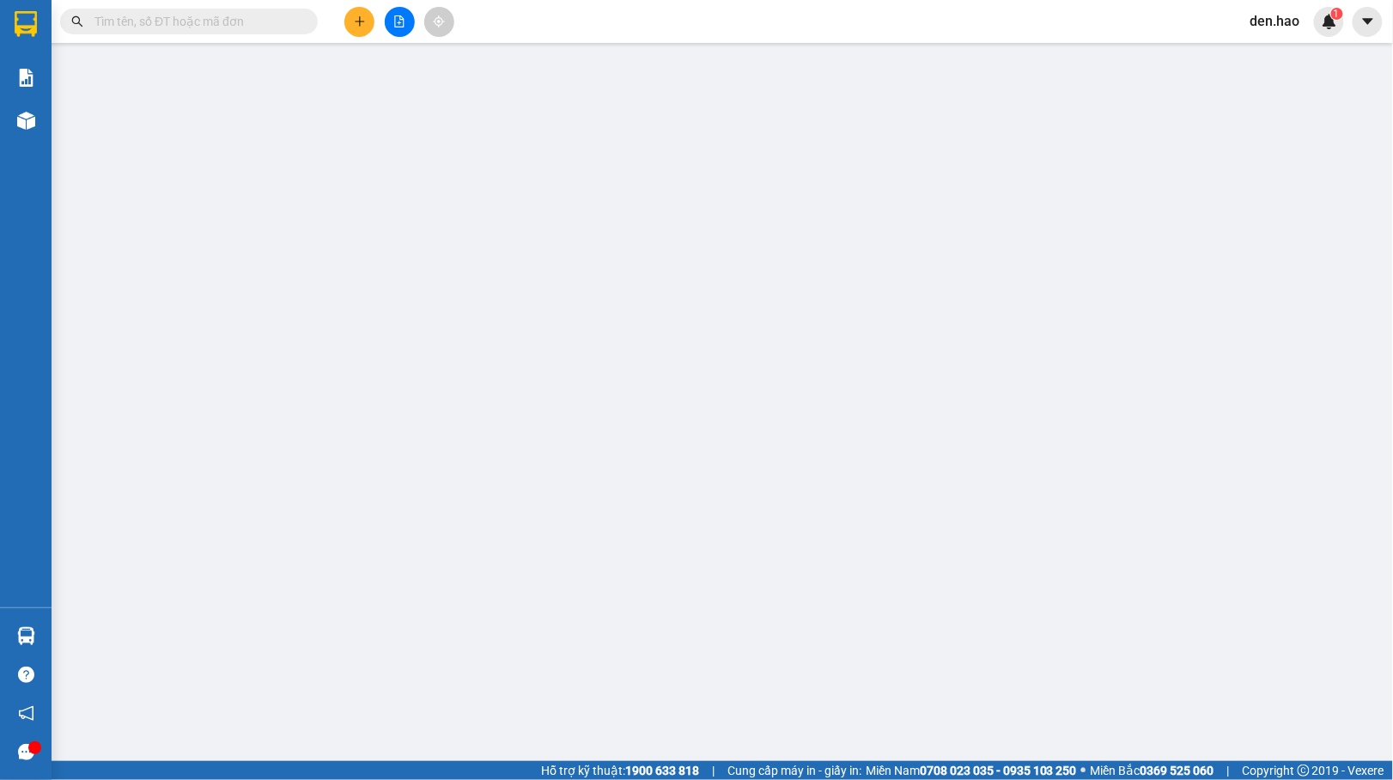
type input "0988017042"
type input "TUYỀN"
type input "150.000"
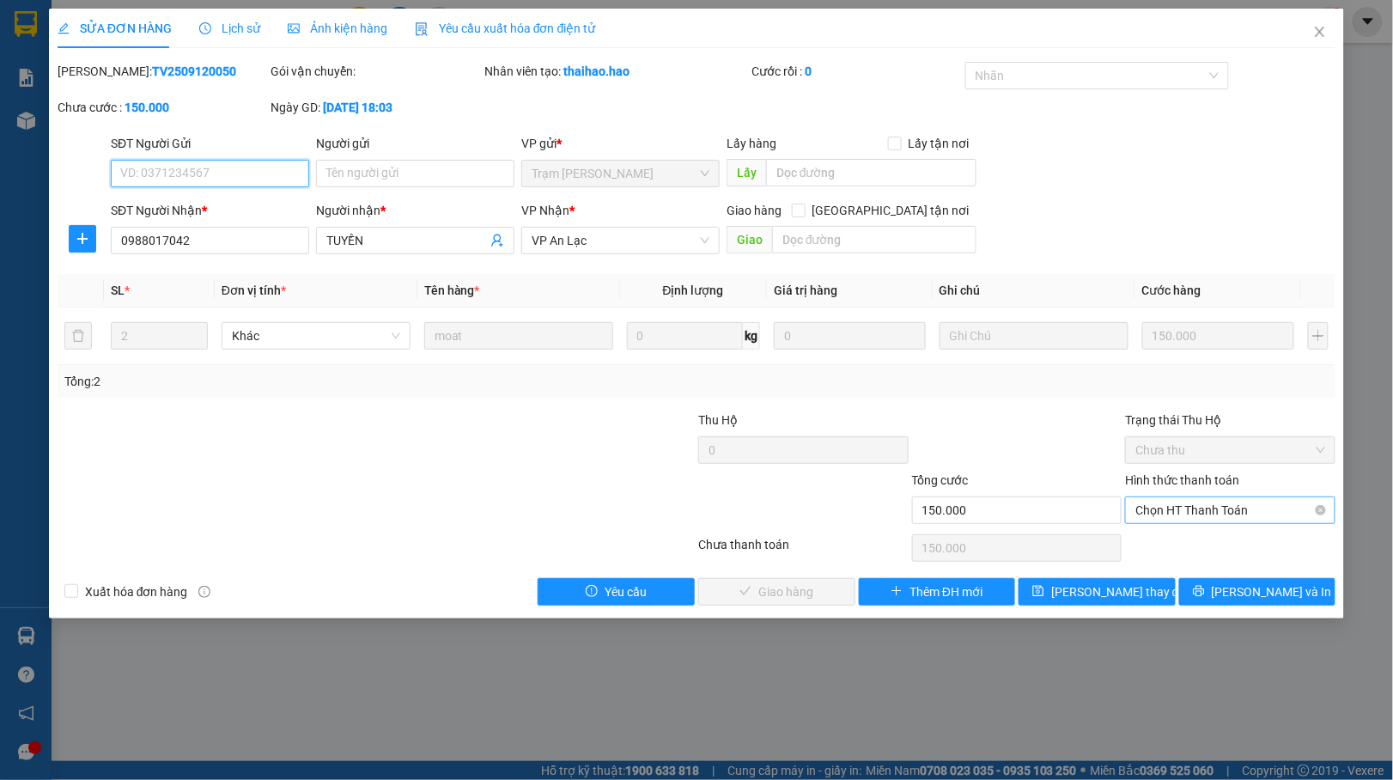
click at [1204, 512] on span "Chọn HT Thanh Toán" at bounding box center [1231, 510] width 190 height 26
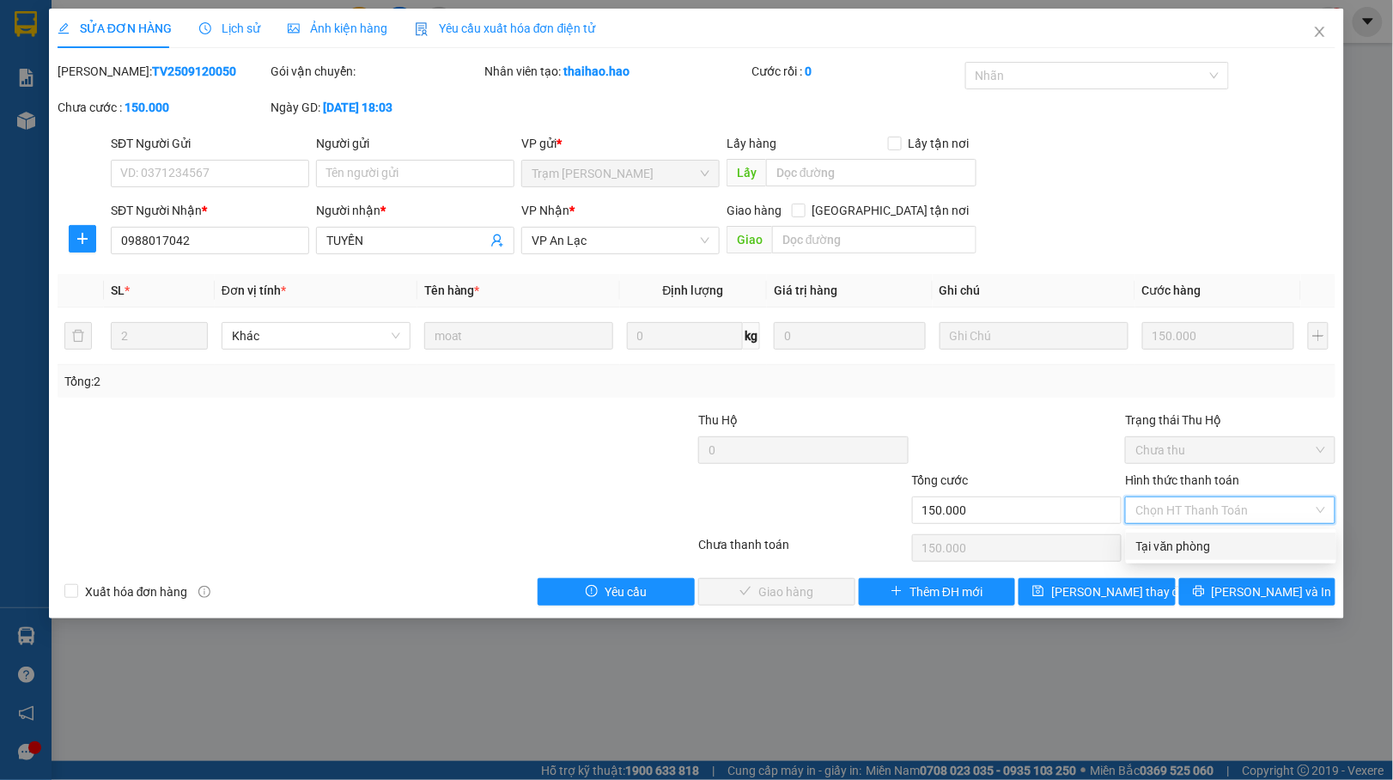
drag, startPoint x: 1167, startPoint y: 537, endPoint x: 1100, endPoint y: 551, distance: 68.4
click at [1165, 537] on div "Tại văn phòng" at bounding box center [1232, 546] width 190 height 19
type input "0"
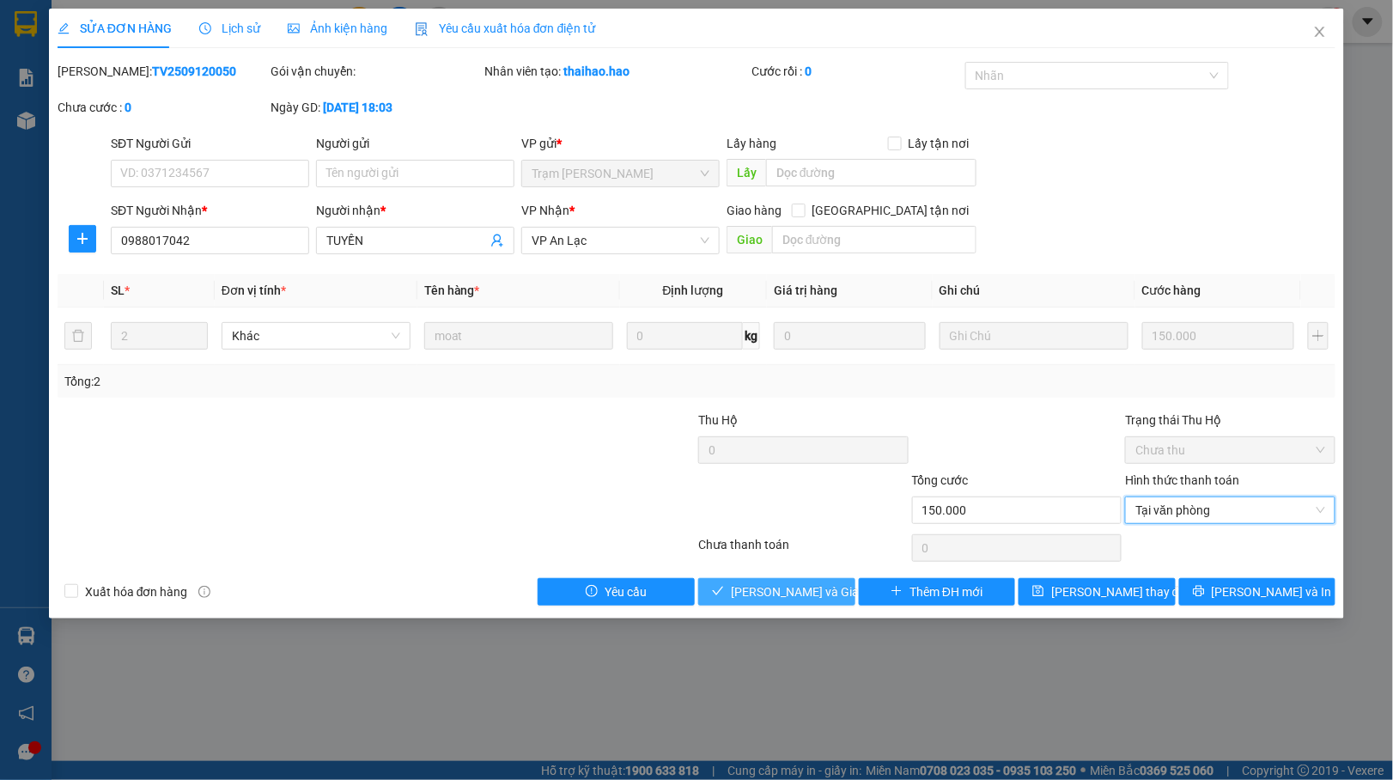
click at [823, 601] on span "[PERSON_NAME] và Giao hàng" at bounding box center [813, 591] width 165 height 19
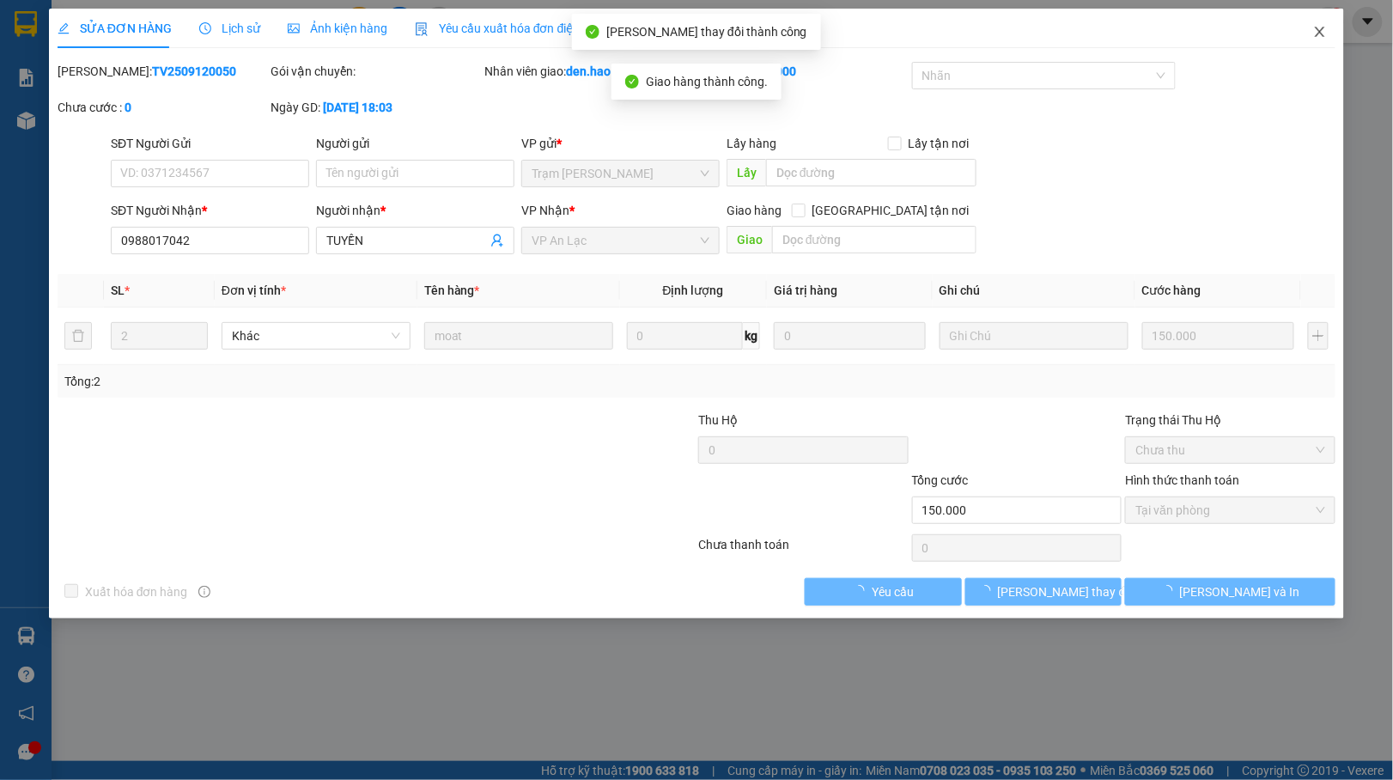
click at [1308, 39] on span "Close" at bounding box center [1320, 33] width 48 height 48
